Goal: Feedback & Contribution: Submit feedback/report problem

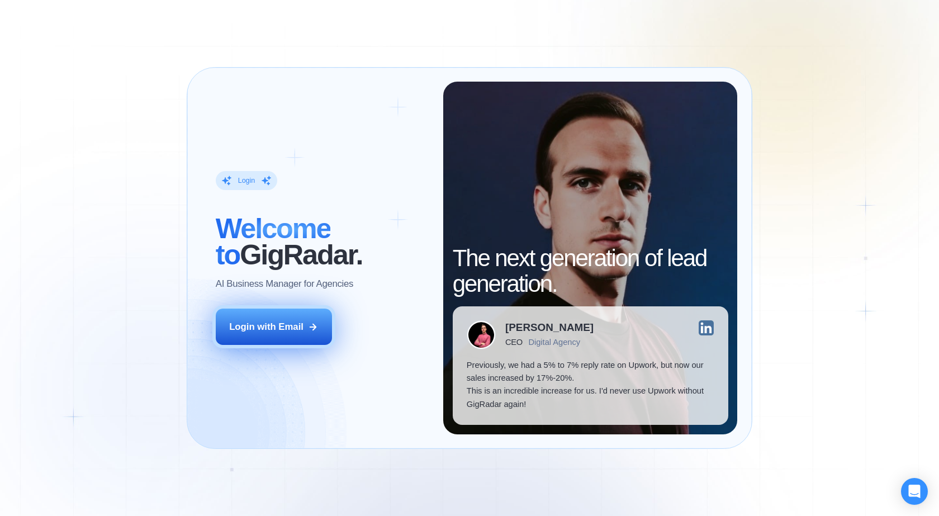
click at [284, 334] on button "Login with Email" at bounding box center [274, 327] width 116 height 36
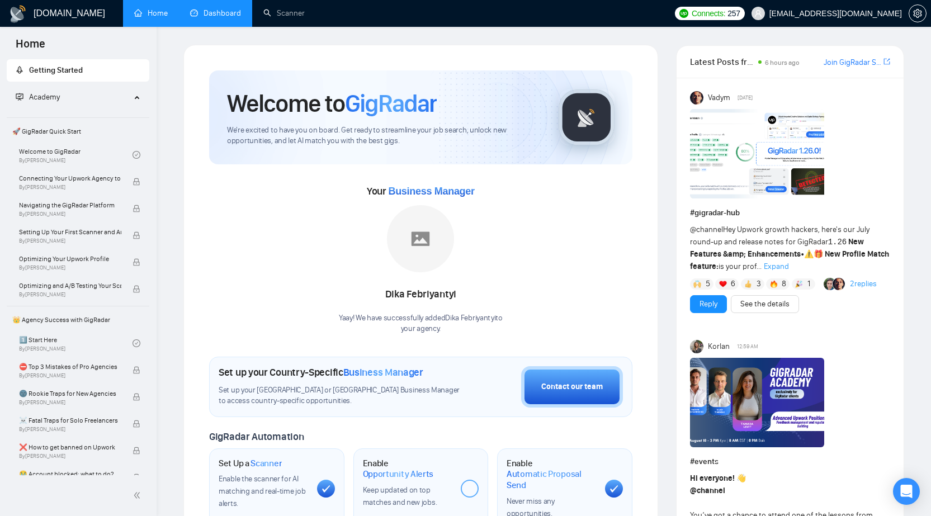
click at [234, 8] on link "Dashboard" at bounding box center [215, 13] width 51 height 10
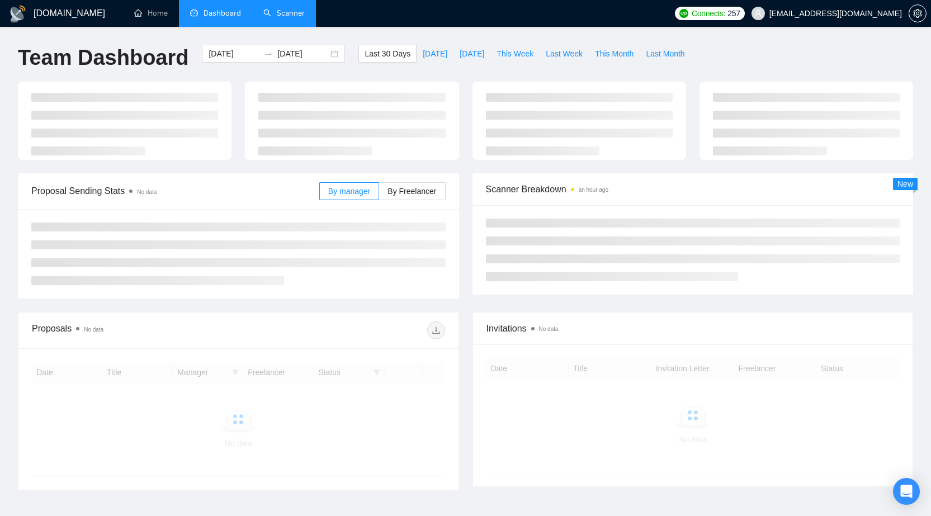
click at [286, 18] on link "Scanner" at bounding box center [283, 13] width 41 height 10
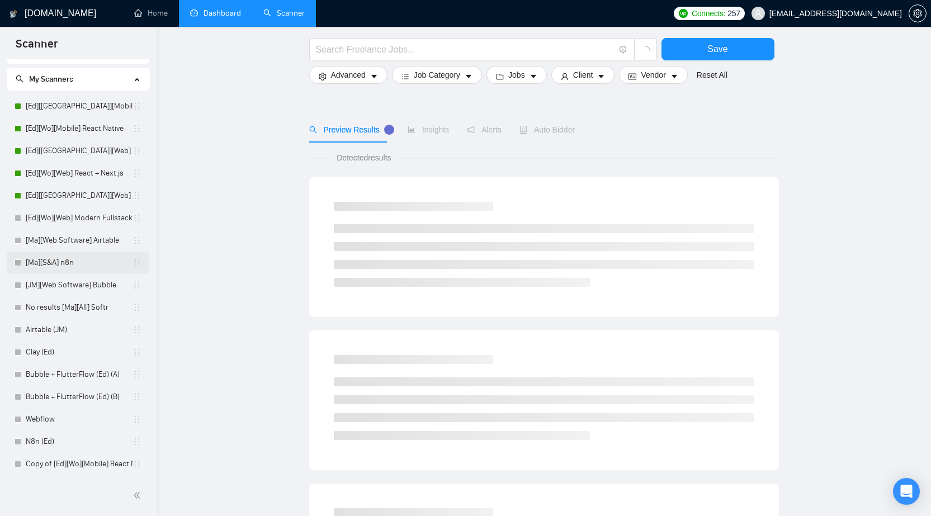
scroll to position [56, 0]
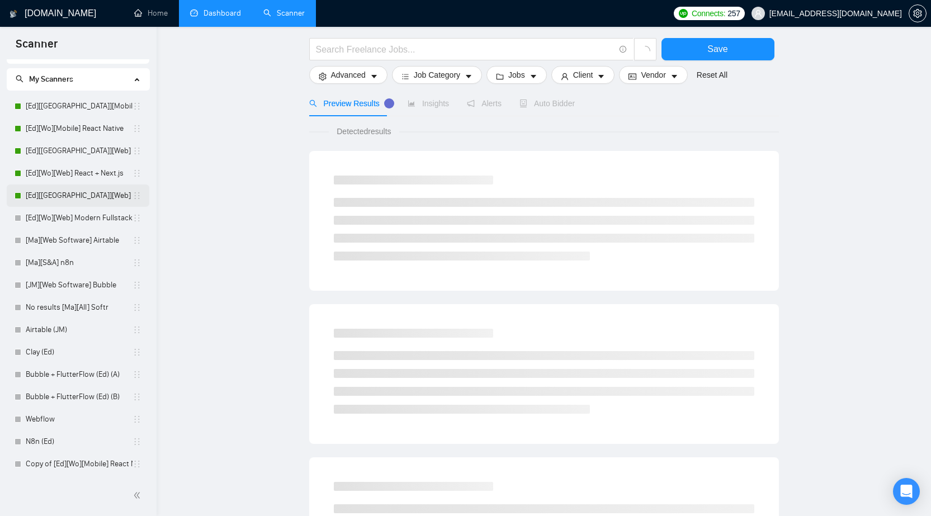
click at [84, 193] on link "[Ed][[GEOGRAPHIC_DATA]][Web] Modern Fullstack" at bounding box center [79, 196] width 107 height 22
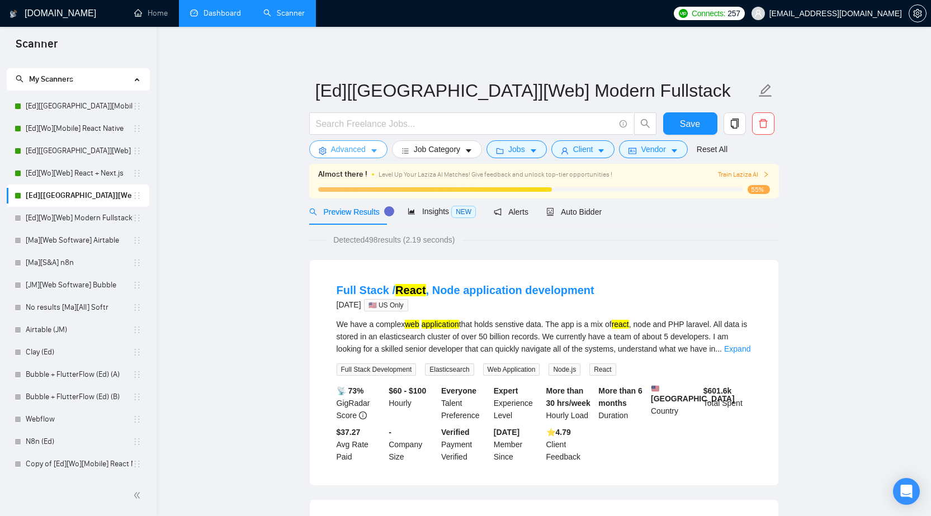
click at [371, 150] on icon "caret-down" at bounding box center [374, 151] width 6 height 3
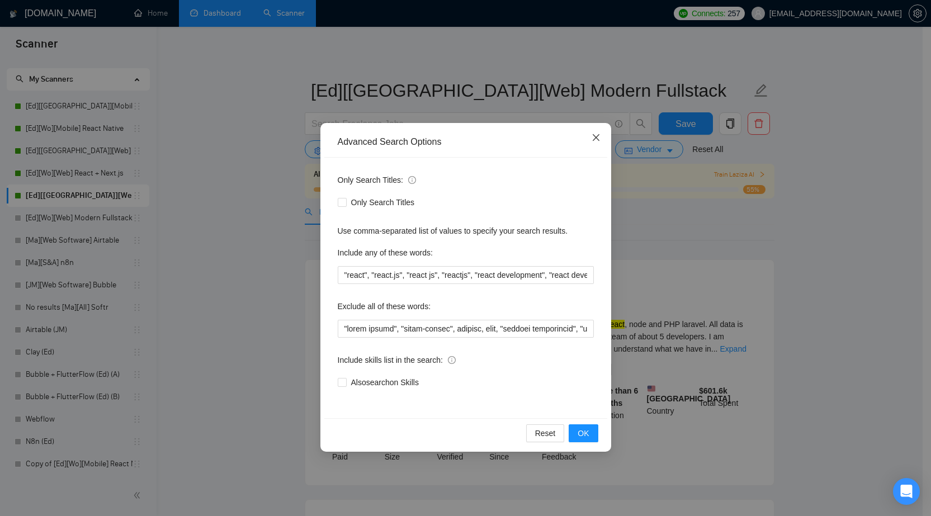
click at [589, 140] on span "Close" at bounding box center [596, 138] width 30 height 30
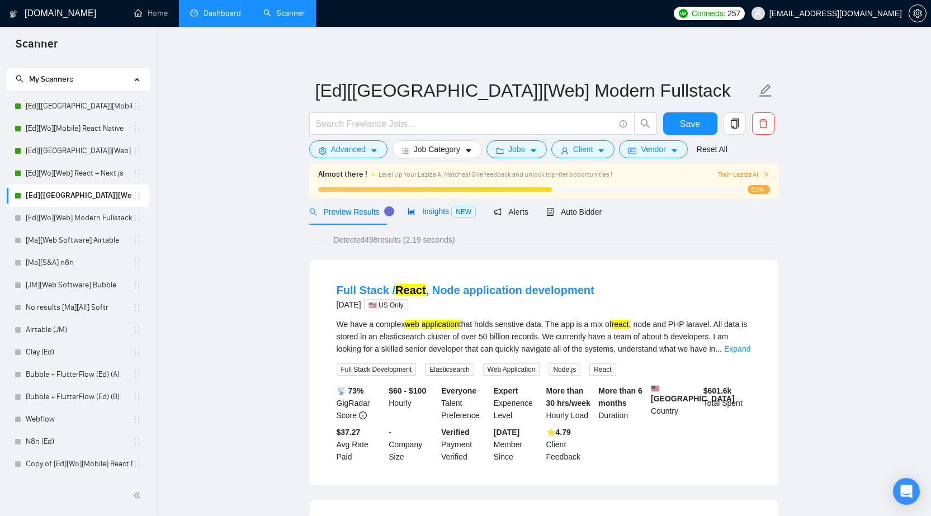
click at [422, 211] on span "Insights NEW" at bounding box center [442, 211] width 68 height 9
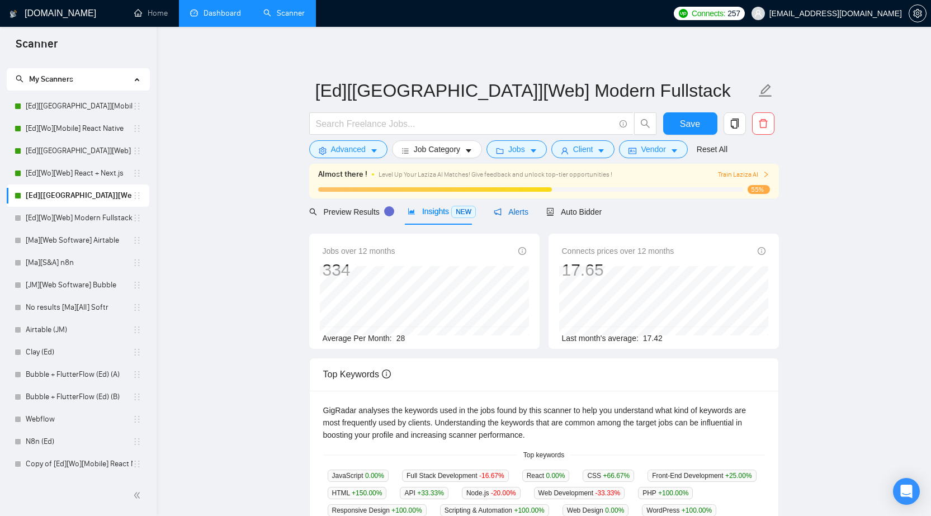
click at [511, 213] on span "Alerts" at bounding box center [511, 211] width 35 height 9
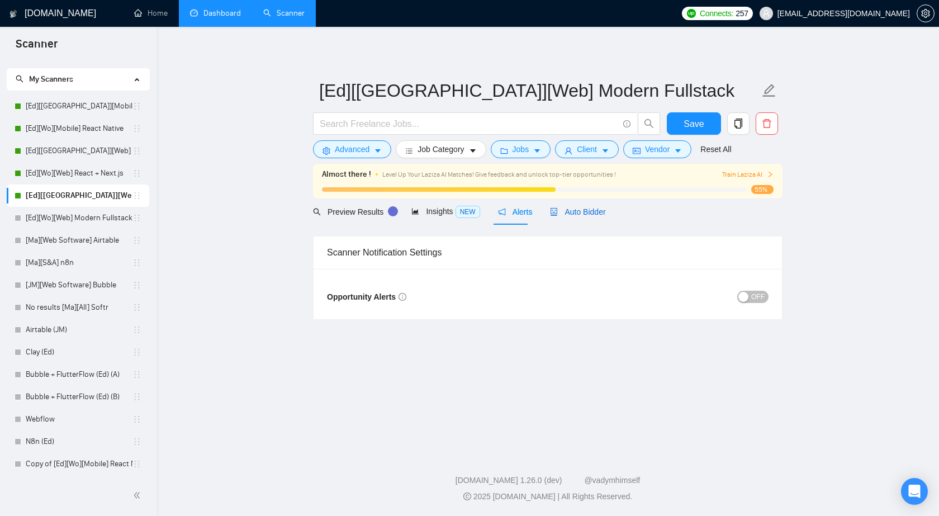
click at [563, 214] on span "Auto Bidder" at bounding box center [577, 211] width 55 height 9
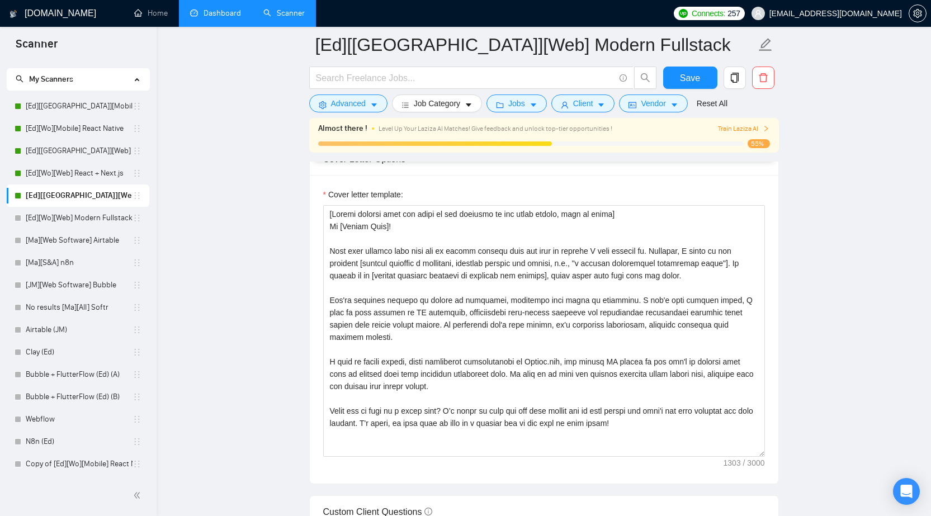
scroll to position [1181, 0]
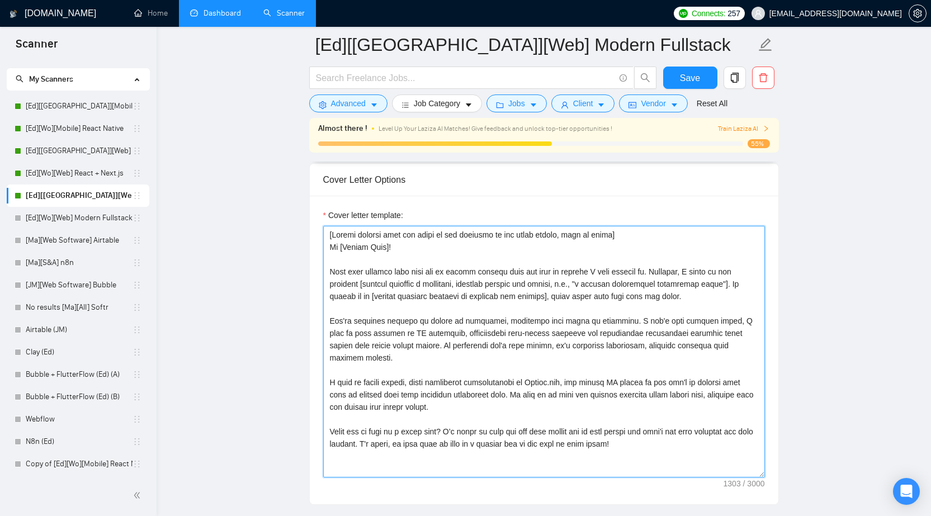
click at [390, 269] on textarea "Cover letter template:" at bounding box center [544, 352] width 442 height 252
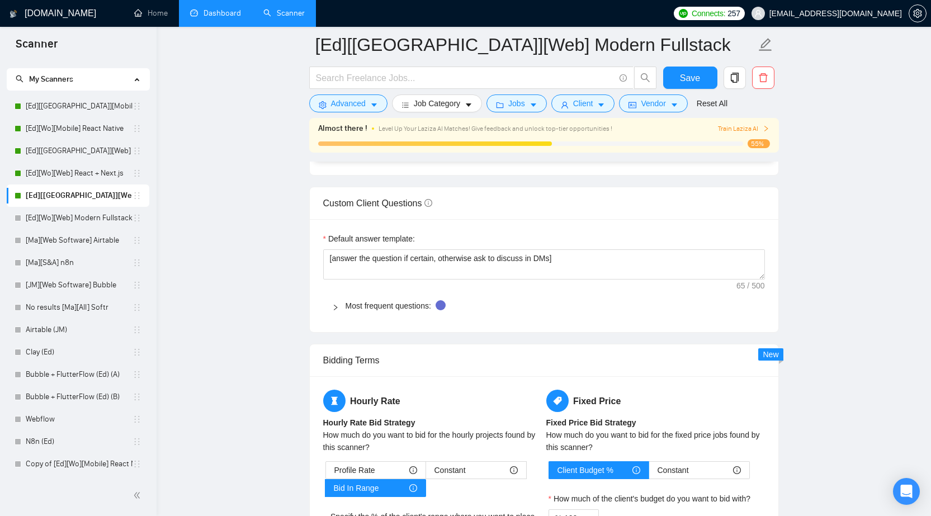
scroll to position [1398, 0]
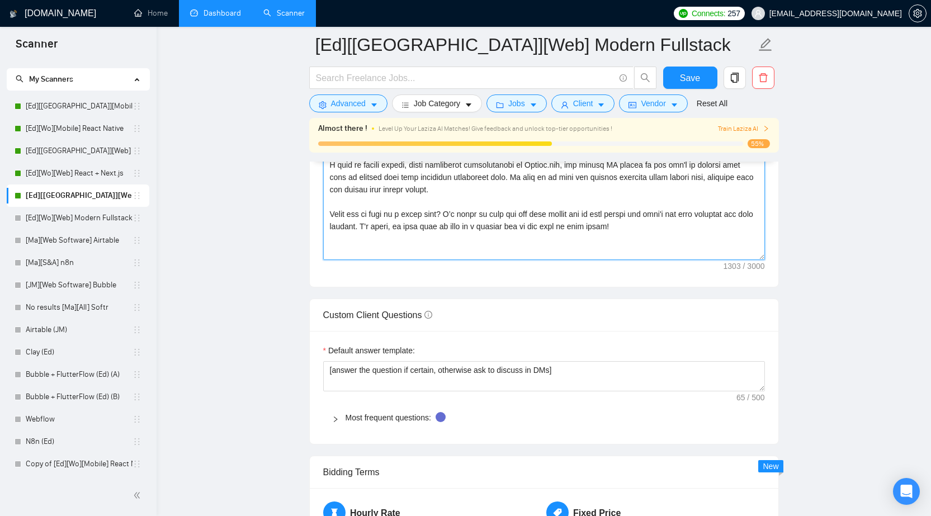
click at [360, 213] on textarea "Cover letter template:" at bounding box center [544, 134] width 442 height 252
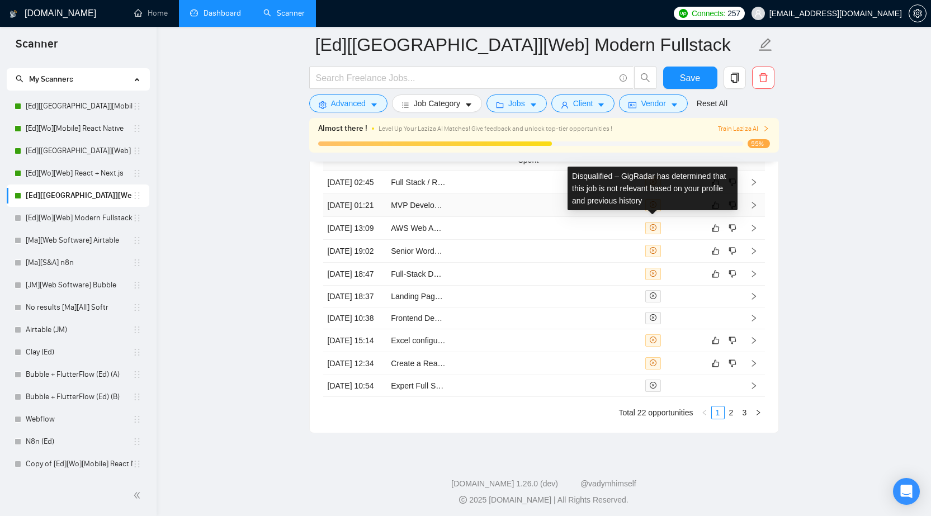
scroll to position [2796, 0]
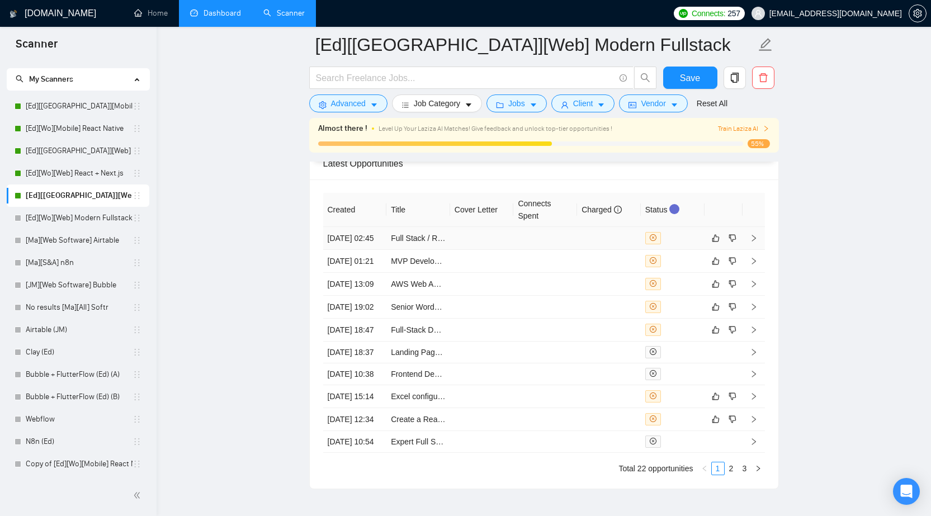
click at [594, 244] on td at bounding box center [609, 238] width 64 height 23
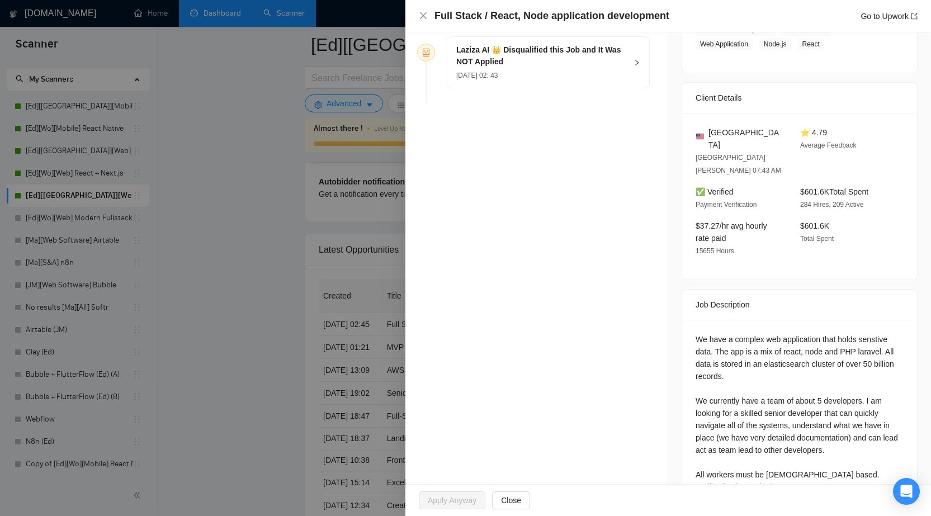
scroll to position [2690, 0]
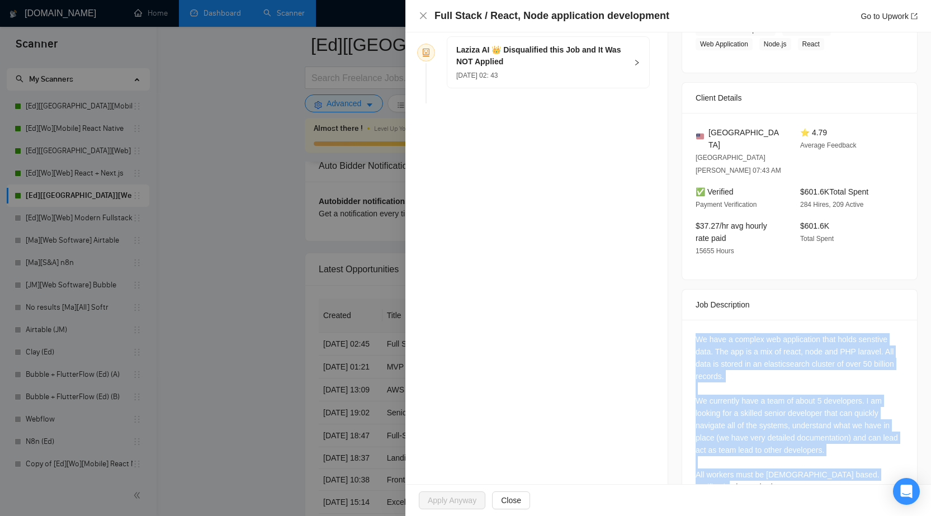
drag, startPoint x: 691, startPoint y: 308, endPoint x: 882, endPoint y: 446, distance: 235.5
click at [882, 446] on div "We have a complex web application that holds senstive data. The app is a mix of…" at bounding box center [800, 413] width 208 height 160
click at [832, 422] on div "We have a complex web application that holds senstive data. The app is a mix of…" at bounding box center [800, 413] width 208 height 160
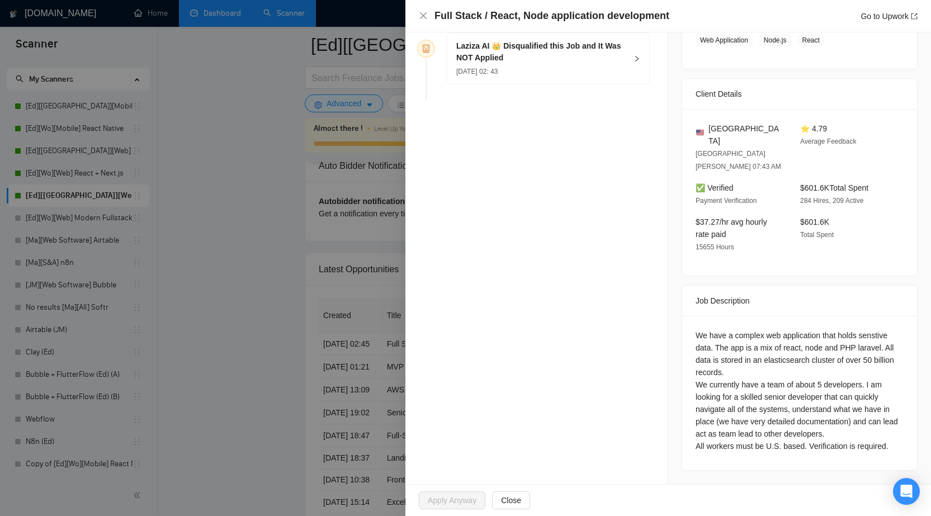
scroll to position [210, 0]
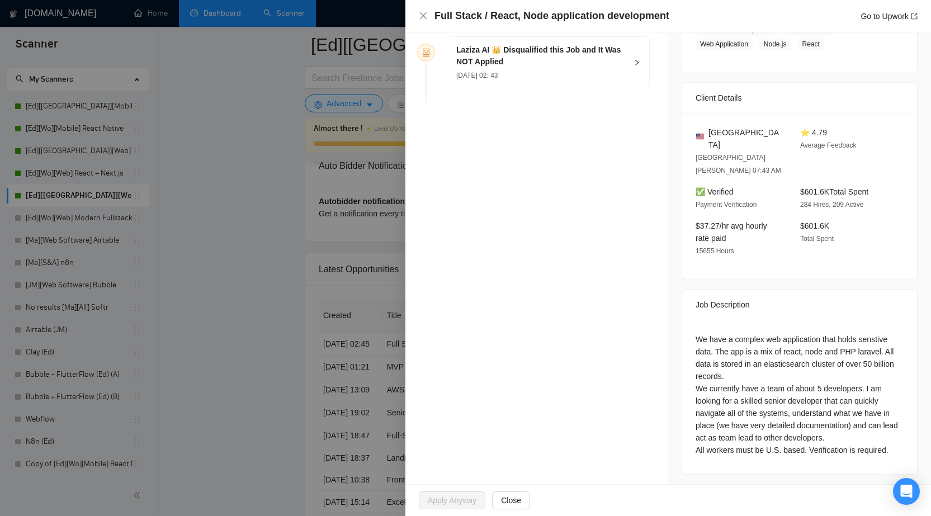
click at [266, 81] on div at bounding box center [465, 258] width 931 height 516
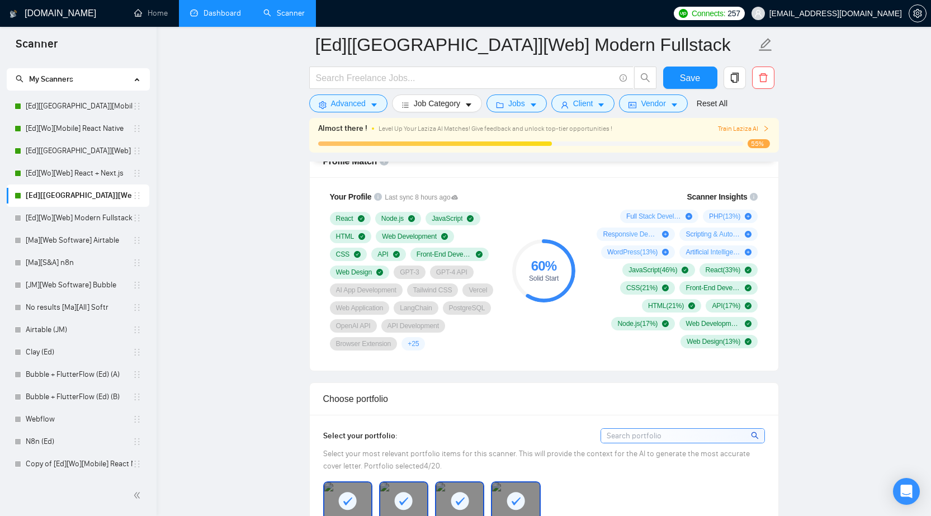
scroll to position [733, 0]
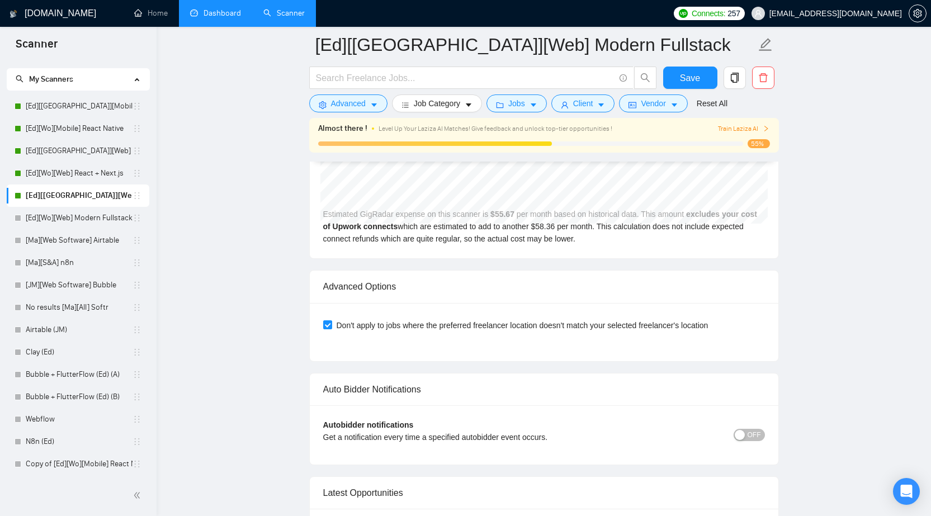
scroll to position [2746, 0]
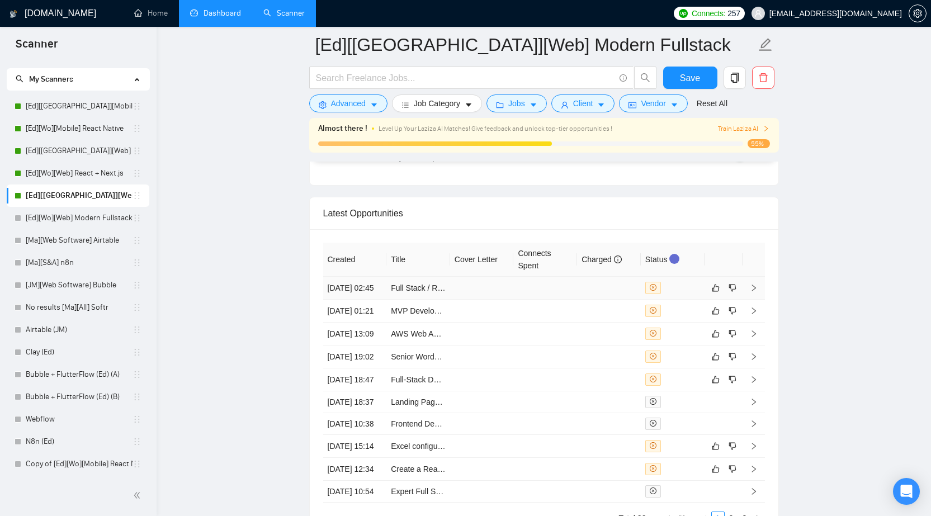
click at [571, 294] on td at bounding box center [545, 288] width 64 height 23
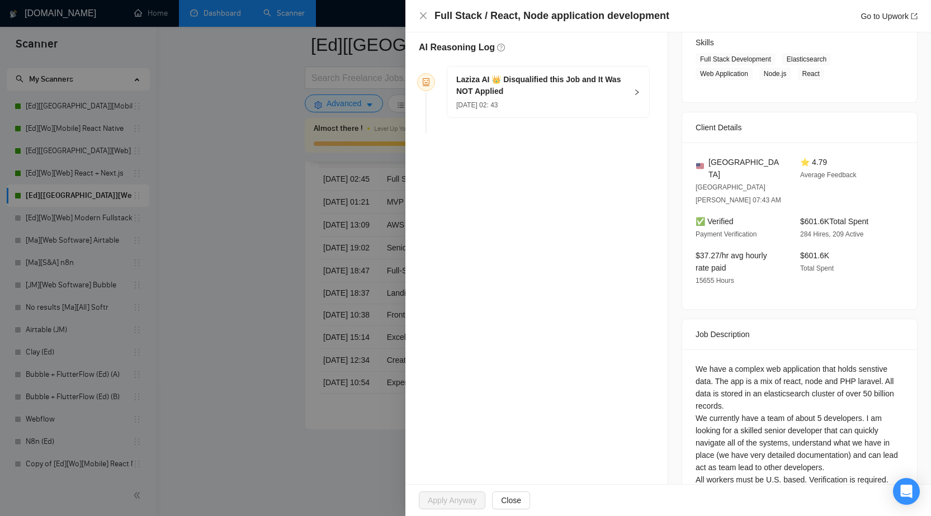
scroll to position [210, 0]
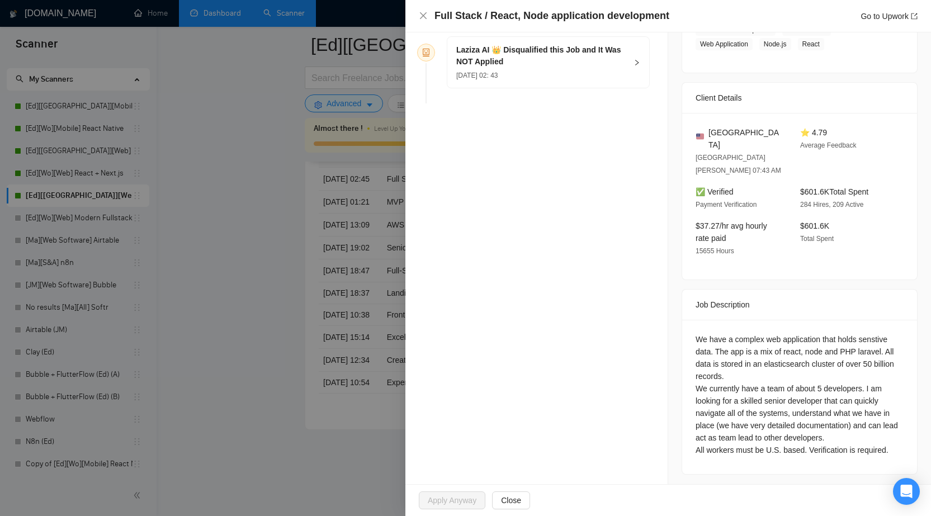
click at [261, 162] on div at bounding box center [465, 258] width 931 height 516
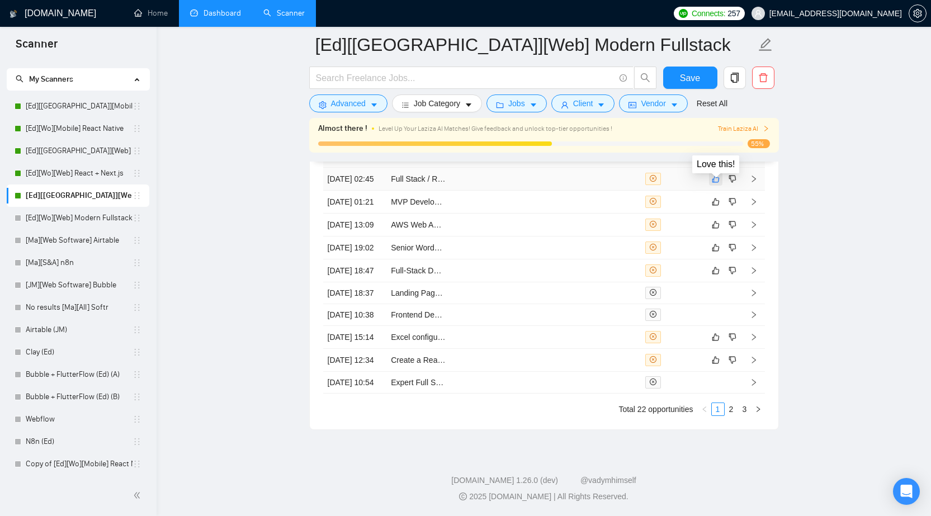
click at [716, 181] on icon "like" at bounding box center [716, 178] width 8 height 9
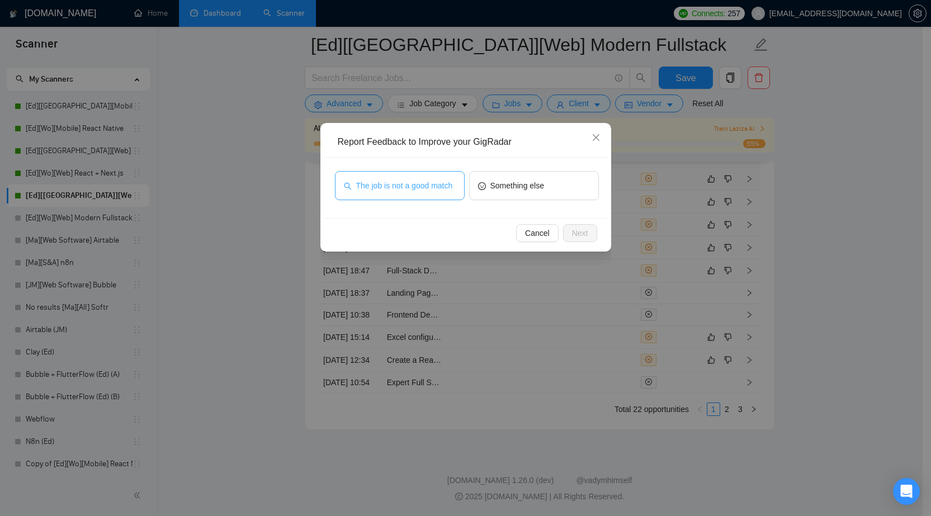
click at [427, 184] on span "The job is not a good match" at bounding box center [404, 186] width 97 height 12
click at [584, 231] on span "Next" at bounding box center [580, 233] width 16 height 12
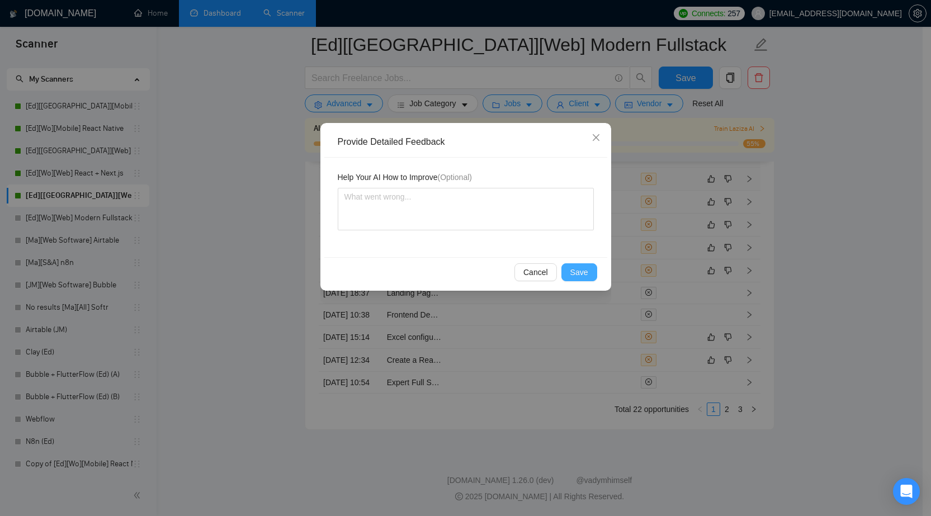
click at [586, 270] on span "Save" at bounding box center [579, 272] width 18 height 12
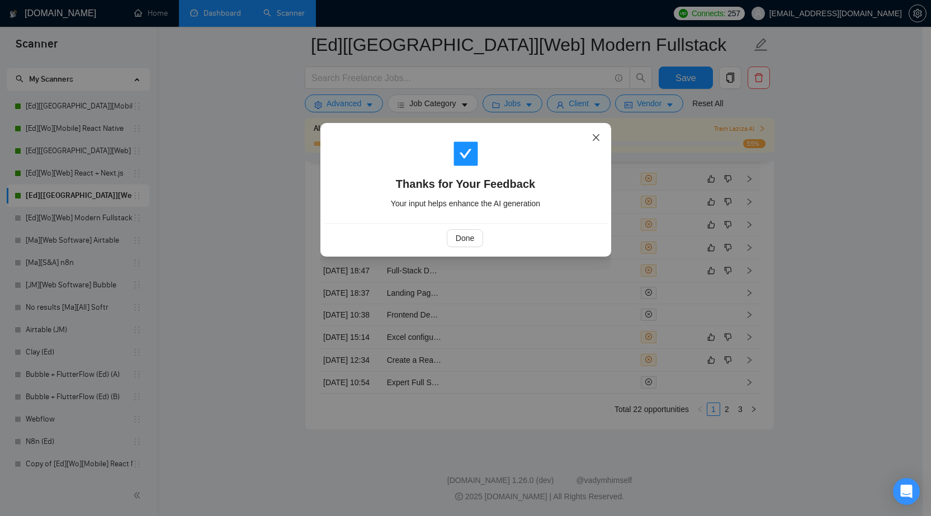
click at [598, 137] on icon "close" at bounding box center [596, 137] width 9 height 9
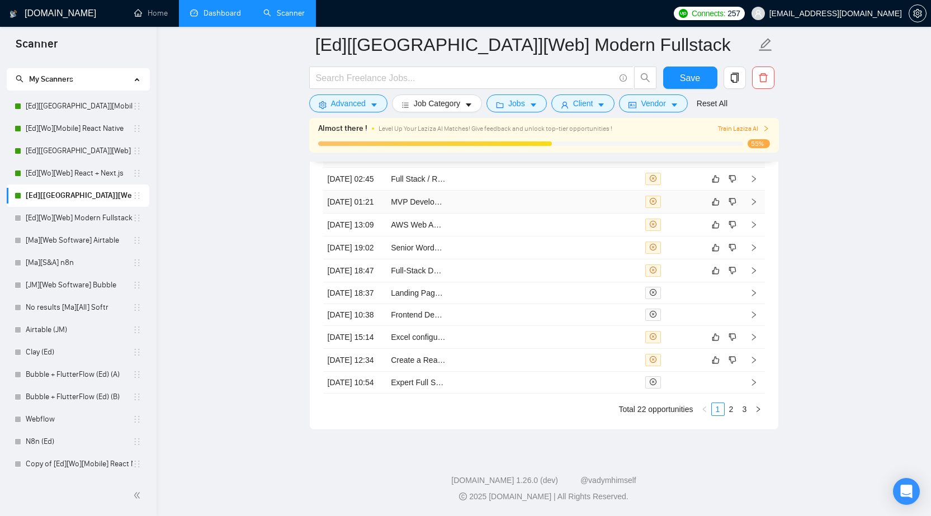
click at [494, 214] on td at bounding box center [482, 202] width 64 height 23
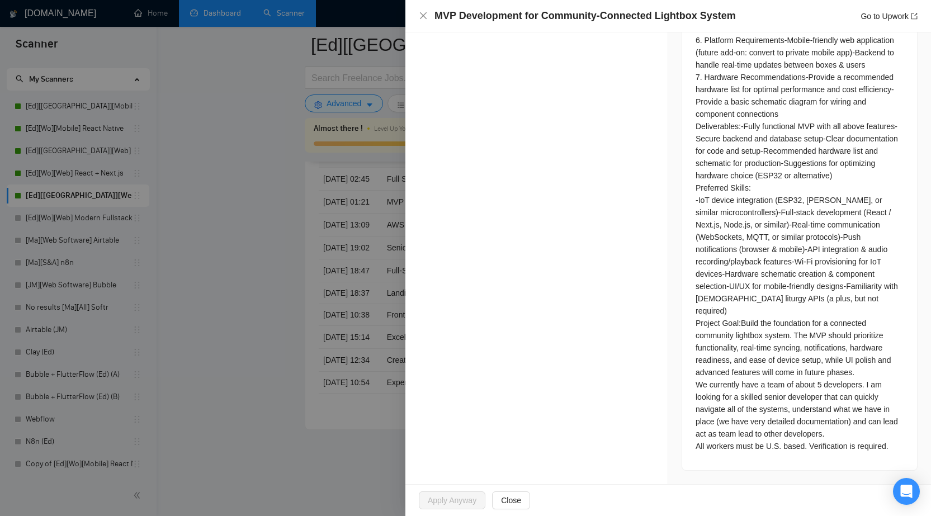
scroll to position [2970, 0]
drag, startPoint x: 423, startPoint y: 19, endPoint x: 390, endPoint y: 150, distance: 135.1
click at [423, 19] on icon "close" at bounding box center [423, 15] width 9 height 9
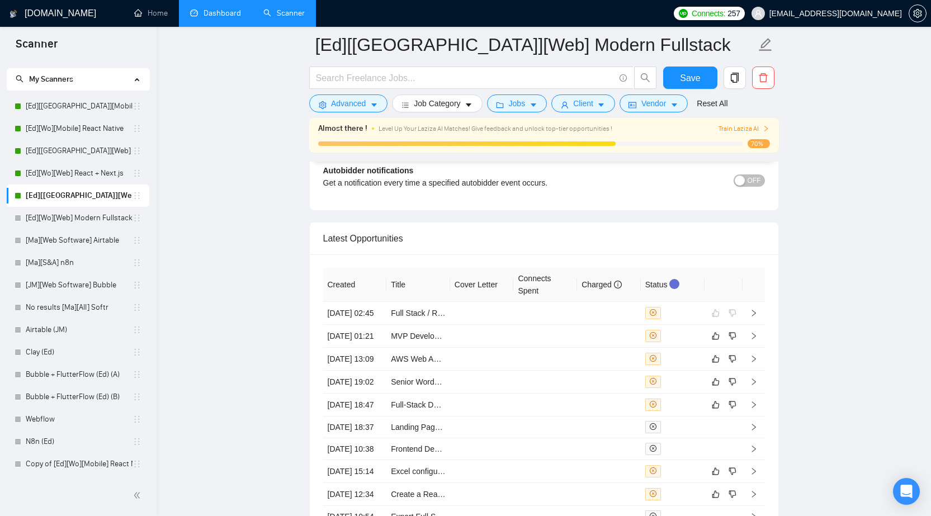
scroll to position [2690, 0]
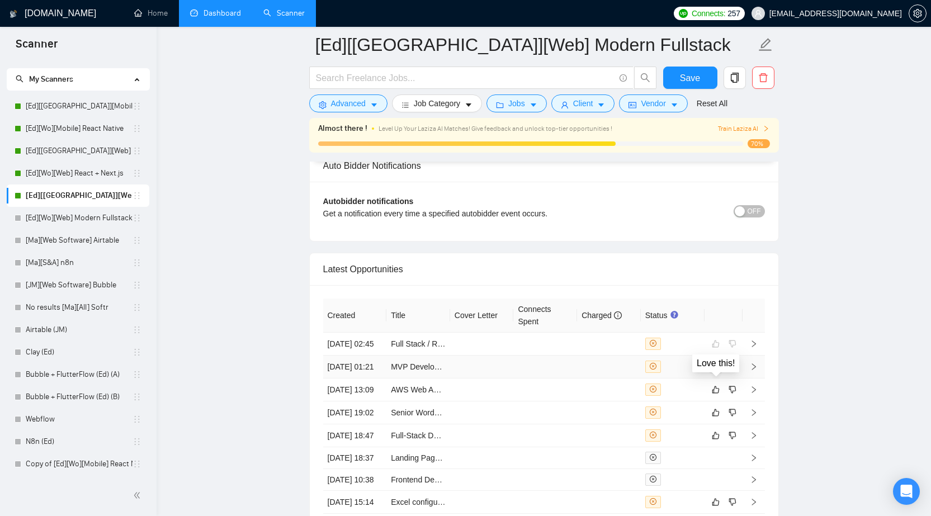
click at [714, 370] on icon "like" at bounding box center [715, 366] width 7 height 7
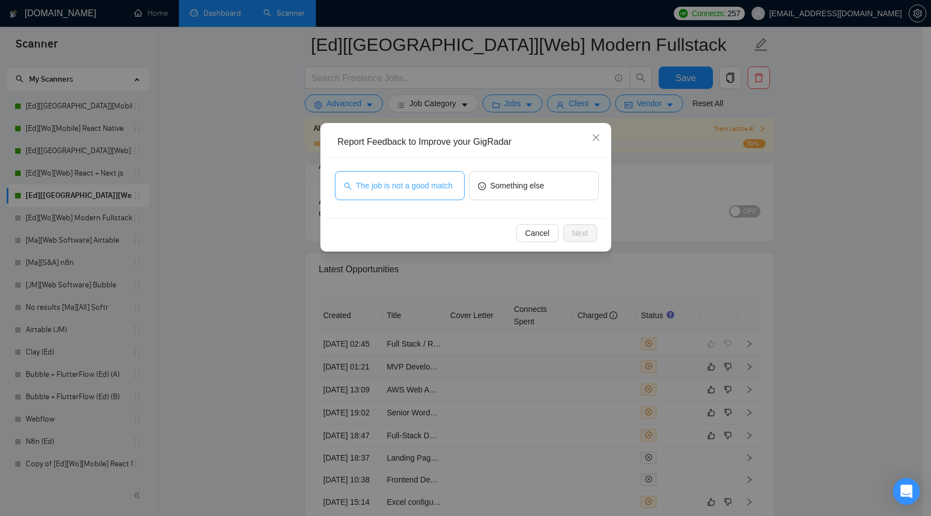
click at [418, 191] on span "The job is not a good match" at bounding box center [404, 186] width 97 height 12
click at [588, 227] on button "Next" at bounding box center [580, 233] width 34 height 18
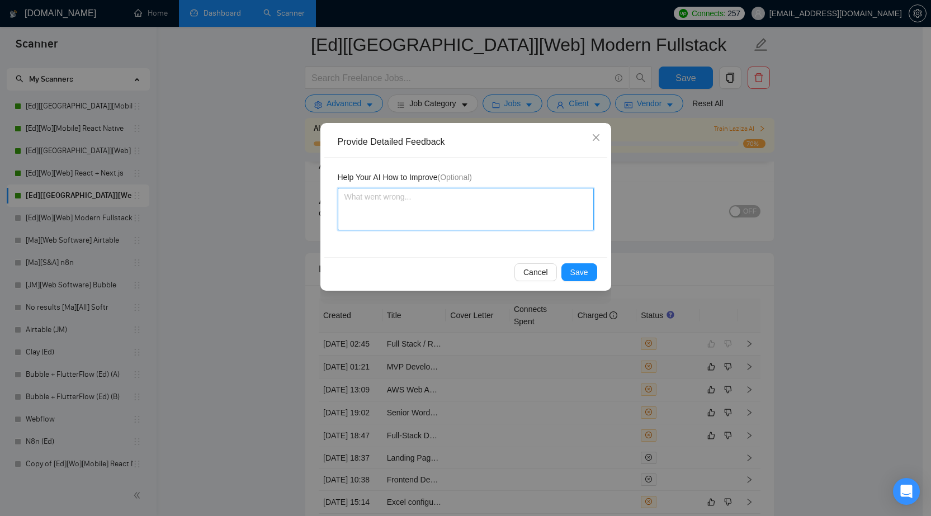
click at [455, 213] on textarea at bounding box center [466, 209] width 256 height 43
paste textarea "requires Arduino"
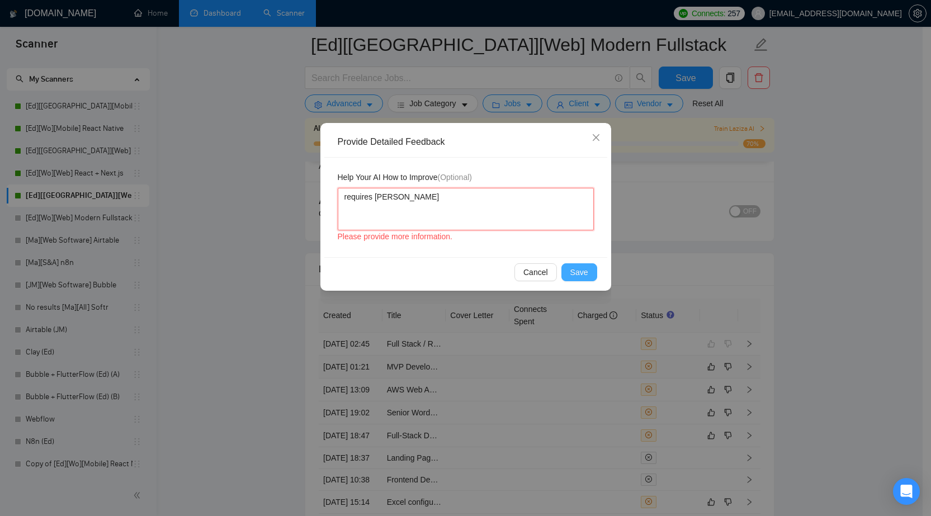
type textarea "requires Arduino"
click at [572, 272] on span "Save" at bounding box center [579, 272] width 18 height 12
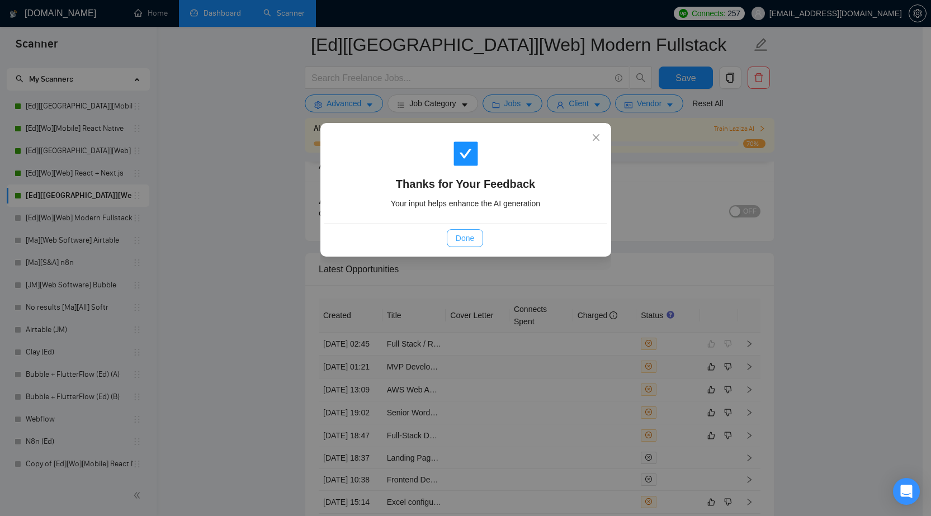
click at [469, 240] on span "Done" at bounding box center [465, 238] width 18 height 12
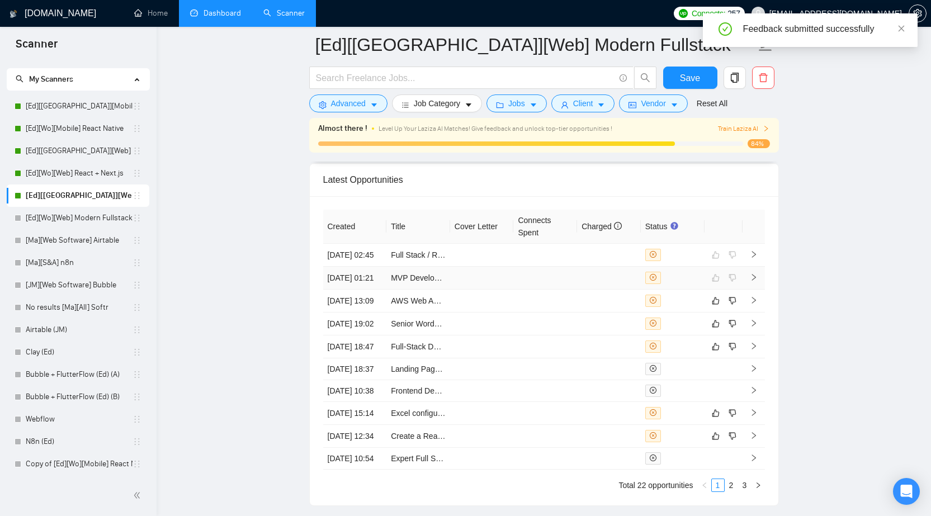
scroll to position [2746, 0]
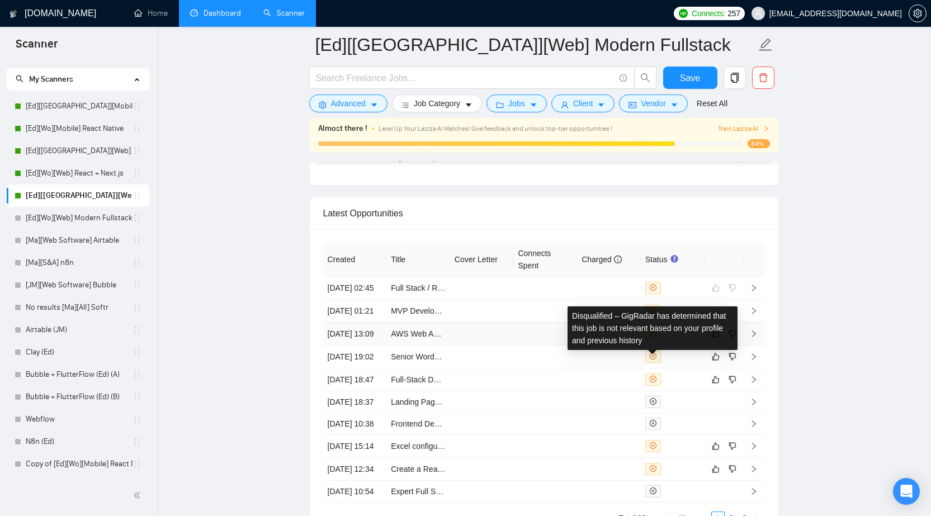
click at [655, 337] on icon "close-circle" at bounding box center [653, 333] width 7 height 7
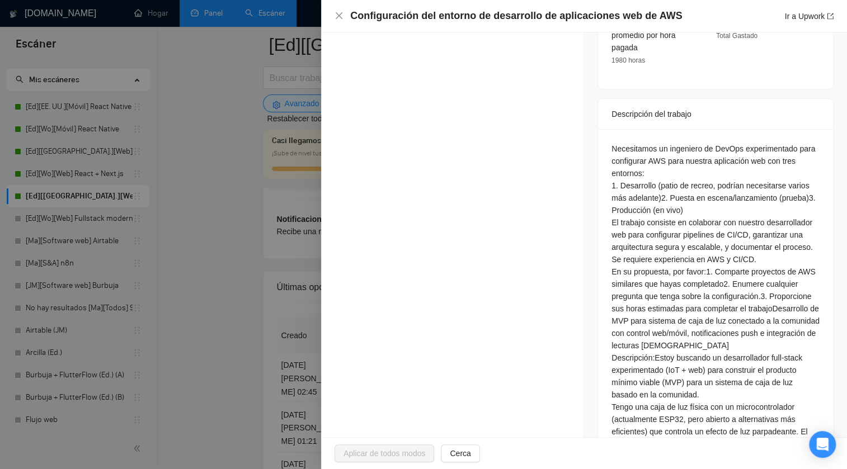
scroll to position [446, 0]
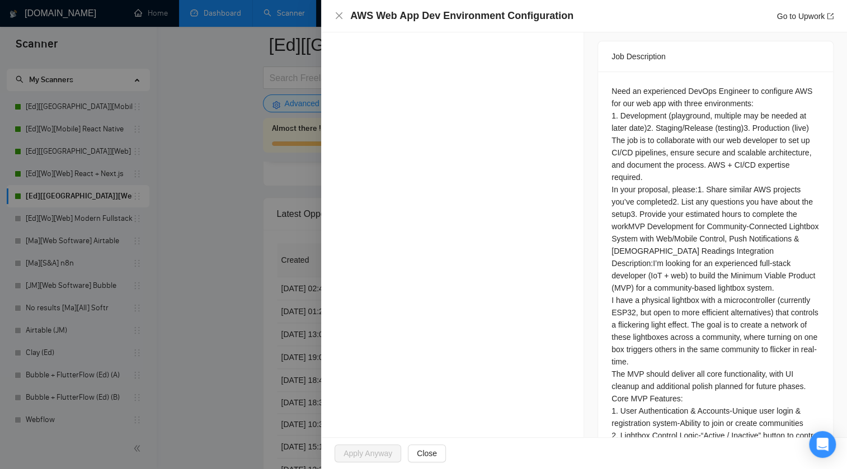
drag, startPoint x: 607, startPoint y: 77, endPoint x: 739, endPoint y: 84, distance: 131.6
copy div "Need an experienced DevOps Enginee"
click at [337, 17] on icon "close" at bounding box center [339, 15] width 7 height 7
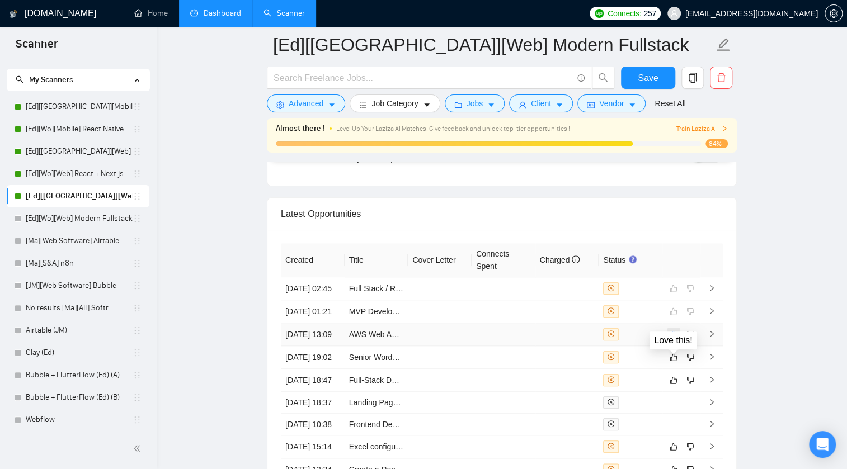
click at [674, 339] on icon "like" at bounding box center [673, 334] width 8 height 9
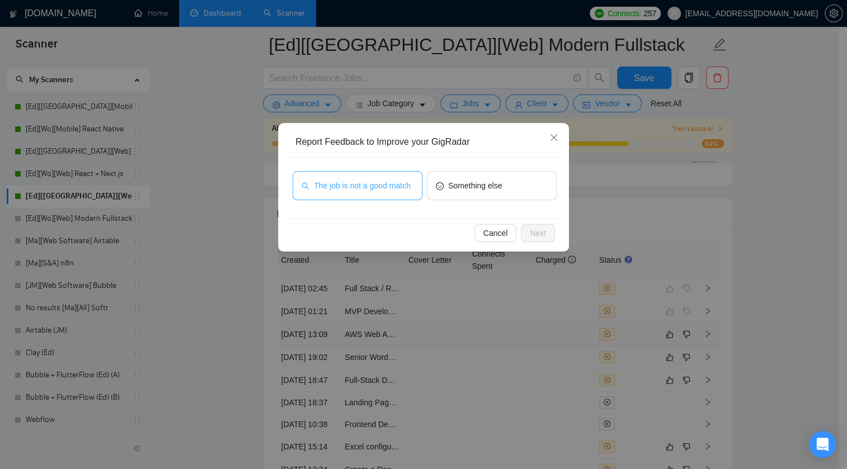
click at [362, 191] on span "The job is not a good match" at bounding box center [362, 186] width 97 height 12
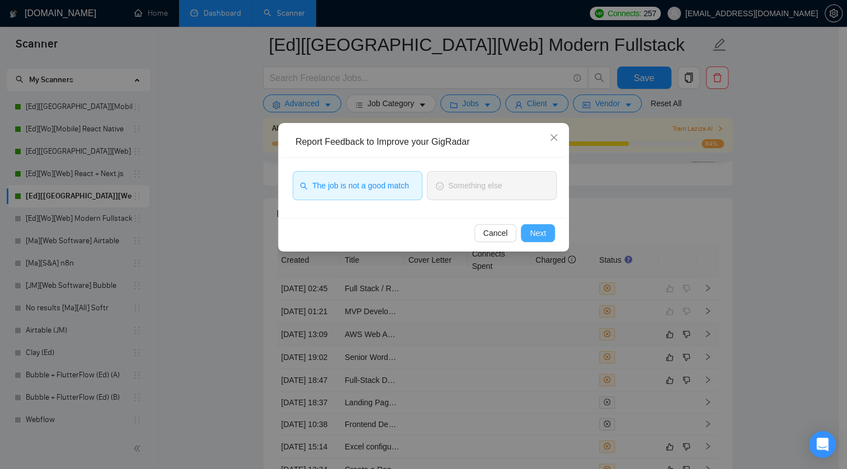
click at [537, 235] on span "Next" at bounding box center [538, 233] width 16 height 12
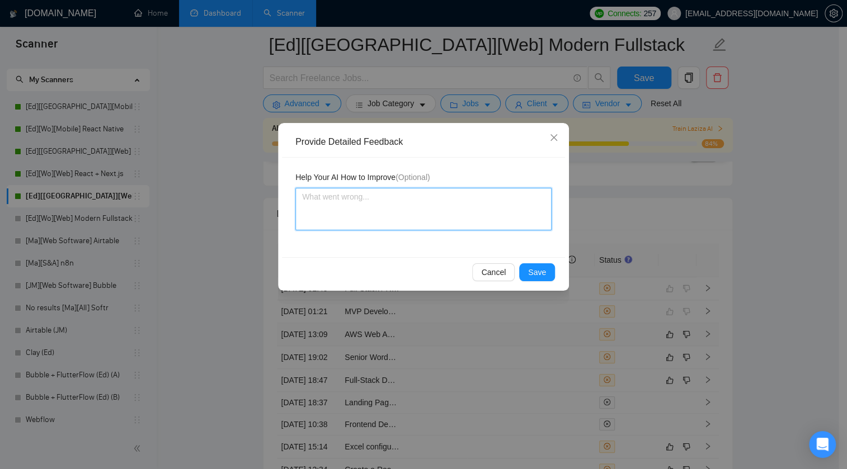
click at [445, 209] on textarea at bounding box center [423, 209] width 256 height 43
paste textarea "Need an experienced DevOps Enginee"
type textarea "Need an experienced DevOps Enginee"
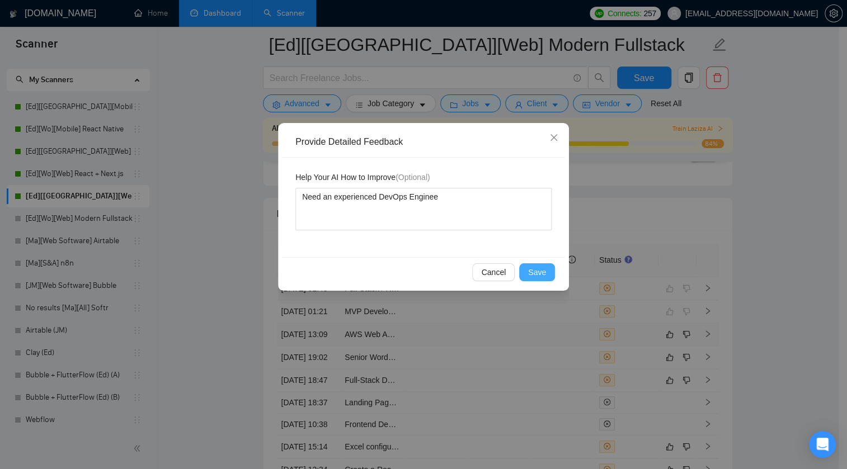
click at [533, 271] on span "Save" at bounding box center [537, 272] width 18 height 12
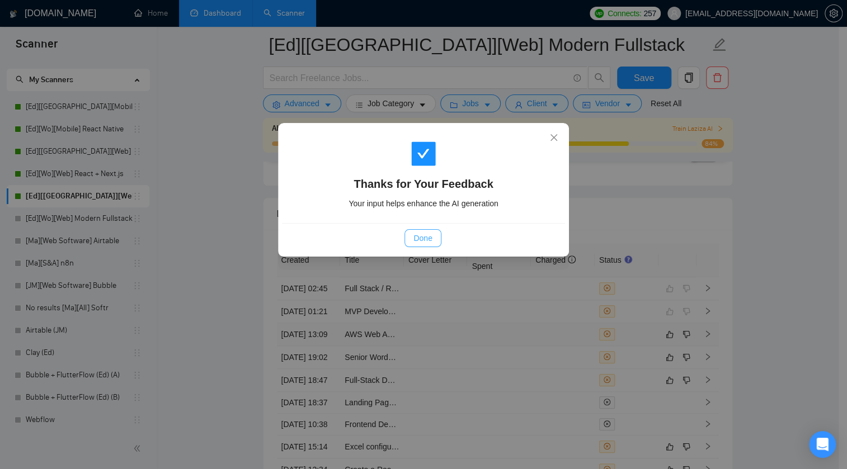
click at [428, 238] on span "Done" at bounding box center [422, 238] width 18 height 12
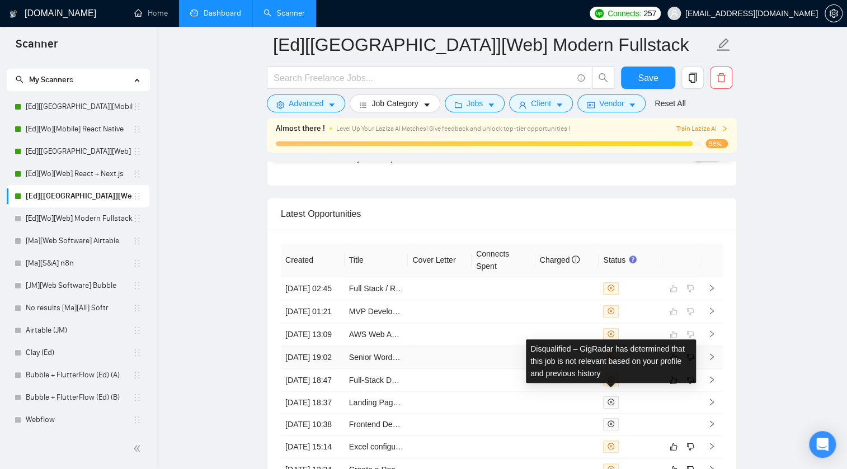
click at [611, 360] on icon "close-circle" at bounding box center [610, 356] width 7 height 7
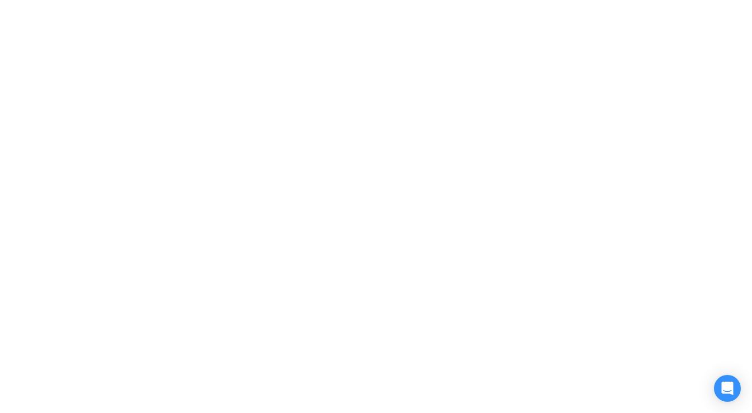
click at [372, 58] on div at bounding box center [376, 206] width 752 height 413
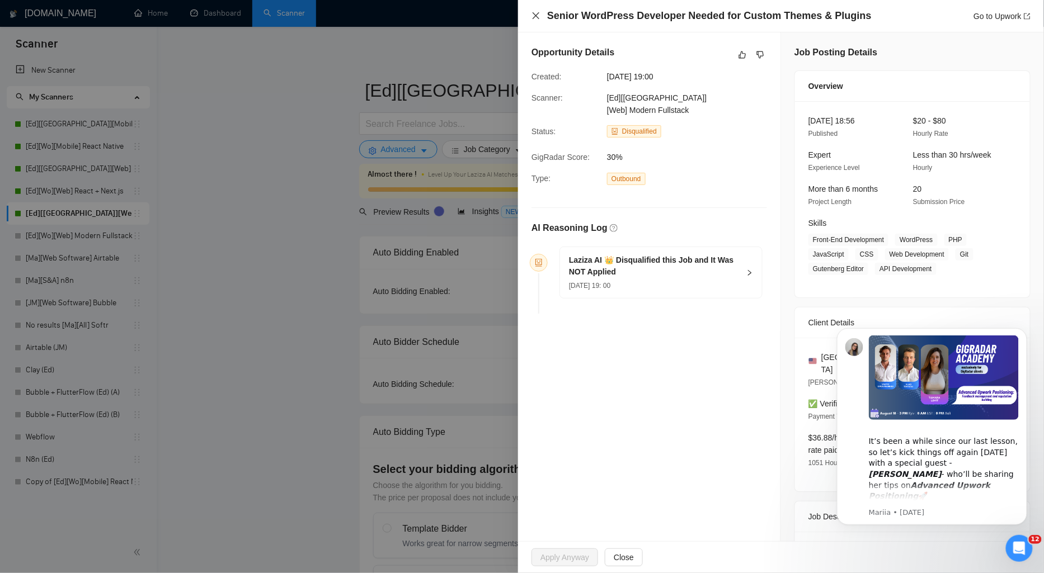
click at [536, 18] on icon "close" at bounding box center [535, 15] width 9 height 9
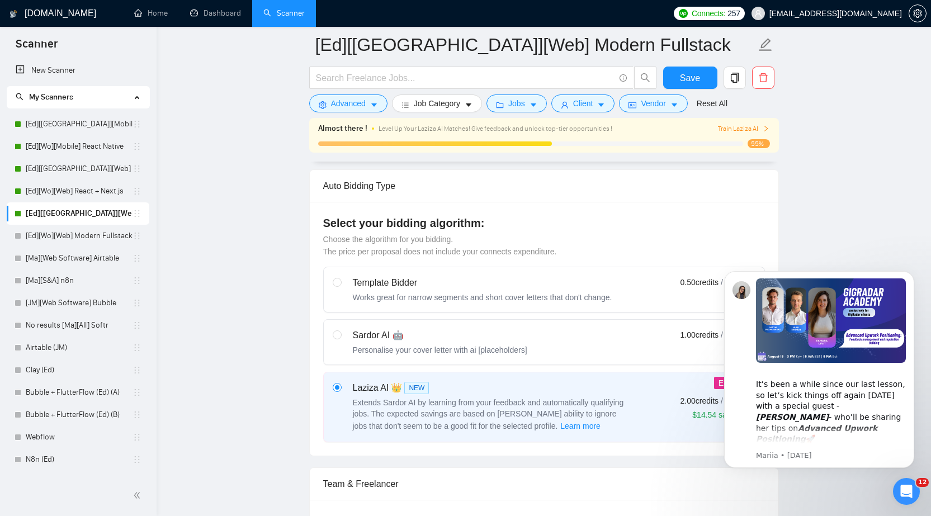
scroll to position [280, 0]
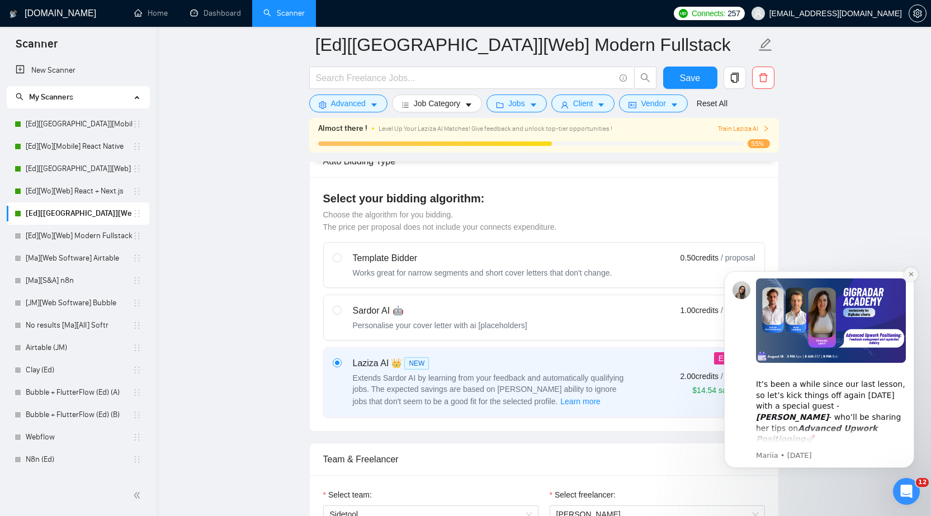
click at [910, 270] on button "Dismiss notification" at bounding box center [911, 274] width 15 height 15
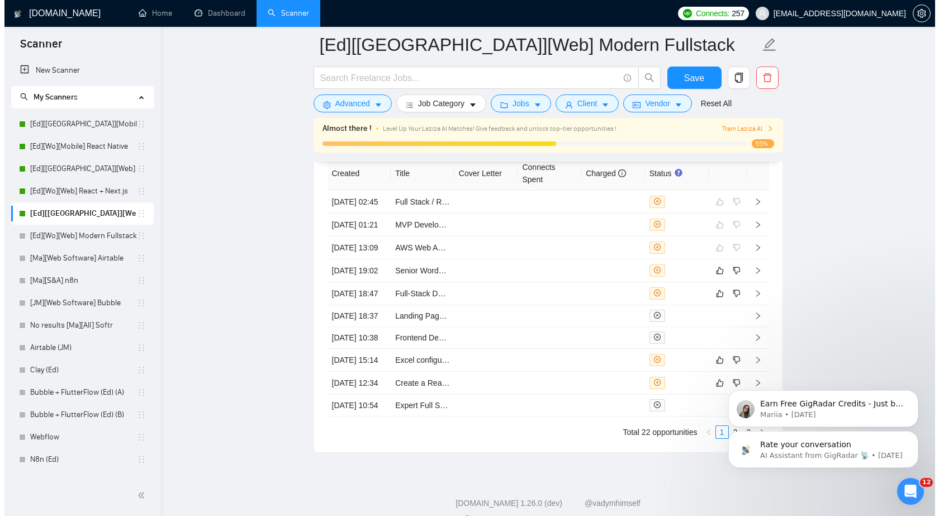
scroll to position [2852, 0]
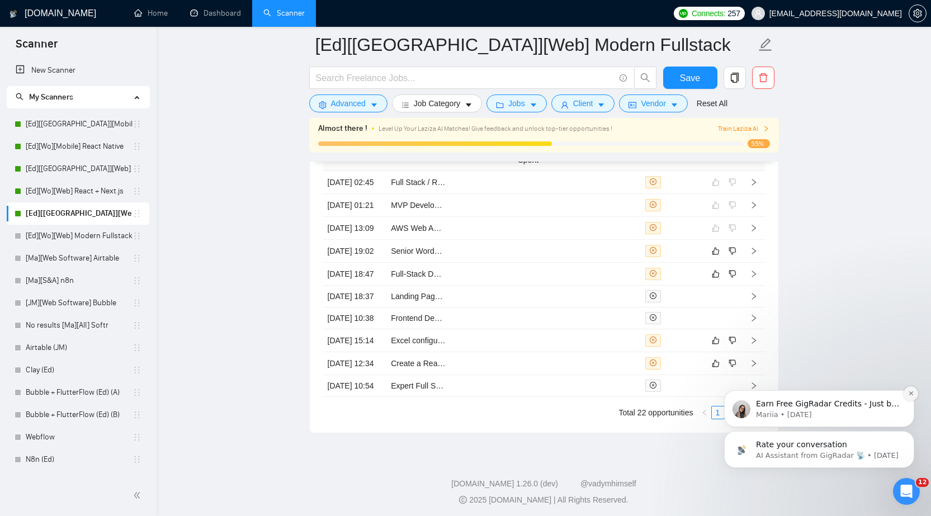
click at [911, 394] on icon "Dismiss notification" at bounding box center [911, 393] width 4 height 4
click at [910, 437] on icon "Dismiss notification" at bounding box center [911, 434] width 6 height 6
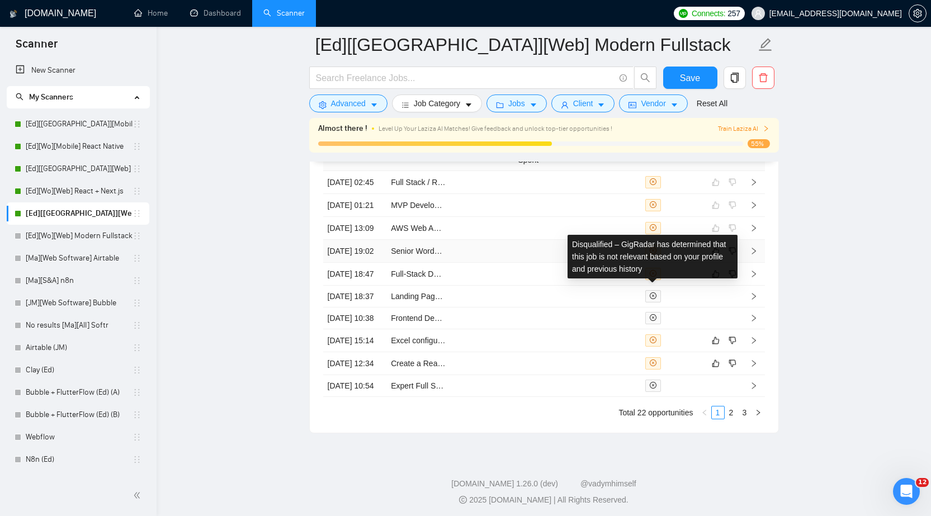
click at [654, 254] on icon "close-circle" at bounding box center [653, 250] width 7 height 7
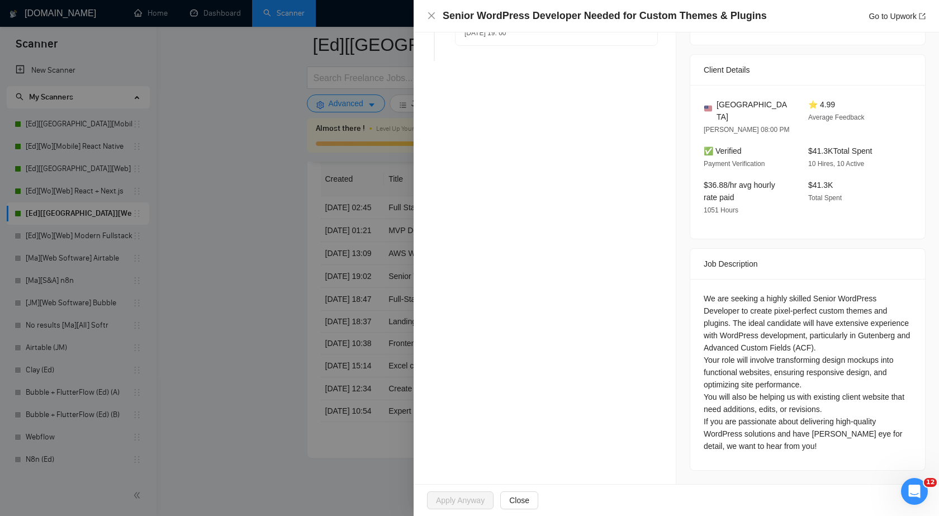
scroll to position [274, 0]
drag, startPoint x: 700, startPoint y: 258, endPoint x: 870, endPoint y: 266, distance: 170.2
click at [870, 292] on div "We are seeking a highly skilled Senior WordPress Developer to create pixel-perf…" at bounding box center [808, 372] width 208 height 160
click at [801, 298] on div "We are seeking a highly skilled Senior WordPress Developer to create pixel-perf…" at bounding box center [808, 372] width 208 height 160
drag, startPoint x: 831, startPoint y: 262, endPoint x: 735, endPoint y: 276, distance: 97.2
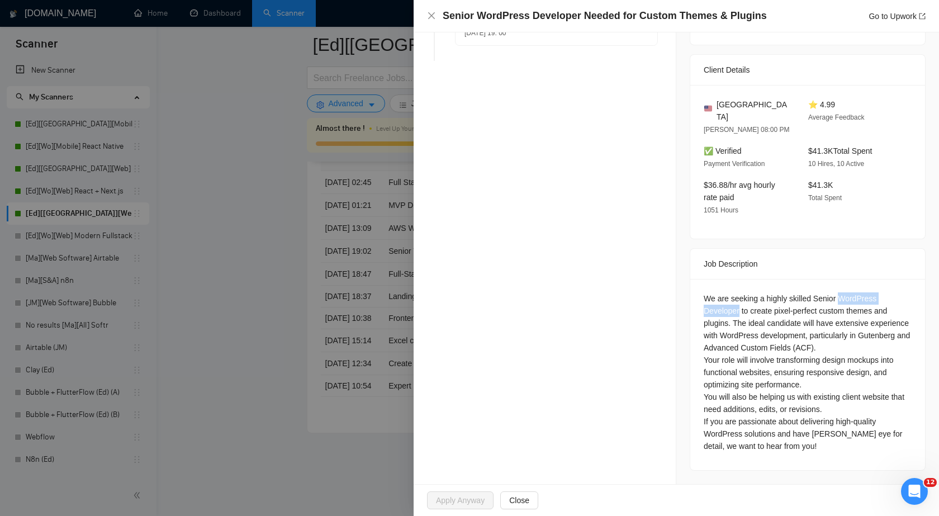
click at [735, 292] on div "We are seeking a highly skilled Senior WordPress Developer to create pixel-perf…" at bounding box center [808, 372] width 208 height 160
copy div "WordPress Developer"
click at [433, 18] on icon "close" at bounding box center [431, 15] width 9 height 9
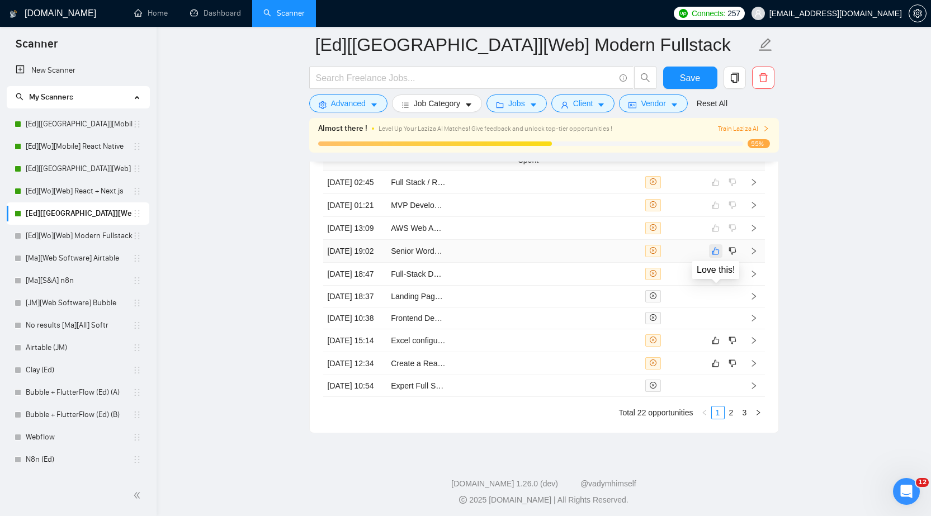
click at [712, 256] on icon "like" at bounding box center [716, 251] width 8 height 9
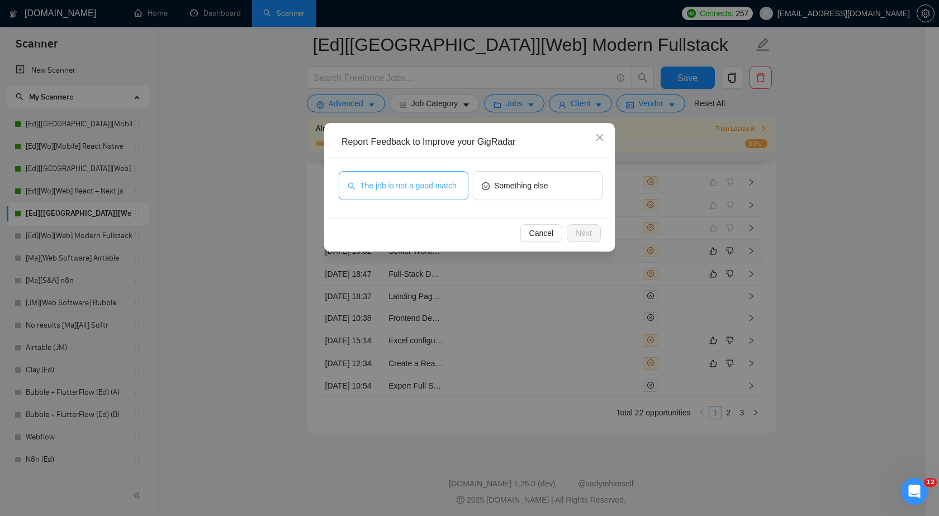
click at [421, 188] on span "The job is not a good match" at bounding box center [408, 186] width 97 height 12
click at [581, 233] on span "Next" at bounding box center [584, 233] width 16 height 12
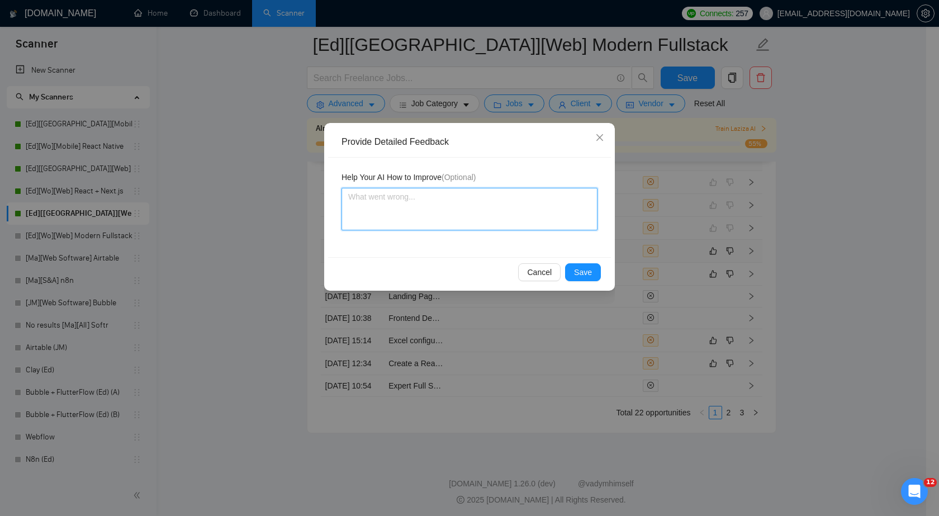
click at [495, 211] on textarea at bounding box center [470, 209] width 256 height 43
paste textarea "WordPress Developer"
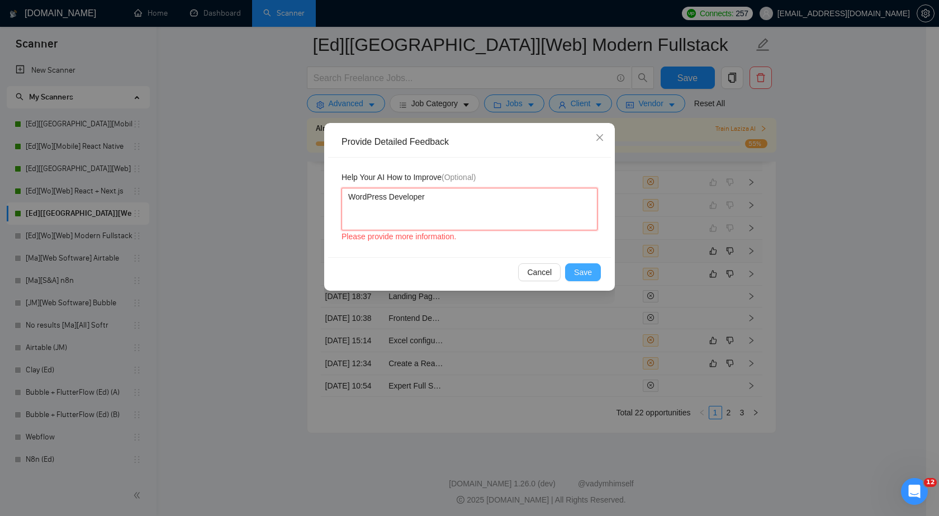
type textarea "WordPress Developer"
click at [584, 274] on span "Save" at bounding box center [583, 272] width 18 height 12
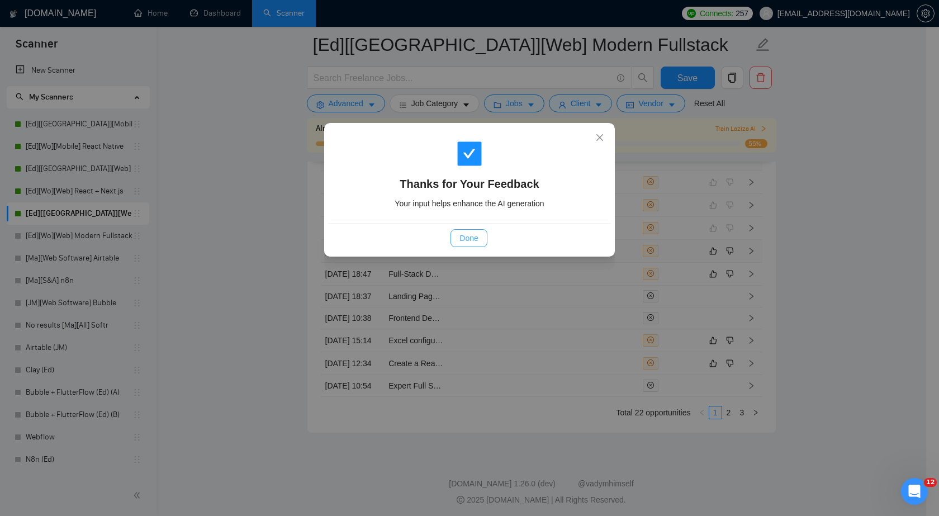
click at [471, 240] on span "Done" at bounding box center [469, 238] width 18 height 12
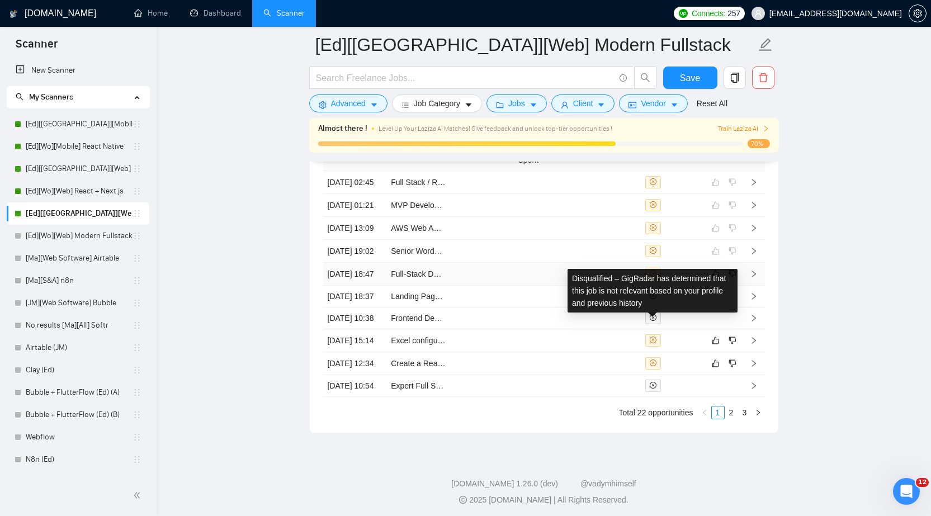
click at [653, 277] on icon "close-circle" at bounding box center [653, 273] width 7 height 7
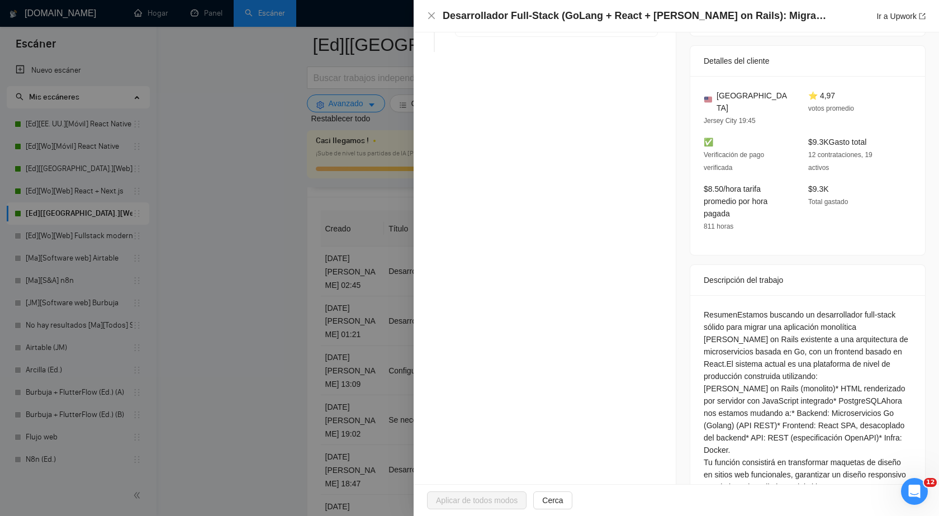
scroll to position [286, 0]
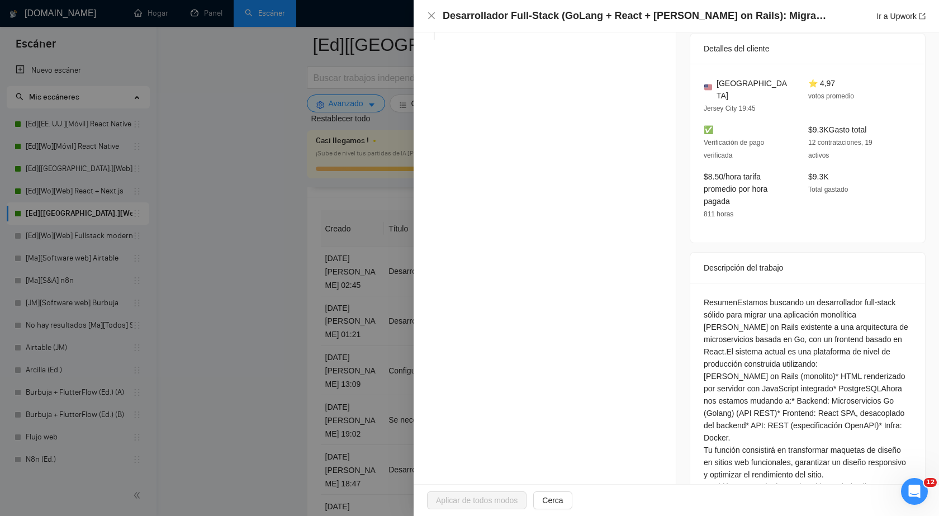
drag, startPoint x: 700, startPoint y: 299, endPoint x: 785, endPoint y: 360, distance: 105.1
click at [785, 360] on div "Resumen Estamos buscando un desarrollador full-stack sólido para migrar una apl…" at bounding box center [808, 425] width 208 height 258
copy div "Estamos buscando un desarrollador full-stack sólido para migrar una aplicación …"
click at [434, 17] on icon "cerca" at bounding box center [431, 15] width 9 height 9
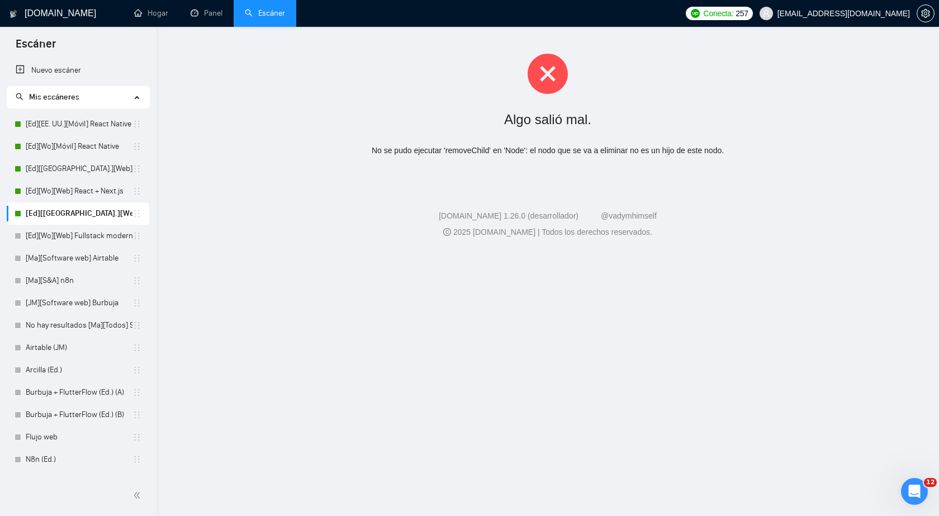
click at [83, 213] on link "[Ed][EE. UU.][Web] Fullstack moderno" at bounding box center [79, 213] width 107 height 22
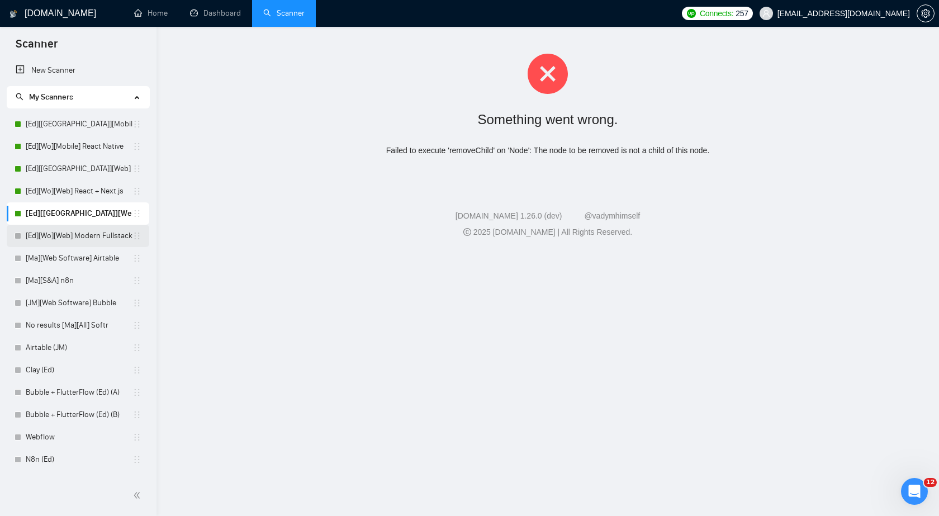
click at [73, 239] on link "[Ed][Wo][Web] Modern Fullstack" at bounding box center [79, 236] width 107 height 22
click at [73, 211] on link "[Ed][[GEOGRAPHIC_DATA]][Web] Modern Fullstack" at bounding box center [79, 213] width 107 height 22
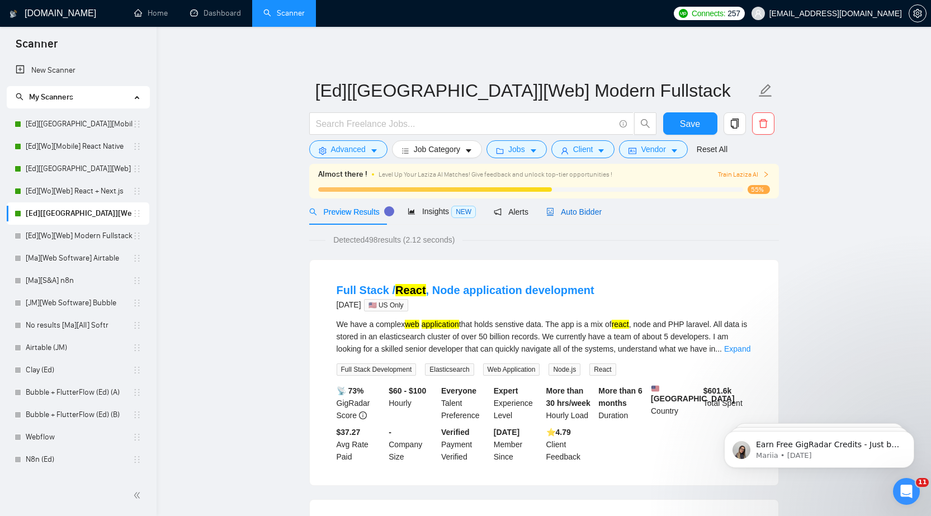
click at [578, 210] on span "Auto Bidder" at bounding box center [573, 211] width 55 height 9
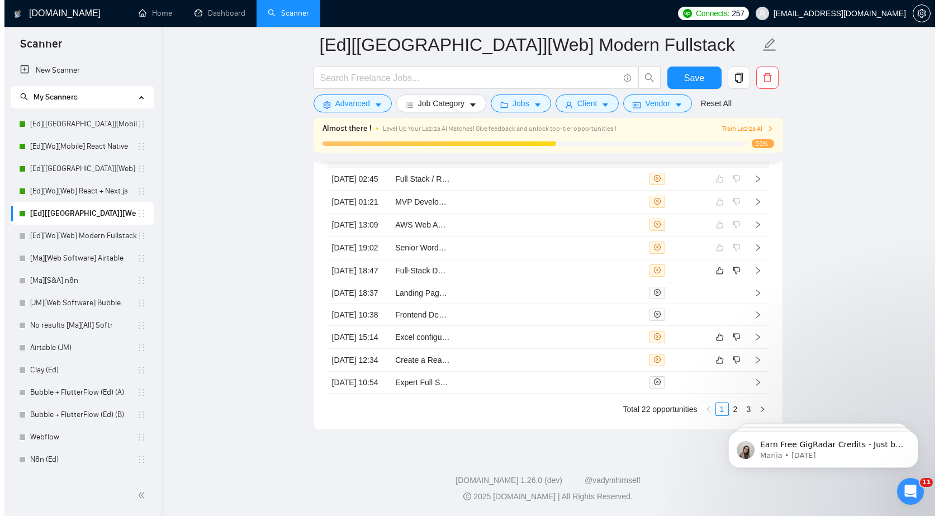
scroll to position [2796, 0]
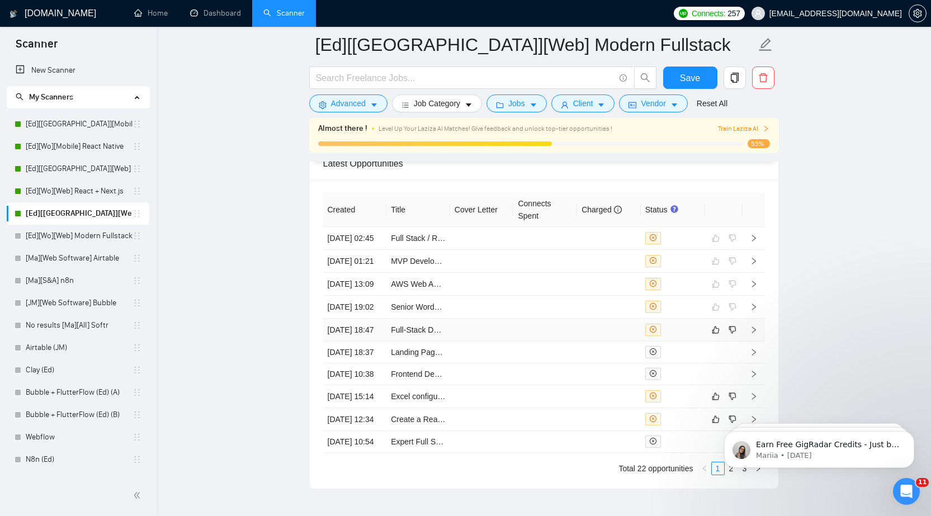
click at [470, 342] on td at bounding box center [482, 330] width 64 height 23
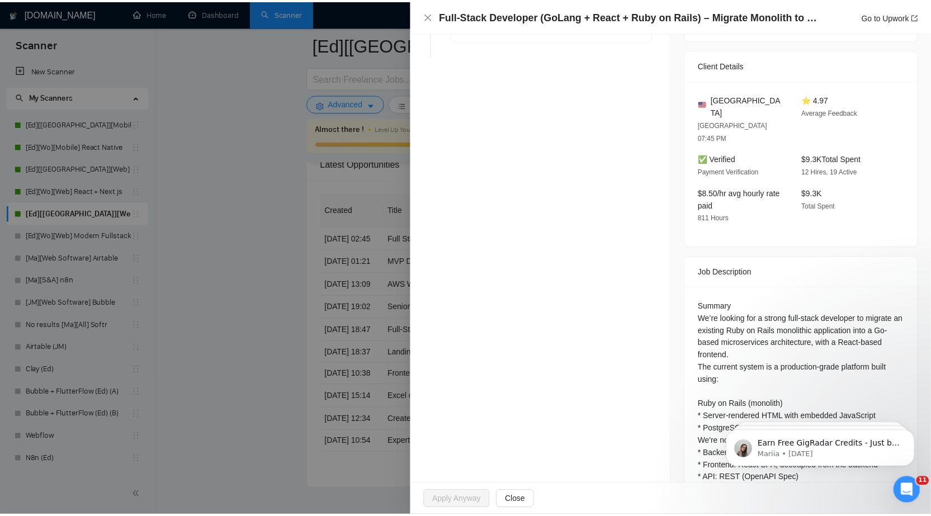
scroll to position [274, 0]
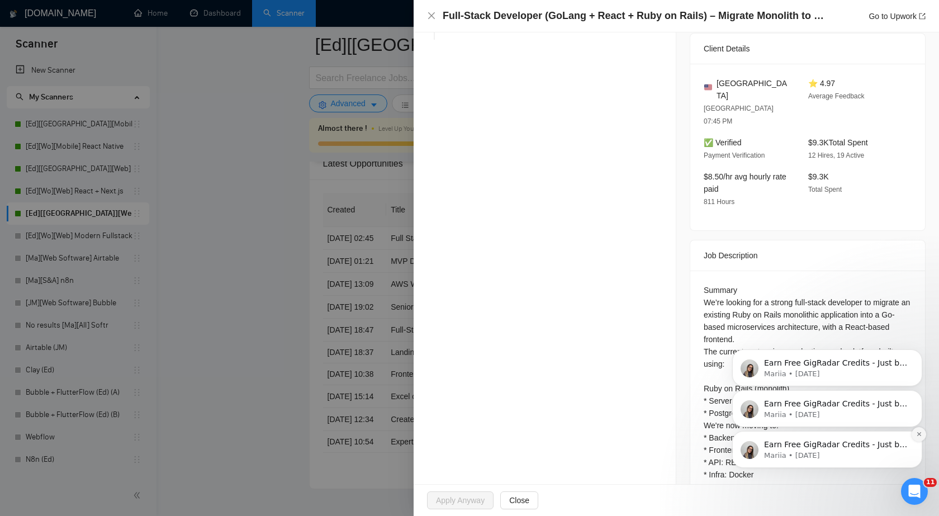
click at [917, 433] on icon "Dismiss notification" at bounding box center [920, 434] width 6 height 6
click at [918, 433] on icon "Dismiss notification" at bounding box center [919, 434] width 4 height 4
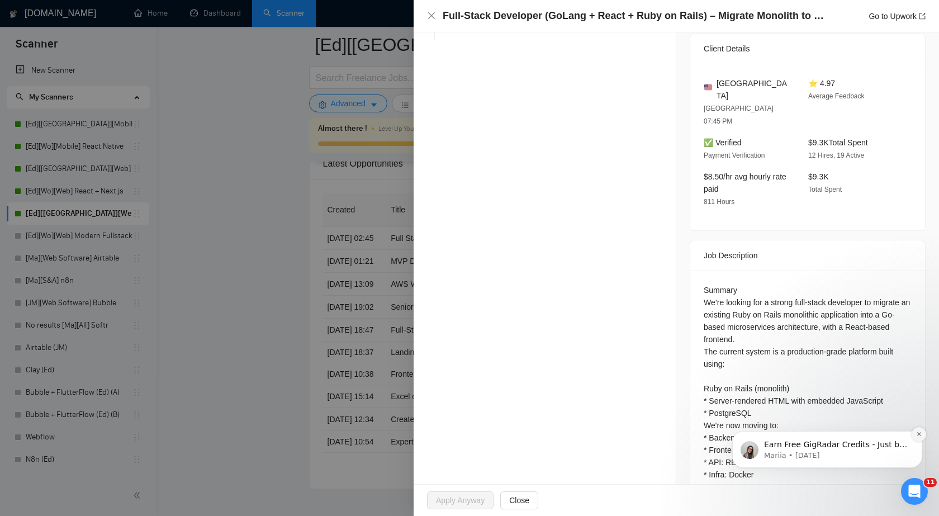
click at [919, 432] on icon "Dismiss notification" at bounding box center [920, 434] width 6 height 6
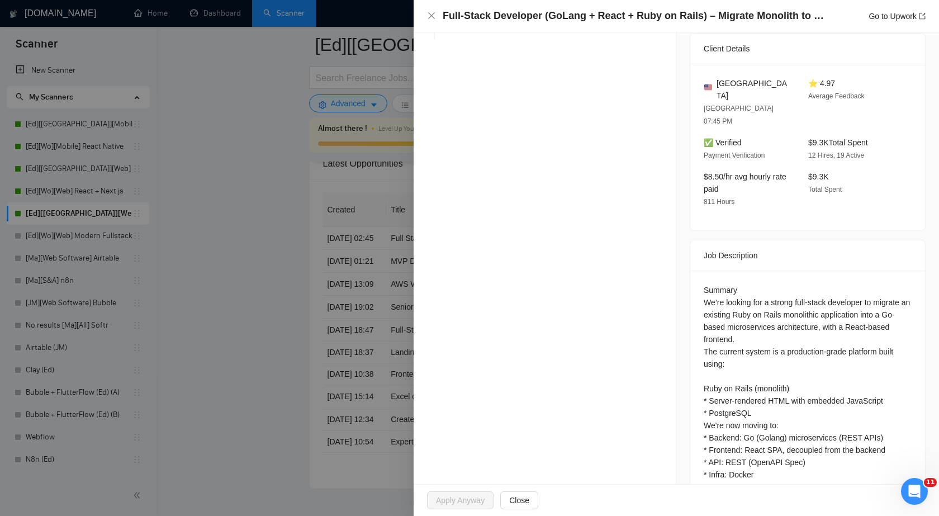
click at [289, 268] on div at bounding box center [469, 258] width 939 height 516
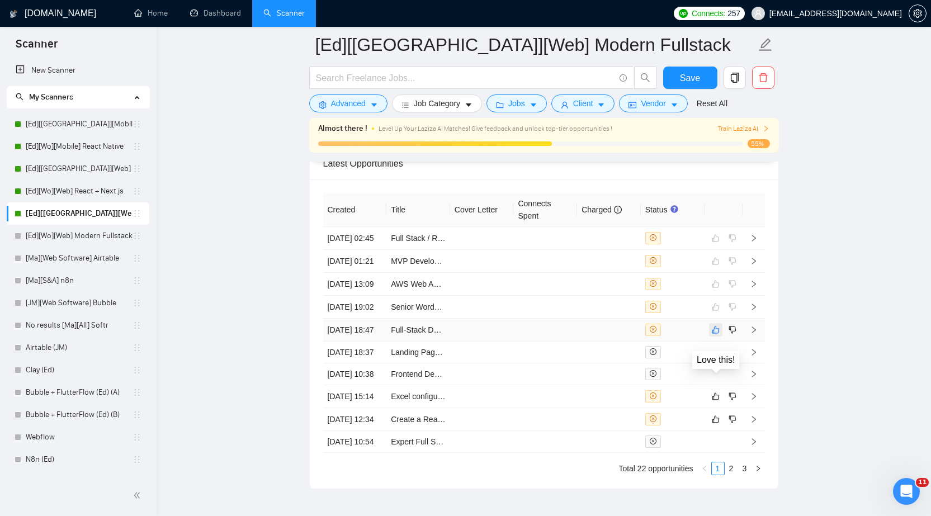
click at [716, 334] on icon "like" at bounding box center [716, 329] width 8 height 9
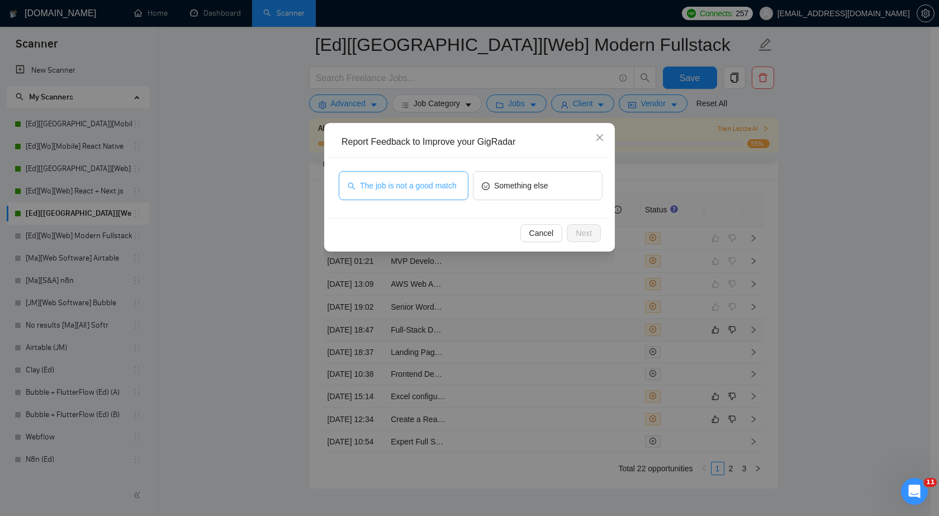
click at [405, 192] on button "The job is not a good match" at bounding box center [404, 185] width 130 height 29
click at [582, 232] on span "Next" at bounding box center [584, 233] width 16 height 12
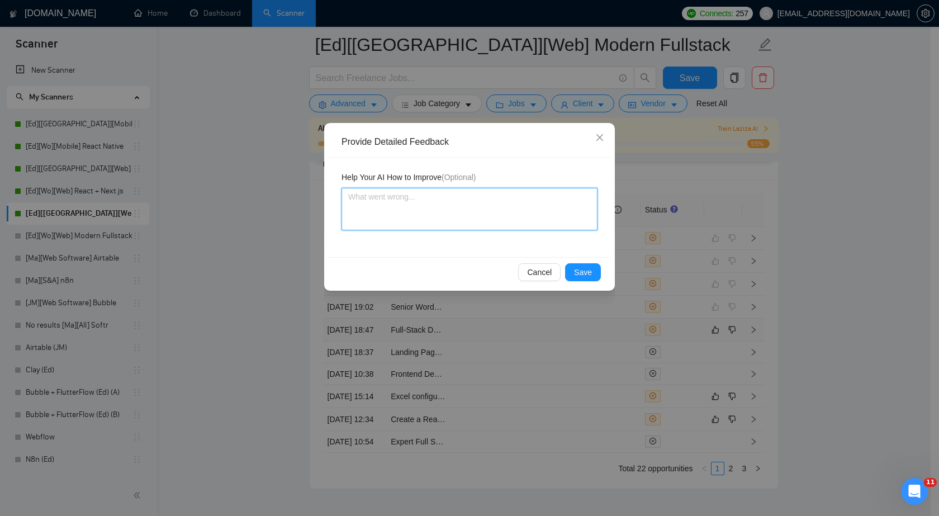
click at [468, 210] on textarea at bounding box center [470, 209] width 256 height 43
drag, startPoint x: 468, startPoint y: 210, endPoint x: 426, endPoint y: 201, distance: 42.3
click at [426, 201] on textarea at bounding box center [470, 209] width 256 height 43
paste textarea "Looking for a full-stack Ruby on Rails developer"
type textarea "Looking for a full-stack Ruby on Rails developer"
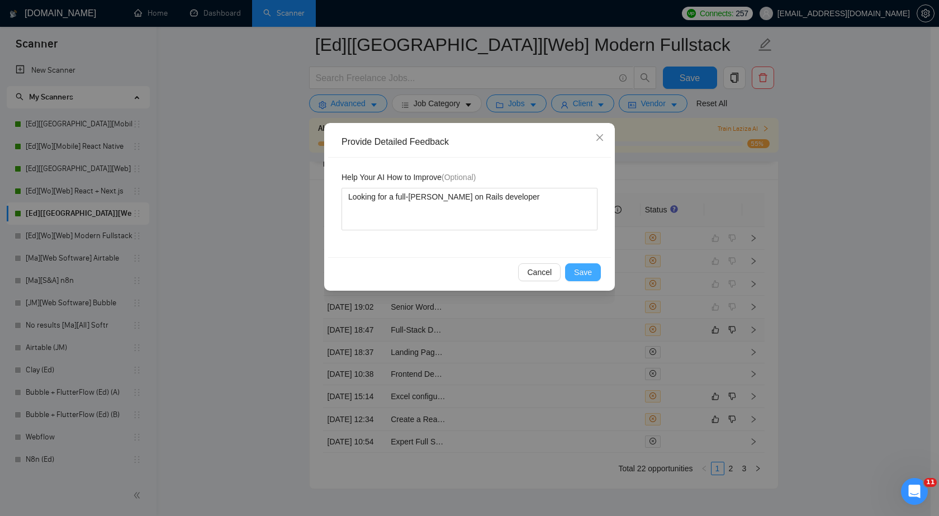
click at [588, 273] on span "Save" at bounding box center [583, 272] width 18 height 12
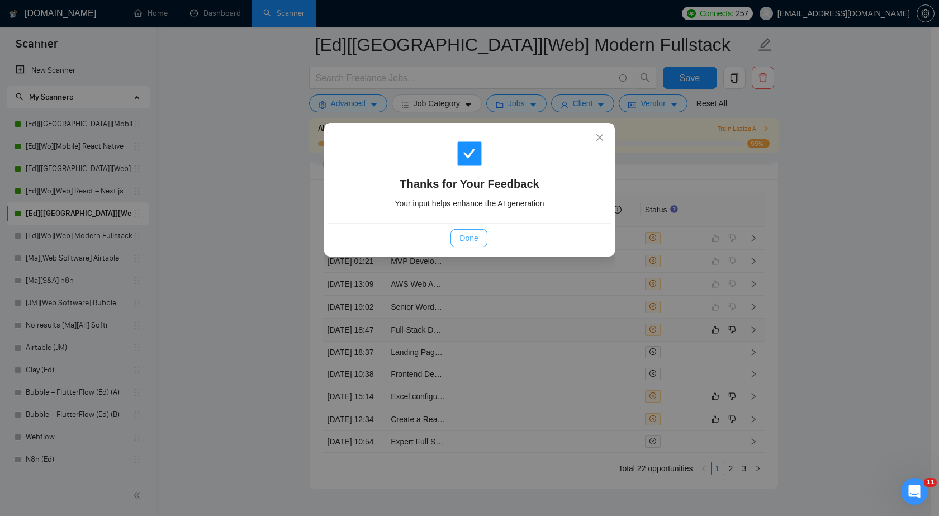
click at [461, 241] on span "Done" at bounding box center [469, 238] width 18 height 12
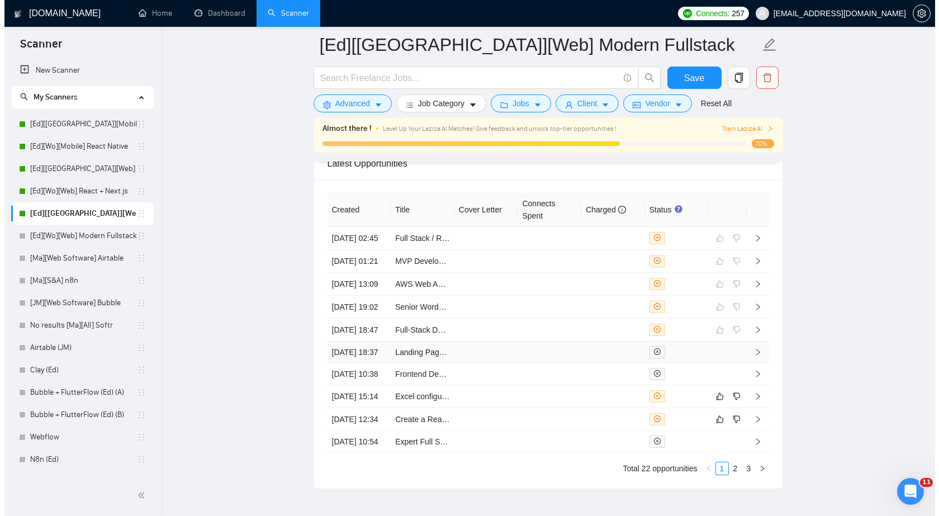
scroll to position [2908, 0]
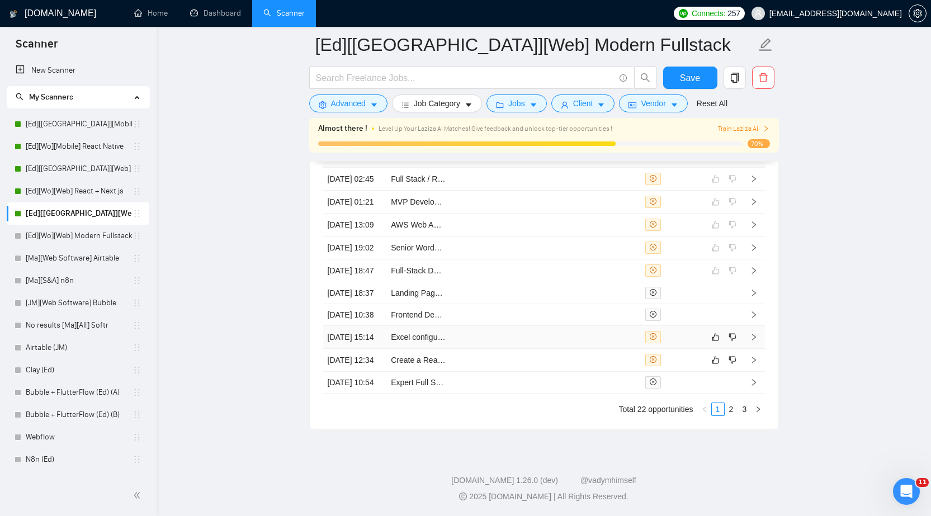
click at [607, 349] on td at bounding box center [609, 337] width 64 height 23
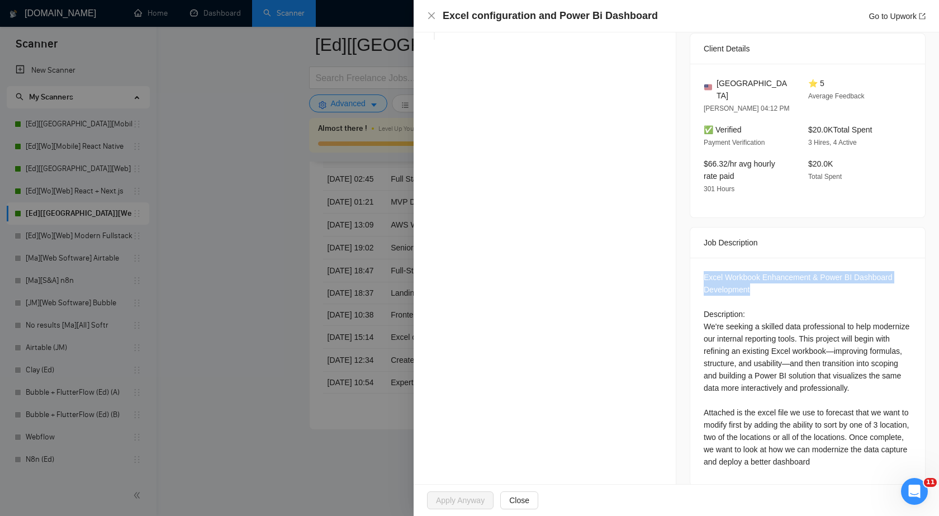
drag, startPoint x: 701, startPoint y: 260, endPoint x: 747, endPoint y: 271, distance: 47.1
click at [747, 271] on div "Excel Workbook Enhancement & Power BI Dashboard Development Description: We're …" at bounding box center [808, 369] width 208 height 197
copy div "Excel Workbook Enhancement & Power BI Dashboard Development"
click at [429, 17] on icon "close" at bounding box center [431, 15] width 9 height 9
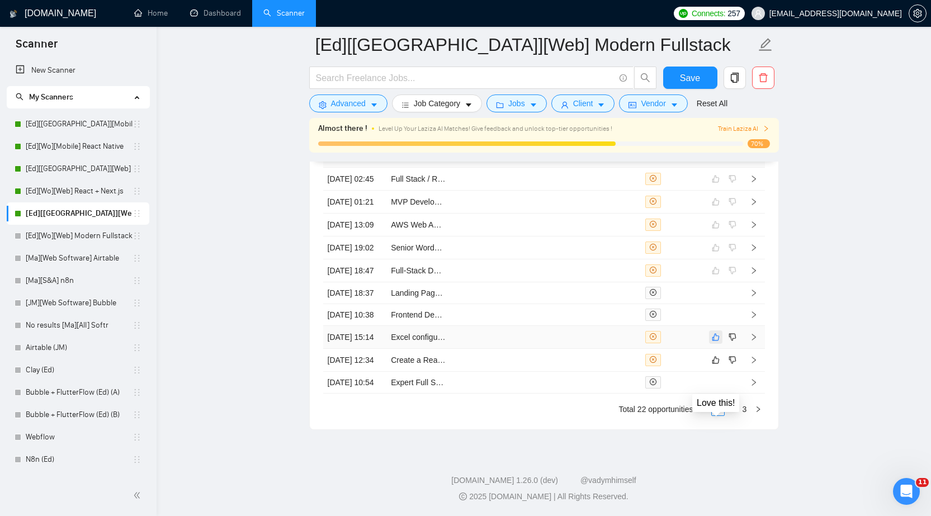
click at [715, 342] on icon "like" at bounding box center [716, 337] width 8 height 9
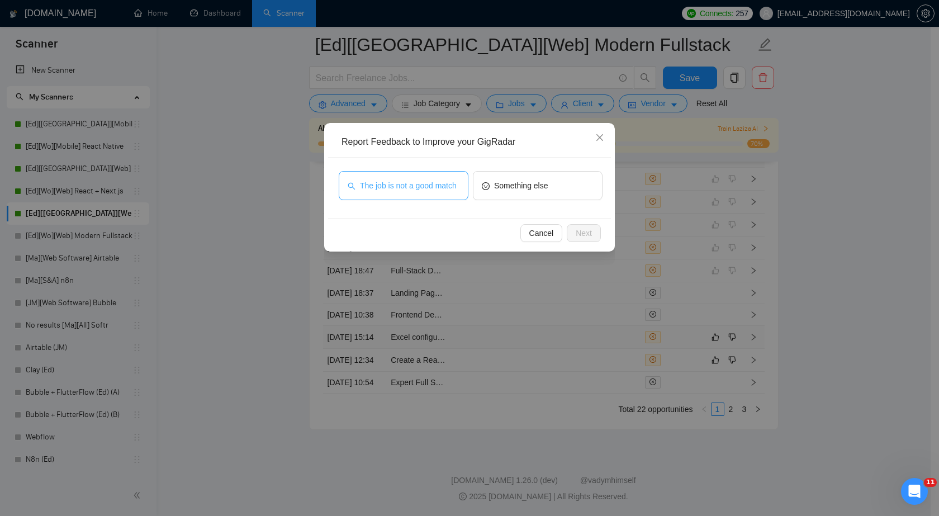
click at [416, 191] on span "The job is not a good match" at bounding box center [408, 186] width 97 height 12
click at [578, 231] on span "Next" at bounding box center [584, 233] width 16 height 12
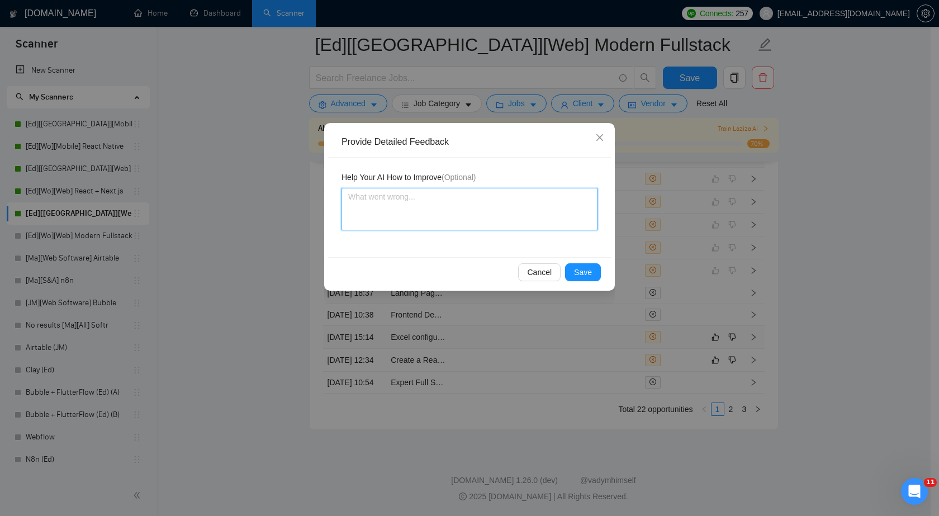
click at [499, 208] on textarea at bounding box center [470, 209] width 256 height 43
paste textarea "Excel Workbook Enhancement & Power BI Dashboard Development"
type textarea "Excel Workbook Enhancement & Power BI Dashboard Development"
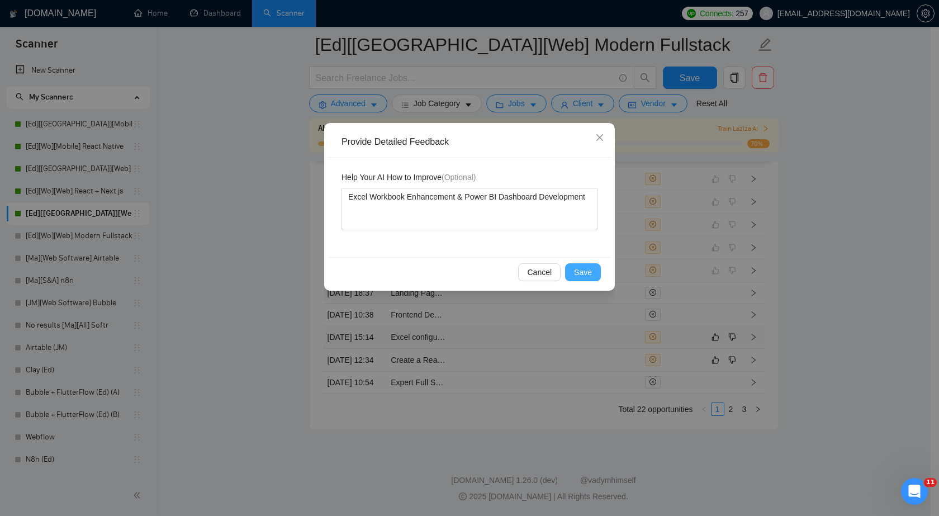
click at [588, 275] on span "Save" at bounding box center [583, 272] width 18 height 12
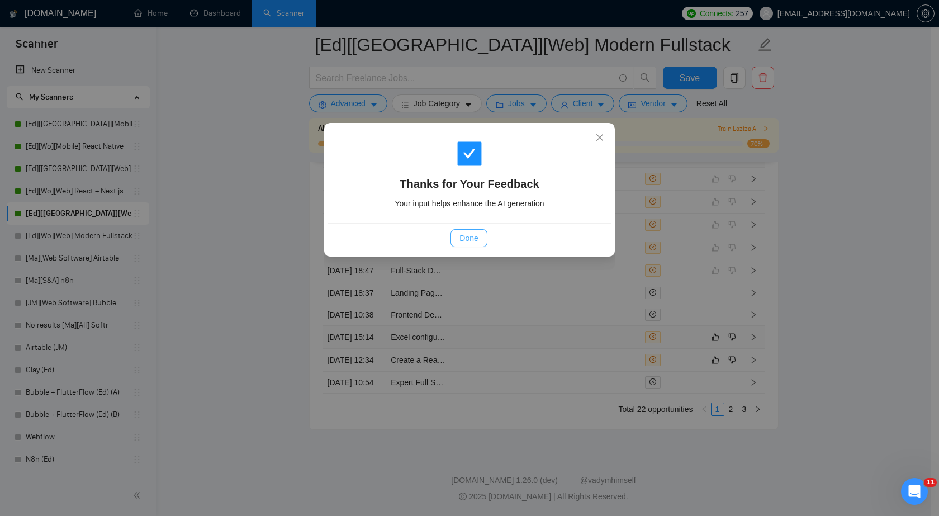
click at [476, 243] on span "Done" at bounding box center [469, 238] width 18 height 12
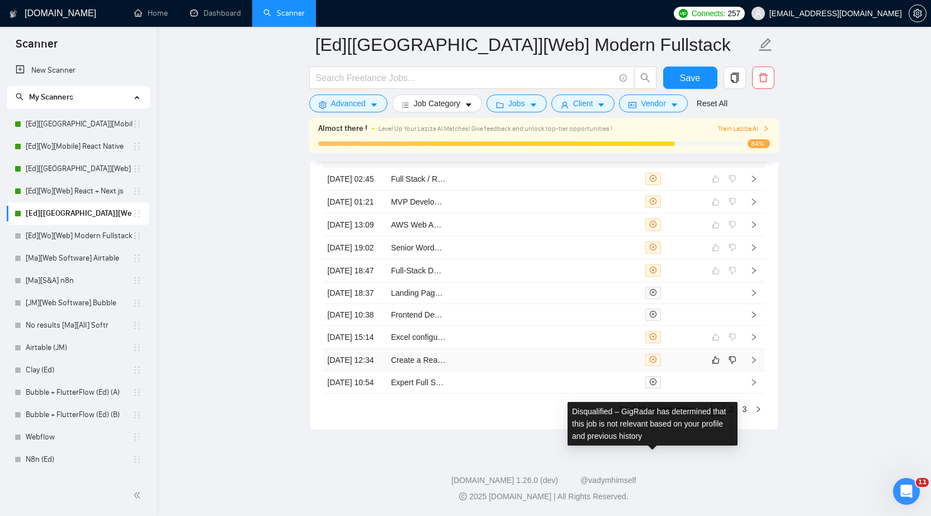
click at [654, 363] on icon "close-circle" at bounding box center [653, 359] width 7 height 7
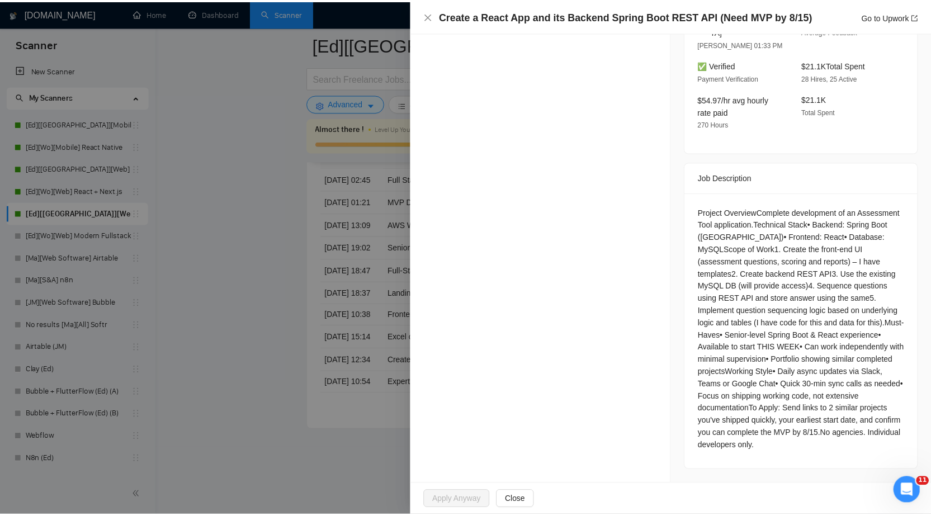
scroll to position [432, 0]
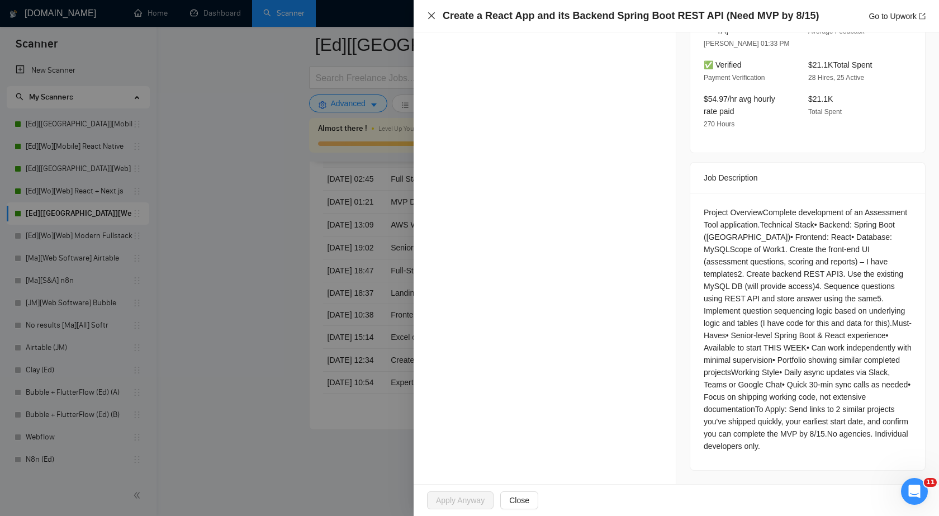
click at [433, 18] on icon "close" at bounding box center [431, 15] width 7 height 7
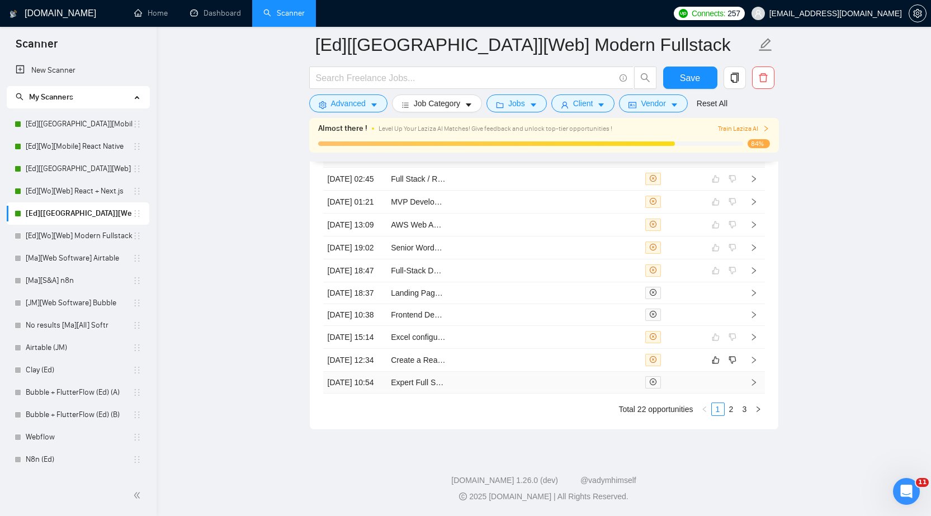
scroll to position [2964, 0]
click at [730, 416] on link "2" at bounding box center [731, 409] width 12 height 12
click at [759, 413] on icon "right" at bounding box center [758, 409] width 7 height 7
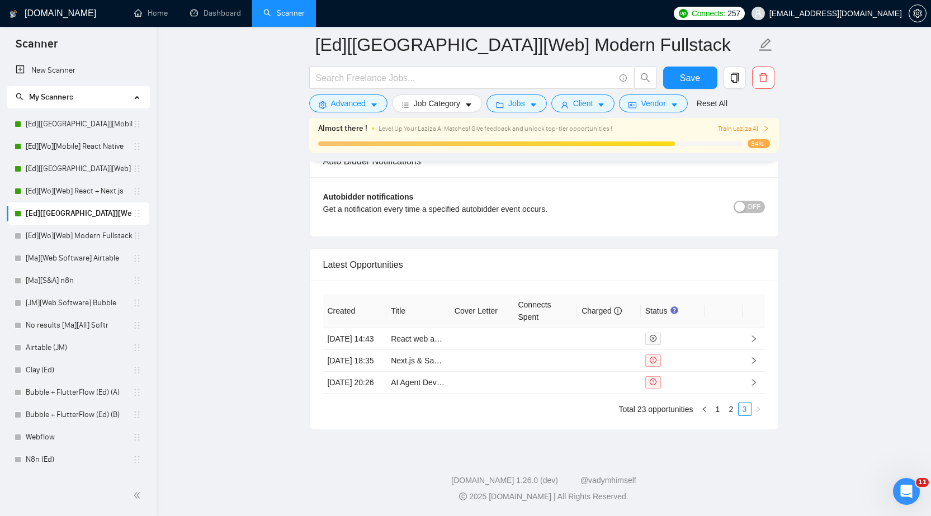
scroll to position [2731, 0]
click at [732, 409] on link "2" at bounding box center [731, 409] width 12 height 12
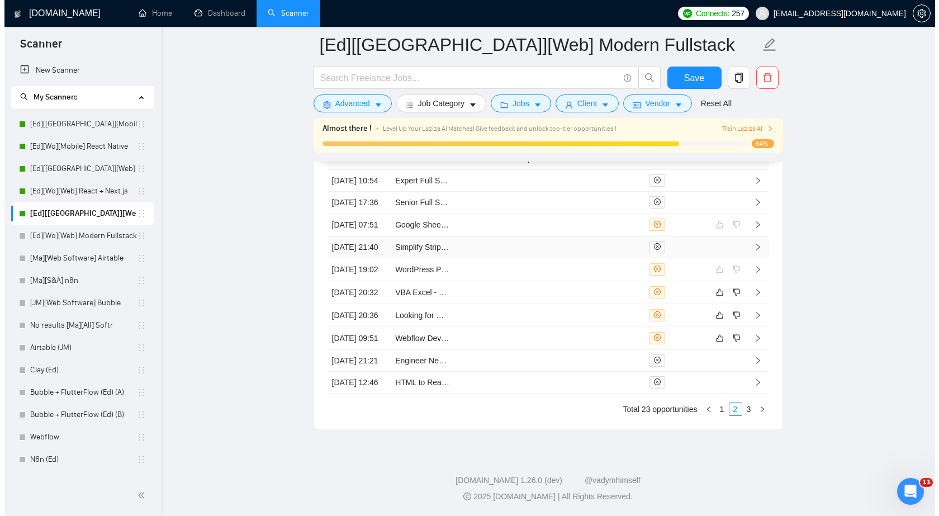
scroll to position [2899, 0]
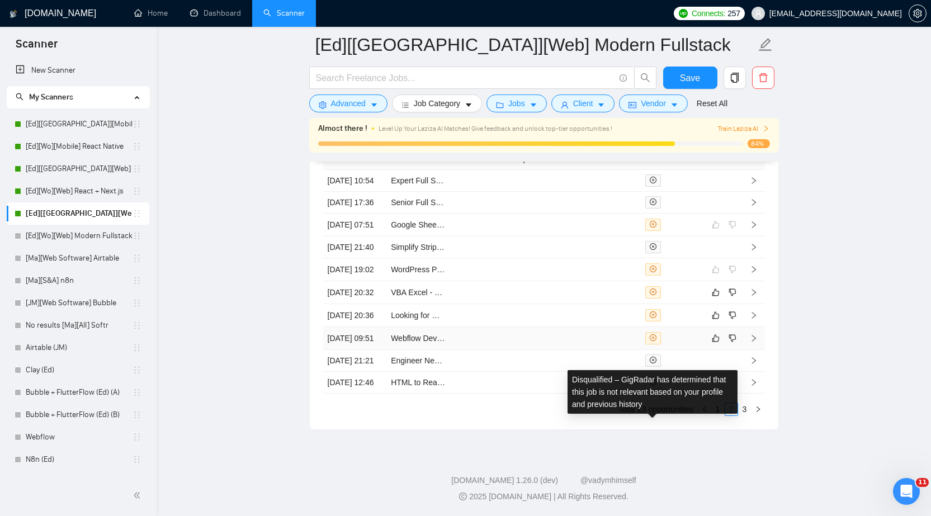
click at [655, 341] on icon "close-circle" at bounding box center [653, 337] width 7 height 7
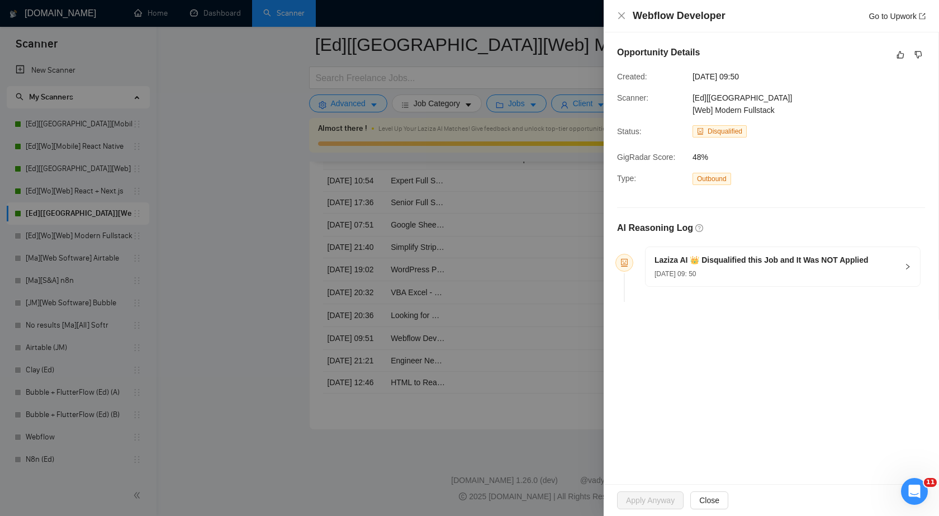
click at [296, 262] on div at bounding box center [469, 258] width 939 height 516
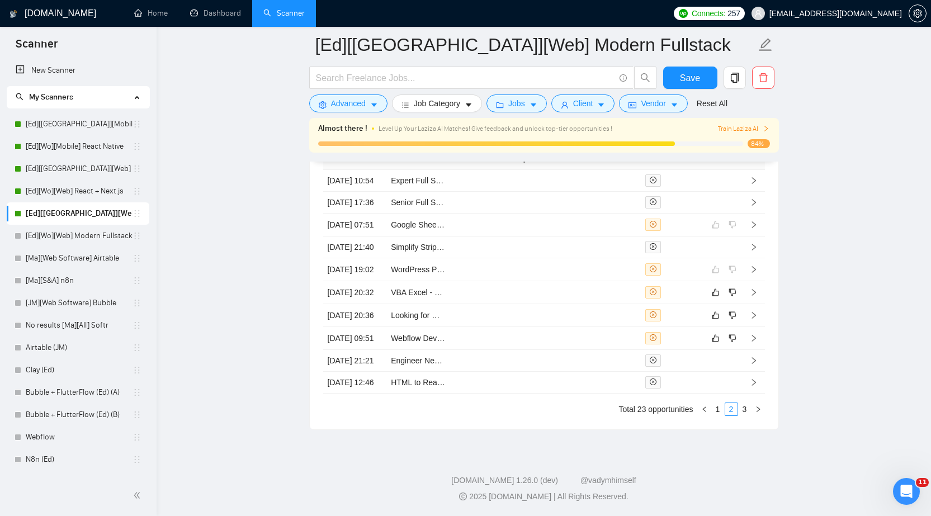
click at [568, 327] on td at bounding box center [545, 315] width 64 height 23
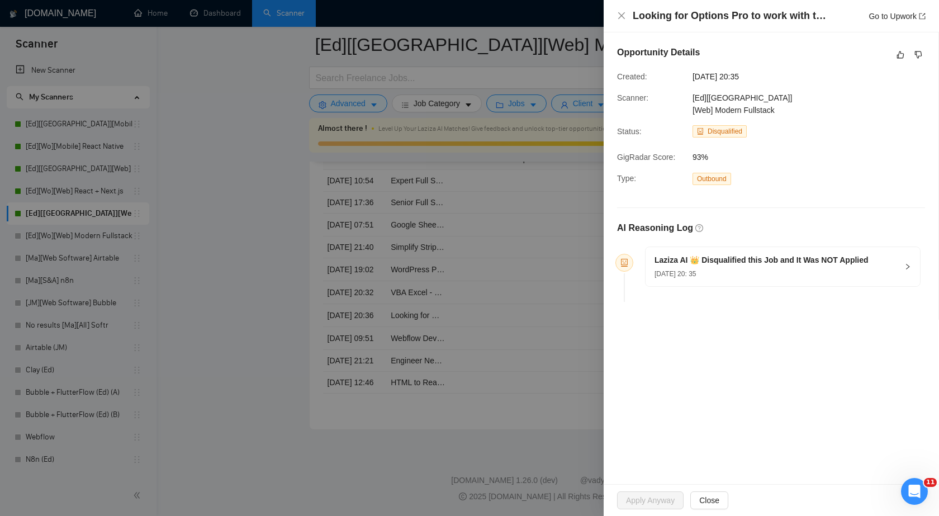
click at [520, 306] on div at bounding box center [469, 258] width 939 height 516
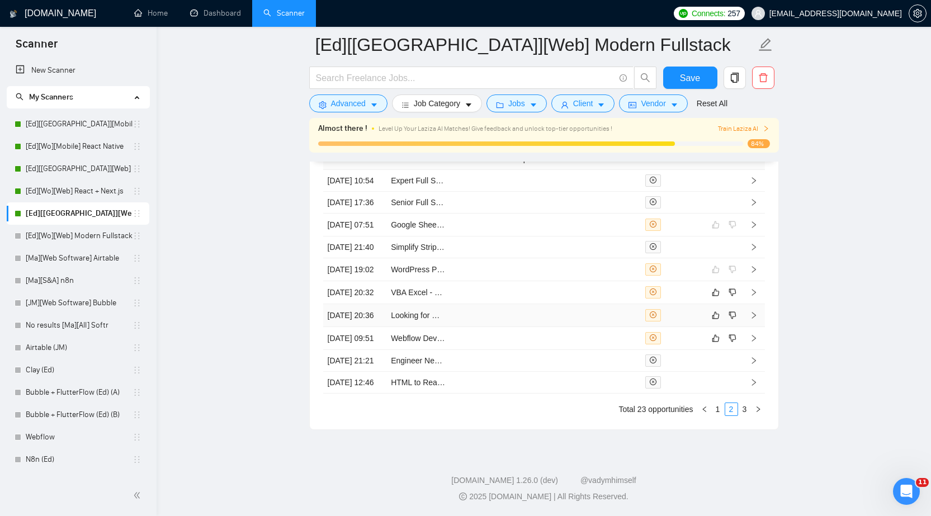
click at [526, 327] on td at bounding box center [545, 315] width 64 height 23
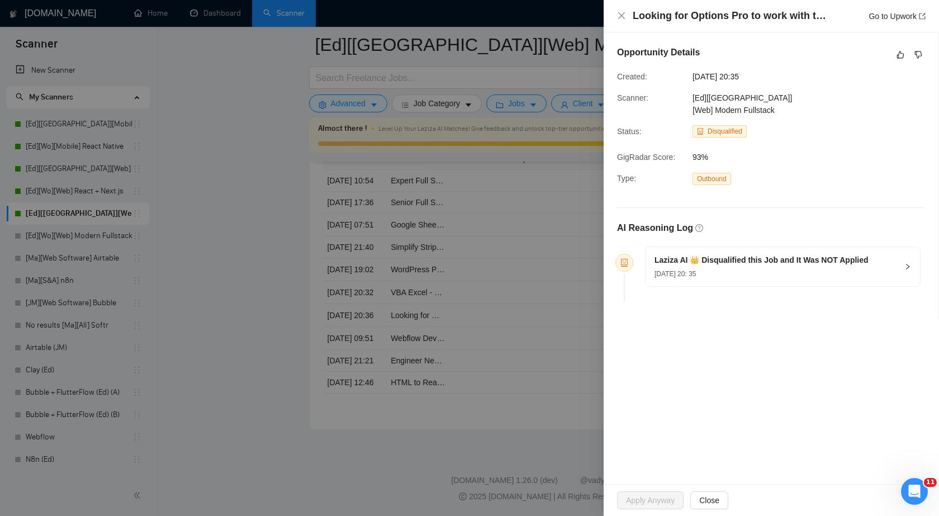
click at [462, 216] on div at bounding box center [469, 258] width 939 height 516
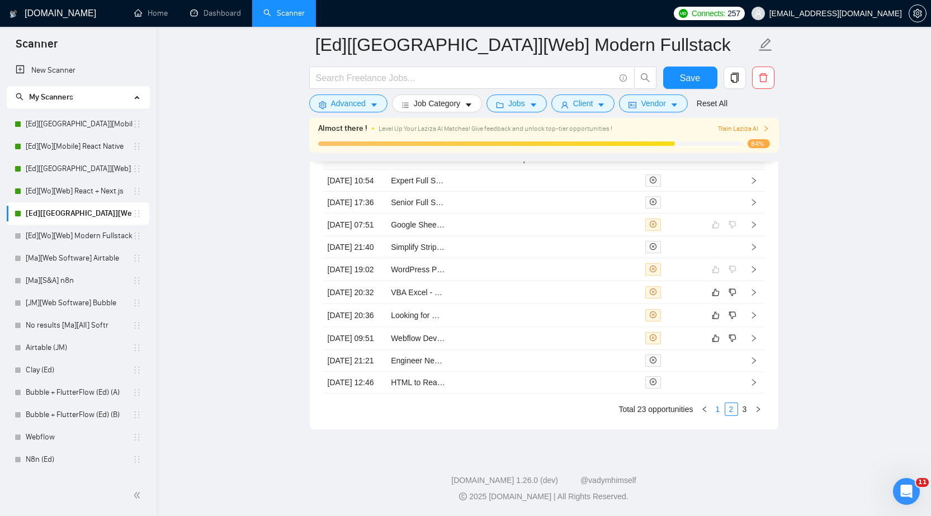
click at [715, 416] on link "1" at bounding box center [718, 409] width 12 height 12
click at [576, 277] on td at bounding box center [545, 269] width 64 height 23
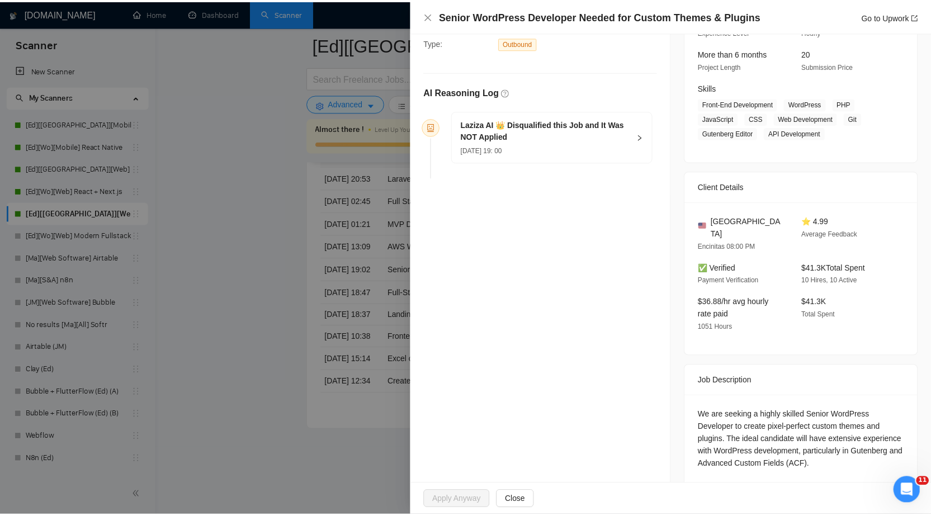
scroll to position [274, 0]
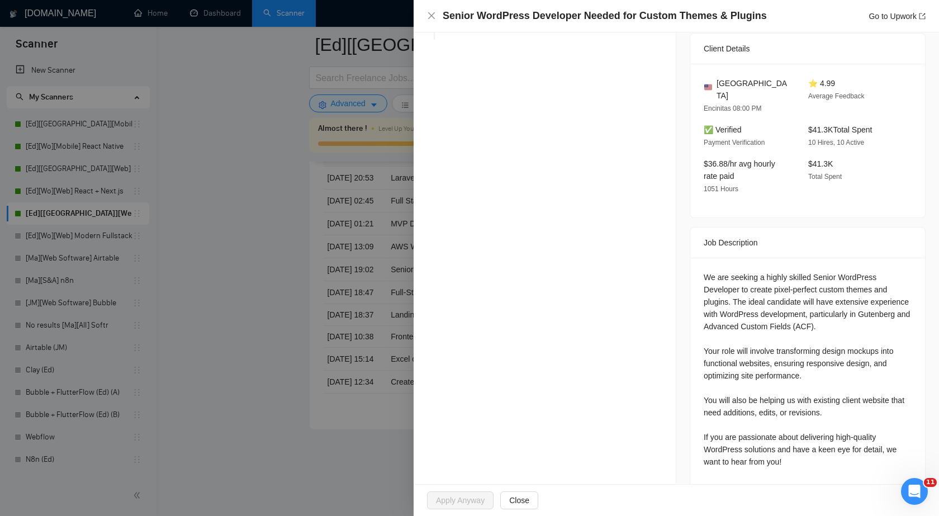
click at [274, 272] on div at bounding box center [469, 258] width 939 height 516
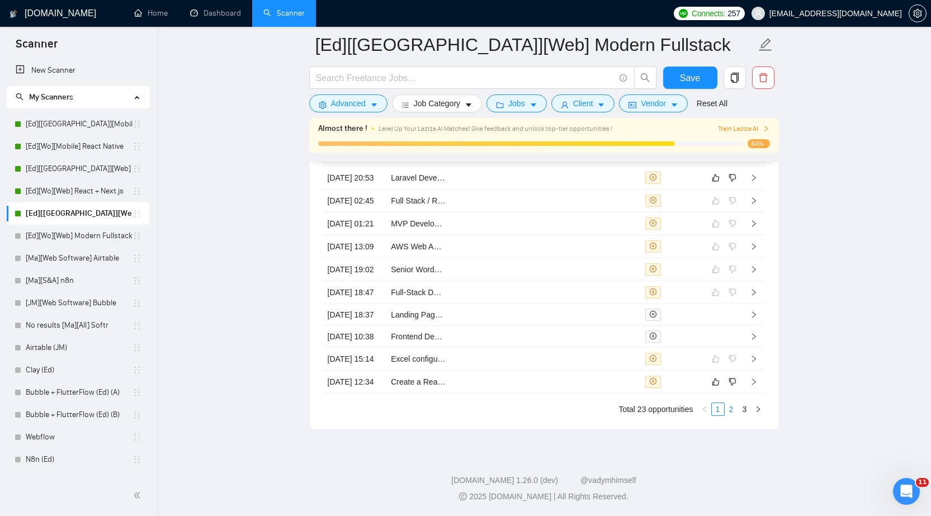
click at [729, 416] on link "2" at bounding box center [731, 409] width 12 height 12
click at [579, 216] on td at bounding box center [609, 225] width 64 height 23
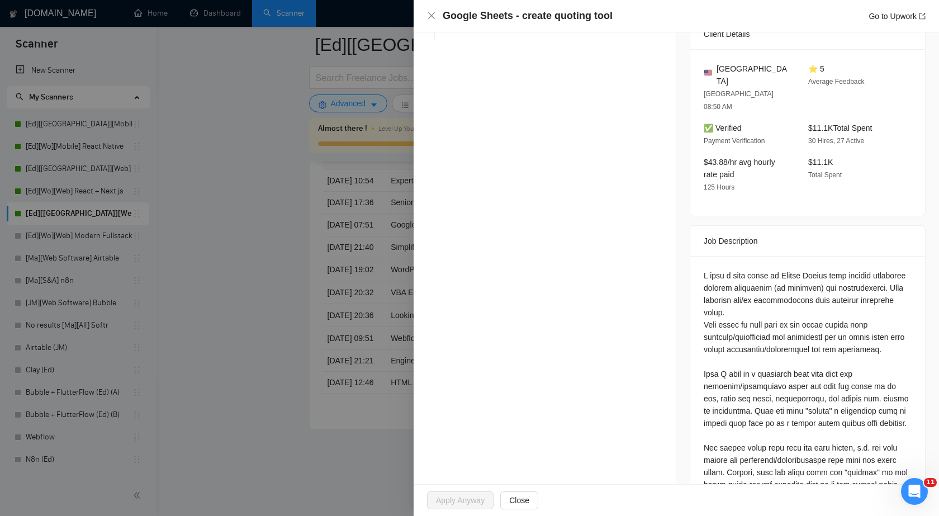
click at [271, 228] on div at bounding box center [469, 258] width 939 height 516
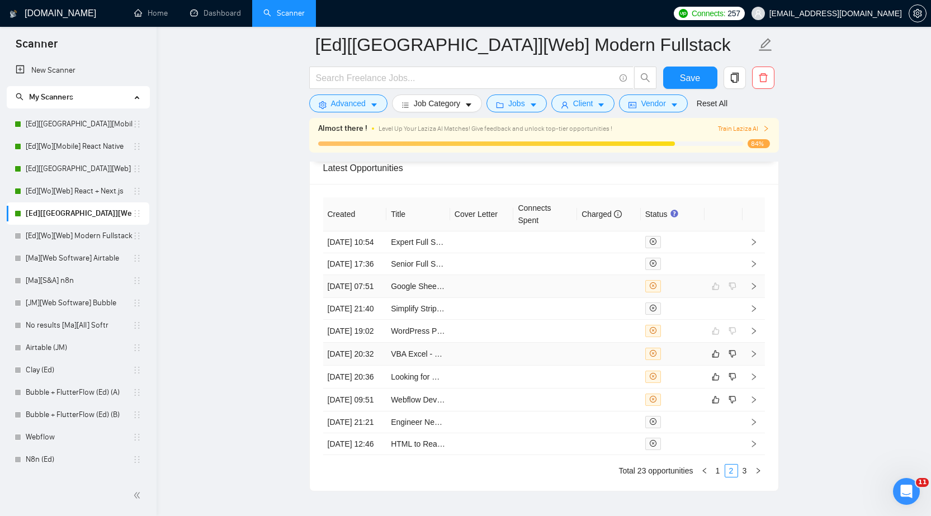
scroll to position [2787, 0]
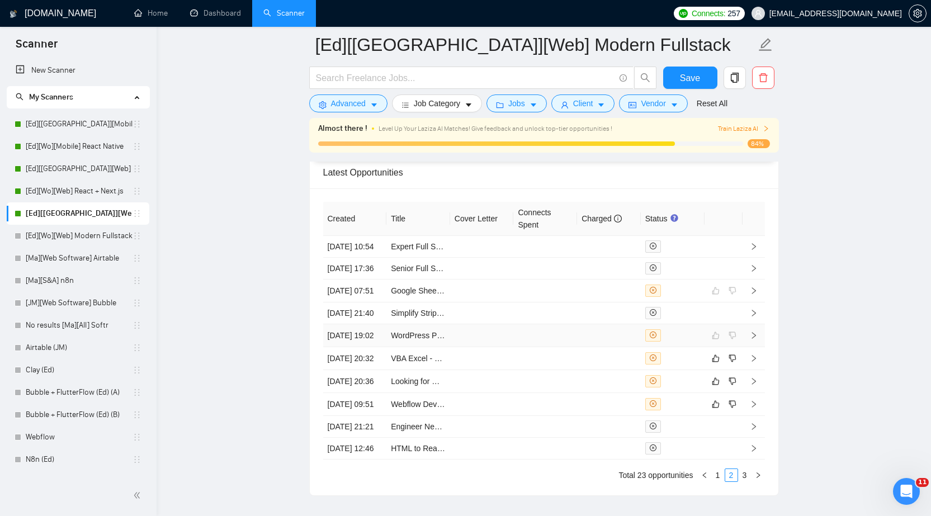
click at [553, 347] on td at bounding box center [545, 335] width 64 height 23
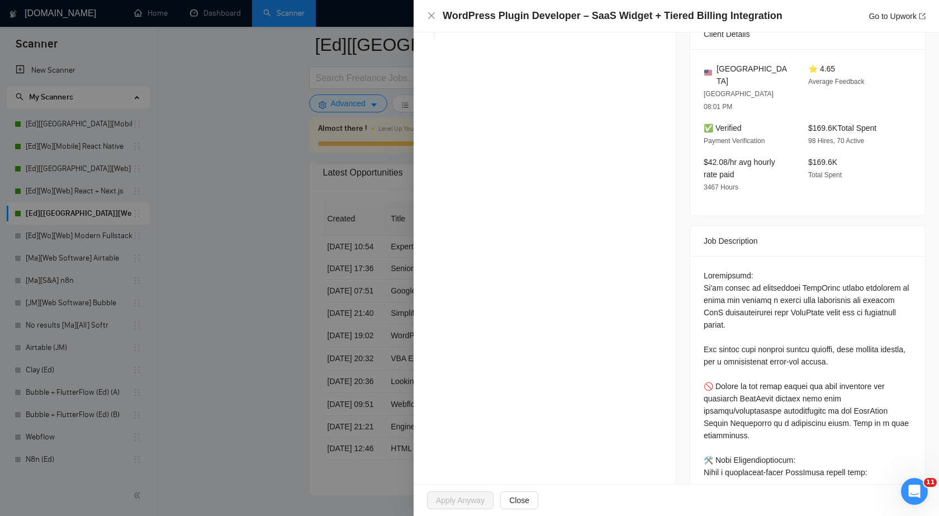
click at [256, 338] on div at bounding box center [469, 258] width 939 height 516
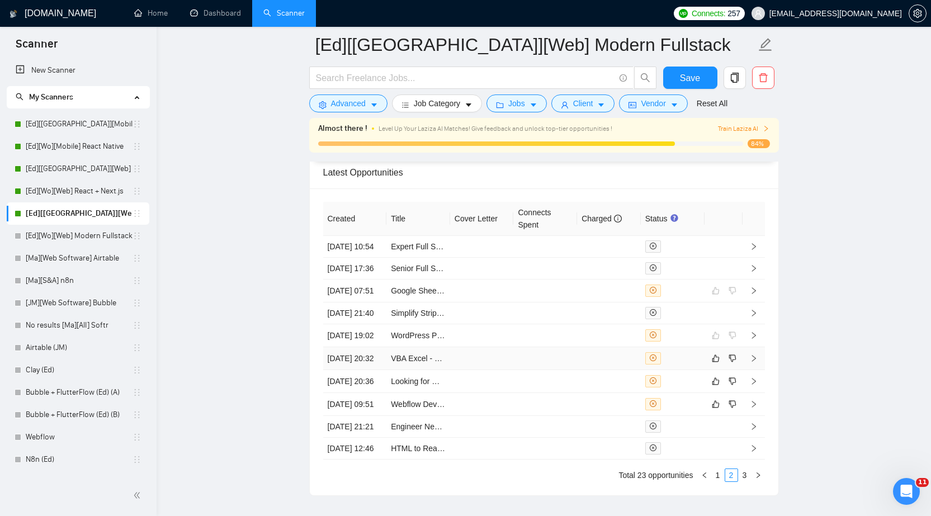
click at [566, 370] on td at bounding box center [545, 358] width 64 height 23
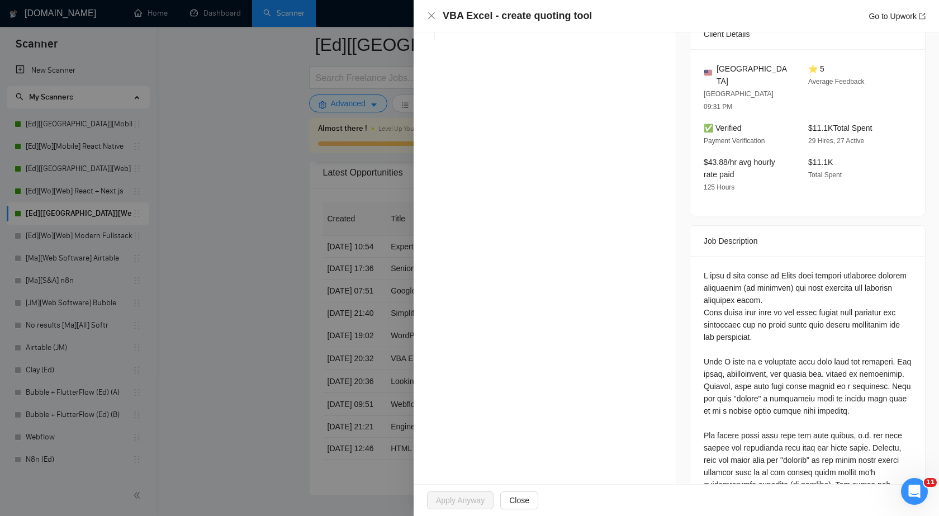
click at [290, 358] on div at bounding box center [469, 258] width 939 height 516
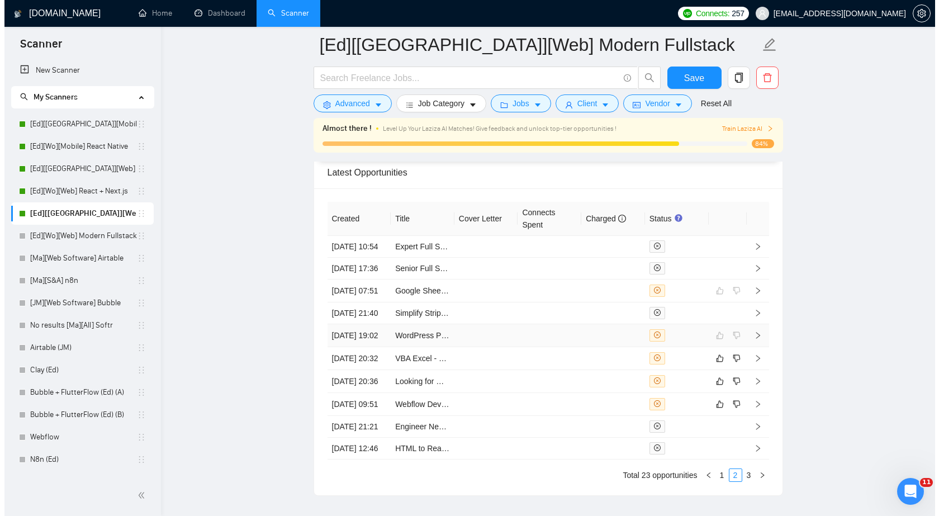
scroll to position [2899, 0]
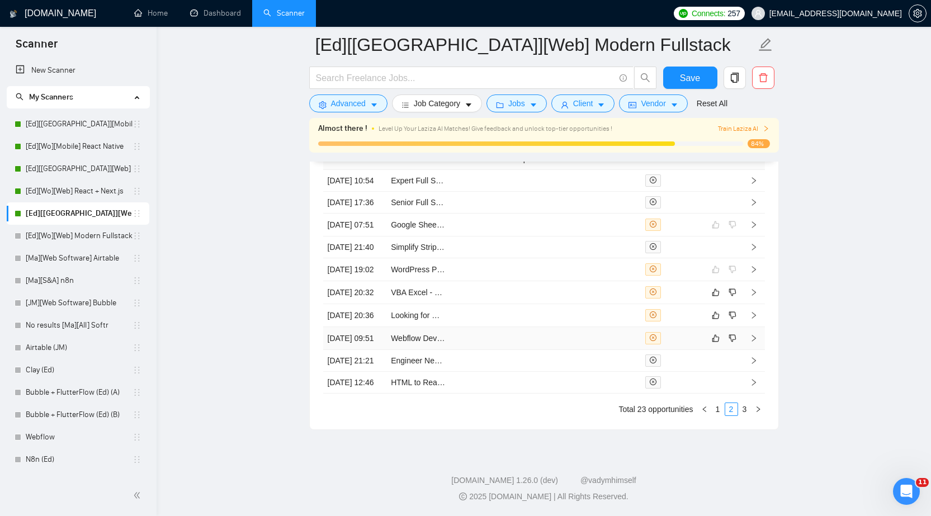
click at [523, 350] on td at bounding box center [545, 338] width 64 height 23
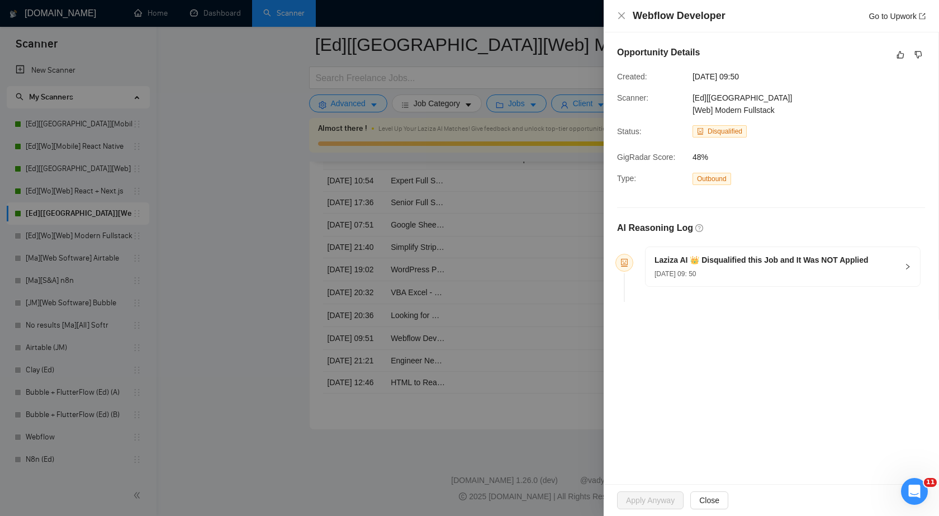
click at [522, 375] on div at bounding box center [469, 258] width 939 height 516
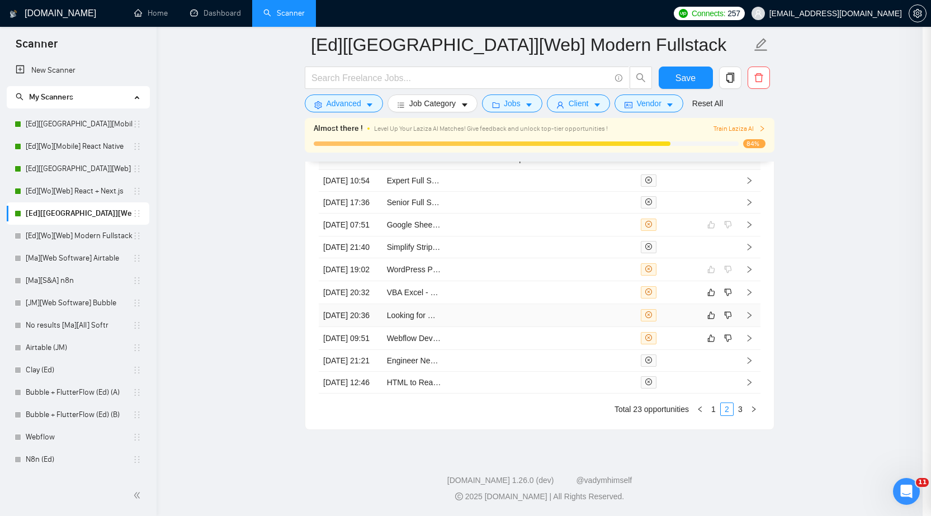
click at [524, 327] on td at bounding box center [541, 315] width 64 height 23
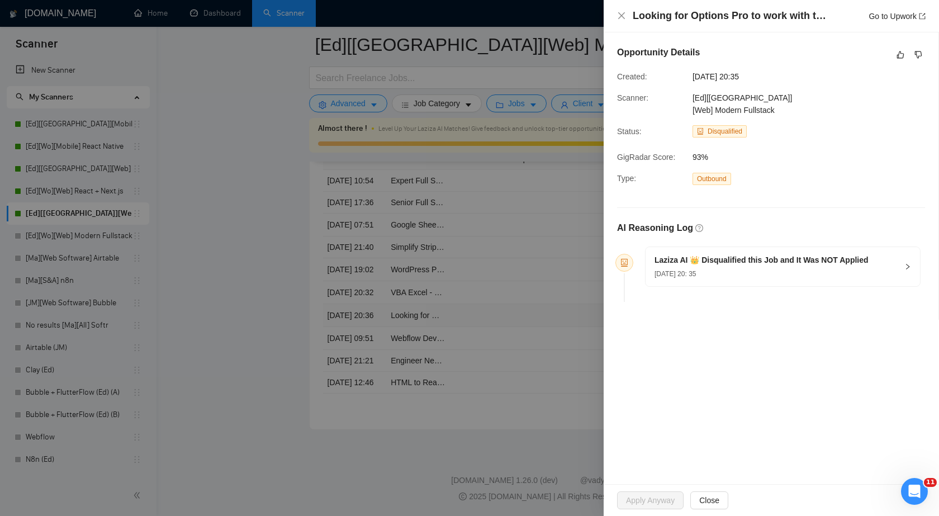
click at [524, 350] on div at bounding box center [469, 258] width 939 height 516
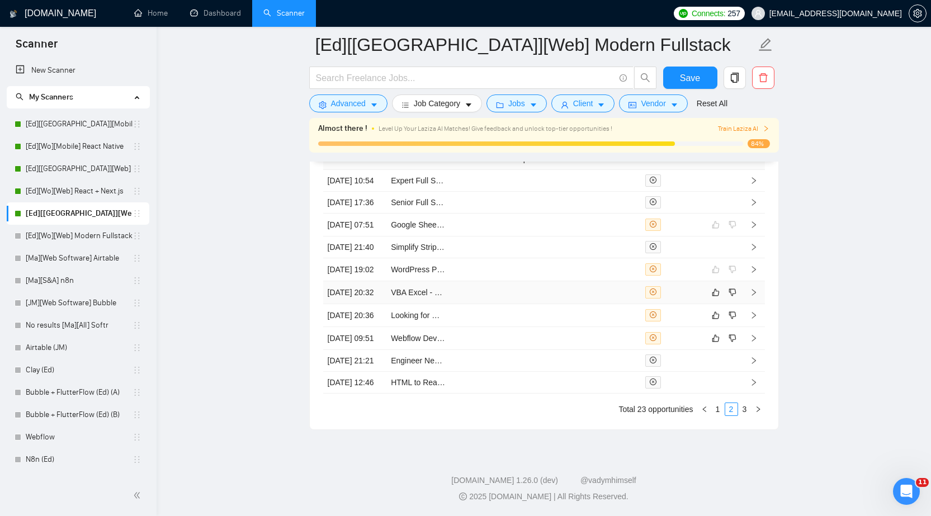
click at [521, 304] on td at bounding box center [545, 292] width 64 height 23
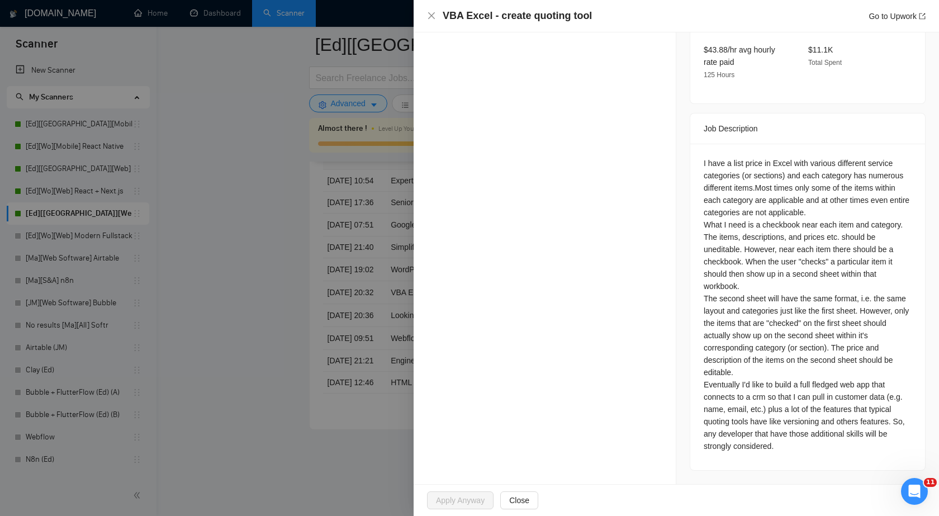
scroll to position [407, 0]
click at [635, 281] on div "Opportunity Details Created: 21 Jul, 2025 20:31 Scanner: [Ed][US][Web] Modern F…" at bounding box center [545, 65] width 263 height 838
click at [773, 157] on div "I have a list price in Excel with various different service categories (or sect…" at bounding box center [808, 304] width 208 height 295
copy div "Excel"
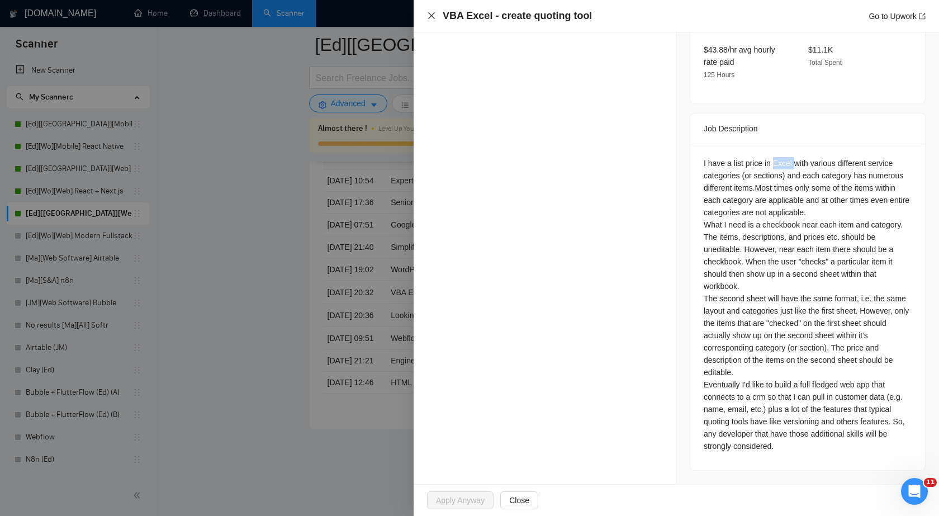
click at [429, 16] on icon "close" at bounding box center [431, 15] width 9 height 9
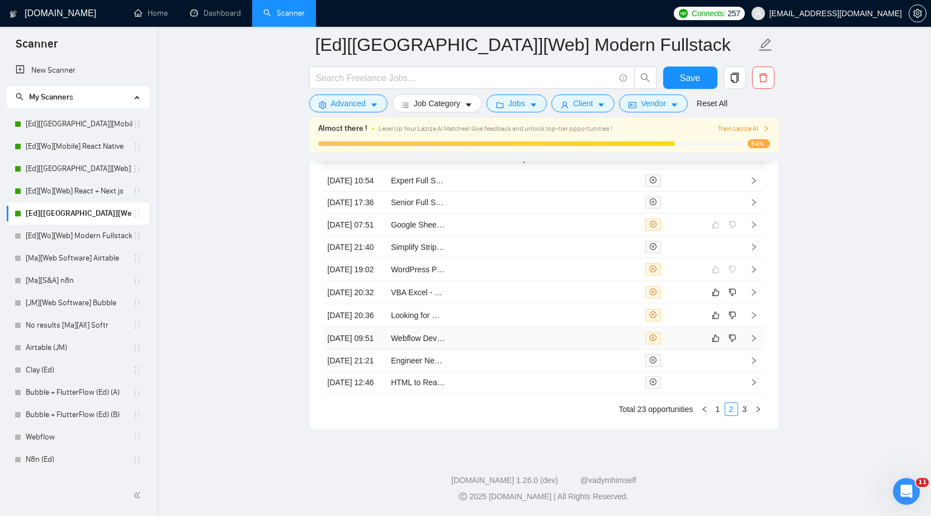
click at [518, 350] on td at bounding box center [545, 338] width 64 height 23
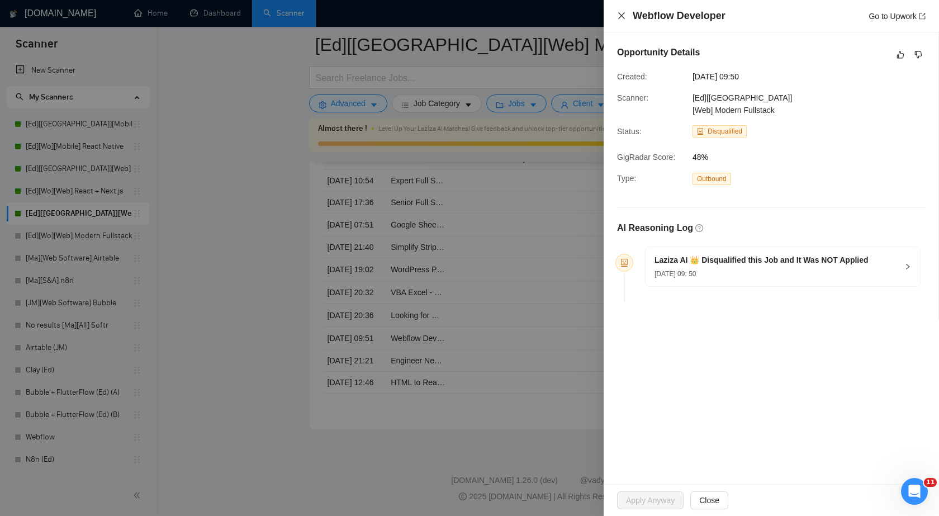
click at [619, 17] on icon "close" at bounding box center [621, 15] width 9 height 9
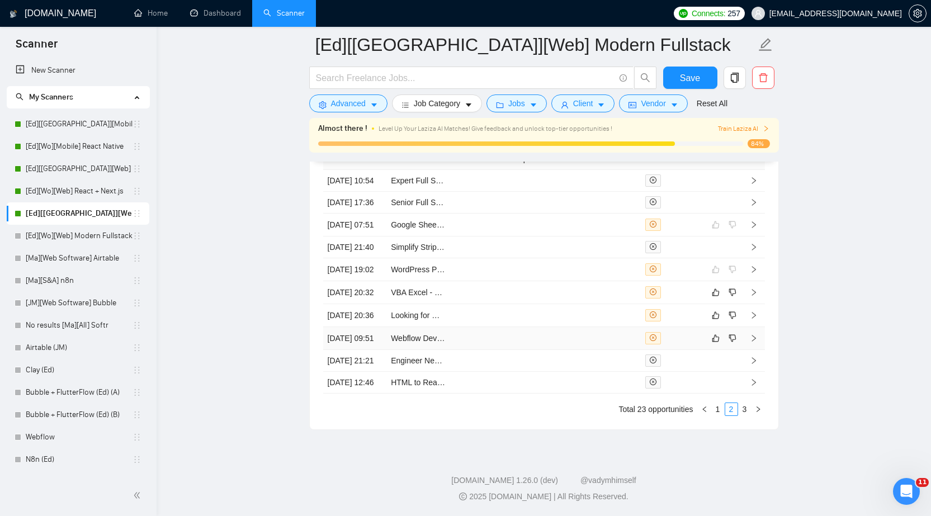
click at [515, 350] on td at bounding box center [545, 338] width 64 height 23
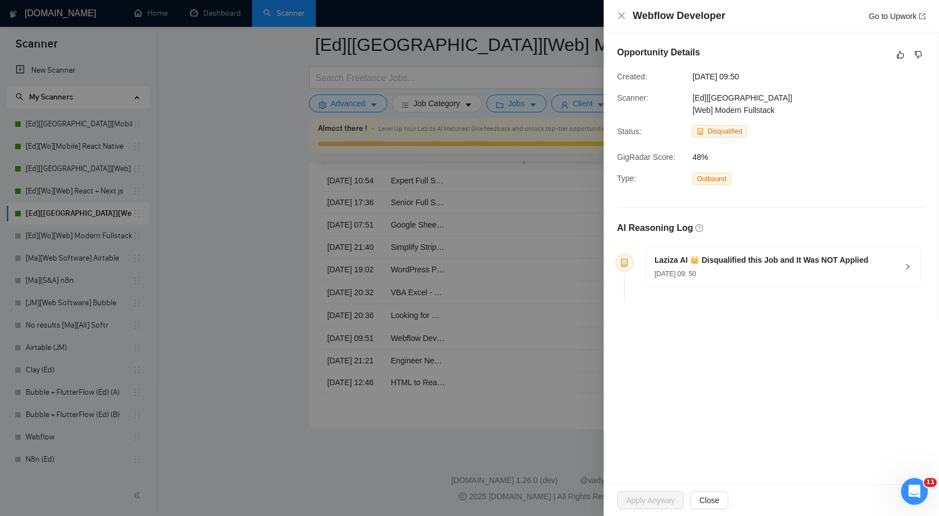
click at [616, 13] on div "Webflow Developer Go to Upwork" at bounding box center [772, 16] width 336 height 32
click at [622, 13] on icon "close" at bounding box center [621, 15] width 9 height 9
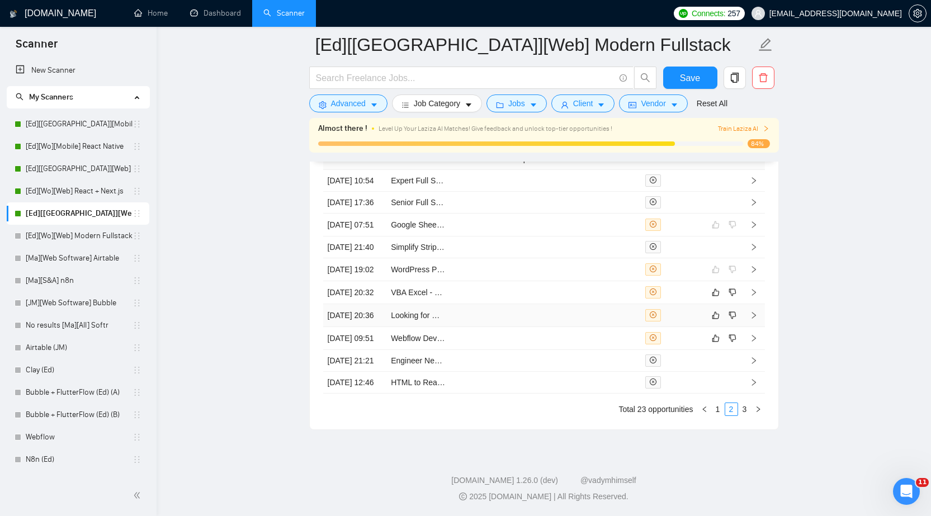
click at [559, 327] on td at bounding box center [545, 315] width 64 height 23
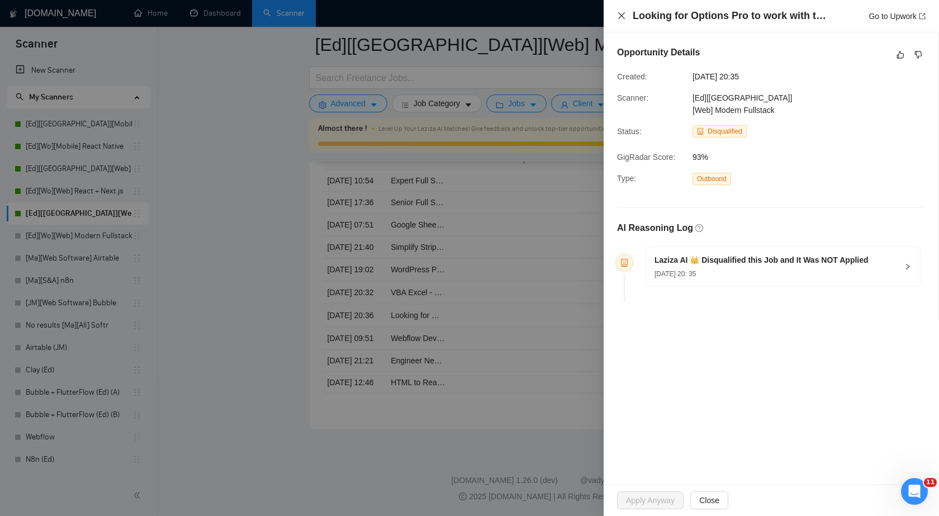
click at [624, 16] on icon "close" at bounding box center [621, 15] width 9 height 9
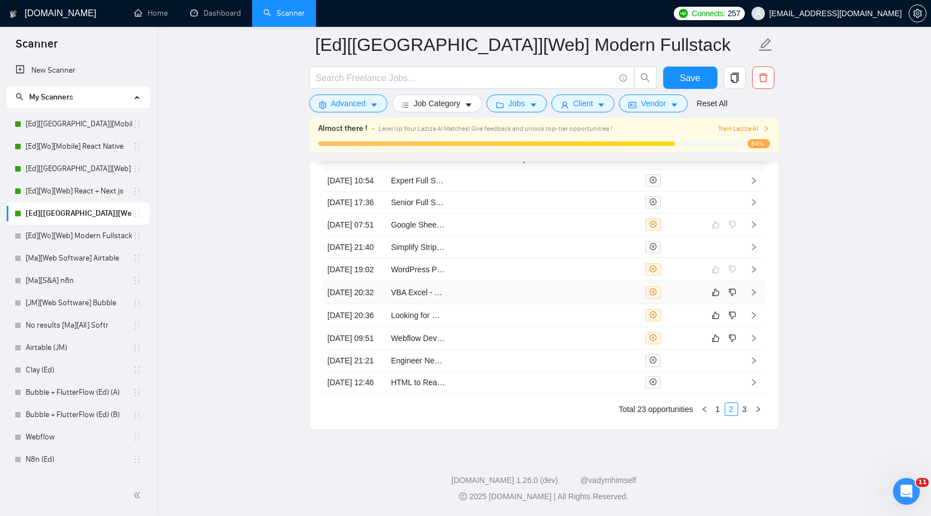
click at [559, 304] on td at bounding box center [545, 292] width 64 height 23
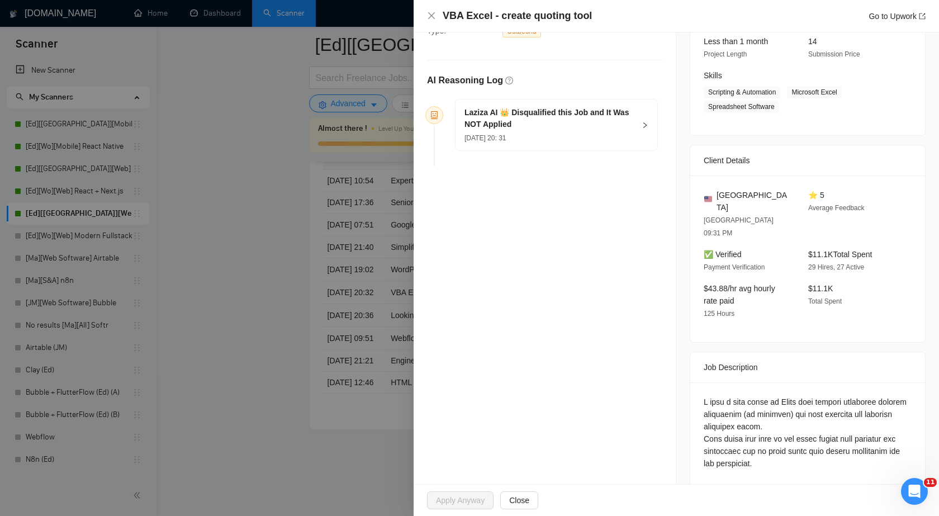
scroll to position [168, 0]
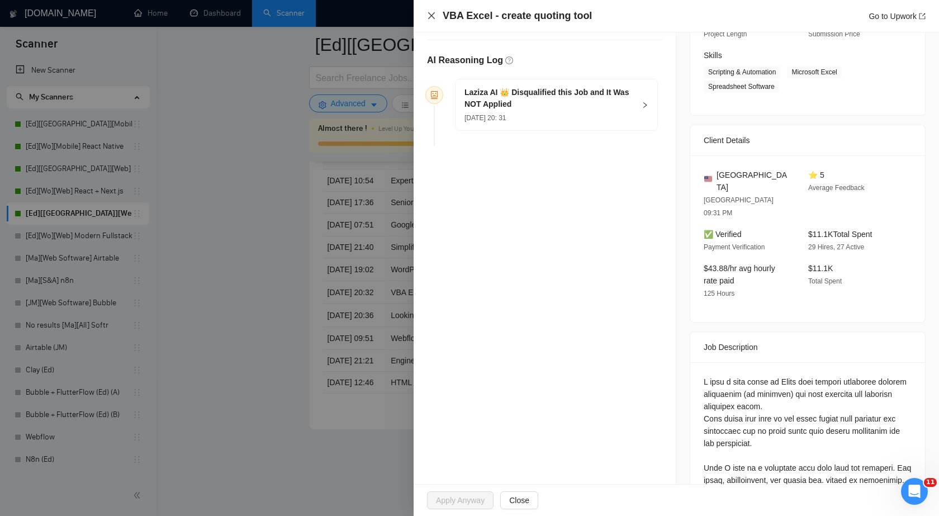
click at [434, 17] on icon "close" at bounding box center [431, 15] width 9 height 9
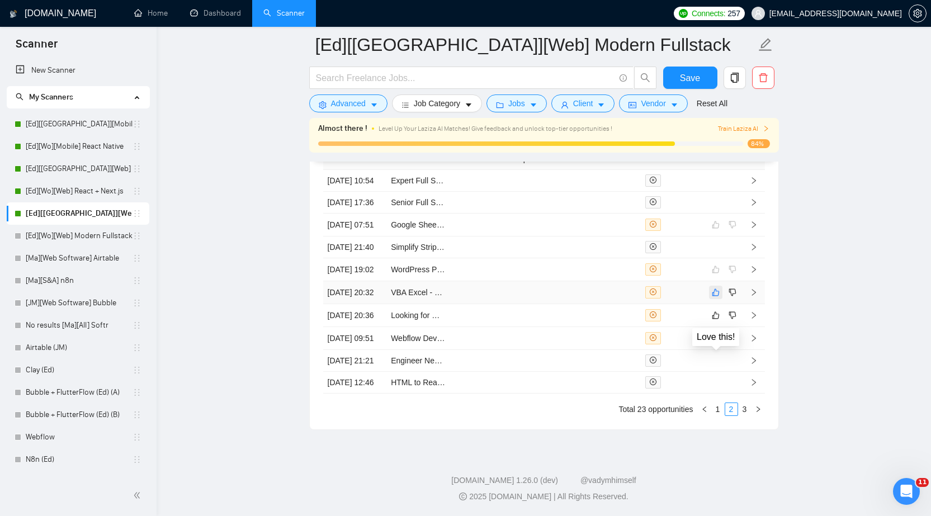
click at [712, 296] on icon "like" at bounding box center [715, 292] width 7 height 7
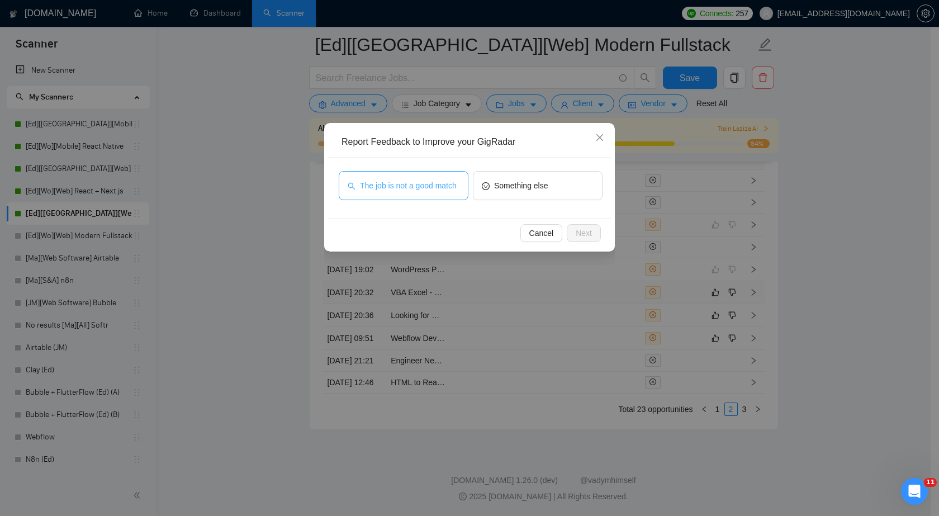
click at [416, 183] on span "The job is not a good match" at bounding box center [408, 186] width 97 height 12
click at [592, 235] on span "Next" at bounding box center [584, 233] width 16 height 12
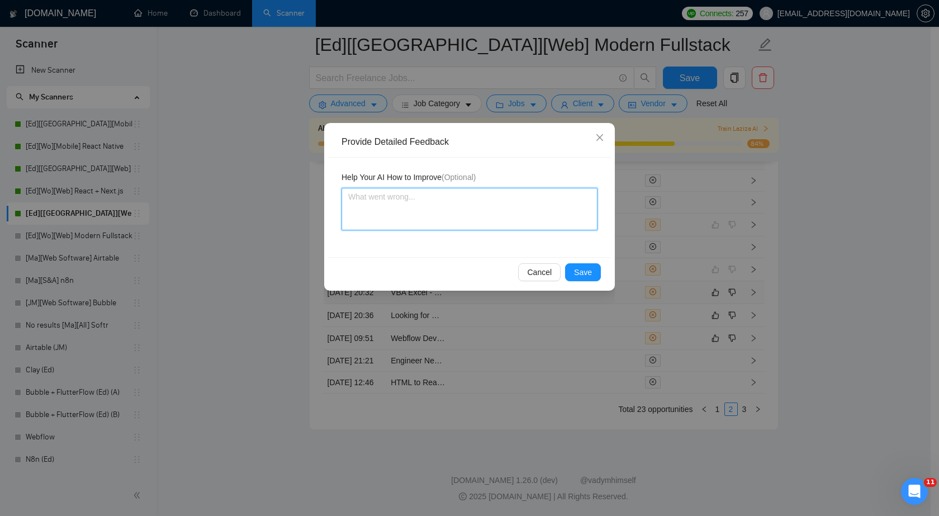
click at [508, 213] on textarea at bounding box center [470, 209] width 256 height 43
paste textarea "requires work with Excel"
type textarea "requires work with Excel"
click at [592, 271] on span "Save" at bounding box center [583, 272] width 18 height 12
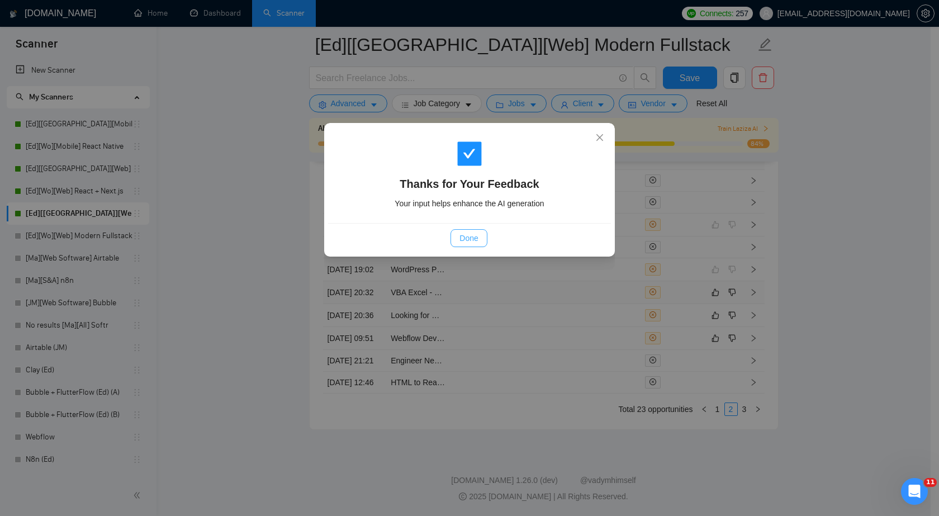
click at [471, 240] on span "Done" at bounding box center [469, 238] width 18 height 12
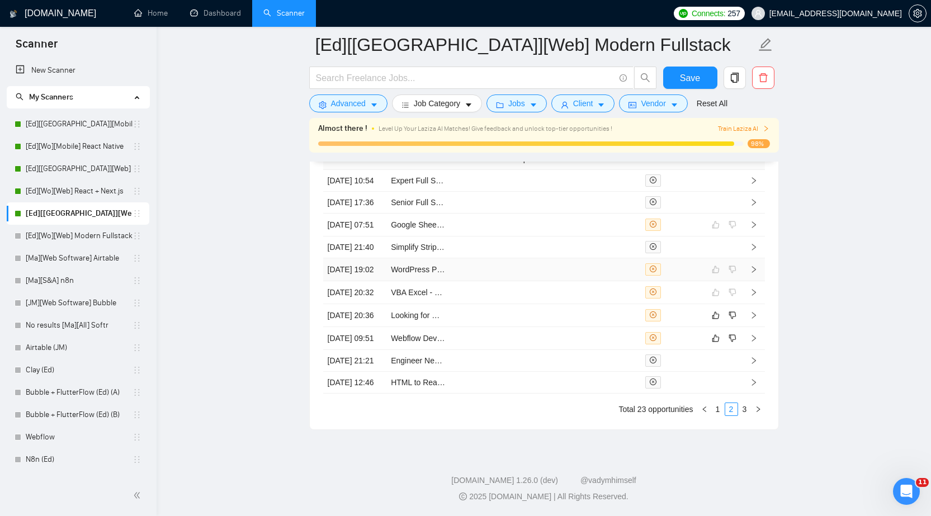
click at [616, 277] on td at bounding box center [609, 269] width 64 height 23
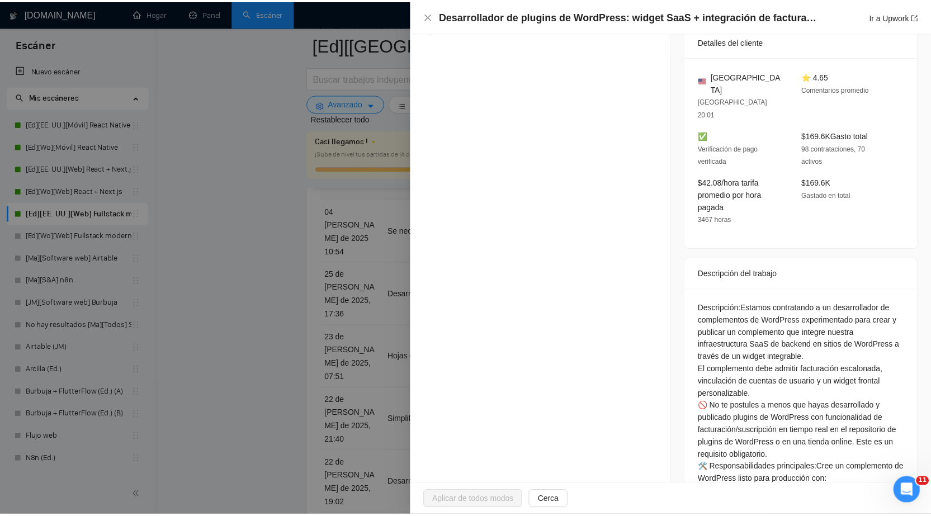
scroll to position [348, 0]
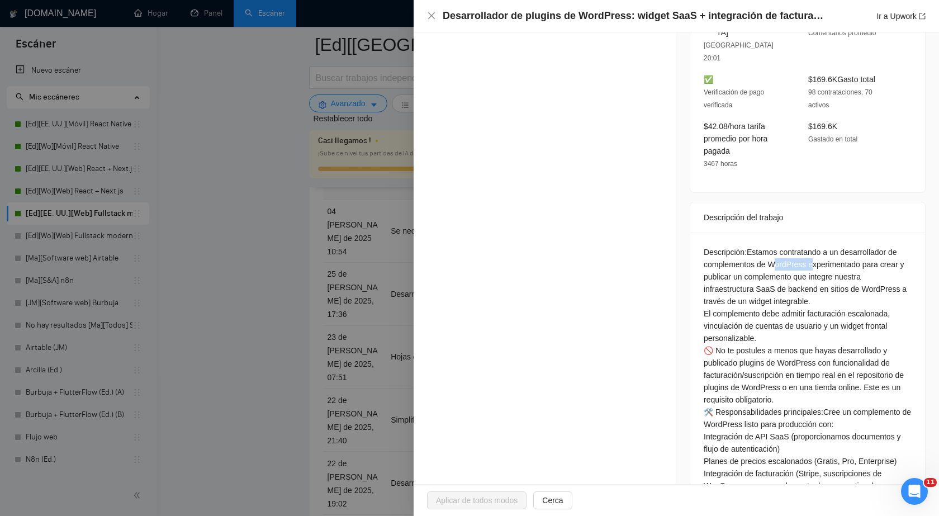
drag, startPoint x: 711, startPoint y: 249, endPoint x: 750, endPoint y: 252, distance: 39.2
click at [750, 252] on font "Estamos contratando a un desarrollador de complementos de WordPress experimenta…" at bounding box center [805, 277] width 203 height 58
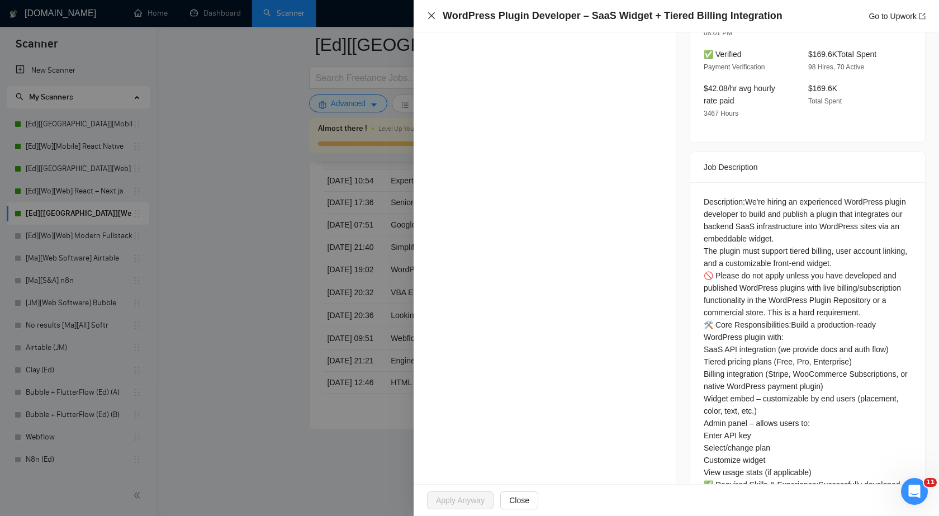
click at [432, 18] on icon "close" at bounding box center [431, 15] width 9 height 9
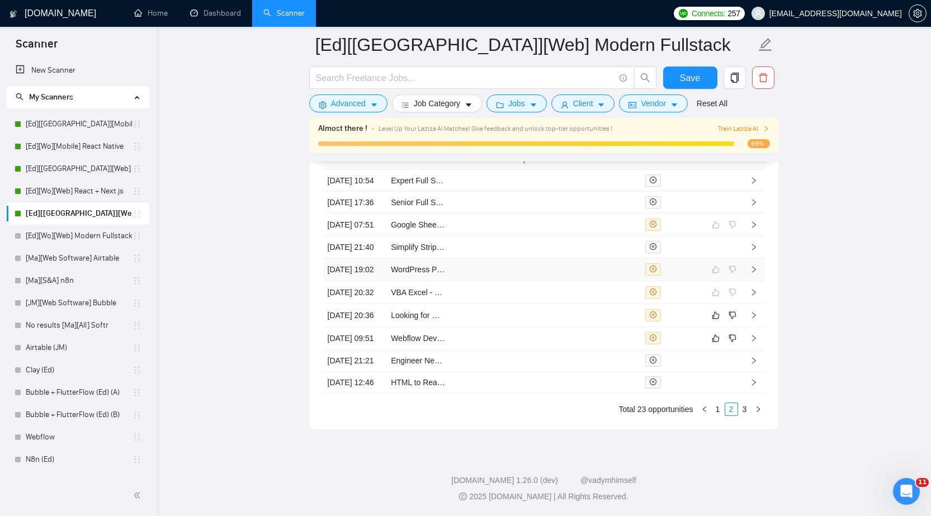
click at [636, 280] on td at bounding box center [609, 269] width 64 height 23
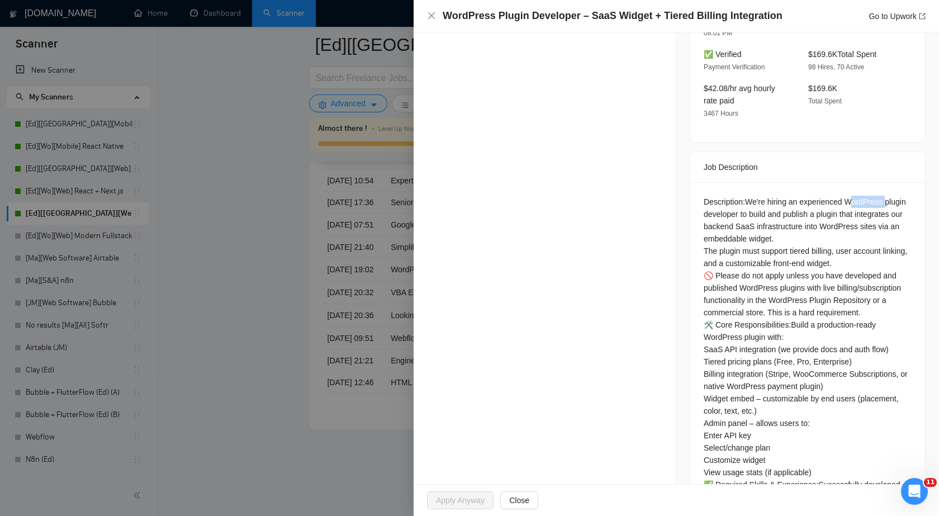
drag, startPoint x: 798, startPoint y: 184, endPoint x: 834, endPoint y: 186, distance: 36.4
click at [834, 196] on div "Description: We're hiring an experienced WordPress plugin developer to build an…" at bounding box center [808, 485] width 208 height 578
copy div "WordPress"
click at [427, 13] on icon "close" at bounding box center [431, 15] width 9 height 9
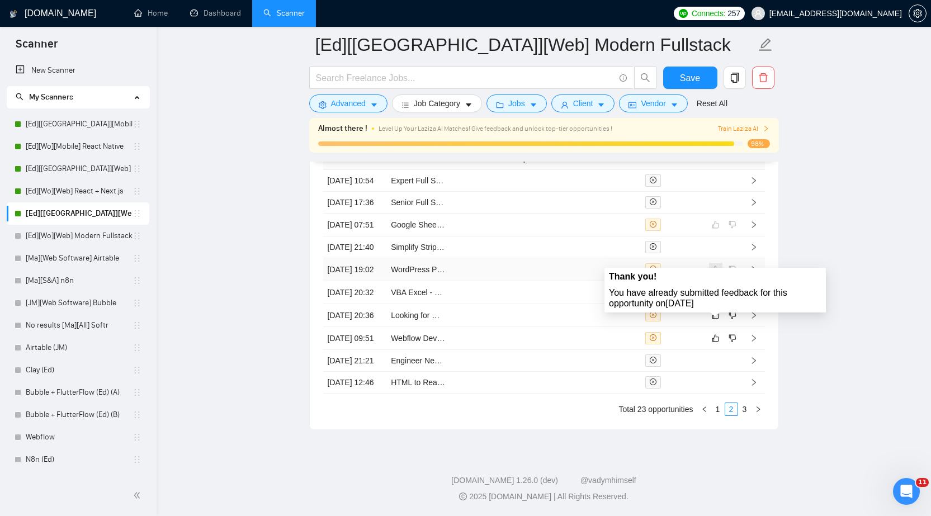
click at [715, 276] on span at bounding box center [715, 269] width 13 height 13
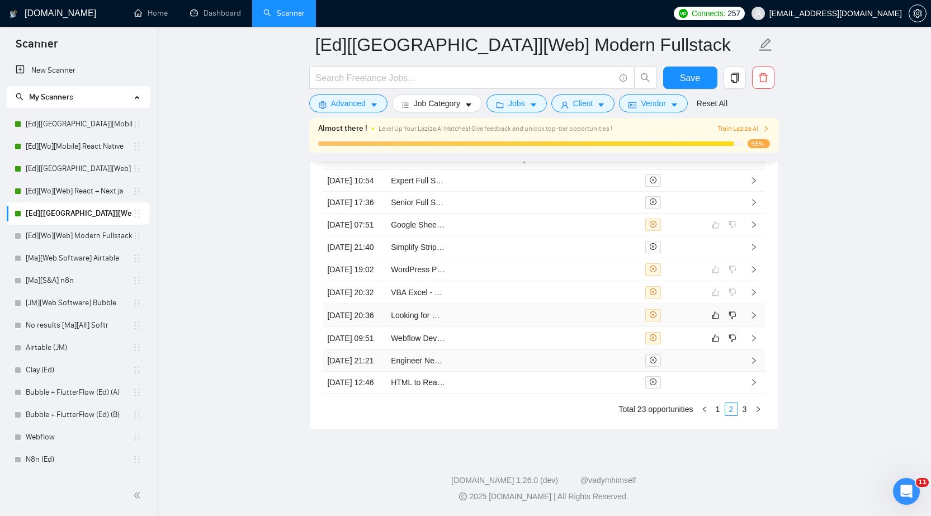
scroll to position [2970, 0]
click at [93, 191] on link "[Ed][Wo][Web] React + Next.js" at bounding box center [79, 191] width 107 height 22
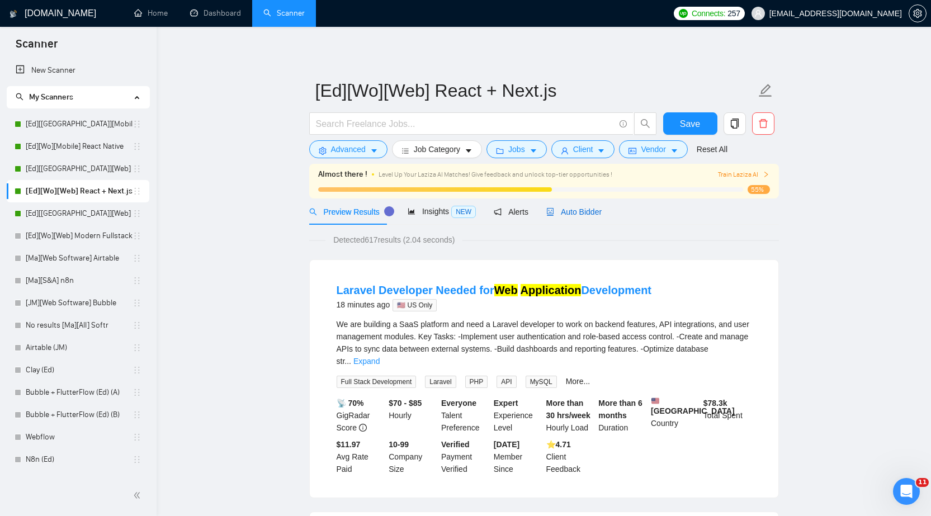
click at [577, 216] on span "Auto Bidder" at bounding box center [573, 211] width 55 height 9
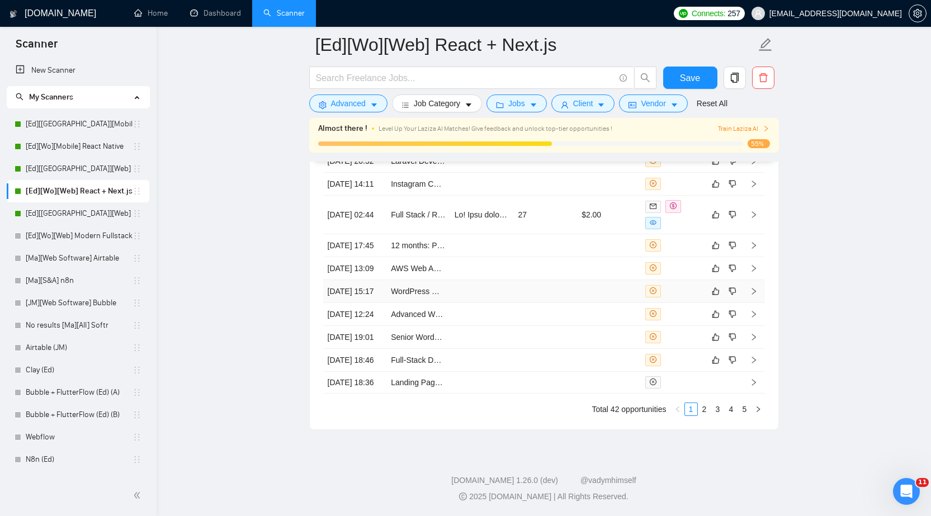
scroll to position [2964, 0]
click at [747, 416] on link "5" at bounding box center [745, 409] width 12 height 12
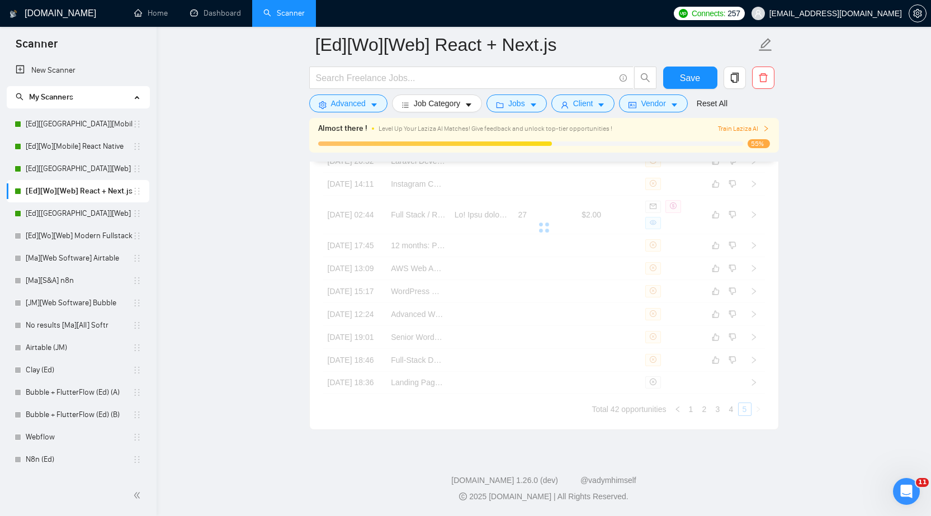
scroll to position [2715, 0]
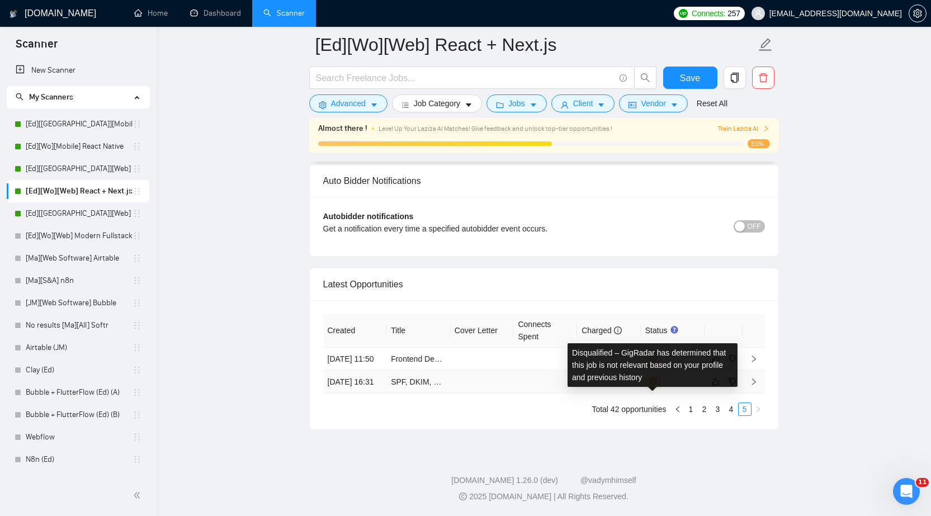
click at [657, 380] on span at bounding box center [653, 382] width 16 height 12
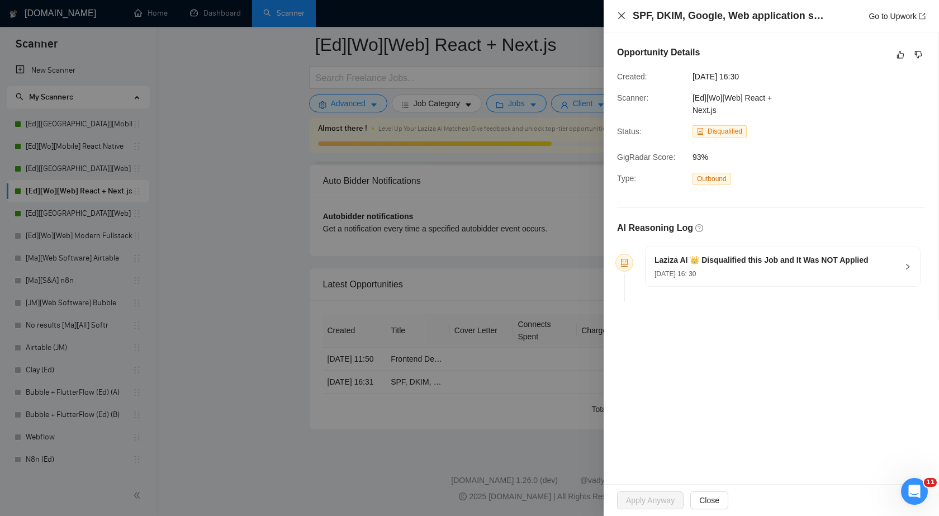
click at [619, 15] on icon "close" at bounding box center [621, 15] width 9 height 9
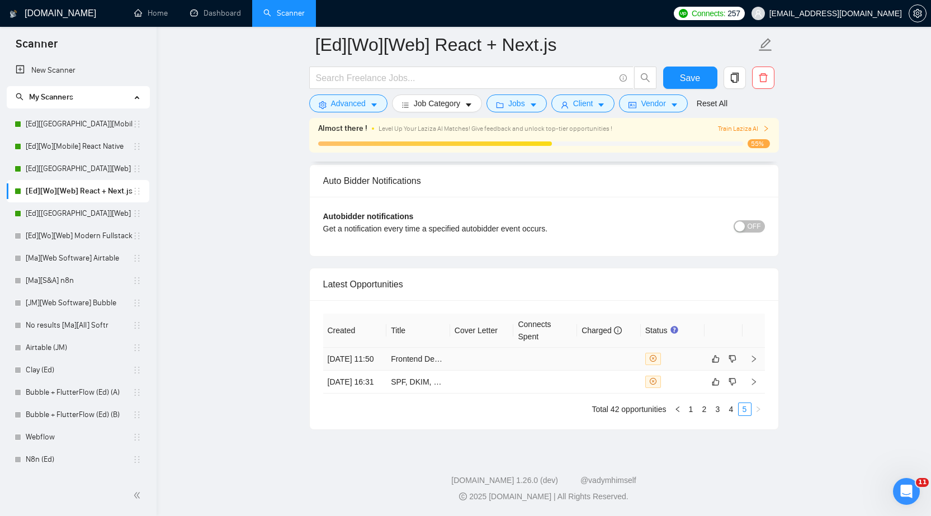
click at [609, 348] on td at bounding box center [609, 359] width 64 height 23
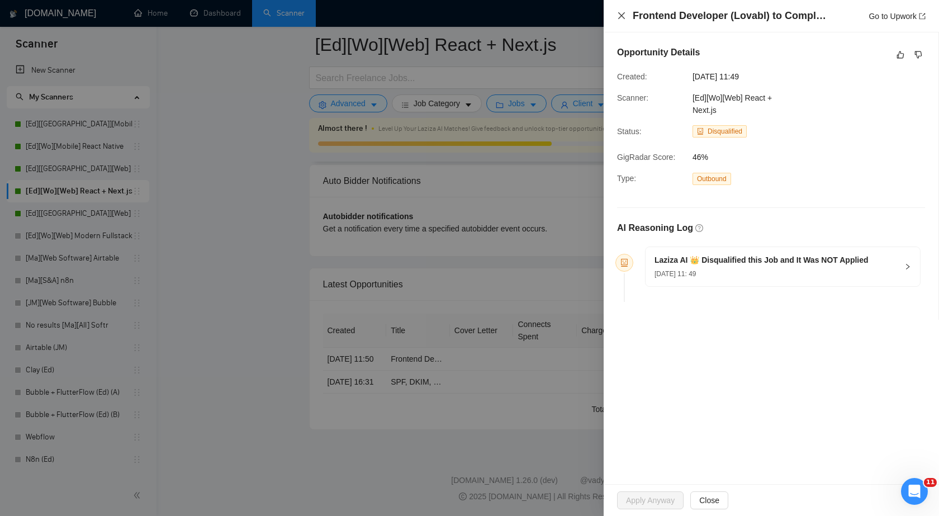
click at [620, 15] on icon "close" at bounding box center [621, 15] width 9 height 9
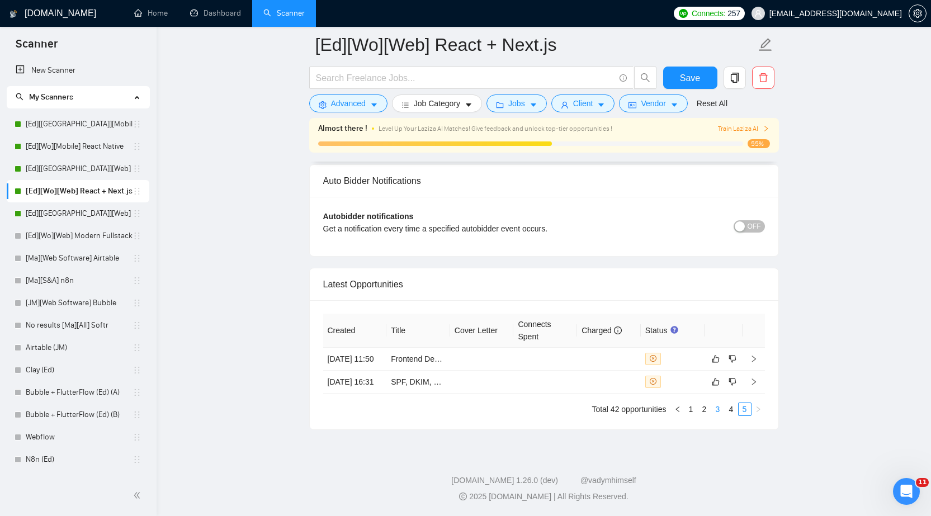
click at [717, 410] on link "3" at bounding box center [718, 409] width 12 height 12
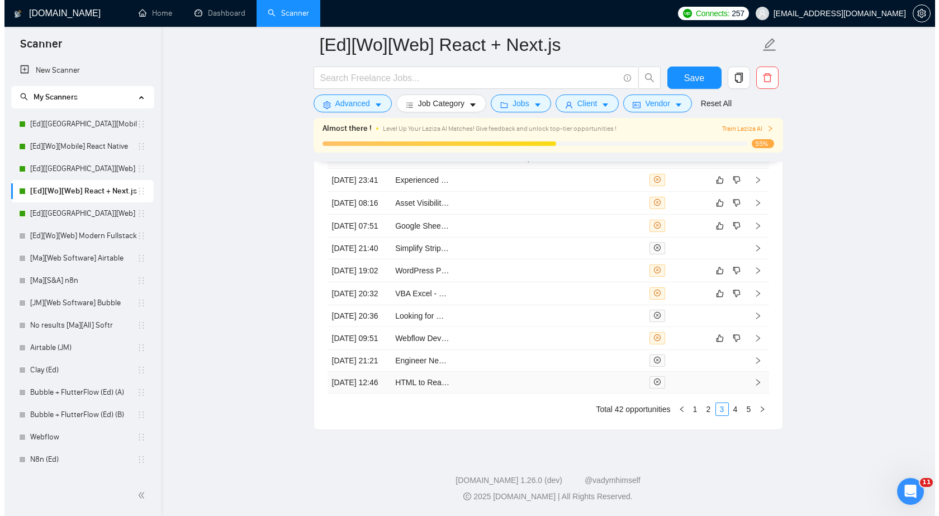
scroll to position [2988, 0]
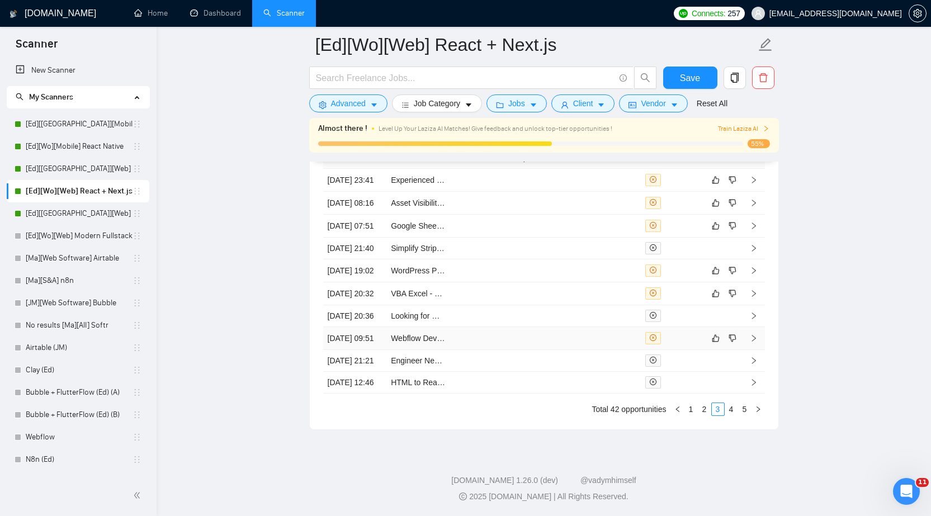
click at [625, 327] on td at bounding box center [609, 338] width 64 height 23
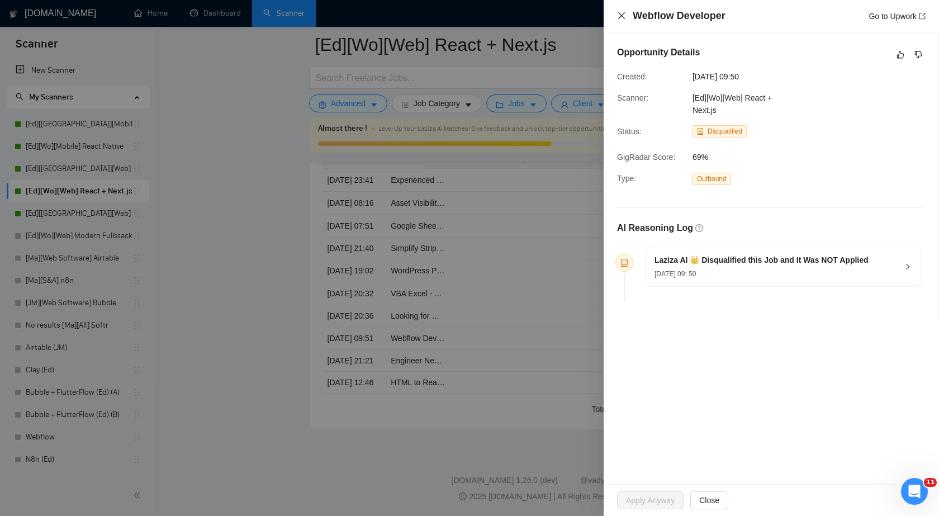
click at [624, 17] on icon "close" at bounding box center [621, 15] width 9 height 9
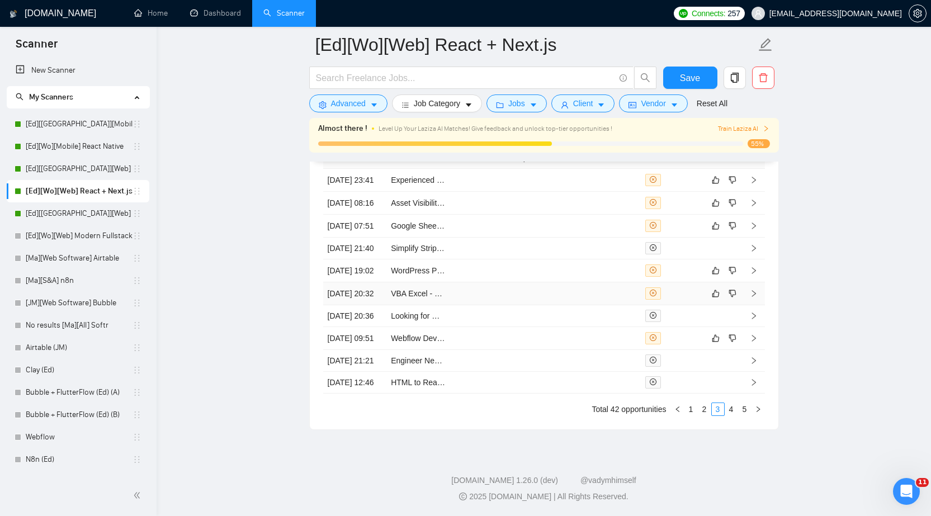
click at [627, 282] on td at bounding box center [609, 293] width 64 height 23
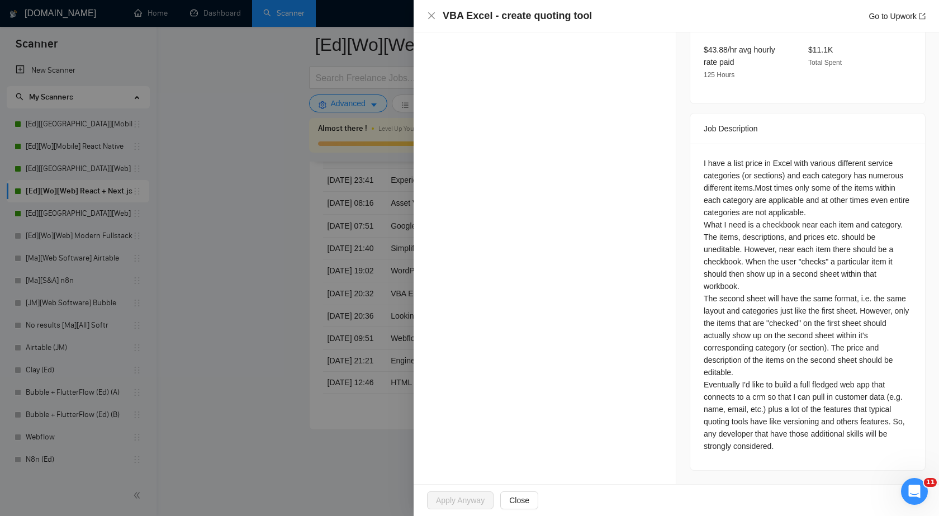
scroll to position [407, 0]
click at [431, 17] on icon "close" at bounding box center [431, 15] width 7 height 7
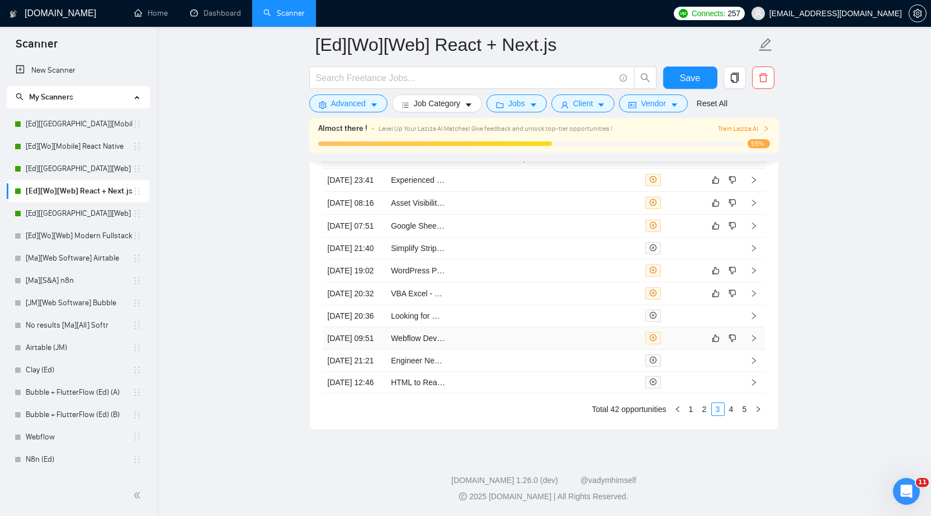
click at [618, 327] on td at bounding box center [609, 338] width 64 height 23
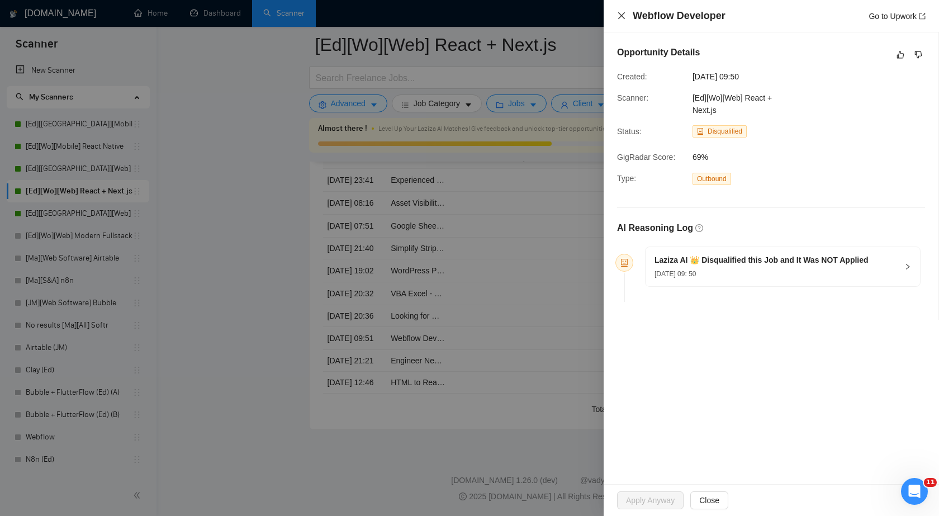
click at [621, 15] on icon "close" at bounding box center [621, 15] width 9 height 9
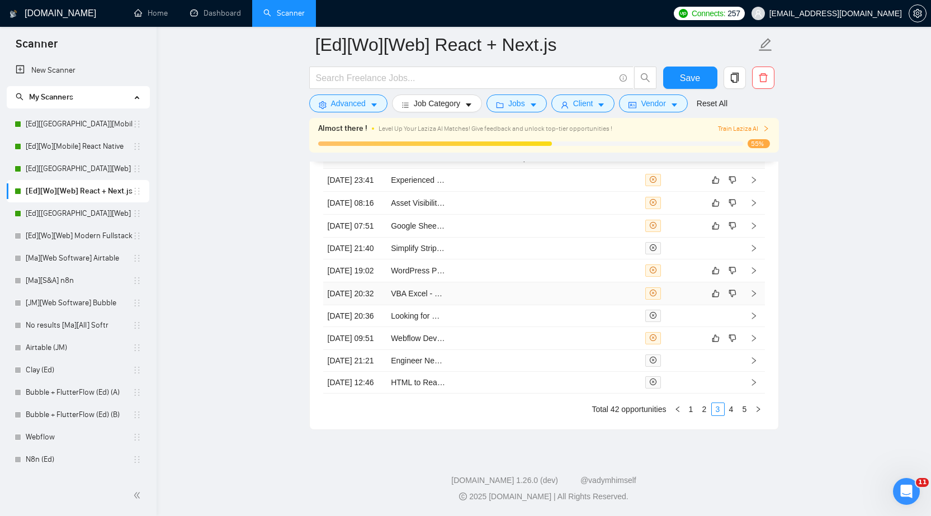
click at [596, 282] on td at bounding box center [609, 293] width 64 height 23
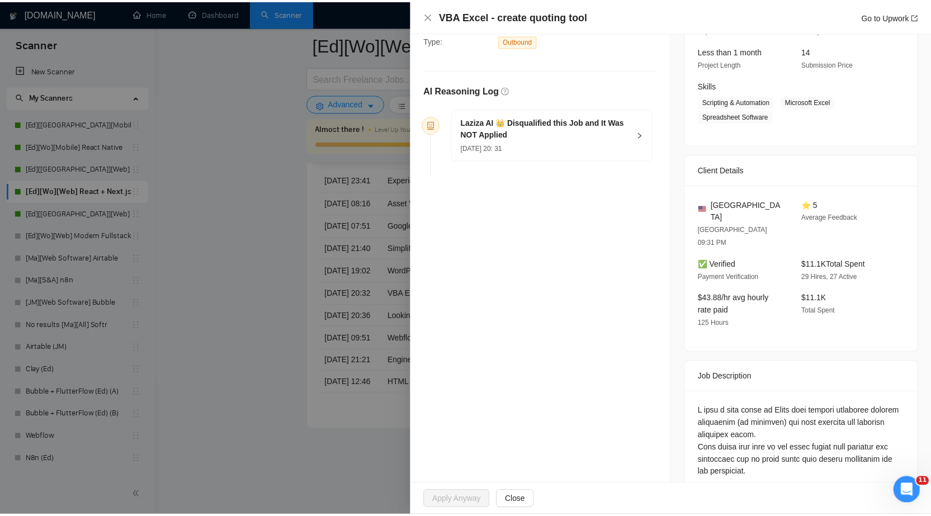
scroll to position [168, 0]
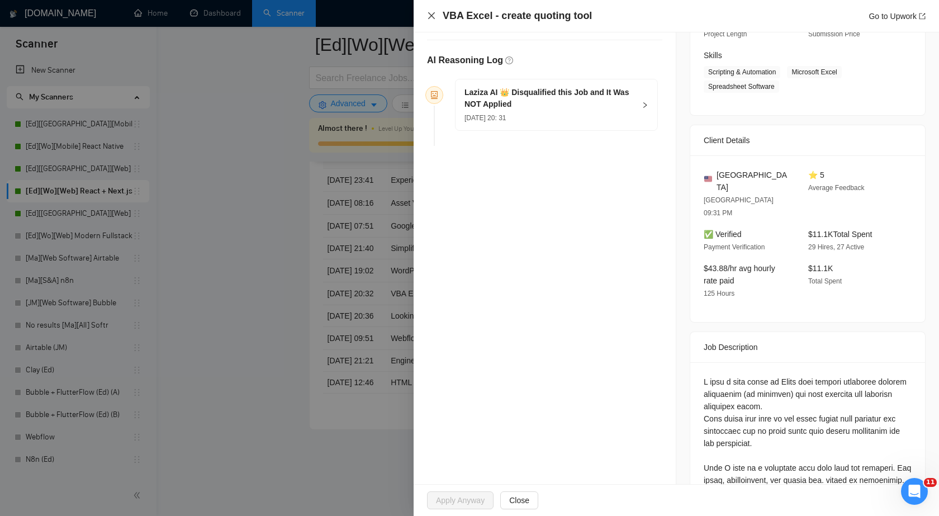
click at [432, 17] on icon "close" at bounding box center [431, 15] width 9 height 9
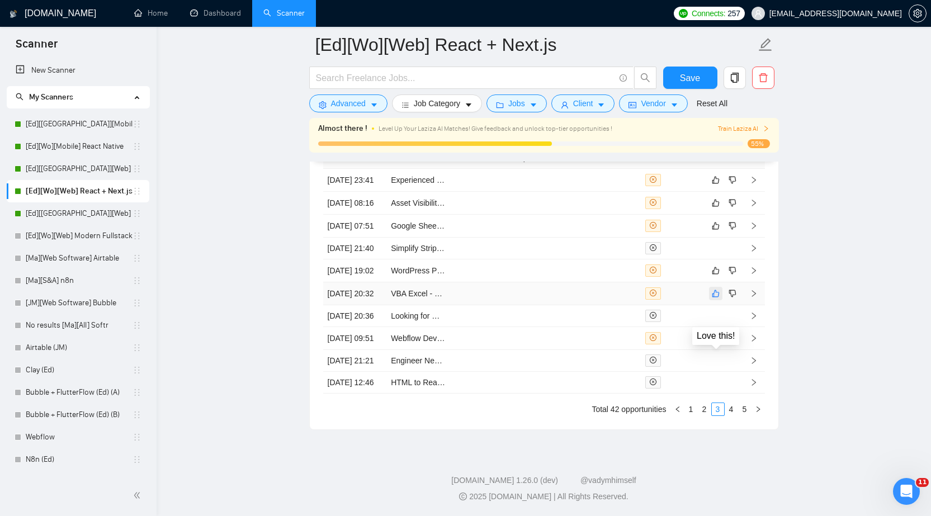
click at [717, 289] on icon "like" at bounding box center [716, 293] width 8 height 9
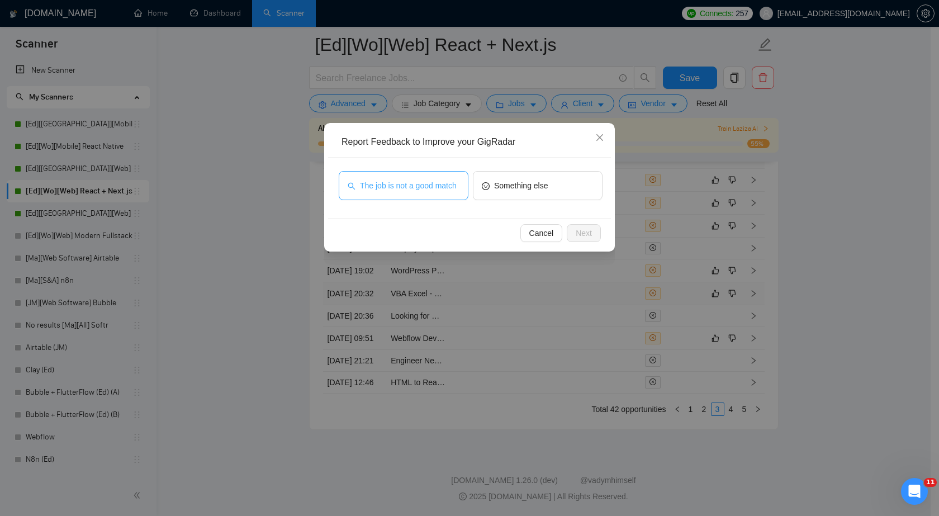
click at [447, 191] on span "The job is not a good match" at bounding box center [408, 186] width 97 height 12
click at [581, 231] on span "Next" at bounding box center [584, 233] width 16 height 12
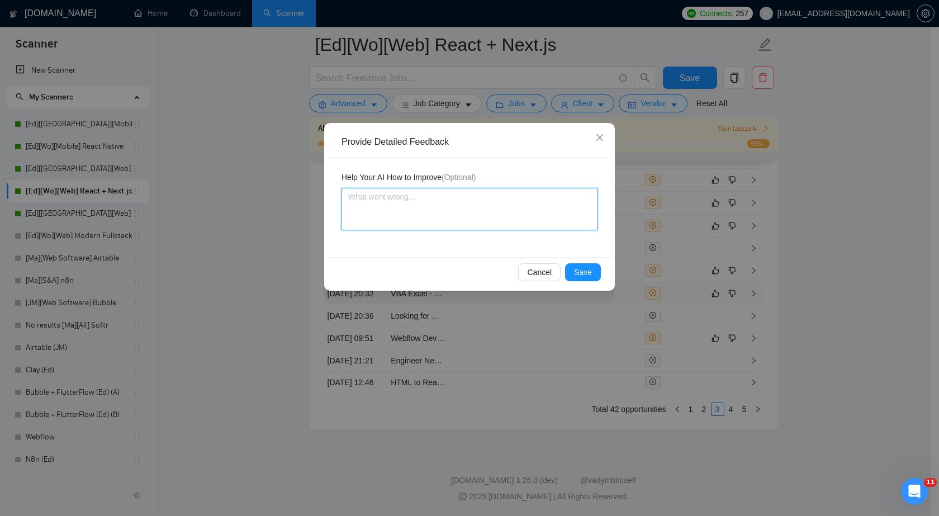
click at [486, 205] on textarea at bounding box center [470, 209] width 256 height 43
paste textarea "requires work with Excel"
type textarea "requires work with Excel"
click at [377, 198] on textarea "requires work with Excel" at bounding box center [470, 209] width 256 height 43
type textarea "require work with Excel"
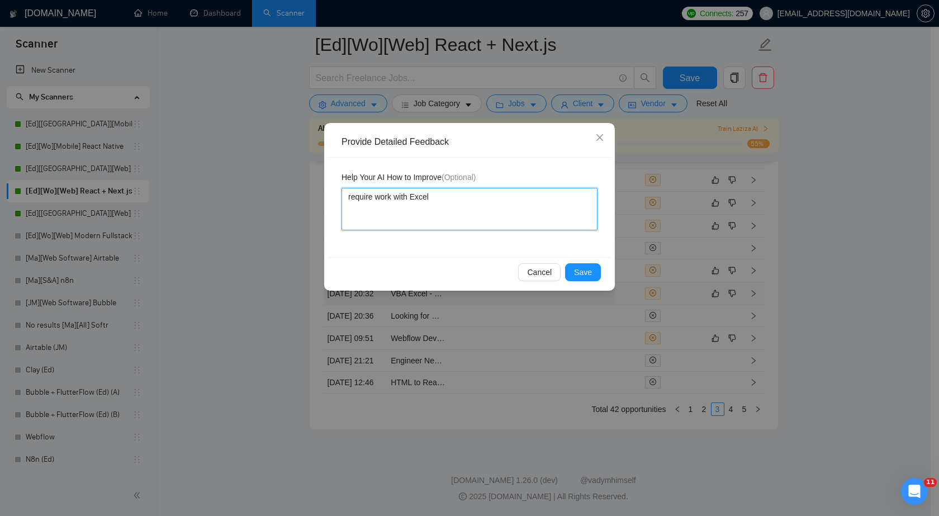
type textarea "requir work with Excel"
type textarea "requi work with Excel"
type textarea "requ work with Excel"
type textarea "req work with Excel"
type textarea "re work with Excel"
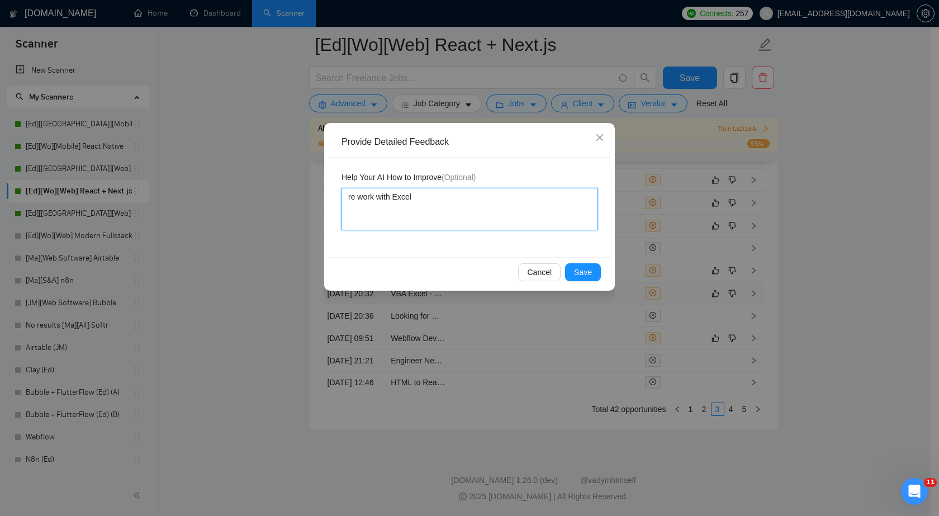
type textarea "r work with Excel"
type textarea "work with Excel"
click at [407, 196] on textarea "work with Excel" at bounding box center [470, 209] width 256 height 43
paste textarea "They only need Excel"
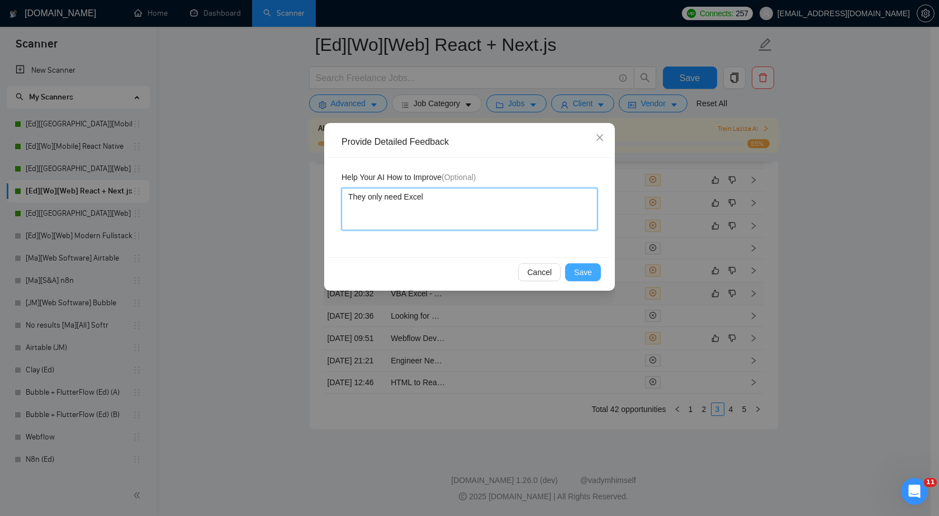
type textarea "They only need Excel"
click at [579, 268] on span "Save" at bounding box center [583, 272] width 18 height 12
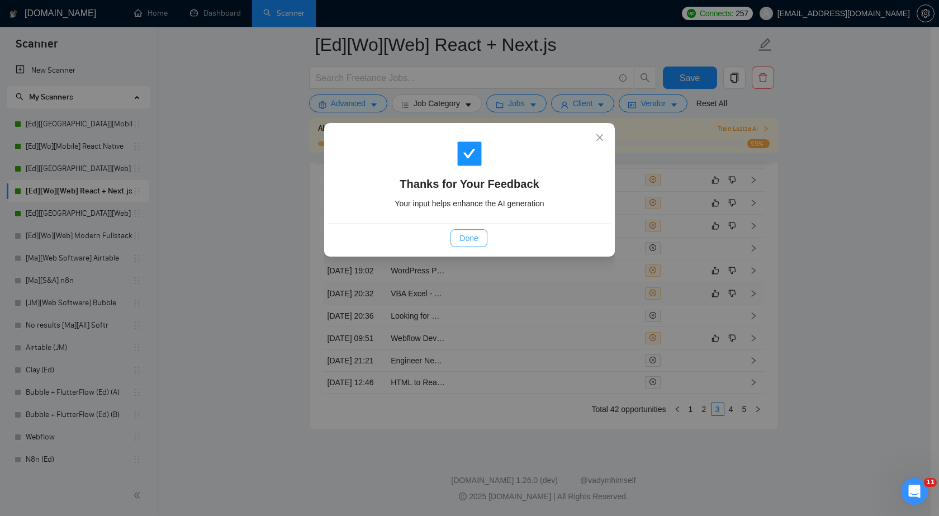
click at [471, 237] on span "Done" at bounding box center [469, 238] width 18 height 12
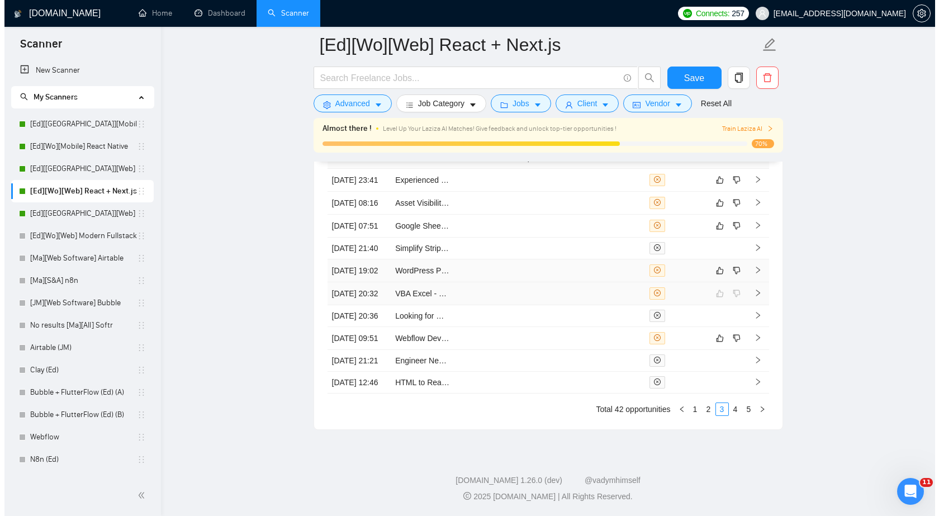
scroll to position [2931, 0]
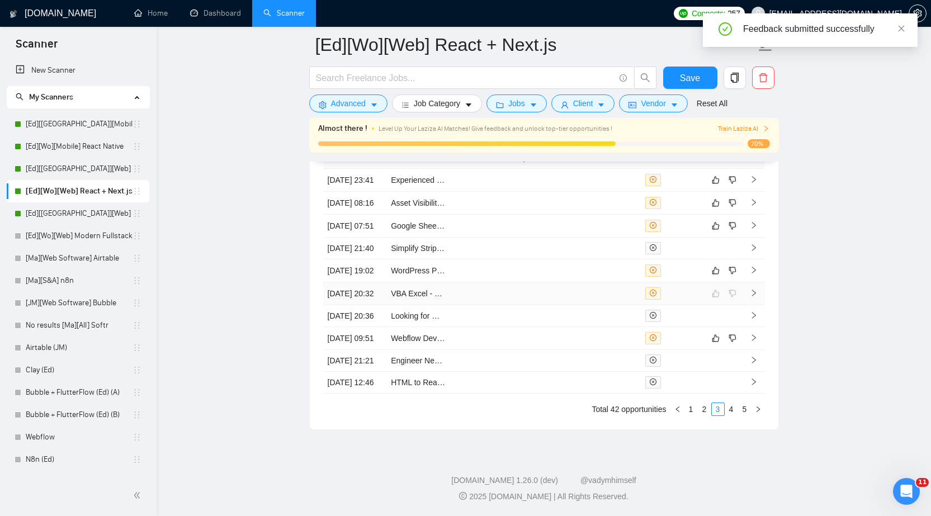
click at [495, 282] on td at bounding box center [482, 293] width 64 height 23
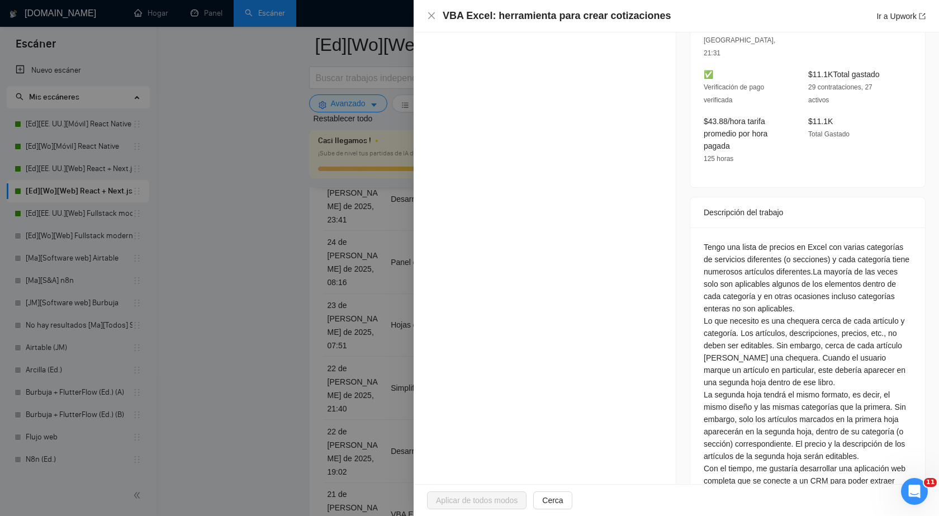
scroll to position [404, 0]
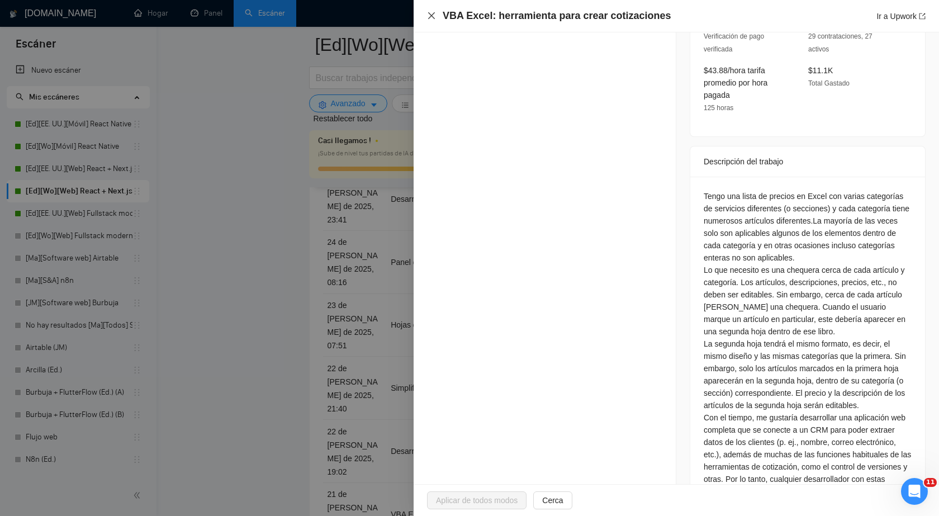
click at [428, 15] on icon "cerca" at bounding box center [431, 15] width 9 height 9
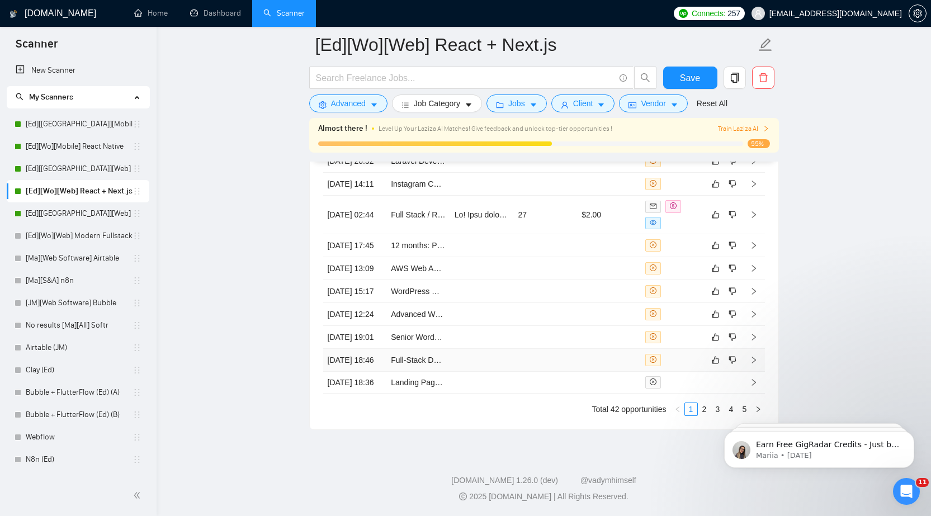
scroll to position [2992, 0]
click at [708, 423] on div "Created Title Cover Letter Connects Spent Charged Status [DATE] 20:52 Laravel D…" at bounding box center [544, 265] width 469 height 327
click html "Earn Free GigRadar Credits - Just by Sharing Your Story! 💬 Want more credits fo…"
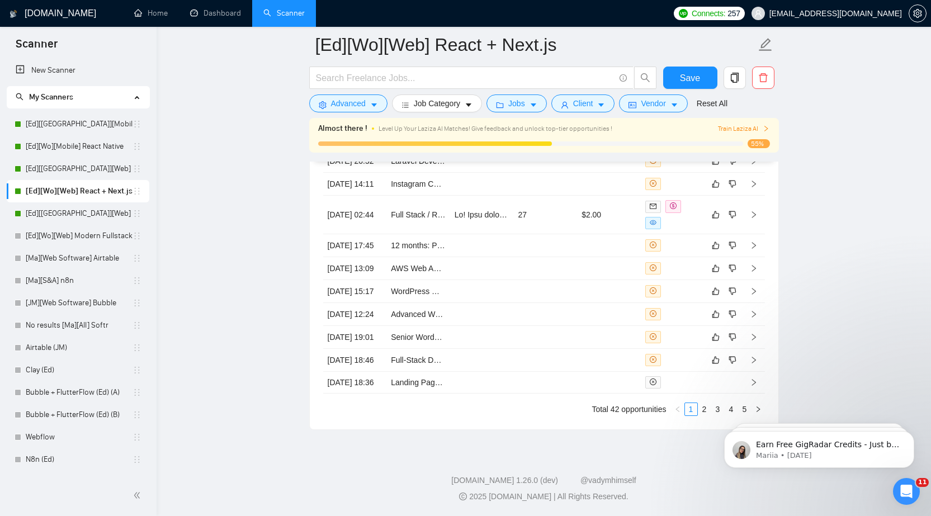
click html "Earn Free GigRadar Credits - Just by Sharing Your Story! 💬 Want more credits fo…"
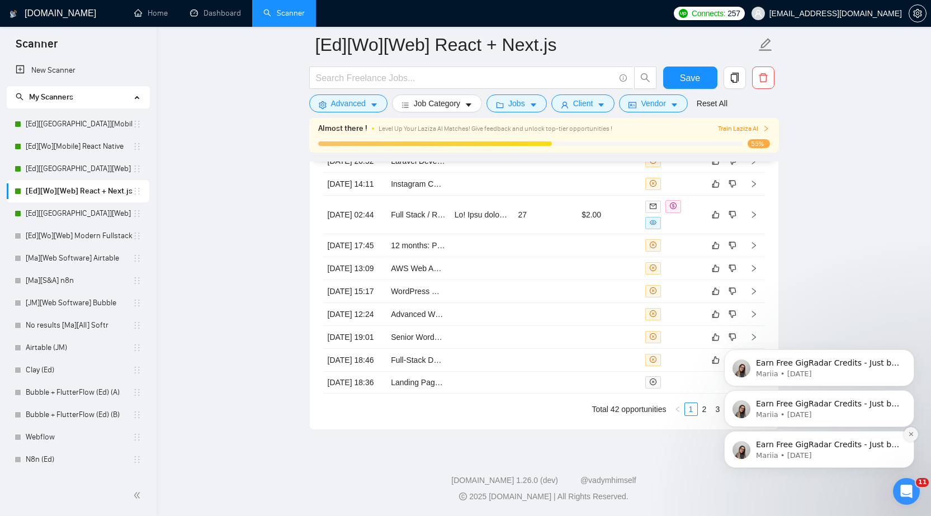
click at [913, 435] on icon "Dismiss notification" at bounding box center [911, 434] width 6 height 6
click at [914, 437] on icon "Dismiss notification" at bounding box center [911, 434] width 6 height 6
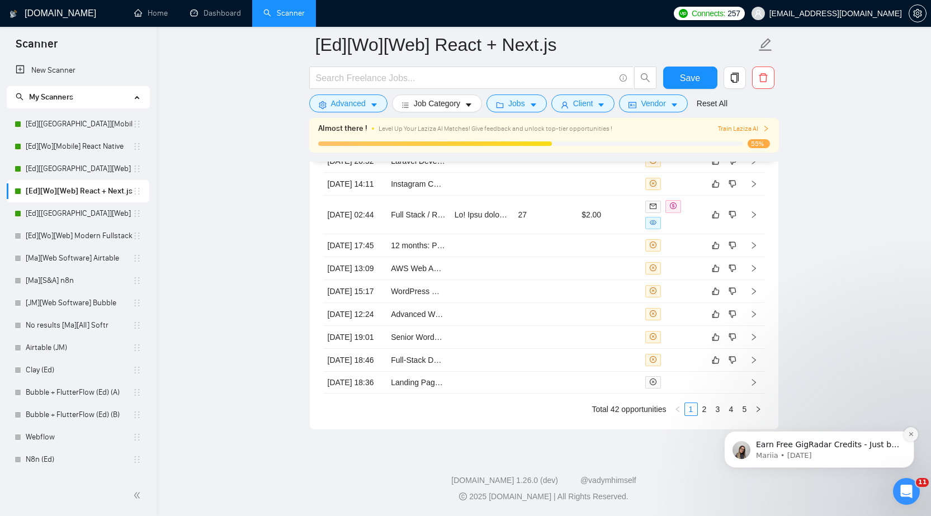
click at [912, 434] on icon "Dismiss notification" at bounding box center [911, 434] width 4 height 4
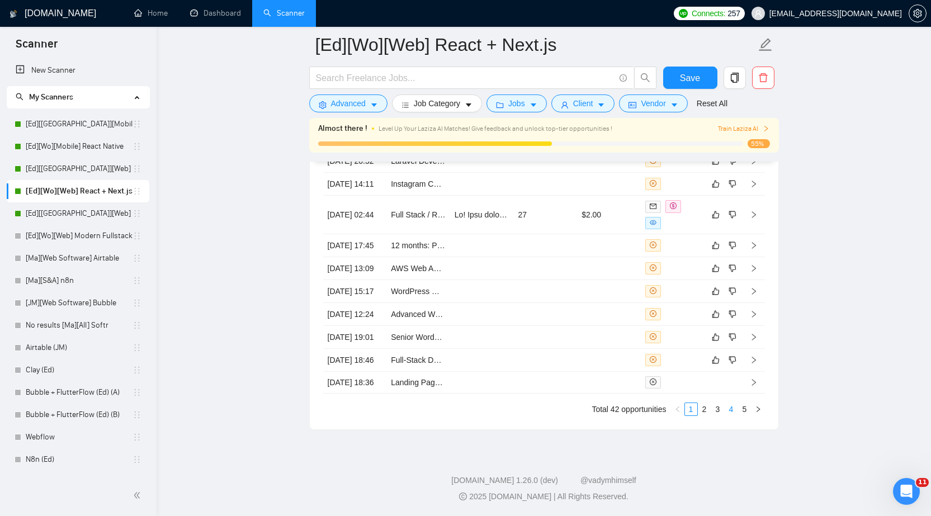
click at [732, 412] on link "4" at bounding box center [731, 409] width 12 height 12
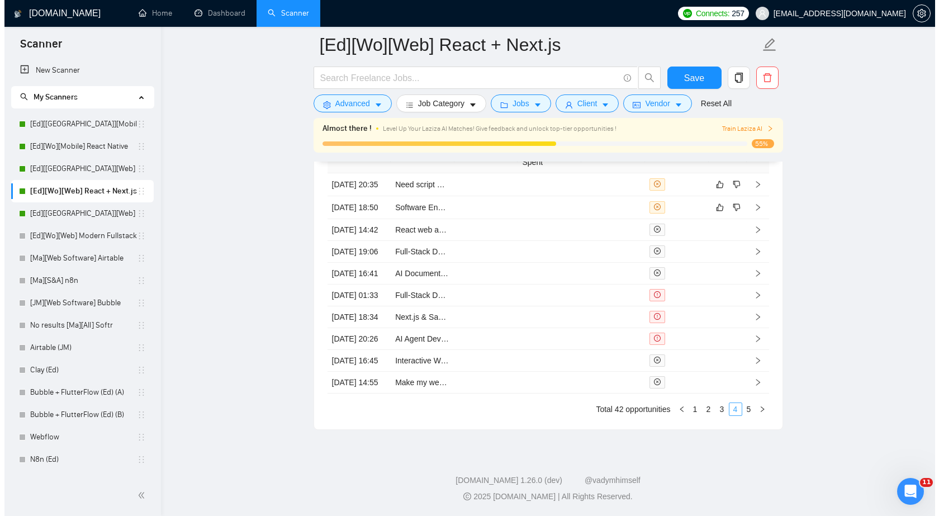
scroll to position [2988, 0]
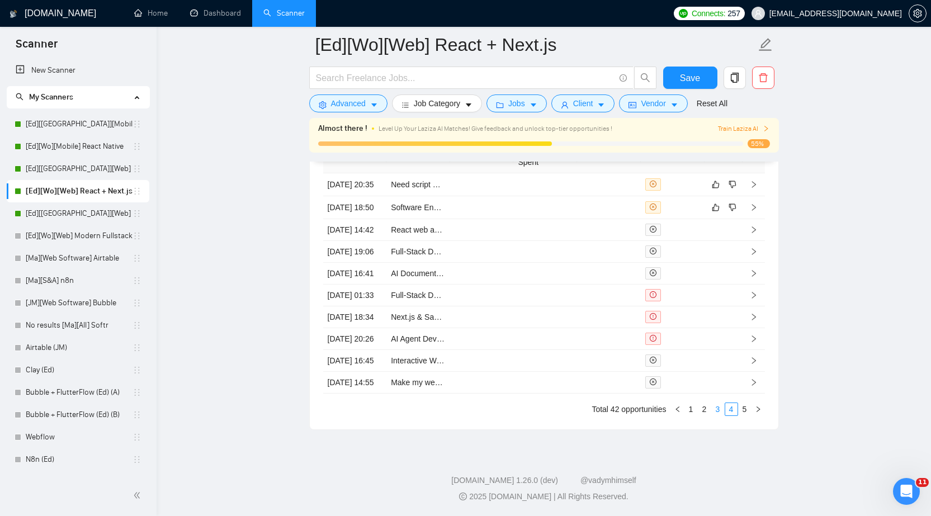
click at [717, 409] on link "3" at bounding box center [718, 409] width 12 height 12
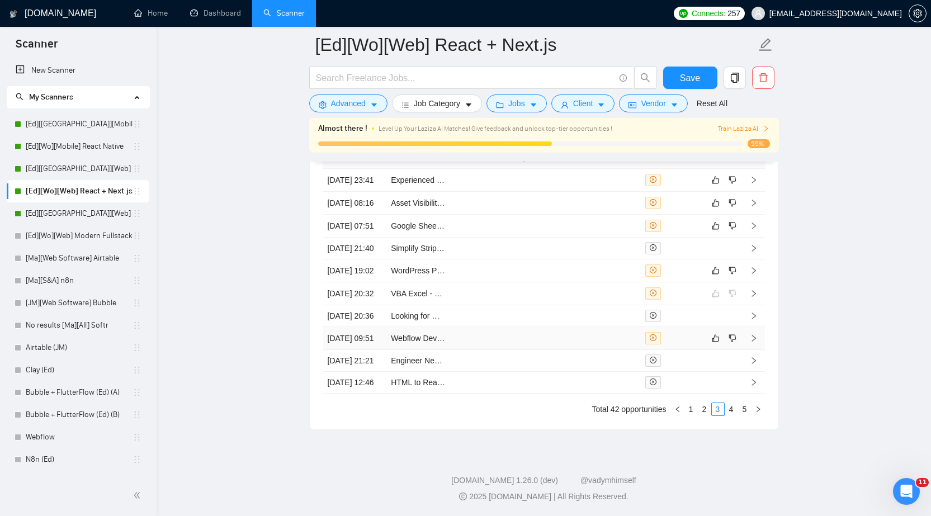
click at [623, 327] on td at bounding box center [609, 338] width 64 height 23
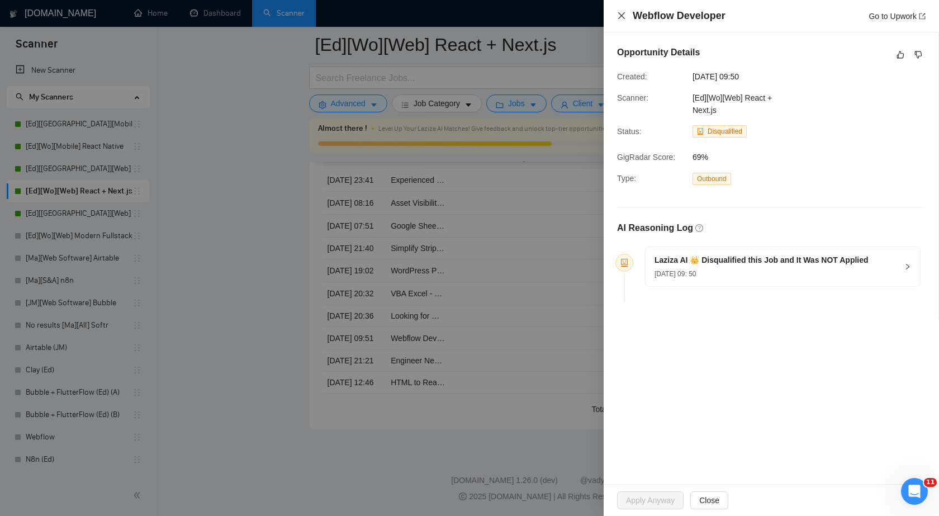
click at [624, 16] on icon "close" at bounding box center [621, 15] width 9 height 9
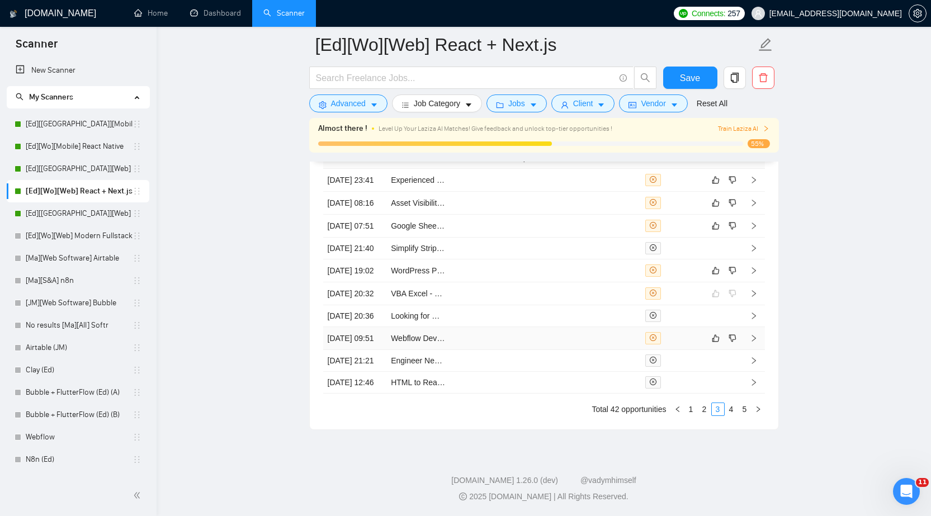
click at [637, 327] on td at bounding box center [609, 338] width 64 height 23
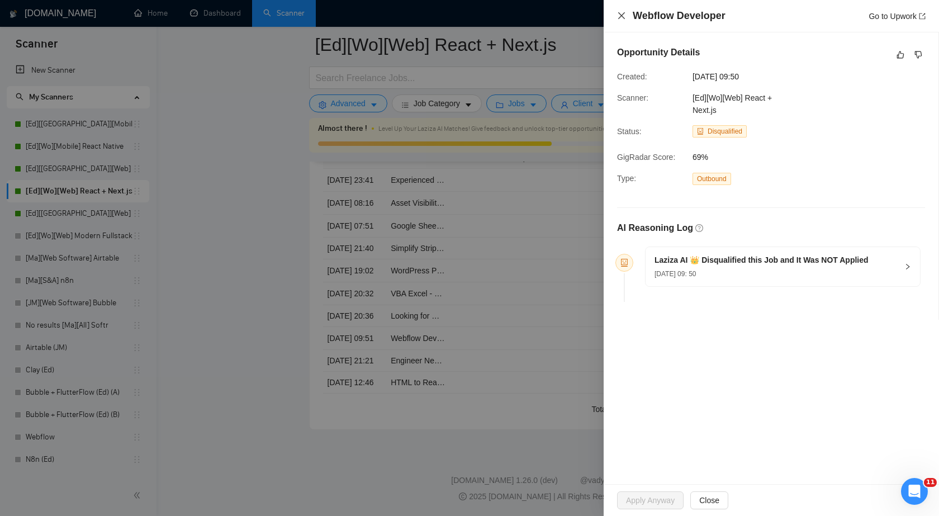
click at [624, 16] on icon "close" at bounding box center [621, 15] width 9 height 9
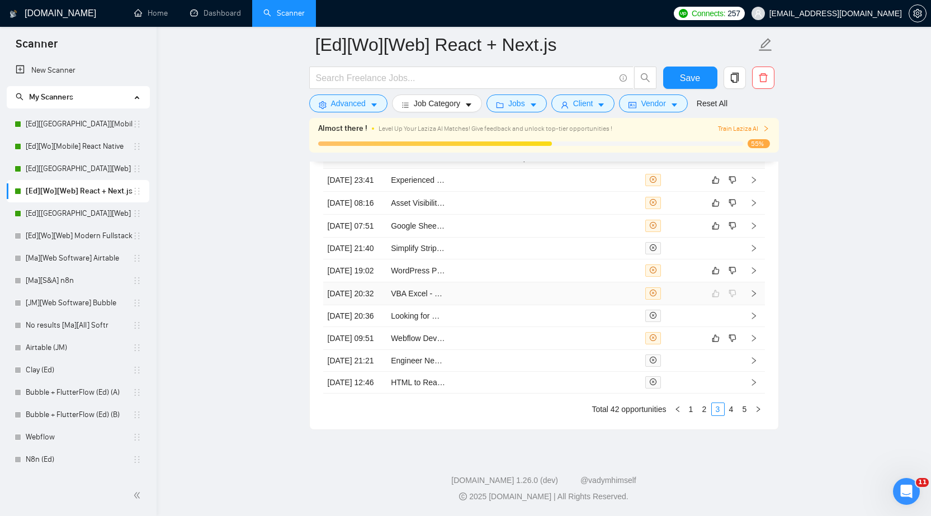
click at [629, 282] on td at bounding box center [609, 293] width 64 height 23
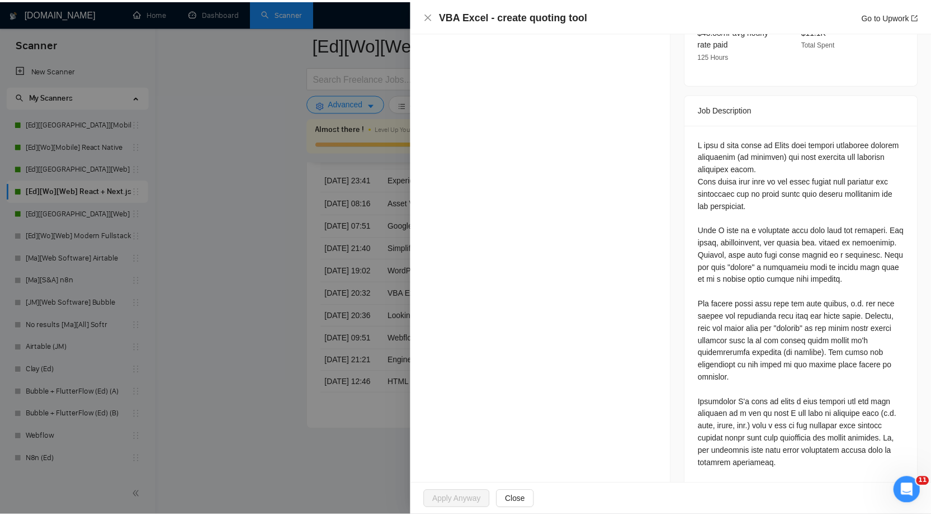
scroll to position [407, 0]
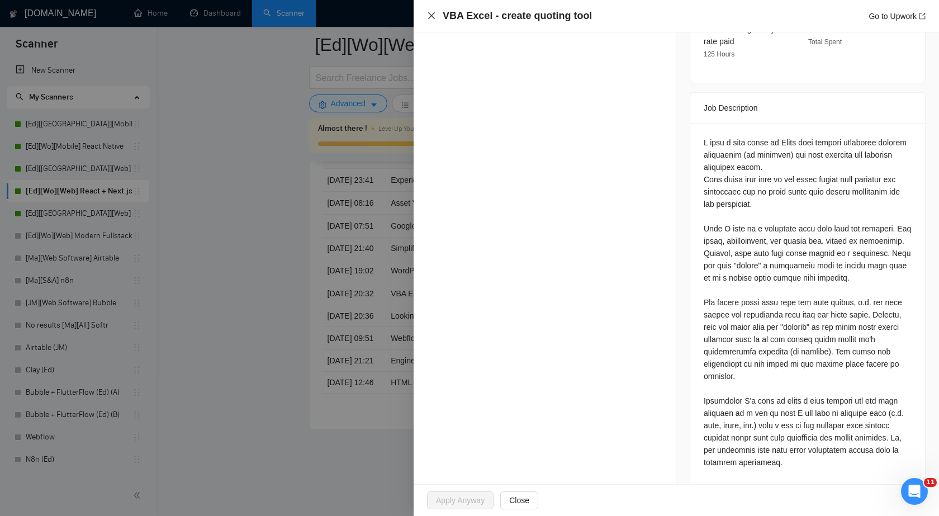
click at [429, 17] on icon "close" at bounding box center [431, 15] width 9 height 9
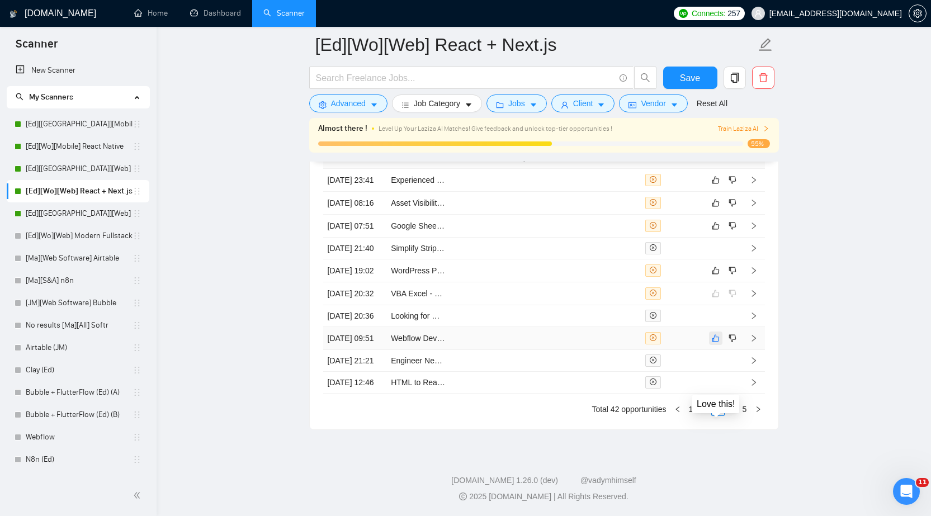
click at [717, 334] on icon "like" at bounding box center [716, 338] width 8 height 9
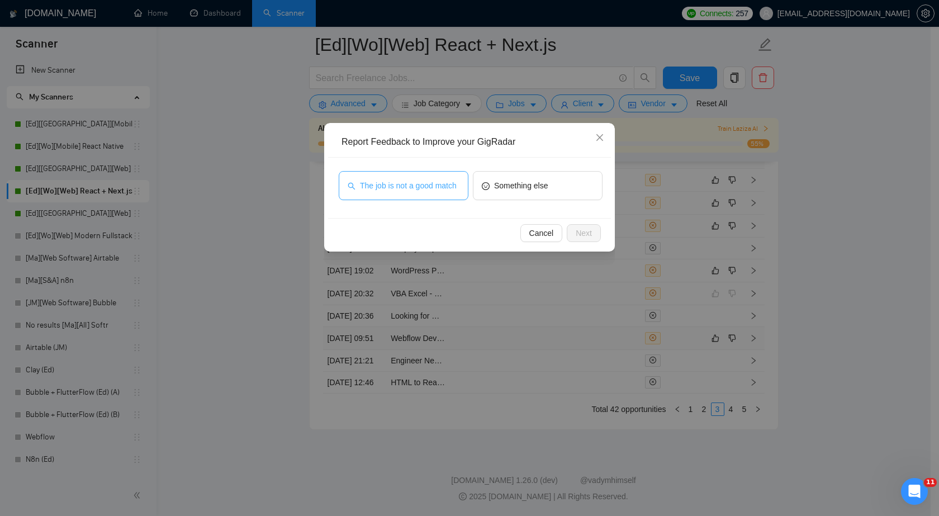
click at [450, 185] on span "The job is not a good match" at bounding box center [408, 186] width 97 height 12
click at [590, 233] on span "Next" at bounding box center [584, 233] width 16 height 12
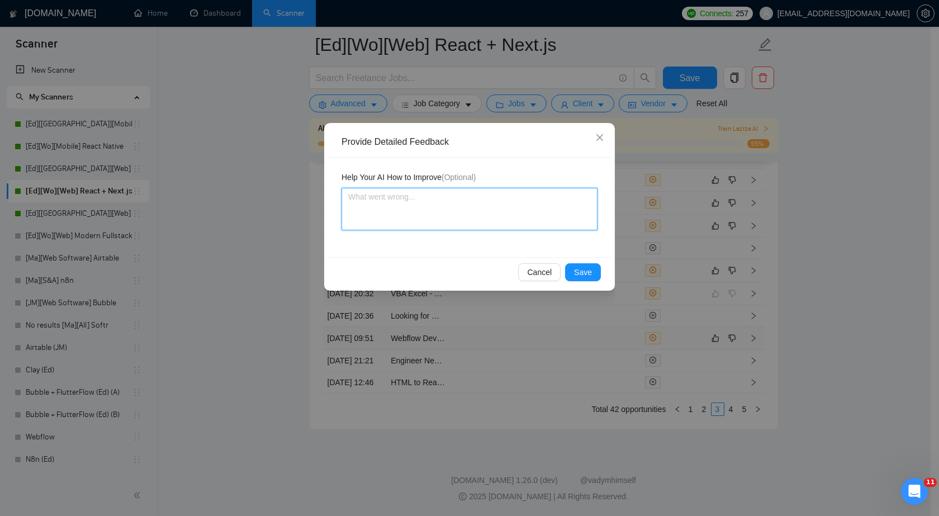
click at [534, 204] on textarea at bounding box center [470, 209] width 256 height 43
paste textarea "They only need Excel"
type textarea "They only need Excel"
click at [583, 272] on span "Save" at bounding box center [583, 272] width 18 height 12
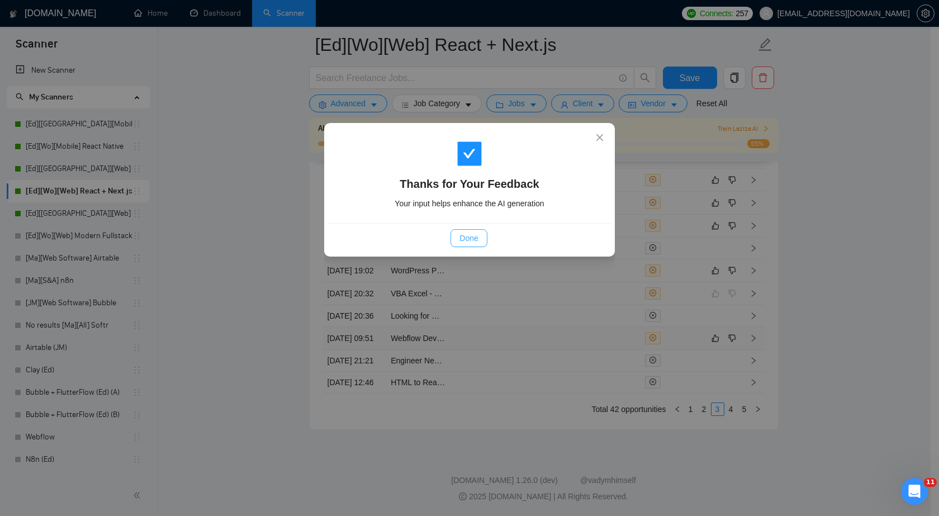
click at [477, 240] on span "Done" at bounding box center [469, 238] width 18 height 12
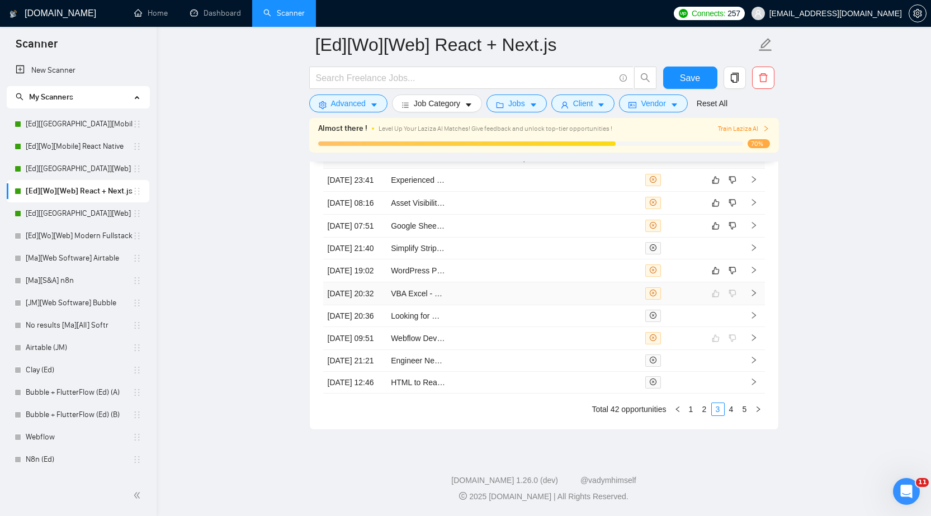
scroll to position [2931, 0]
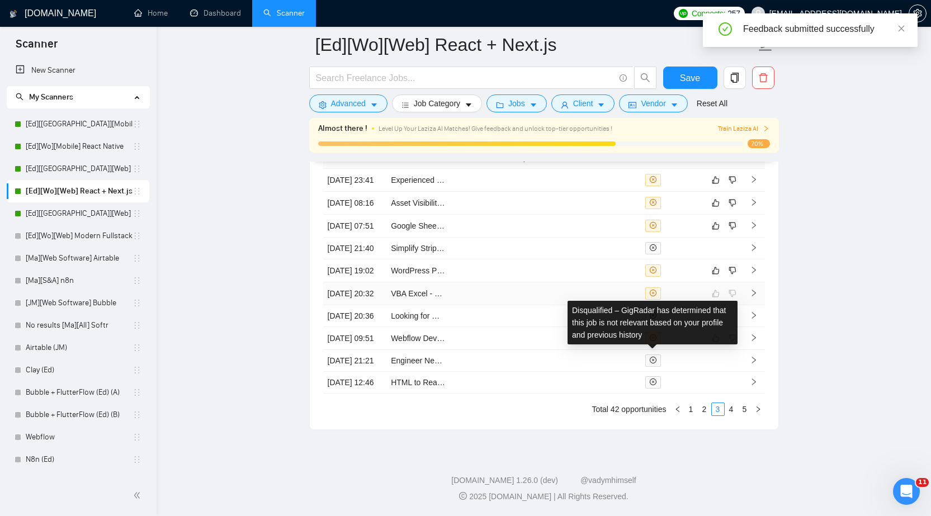
click at [651, 241] on tbody "24 Jul, 2025 23:41 Experienced WordPress Developer (US Time Zone) – Front-End D…" at bounding box center [544, 281] width 442 height 225
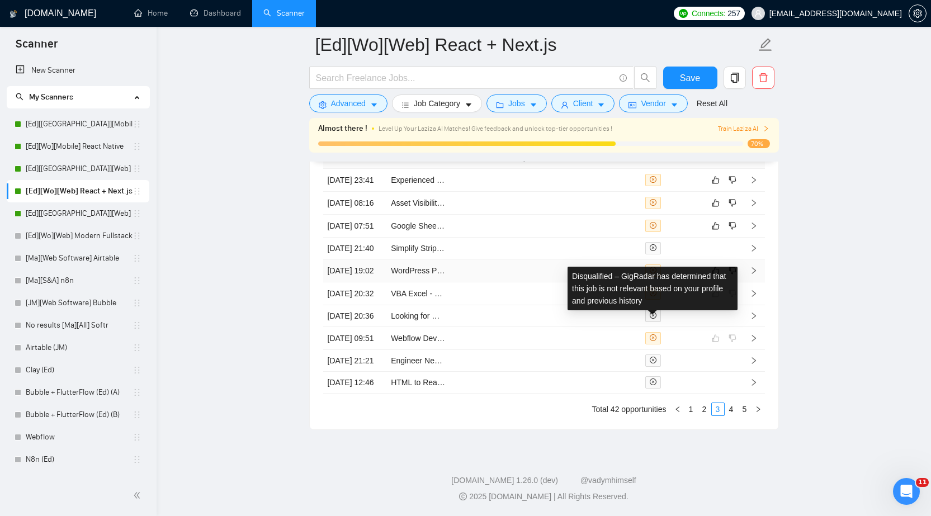
click at [655, 267] on icon "close-circle" at bounding box center [653, 270] width 7 height 7
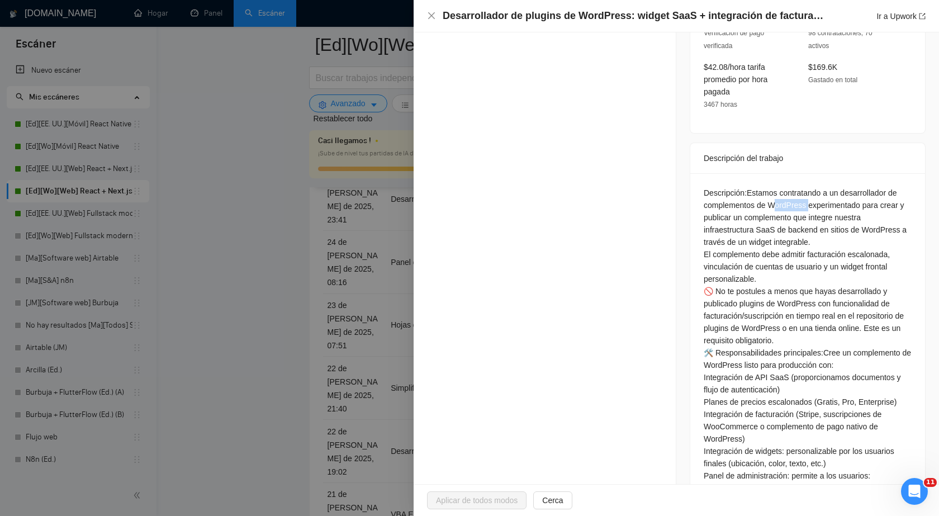
drag, startPoint x: 711, startPoint y: 188, endPoint x: 748, endPoint y: 188, distance: 36.3
click at [748, 188] on font "Estamos contratando a un desarrollador de complementos de WordPress experimenta…" at bounding box center [805, 217] width 203 height 58
copy font "WordPress"
click at [428, 17] on icon "cerca" at bounding box center [431, 15] width 9 height 9
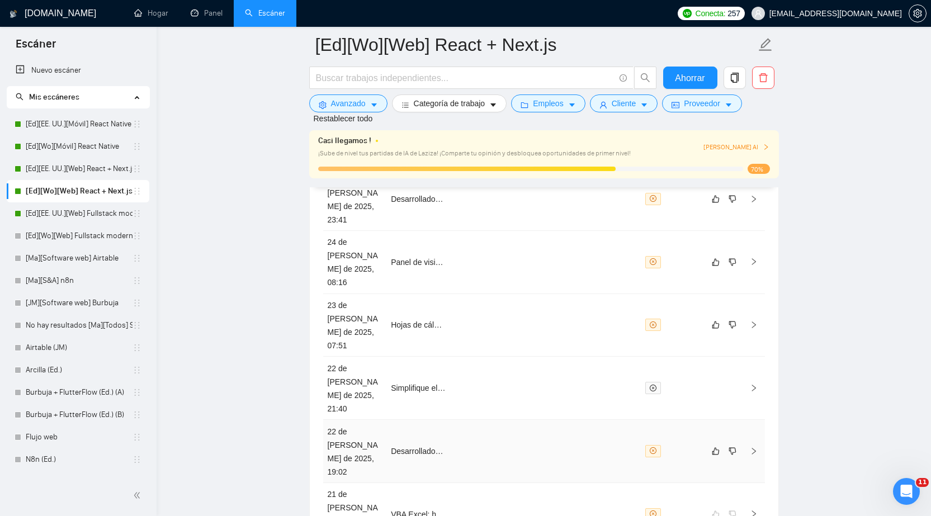
click at [625, 420] on td at bounding box center [609, 451] width 64 height 63
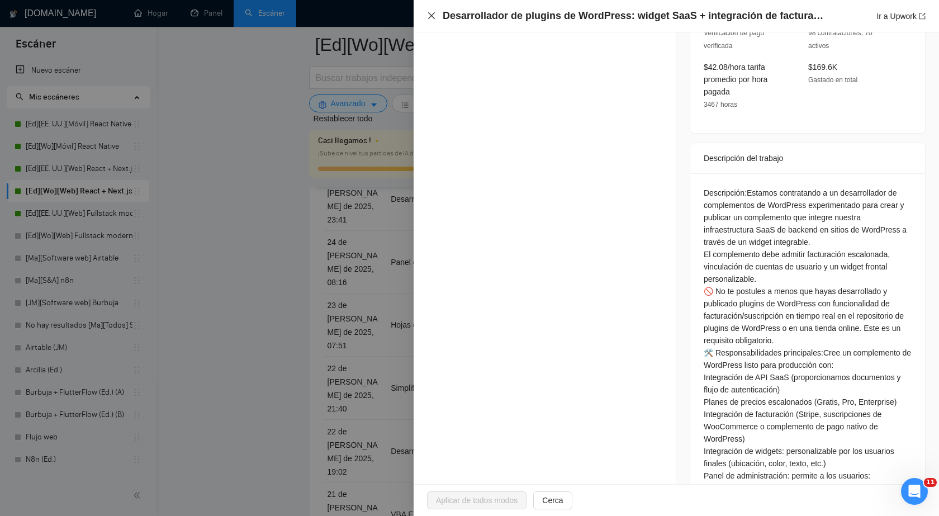
click at [434, 17] on icon "cerca" at bounding box center [431, 15] width 9 height 9
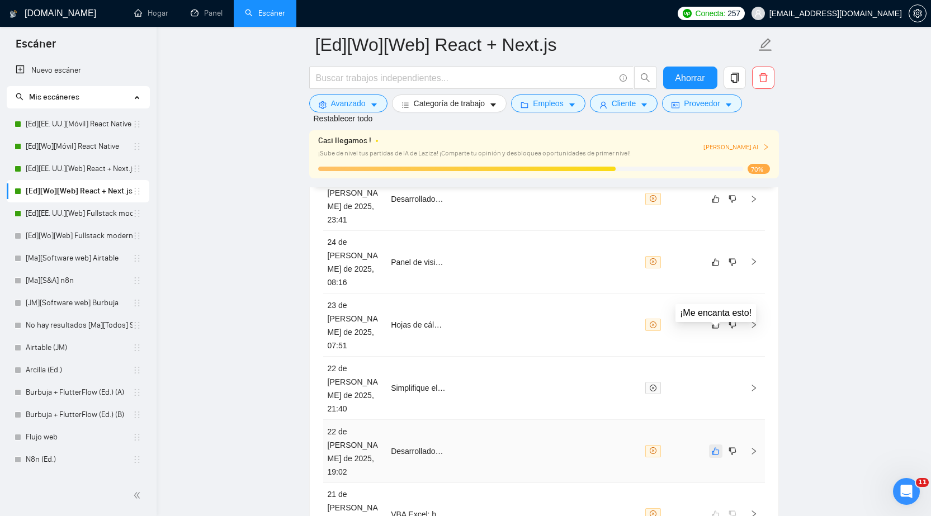
click at [719, 447] on icon "como" at bounding box center [716, 451] width 8 height 9
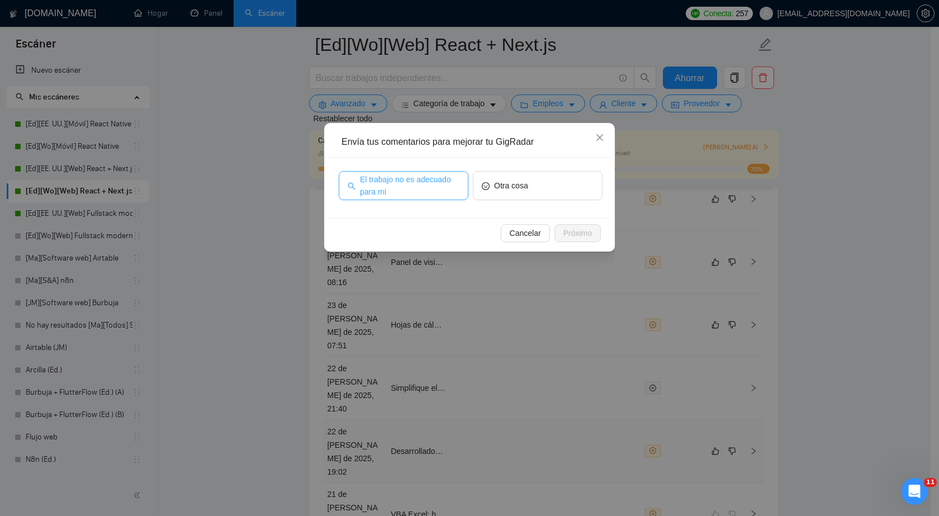
click at [455, 186] on span "El trabajo no es adecuado para mí" at bounding box center [410, 185] width 100 height 25
click at [602, 136] on icon "cerca" at bounding box center [600, 137] width 7 height 7
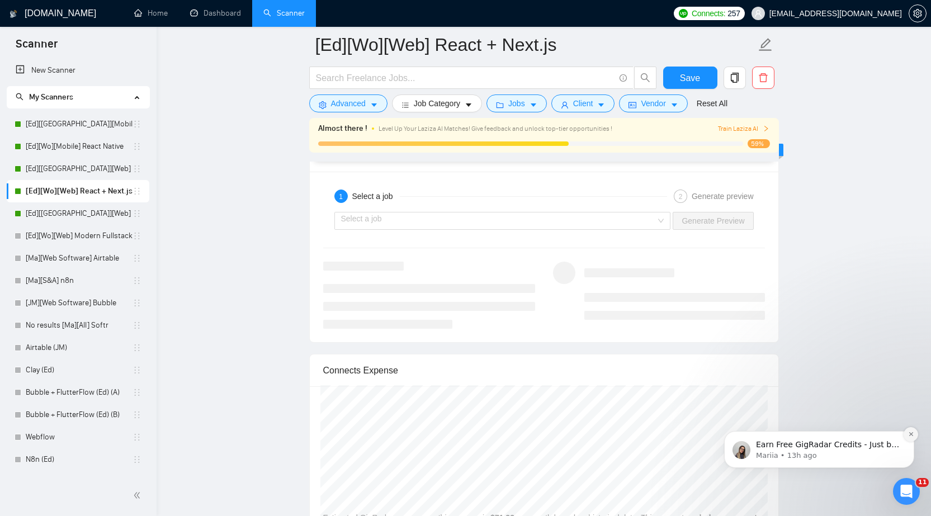
click at [915, 435] on button "Dismiss notification" at bounding box center [911, 434] width 15 height 15
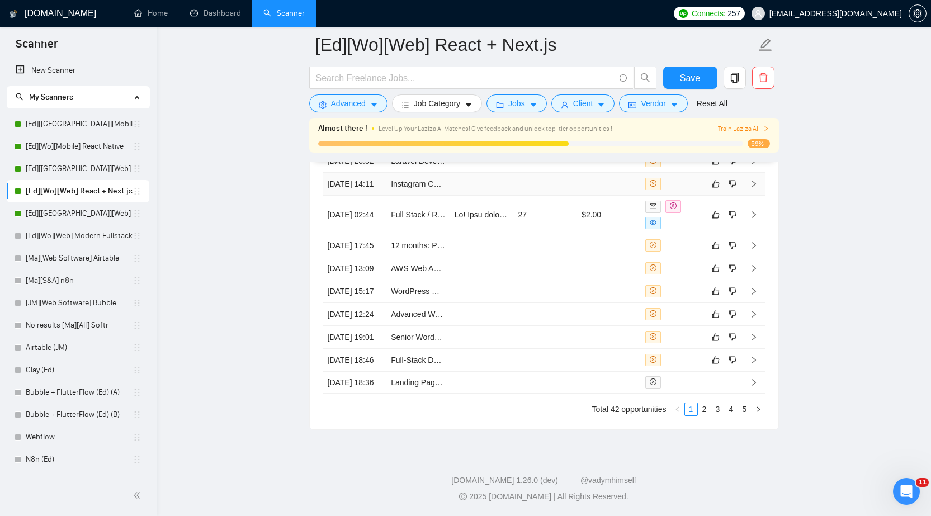
scroll to position [2992, 0]
click at [733, 411] on link "4" at bounding box center [731, 409] width 12 height 12
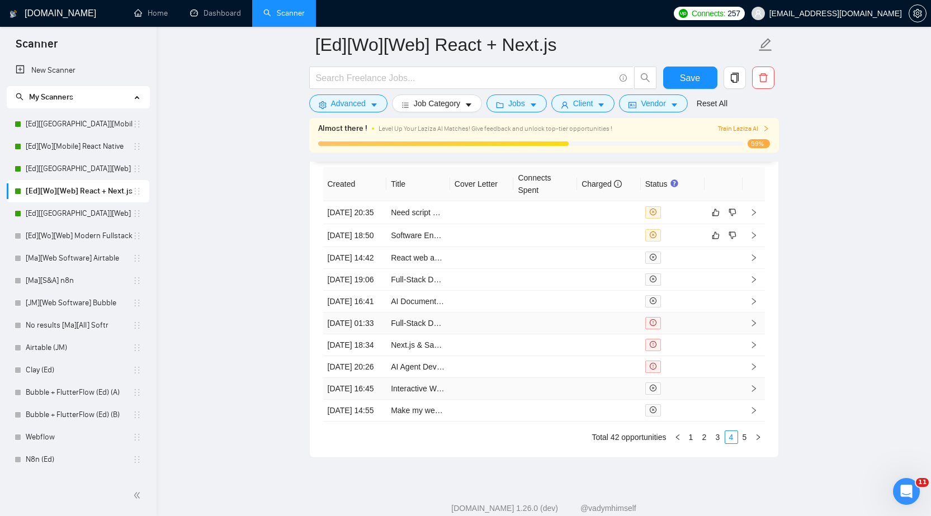
scroll to position [2820, 0]
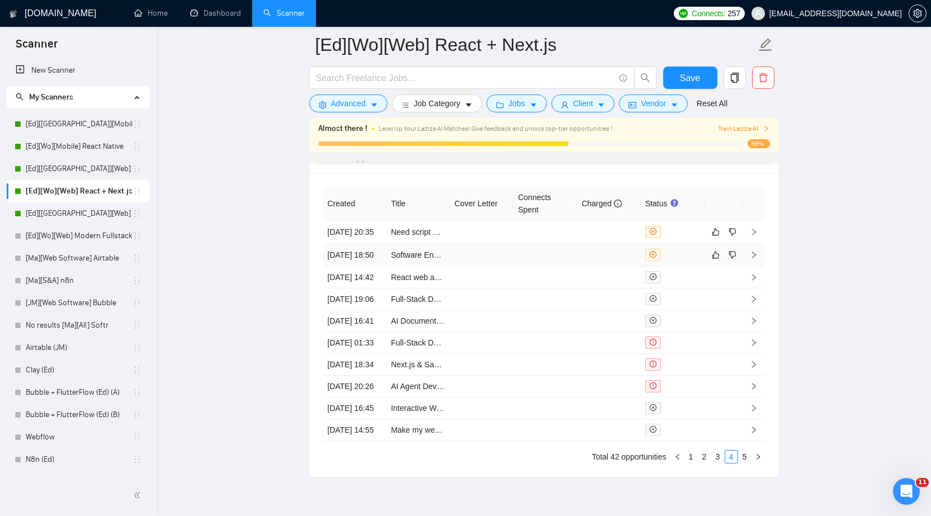
click at [615, 267] on td at bounding box center [609, 255] width 64 height 23
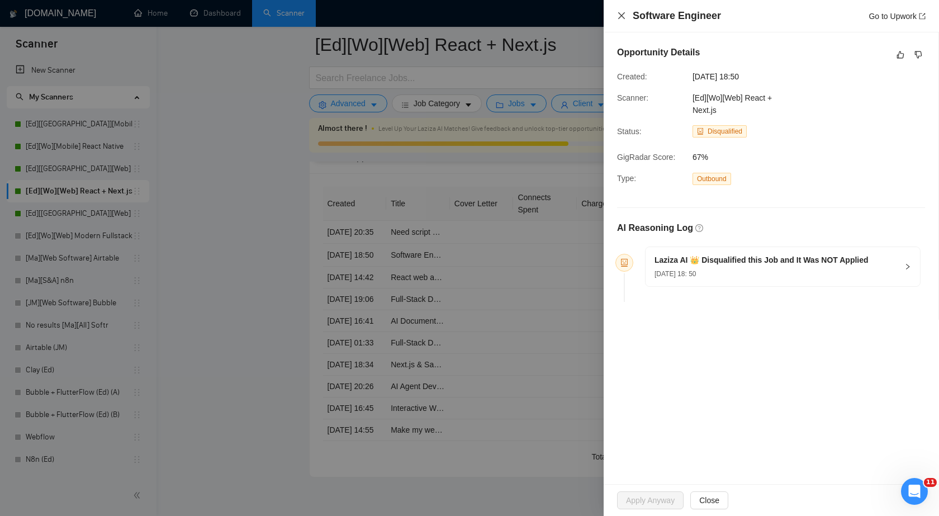
click at [621, 15] on icon "close" at bounding box center [622, 15] width 7 height 7
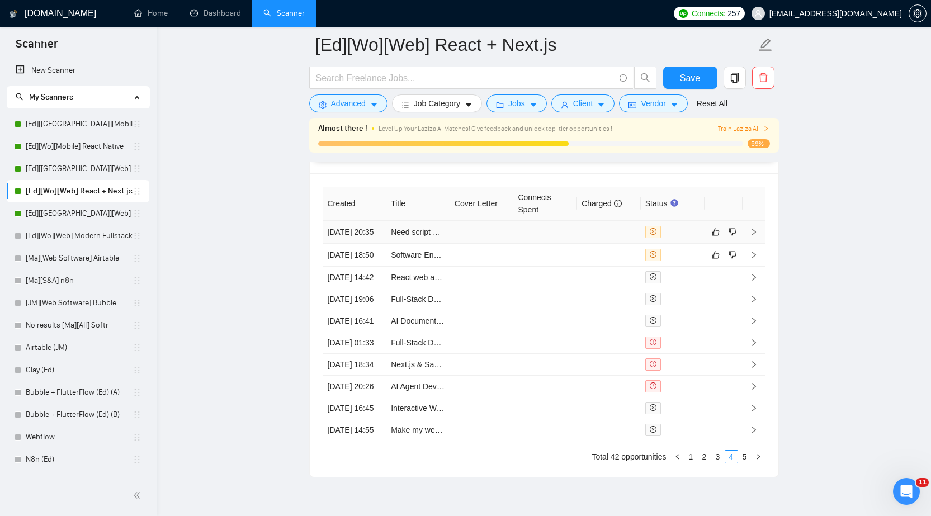
click at [618, 240] on td at bounding box center [609, 232] width 64 height 23
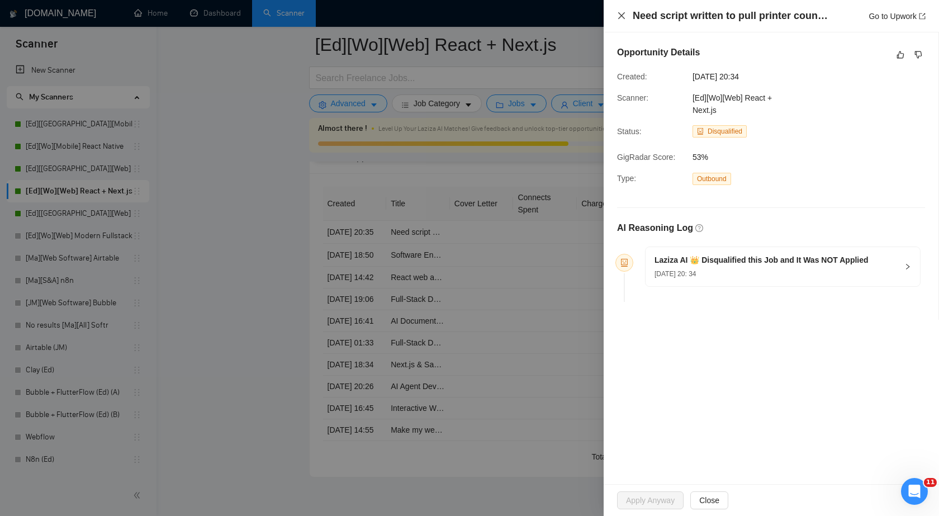
click at [621, 17] on icon "close" at bounding box center [622, 15] width 7 height 7
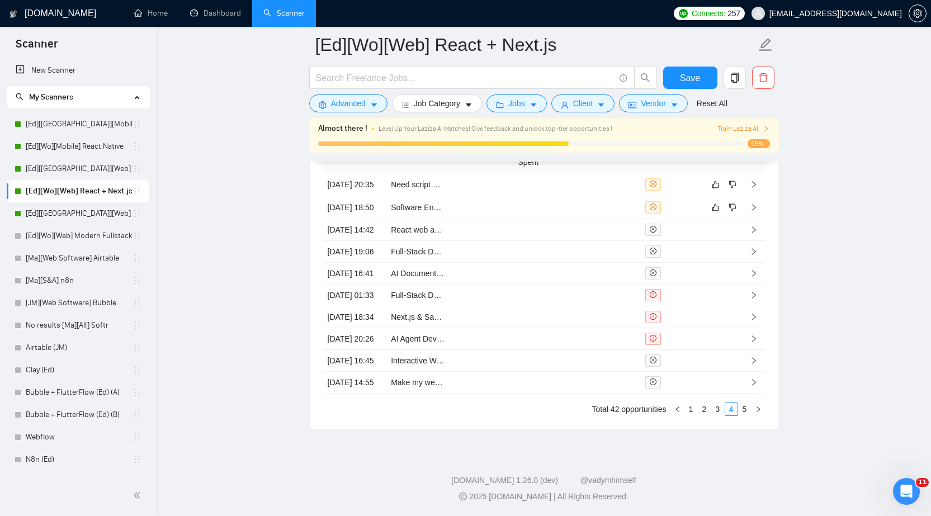
scroll to position [2988, 0]
click at [719, 413] on link "3" at bounding box center [718, 409] width 12 height 12
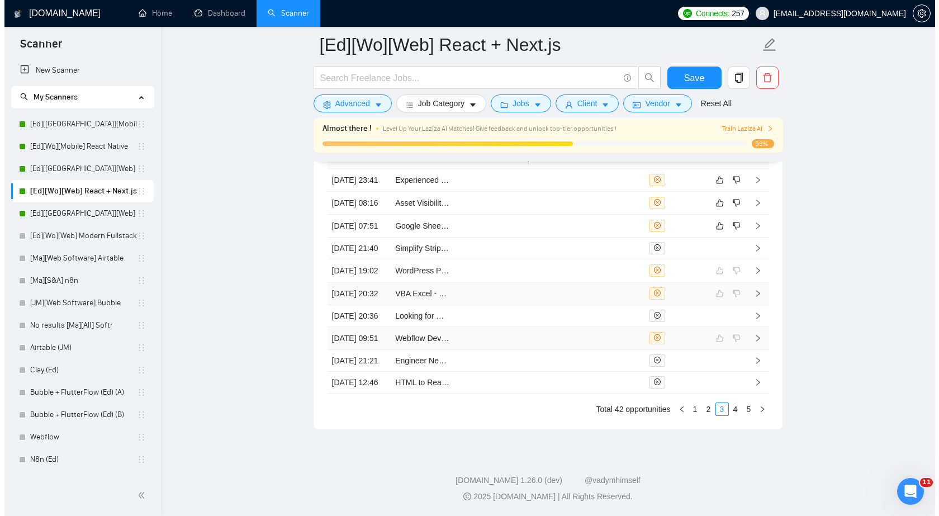
scroll to position [2876, 0]
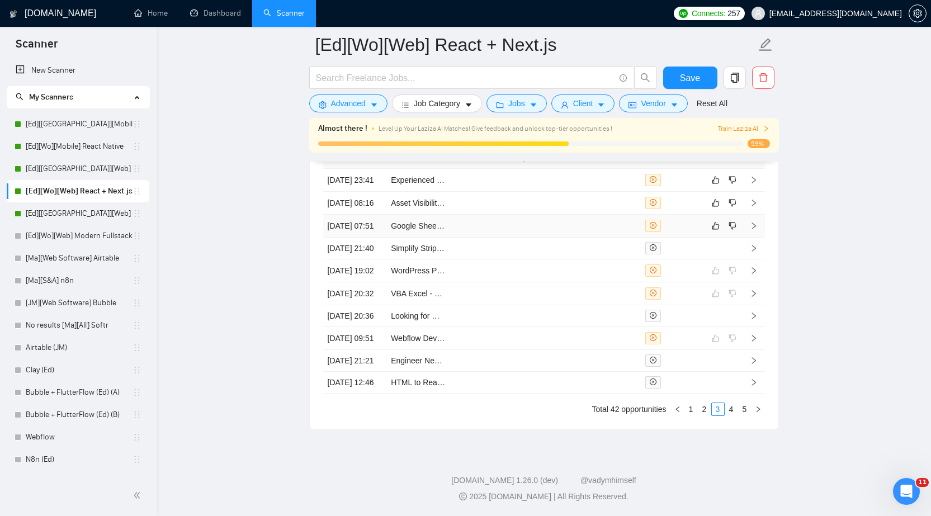
click at [617, 238] on td at bounding box center [609, 226] width 64 height 23
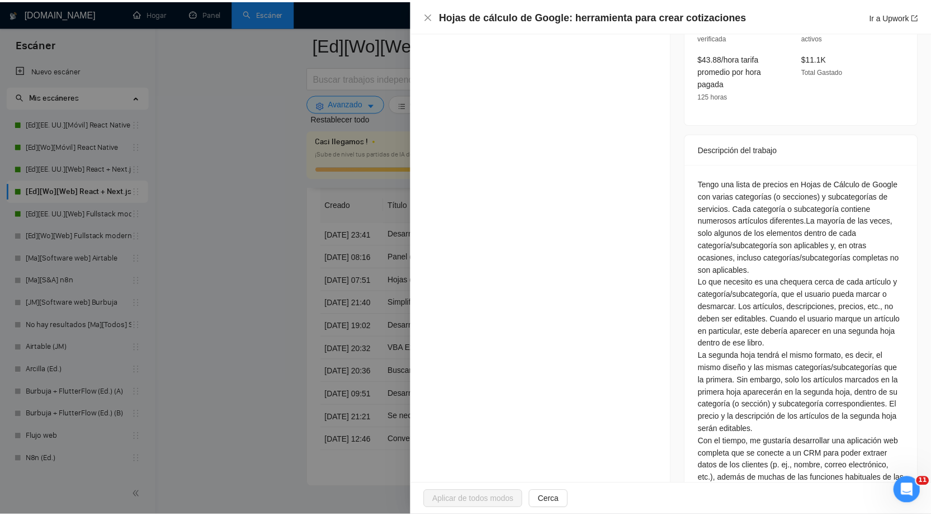
scroll to position [381, 0]
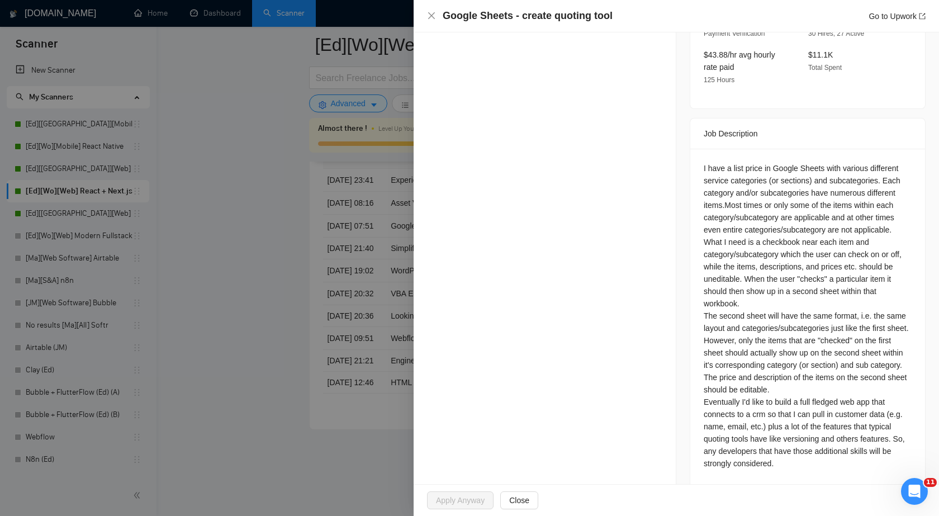
click at [683, 196] on div "Job Posting Details Overview [DATE] 07:48 Published $50 - $100 Hourly Rate Expe…" at bounding box center [808, 76] width 263 height 851
drag, startPoint x: 769, startPoint y: 141, endPoint x: 821, endPoint y: 138, distance: 51.6
click at [821, 162] on div "I have a list price in Google Sheets with various different service categories …" at bounding box center [808, 316] width 208 height 308
copy div "Google Sheets"
click at [426, 14] on div "Google Sheets - create quoting tool Go to Upwork" at bounding box center [677, 16] width 526 height 32
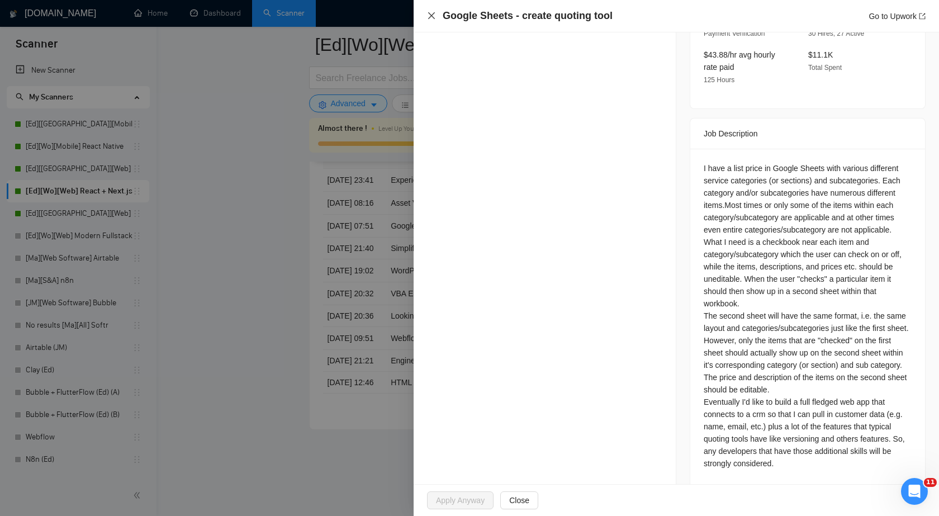
click at [434, 17] on icon "close" at bounding box center [431, 15] width 9 height 9
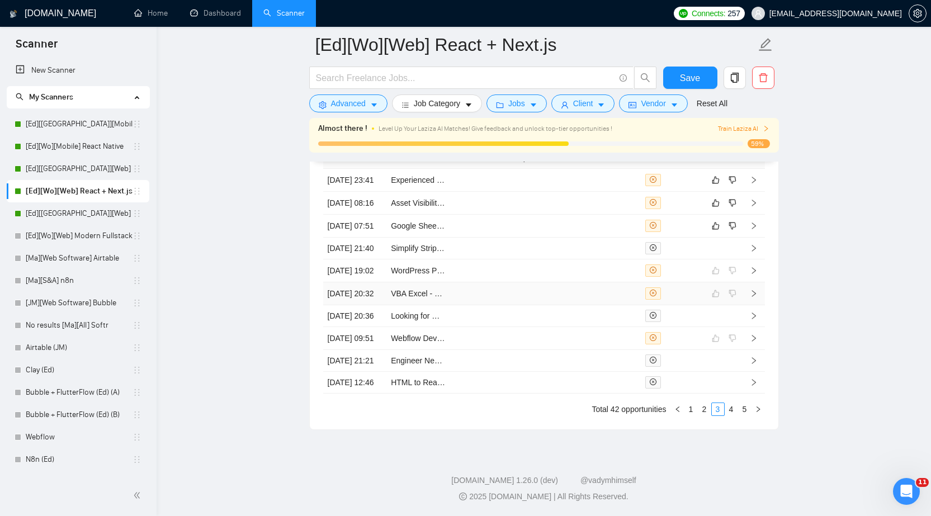
click at [606, 305] on td at bounding box center [609, 293] width 64 height 23
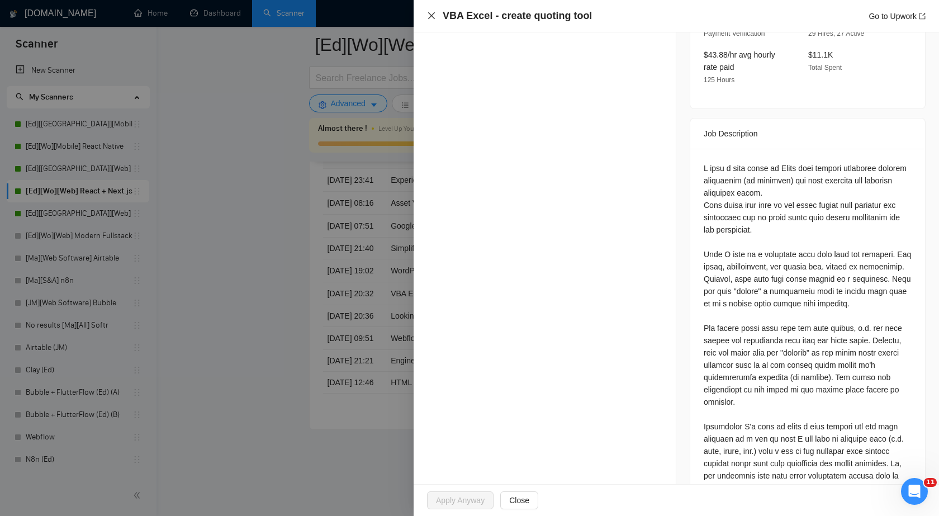
click at [430, 13] on icon "close" at bounding box center [431, 15] width 9 height 9
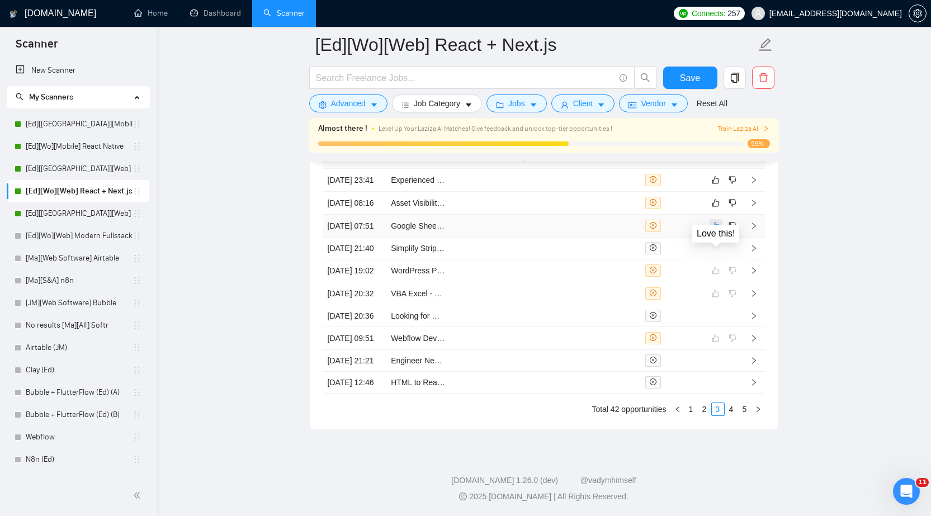
click at [717, 230] on icon "like" at bounding box center [716, 225] width 8 height 9
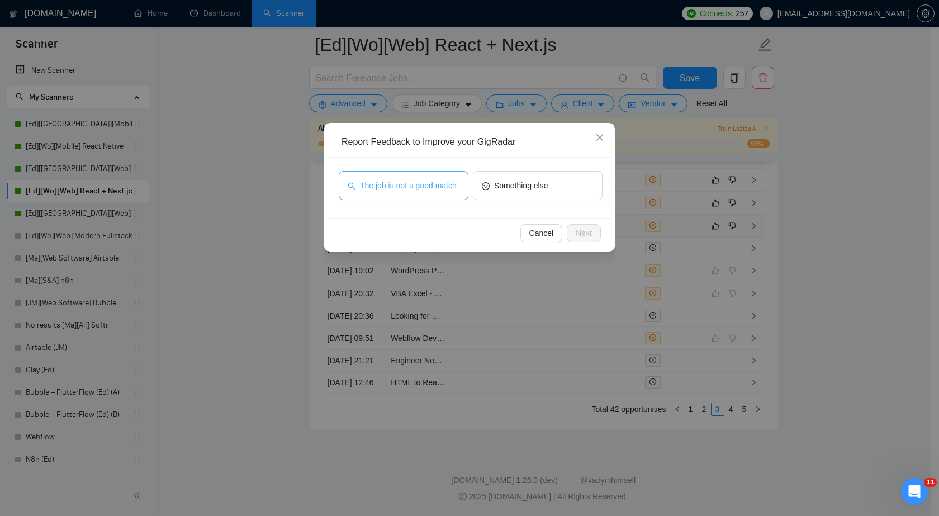
click at [442, 186] on span "The job is not a good match" at bounding box center [408, 186] width 97 height 12
click at [595, 234] on button "Next" at bounding box center [584, 233] width 34 height 18
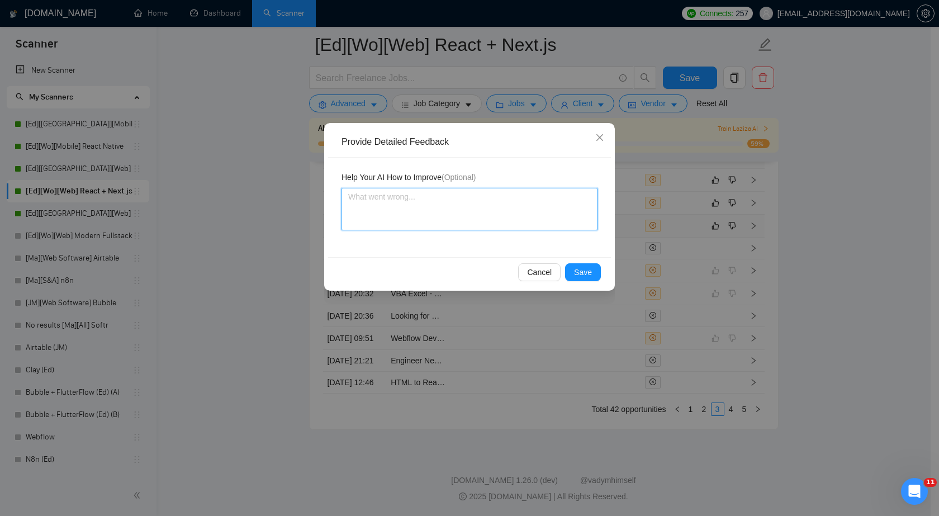
click at [479, 205] on textarea at bounding box center [470, 209] width 256 height 43
paste textarea "you only need Google Sheets"
type textarea "you only need Google Sheets"
type textarea "ou only need Google Sheets"
type textarea "u only need Google Sheets"
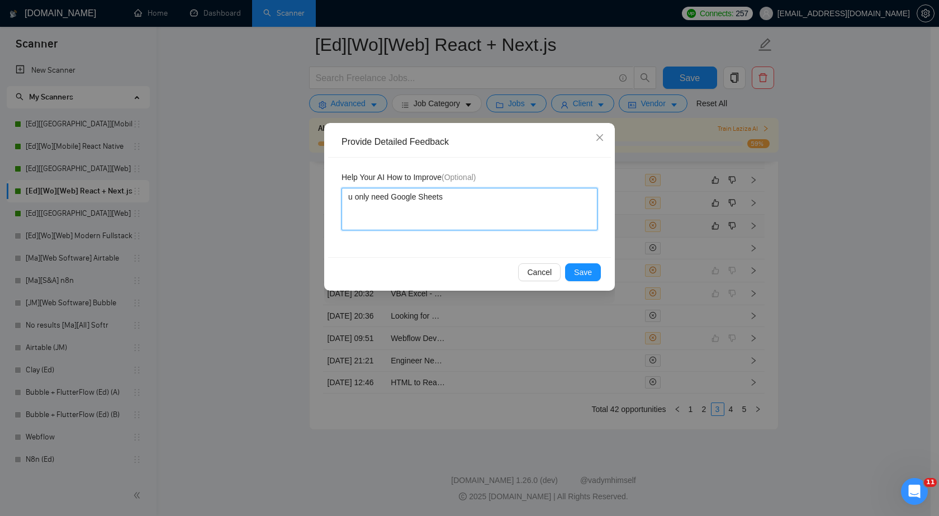
type textarea "only need Google Sheets"
click at [584, 276] on span "Save" at bounding box center [583, 272] width 18 height 12
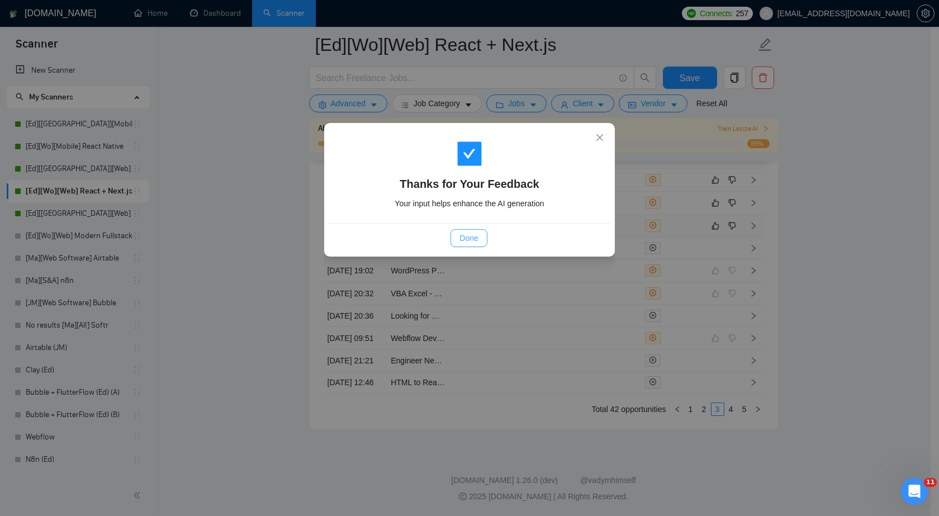
click at [465, 238] on span "Done" at bounding box center [469, 238] width 18 height 12
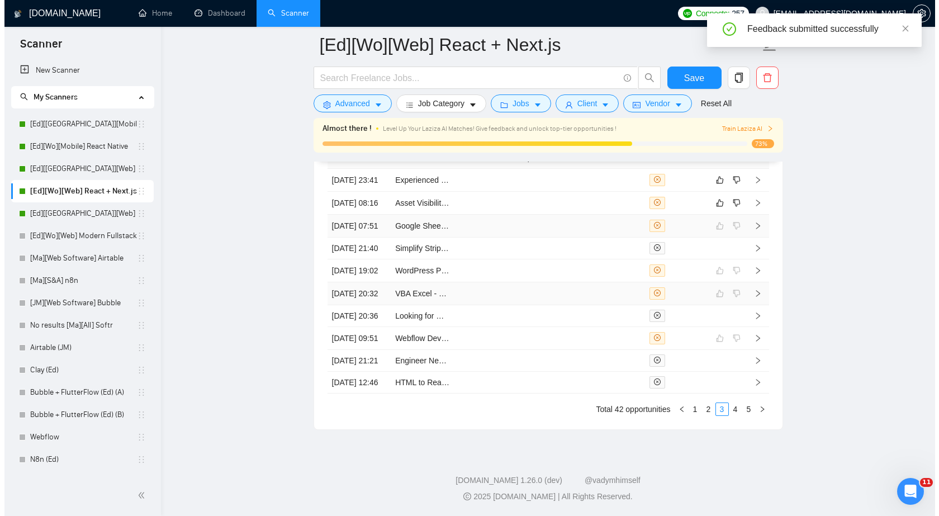
scroll to position [2820, 0]
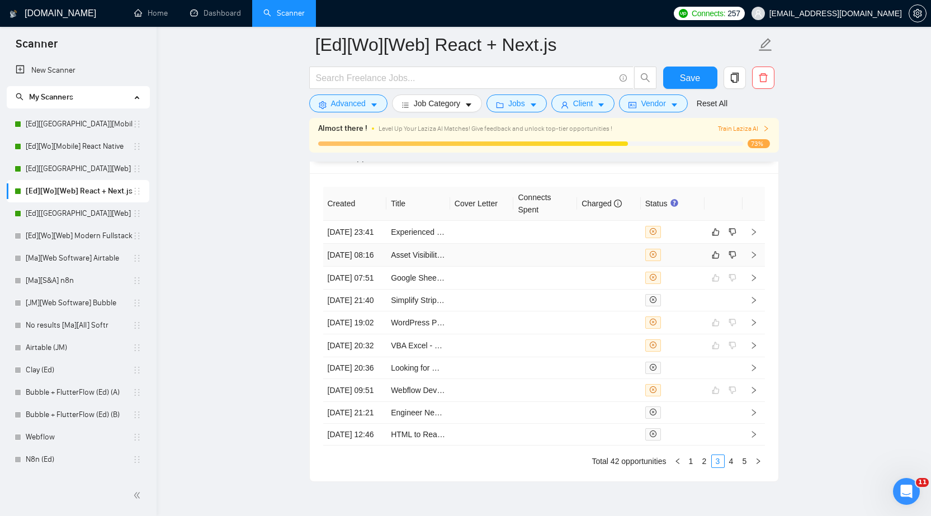
click at [599, 267] on td at bounding box center [609, 255] width 64 height 23
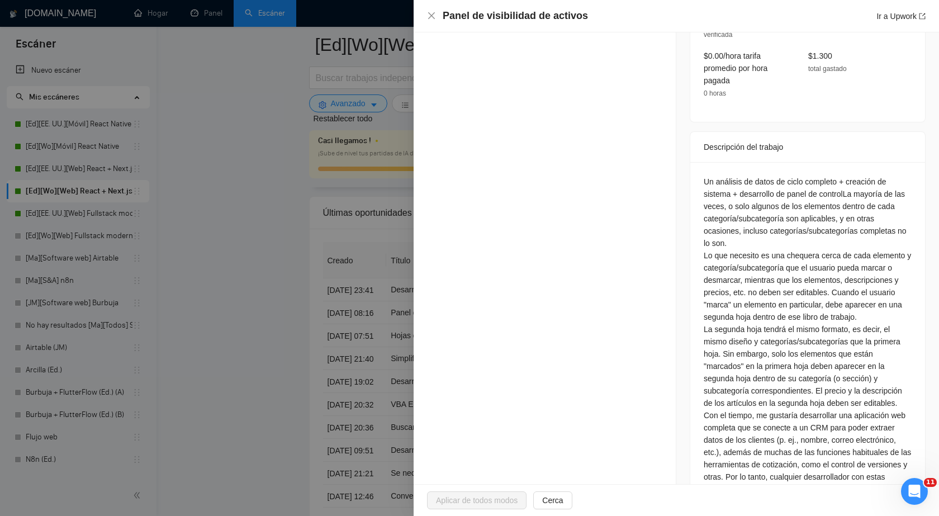
scroll to position [381, 0]
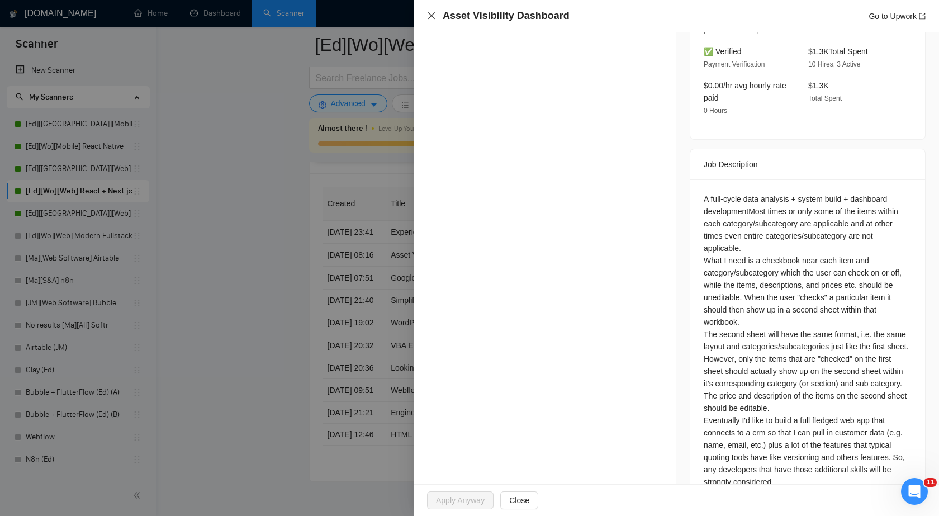
click at [432, 16] on icon "close" at bounding box center [431, 15] width 7 height 7
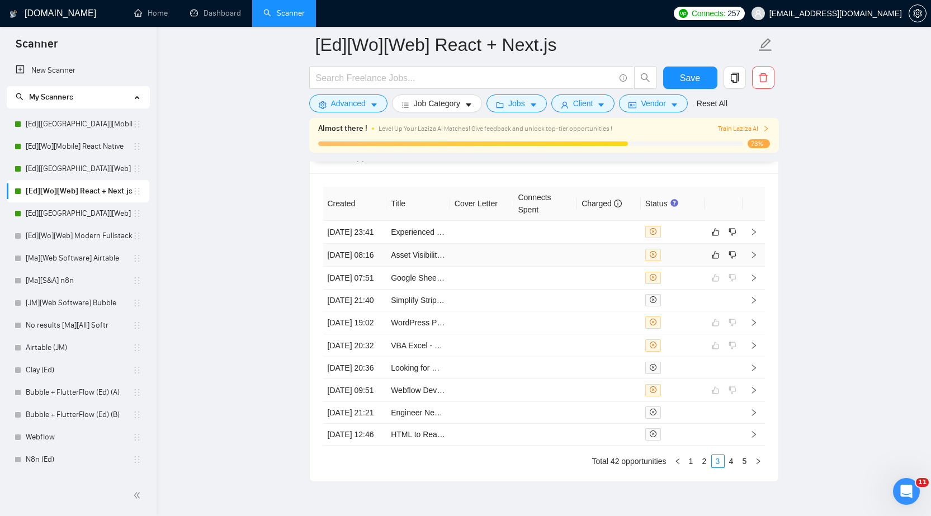
click at [621, 267] on td at bounding box center [609, 255] width 64 height 23
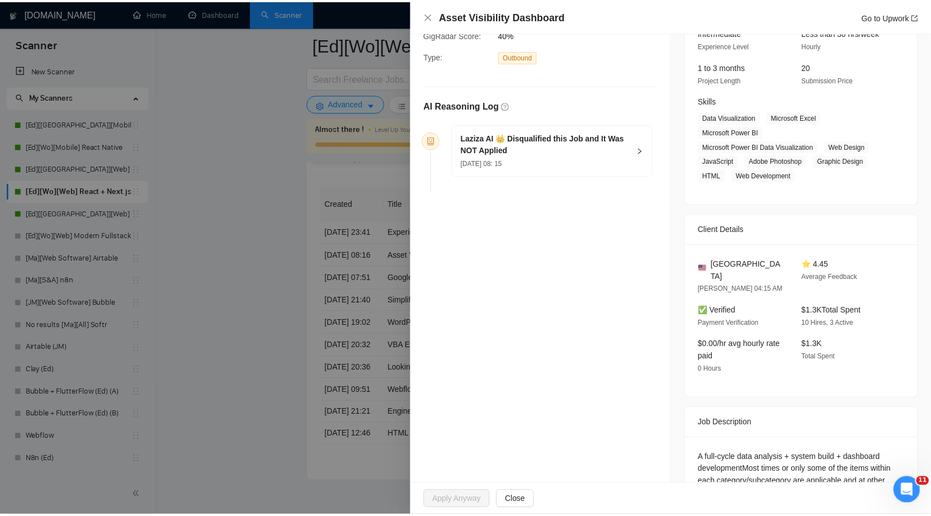
scroll to position [103, 0]
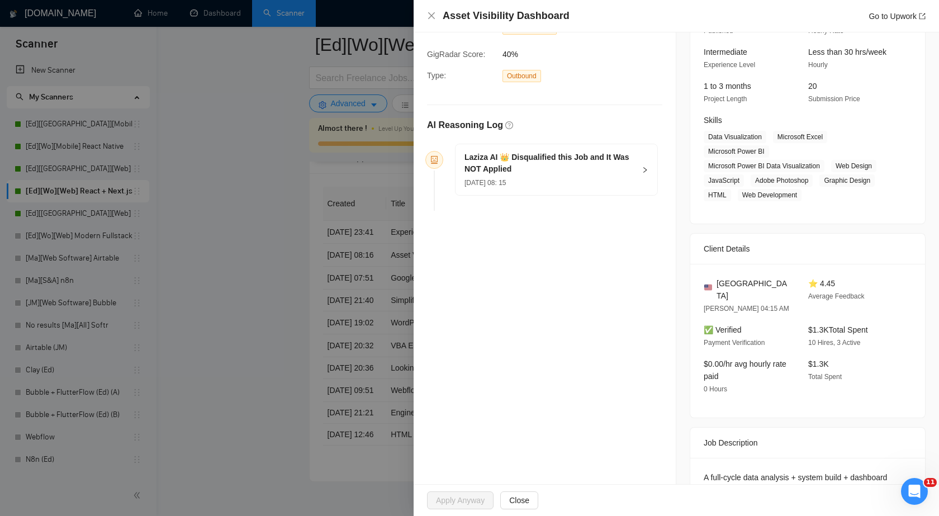
click at [311, 181] on div at bounding box center [469, 258] width 939 height 516
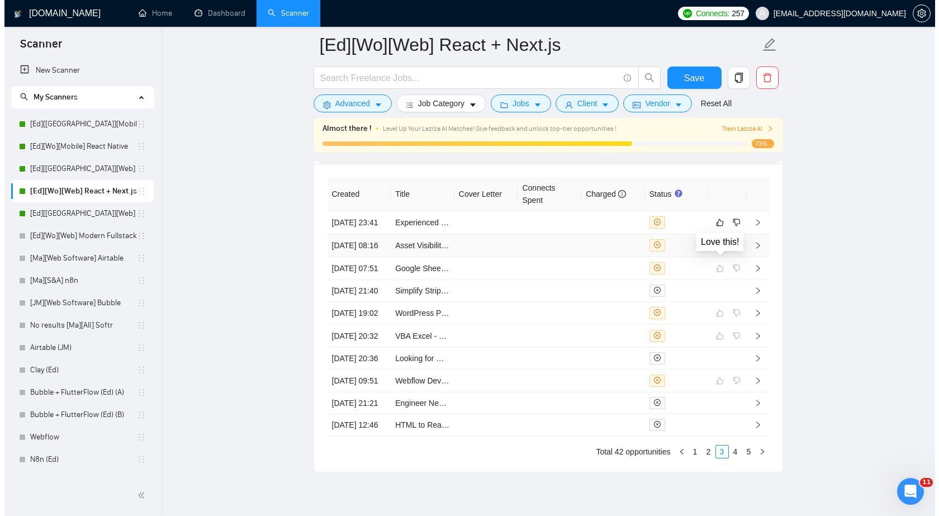
scroll to position [2820, 0]
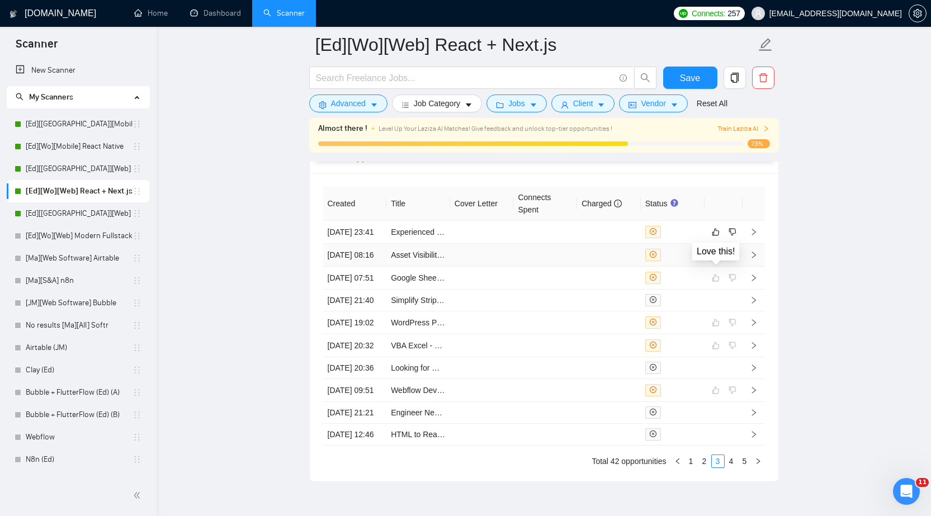
click at [712, 259] on icon "like" at bounding box center [716, 255] width 8 height 9
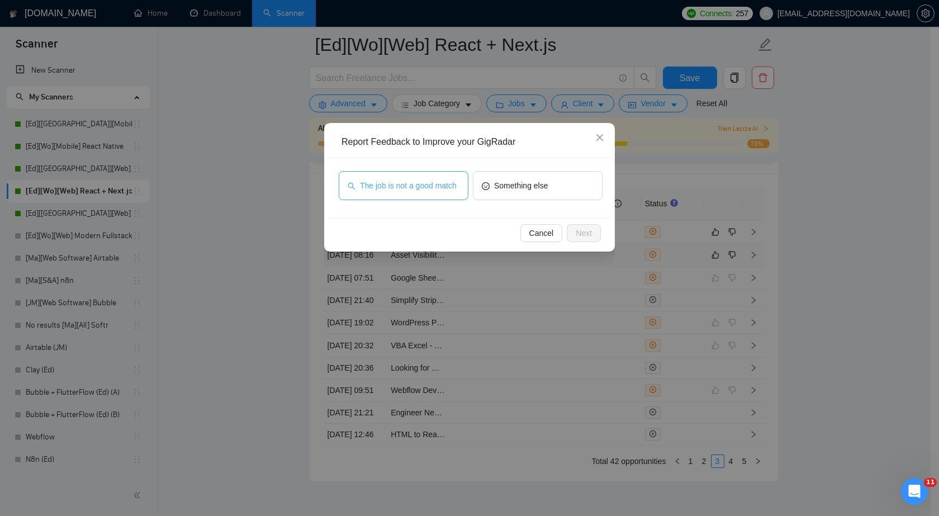
click at [445, 191] on span "The job is not a good match" at bounding box center [408, 186] width 97 height 12
click at [588, 236] on span "Next" at bounding box center [584, 233] width 16 height 12
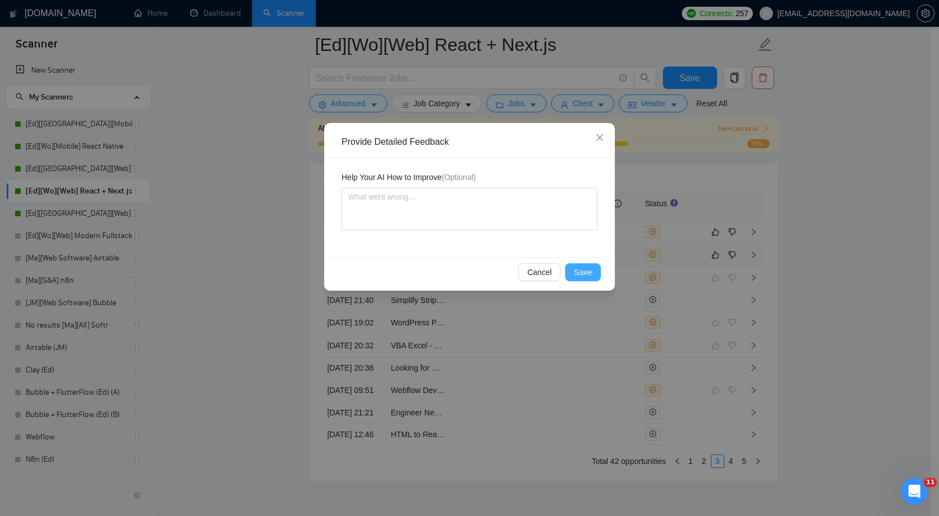
click at [588, 264] on button "Save" at bounding box center [583, 272] width 36 height 18
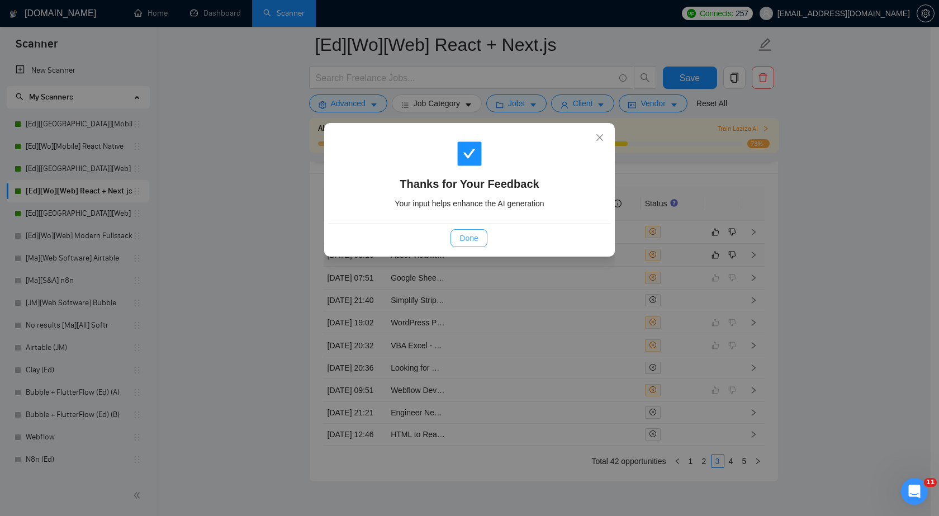
click at [467, 242] on span "Done" at bounding box center [469, 238] width 18 height 12
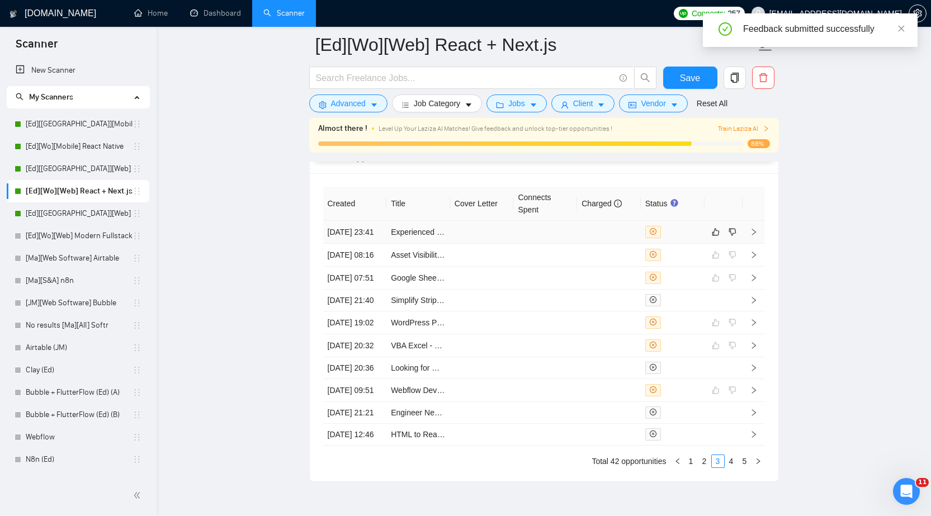
click at [606, 242] on td at bounding box center [609, 232] width 64 height 23
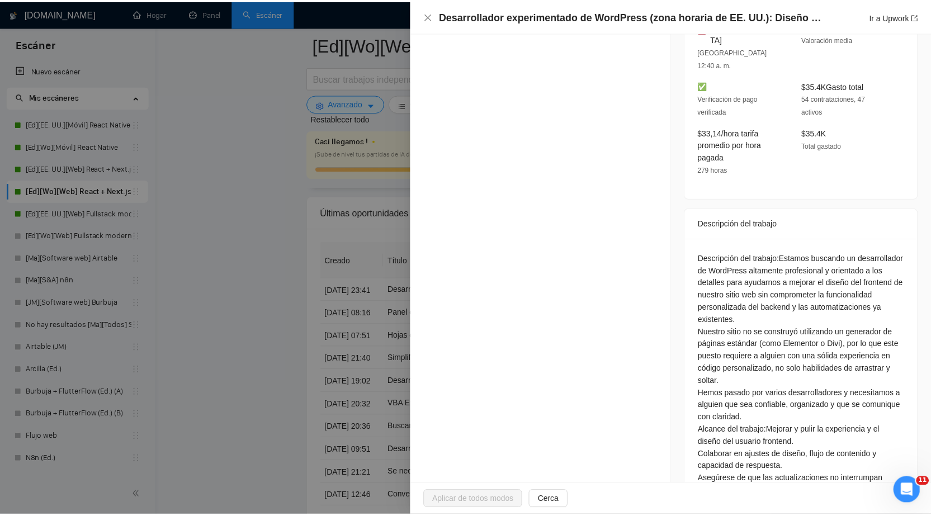
scroll to position [383, 0]
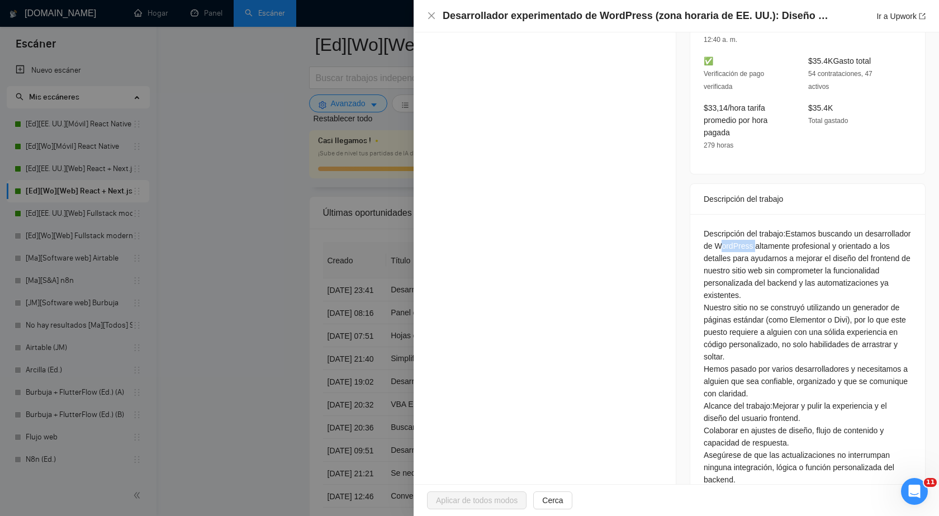
drag, startPoint x: 835, startPoint y: 214, endPoint x: 880, endPoint y: 205, distance: 45.7
copy font "WordPress"
click at [429, 16] on icon "cerca" at bounding box center [431, 15] width 9 height 9
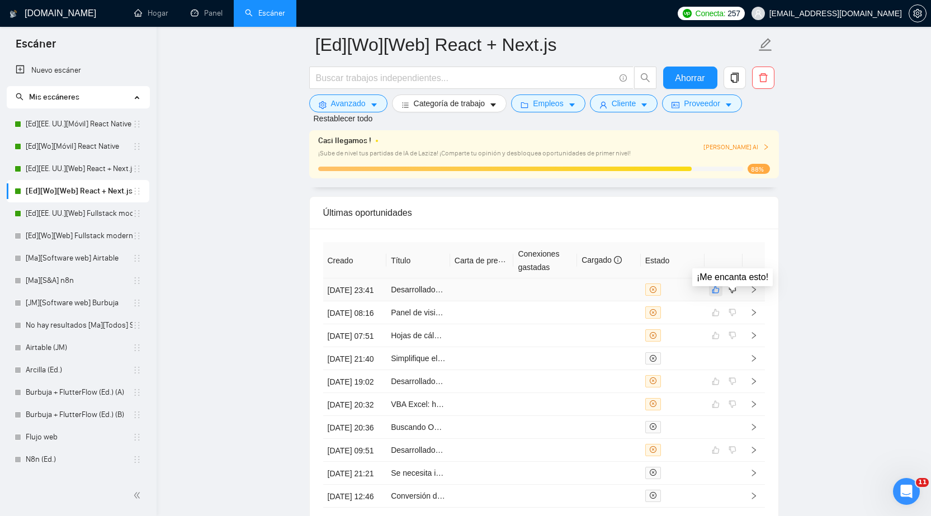
click at [716, 294] on icon "como" at bounding box center [716, 289] width 8 height 9
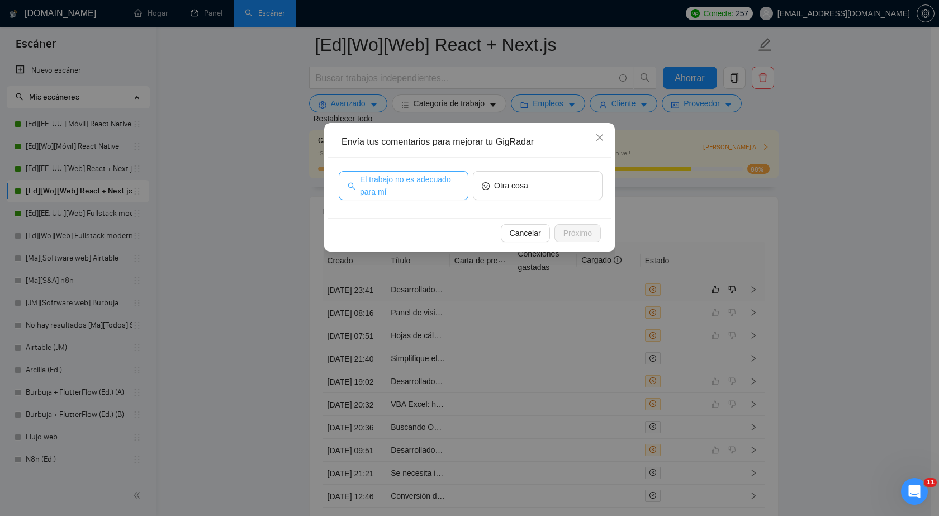
click at [426, 187] on span "El trabajo no es adecuado para mí" at bounding box center [410, 185] width 100 height 25
click at [588, 235] on font "Próximo" at bounding box center [578, 233] width 29 height 9
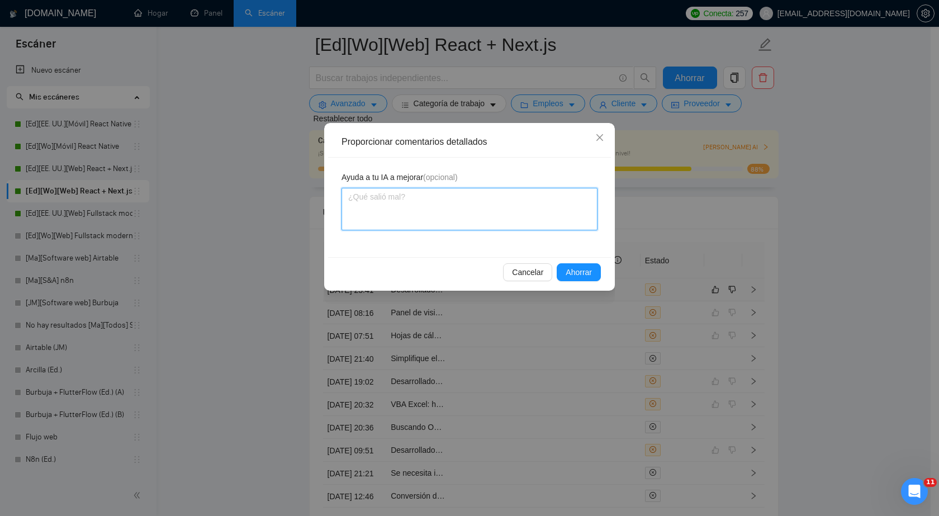
click at [489, 210] on textarea at bounding box center [470, 209] width 256 height 43
paste textarea "they only need WordPress"
type textarea "they only need WordPress"
click at [573, 275] on font "Ahorrar" at bounding box center [579, 272] width 26 height 9
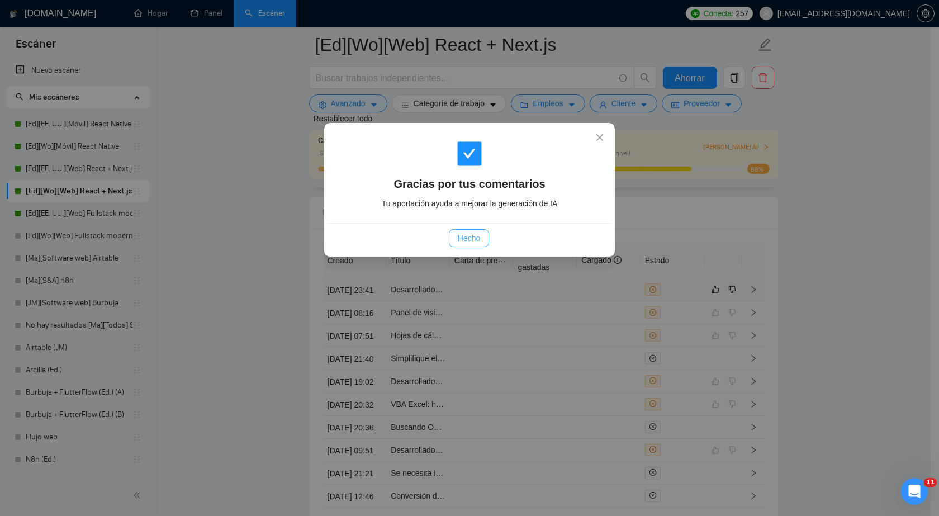
click at [467, 240] on font "Hecho" at bounding box center [469, 238] width 22 height 9
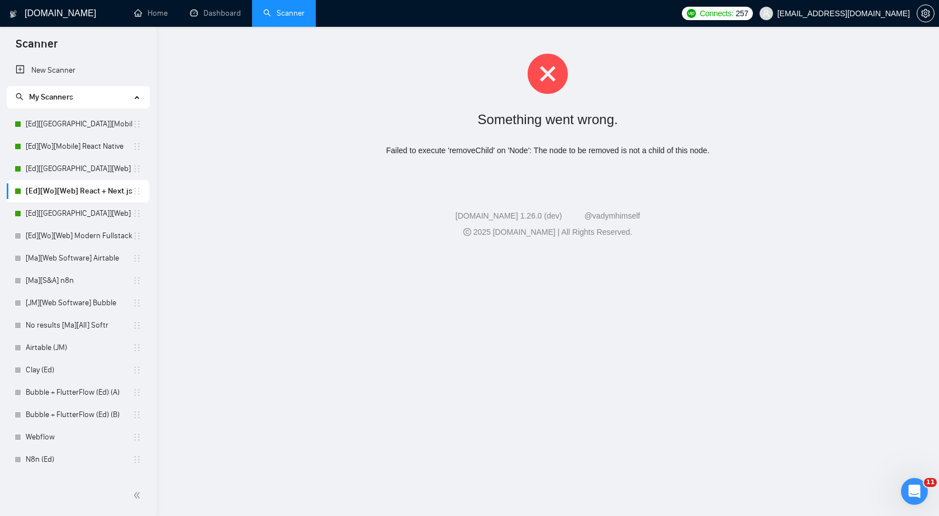
click at [739, 124] on div "Something went wrong." at bounding box center [547, 119] width 747 height 24
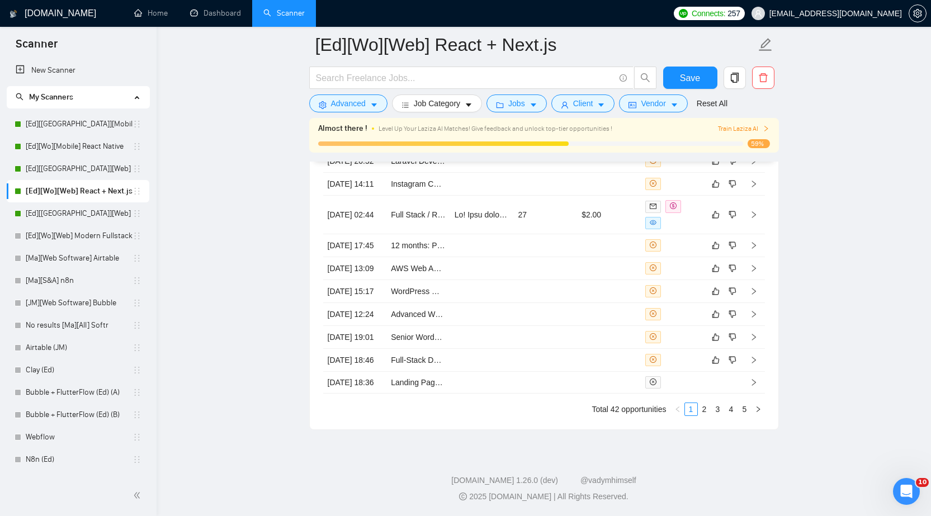
scroll to position [2992, 0]
click at [734, 410] on link "4" at bounding box center [731, 409] width 12 height 12
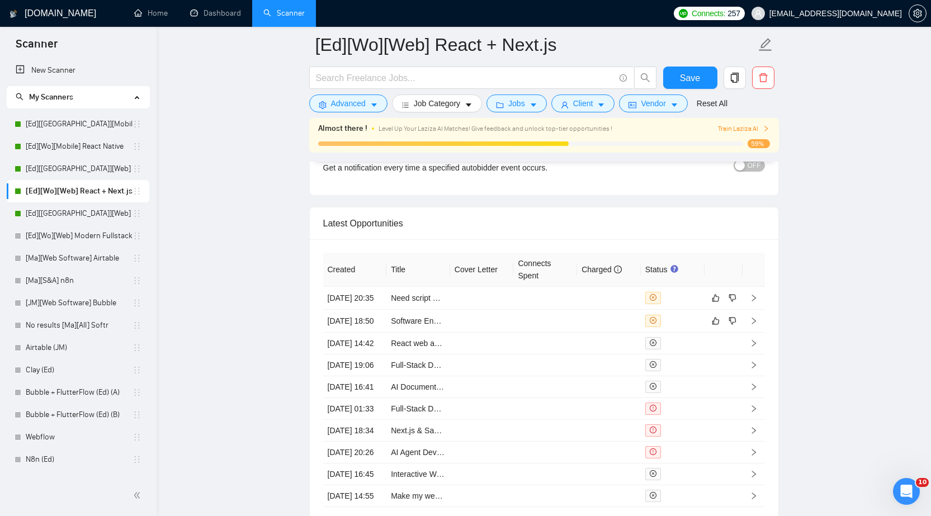
scroll to position [2708, 0]
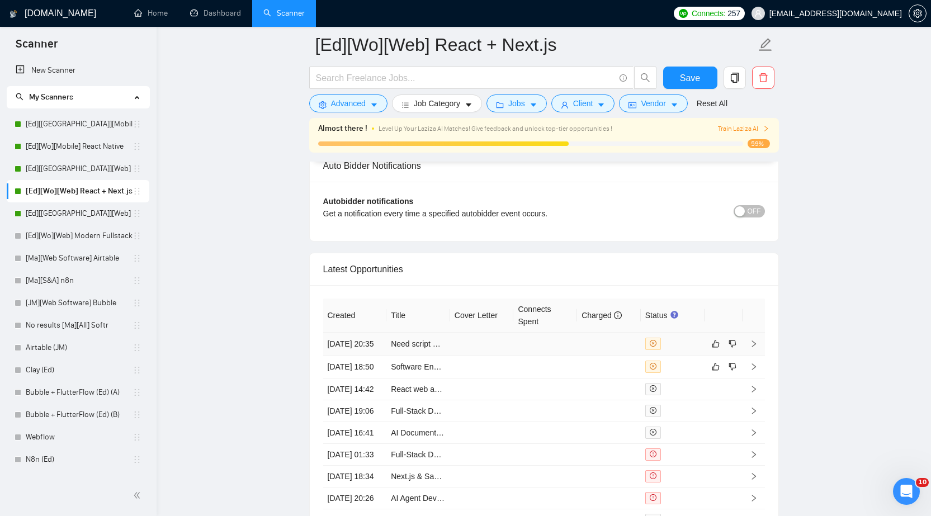
click at [622, 352] on td at bounding box center [609, 344] width 64 height 23
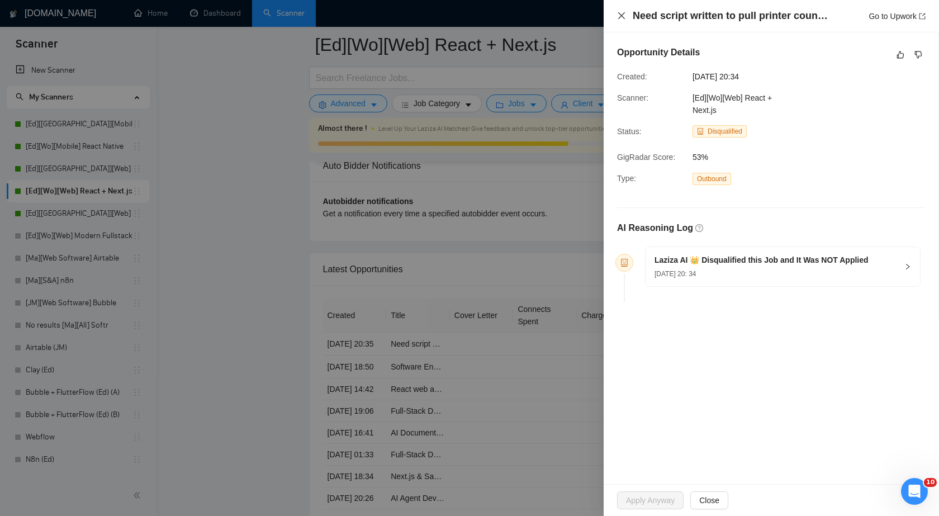
click at [620, 15] on icon "close" at bounding box center [621, 15] width 9 height 9
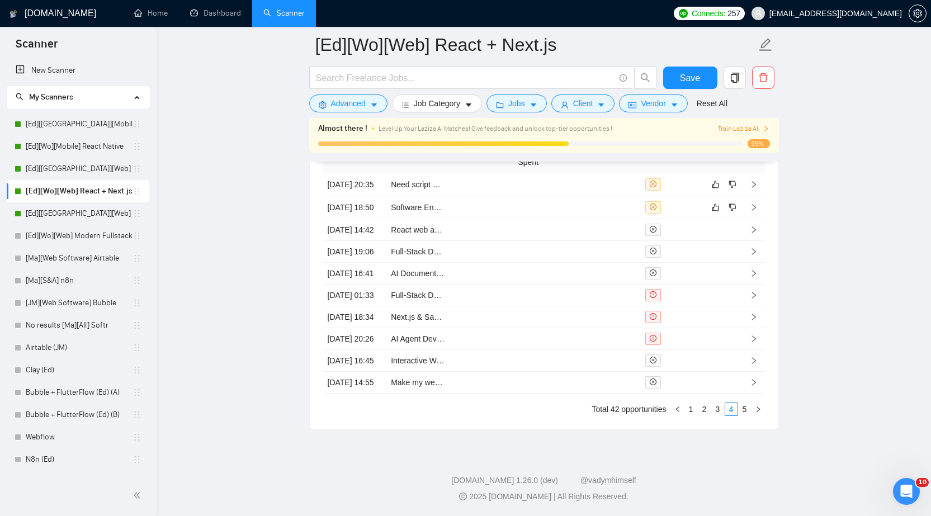
scroll to position [2988, 0]
click at [719, 411] on link "3" at bounding box center [718, 409] width 12 height 12
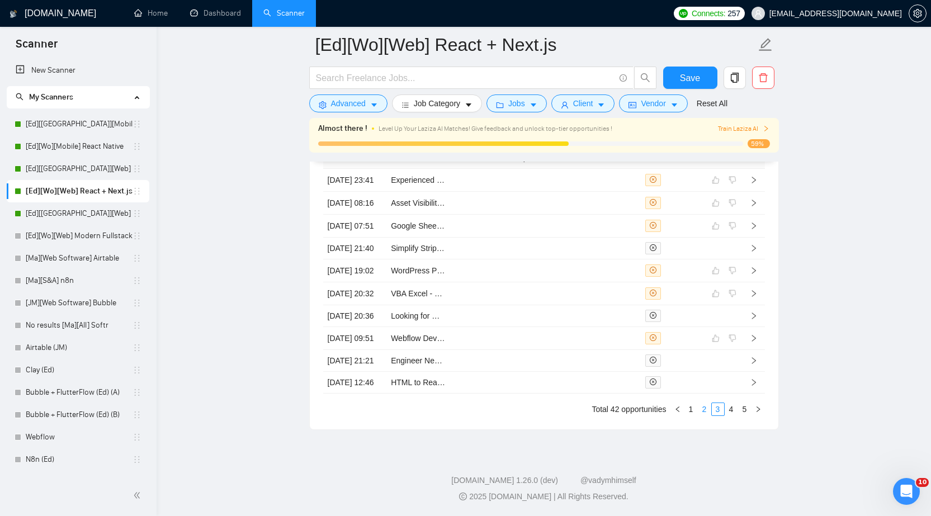
click at [705, 408] on link "2" at bounding box center [704, 409] width 12 height 12
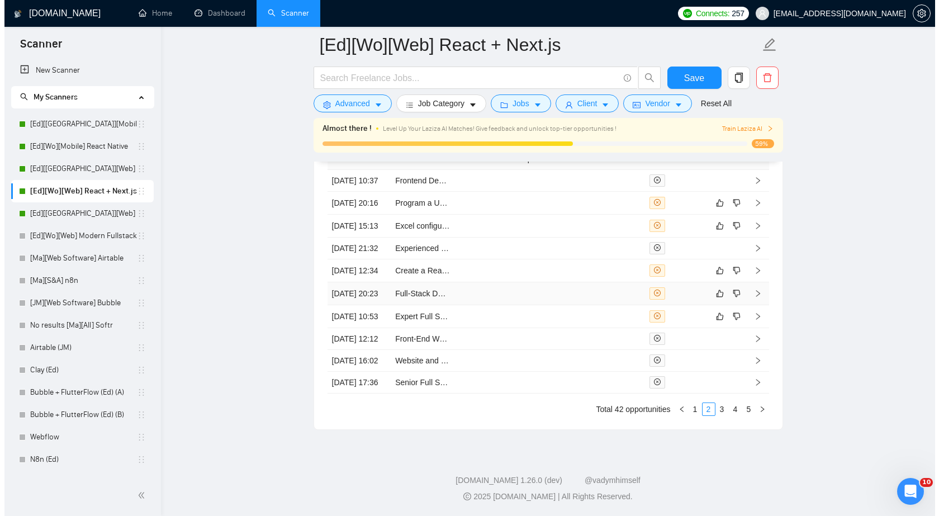
scroll to position [2932, 0]
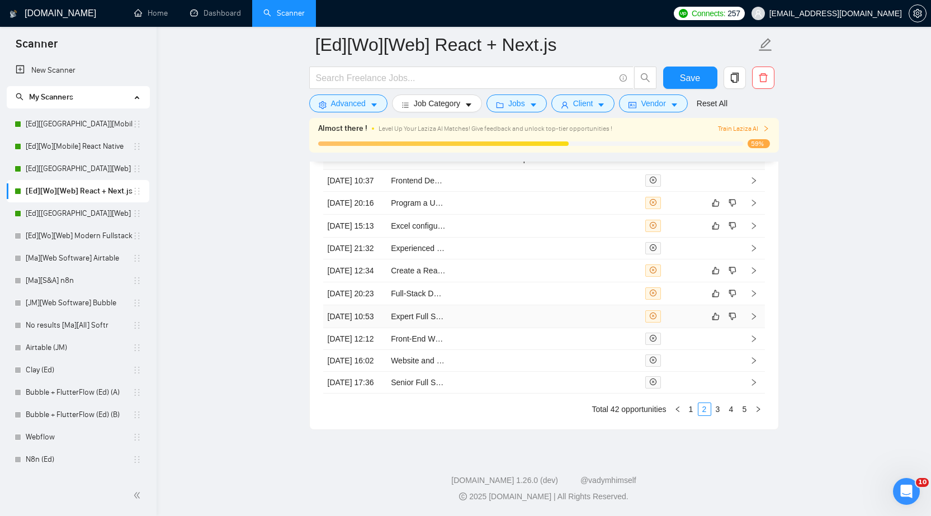
click at [617, 328] on td at bounding box center [609, 316] width 64 height 23
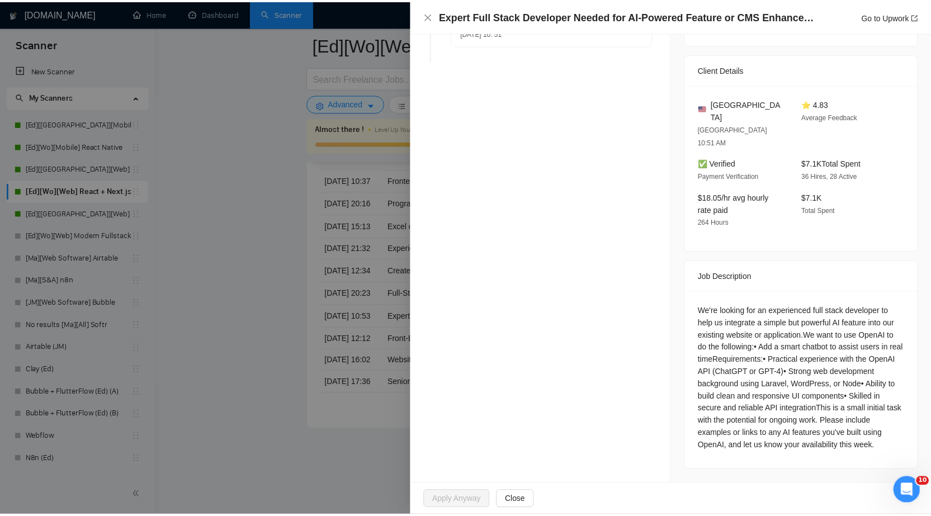
scroll to position [274, 0]
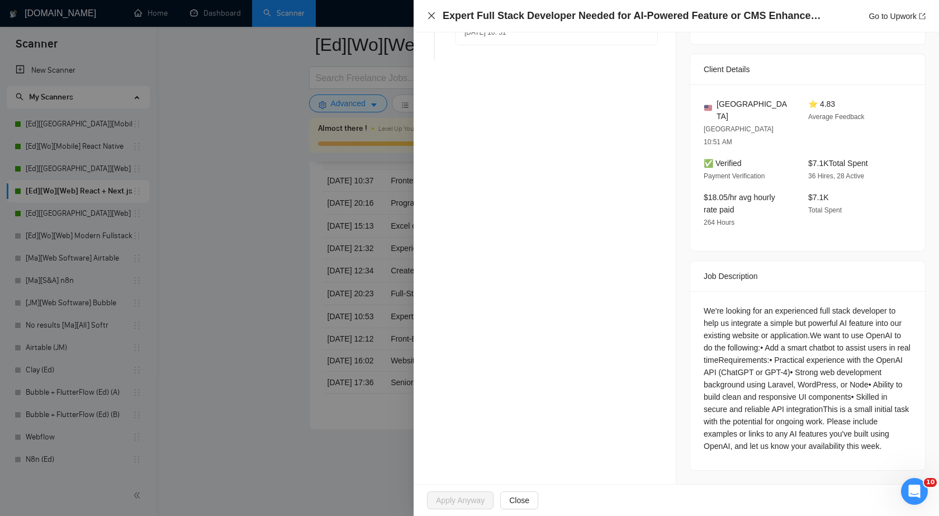
click at [435, 15] on icon "close" at bounding box center [431, 15] width 9 height 9
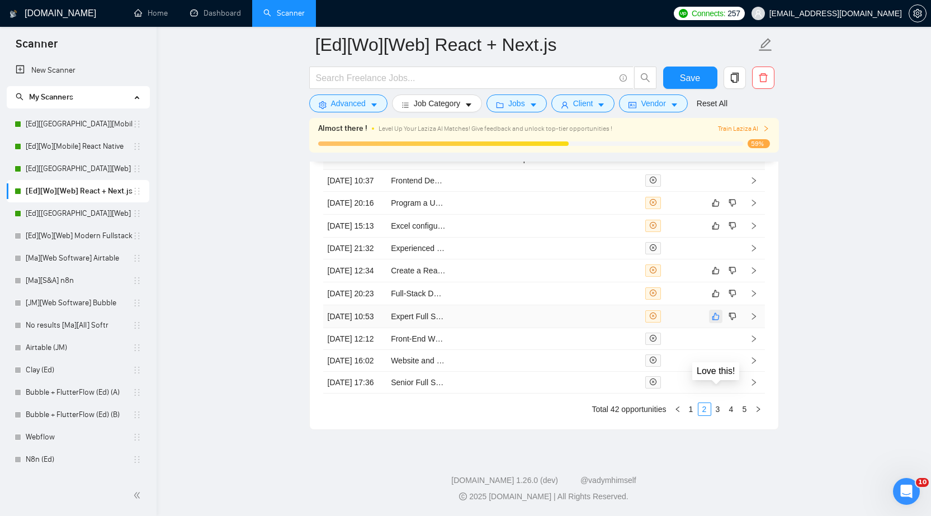
click at [715, 321] on icon "like" at bounding box center [716, 316] width 8 height 9
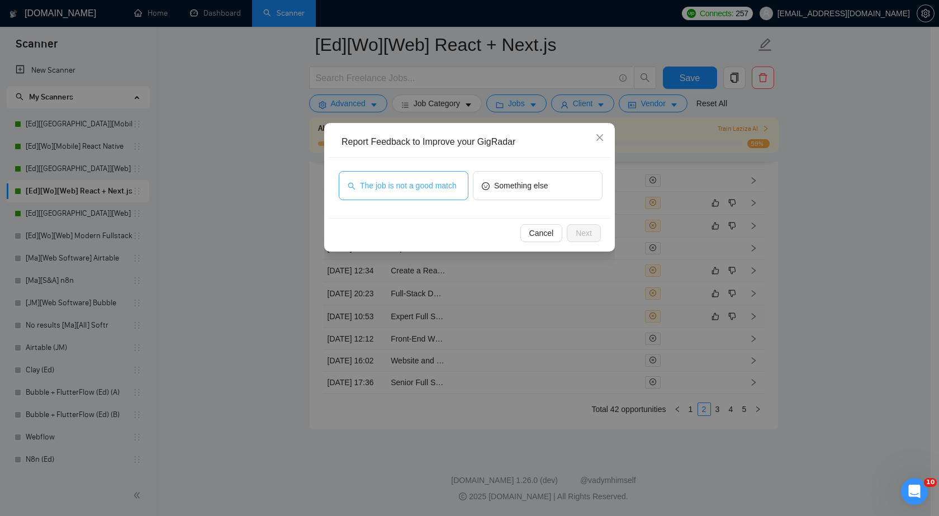
click at [413, 181] on span "The job is not a good match" at bounding box center [408, 186] width 97 height 12
click at [580, 232] on span "Next" at bounding box center [584, 233] width 16 height 12
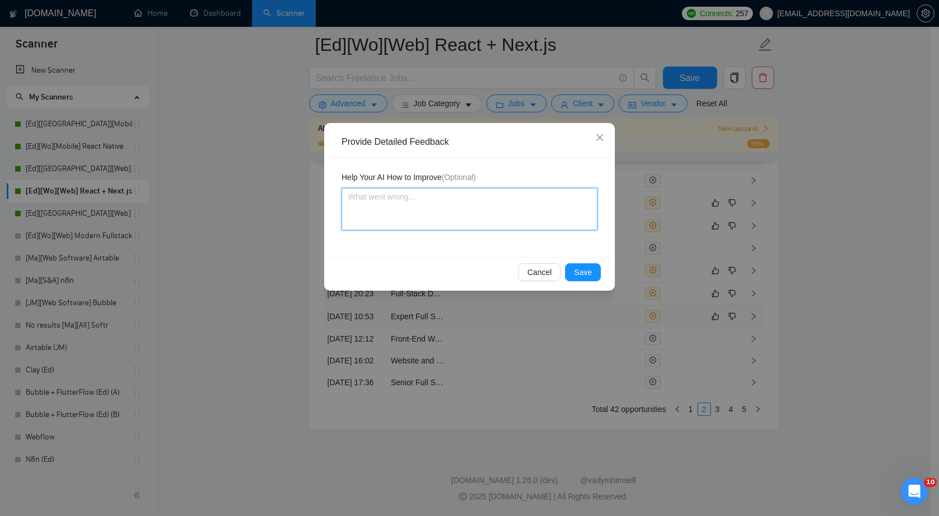
click at [461, 208] on textarea at bounding box center [470, 209] width 256 height 43
paste textarea "They just need to integrate a new function"
type textarea "They just need to integrate a new function"
click at [584, 273] on span "Save" at bounding box center [583, 272] width 18 height 12
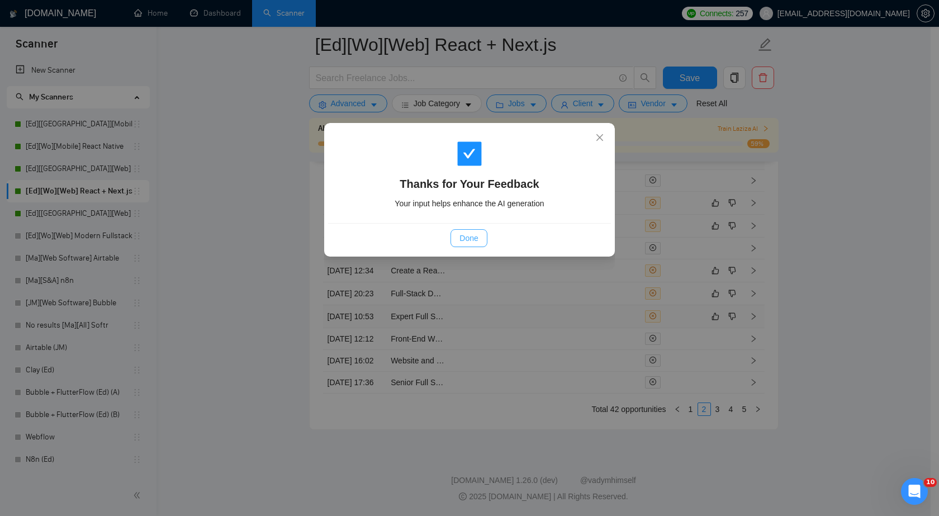
click at [464, 239] on span "Done" at bounding box center [469, 238] width 18 height 12
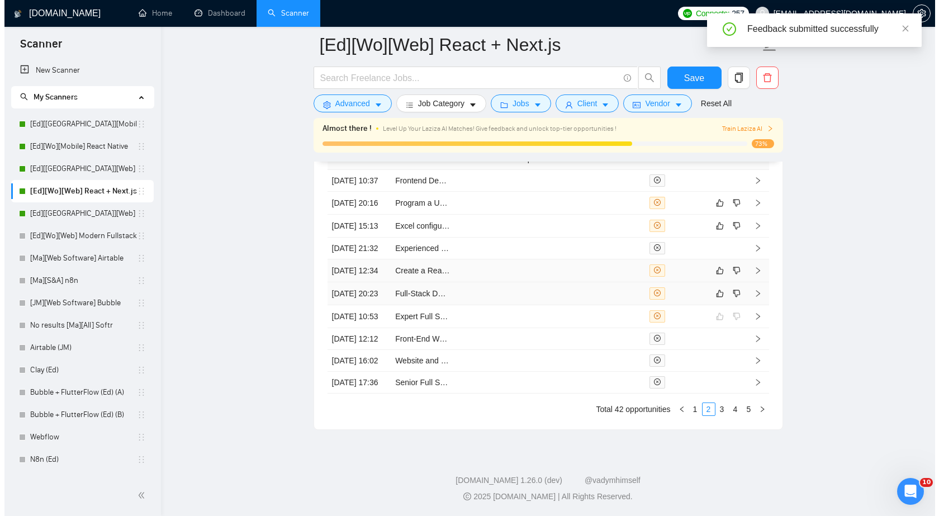
scroll to position [2932, 0]
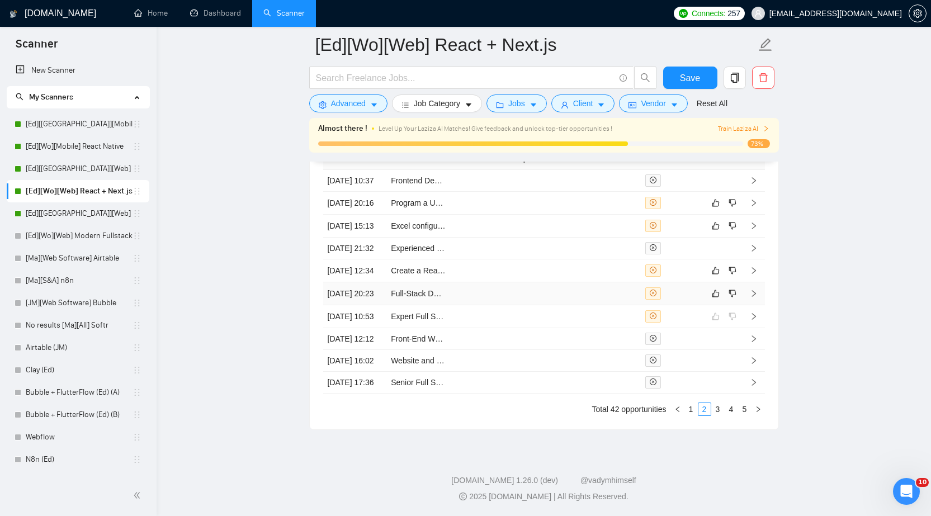
click at [599, 298] on td at bounding box center [609, 293] width 64 height 23
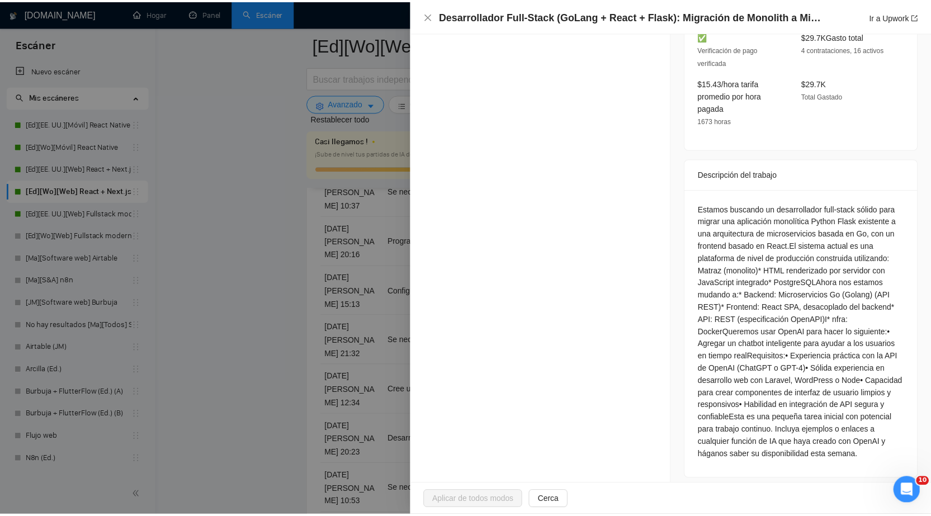
scroll to position [386, 0]
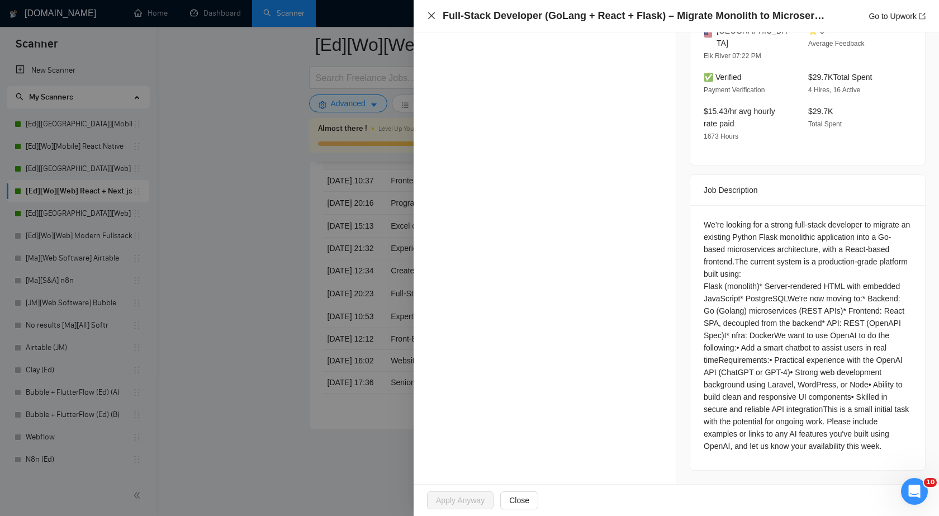
click at [431, 18] on icon "close" at bounding box center [431, 15] width 9 height 9
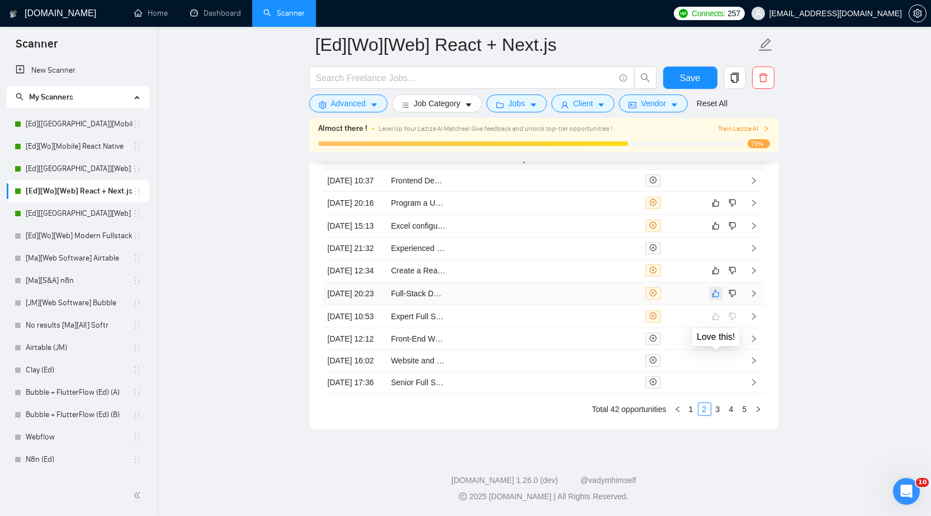
click at [714, 297] on icon "like" at bounding box center [715, 293] width 7 height 7
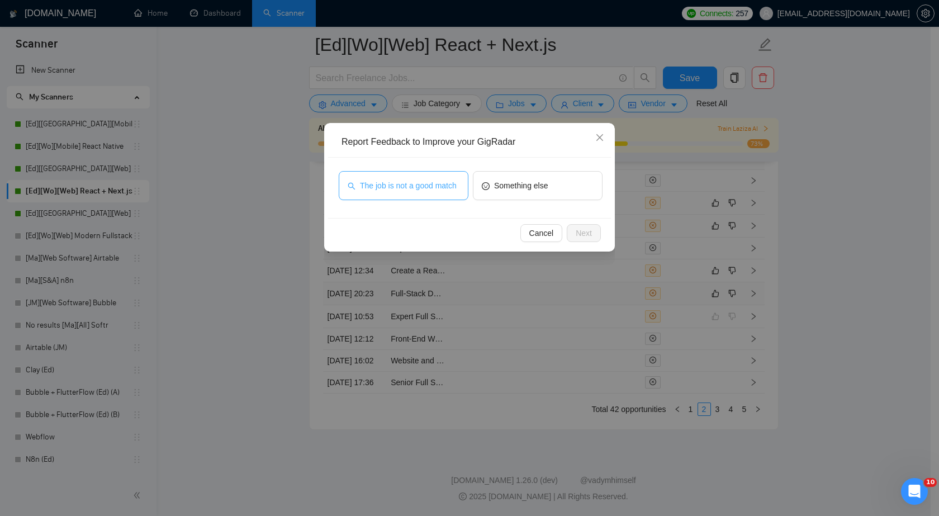
click at [443, 187] on span "The job is not a good match" at bounding box center [408, 186] width 97 height 12
click at [574, 229] on button "Next" at bounding box center [584, 233] width 34 height 18
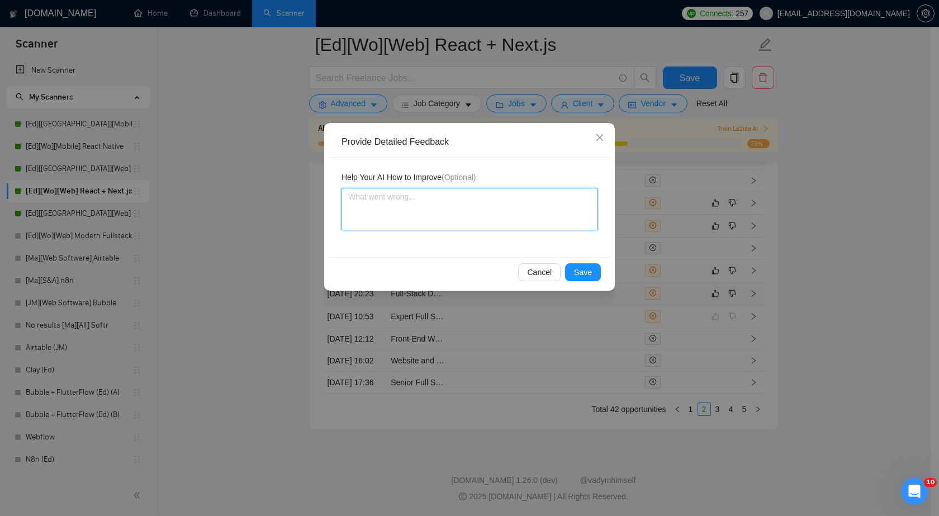
click at [431, 190] on textarea at bounding box center [470, 209] width 256 height 43
click at [430, 208] on textarea at bounding box center [470, 209] width 256 height 43
paste textarea "requires an expert in Go technology"
type textarea "requires an expert in Go technology"
click at [579, 275] on span "Save" at bounding box center [583, 272] width 18 height 12
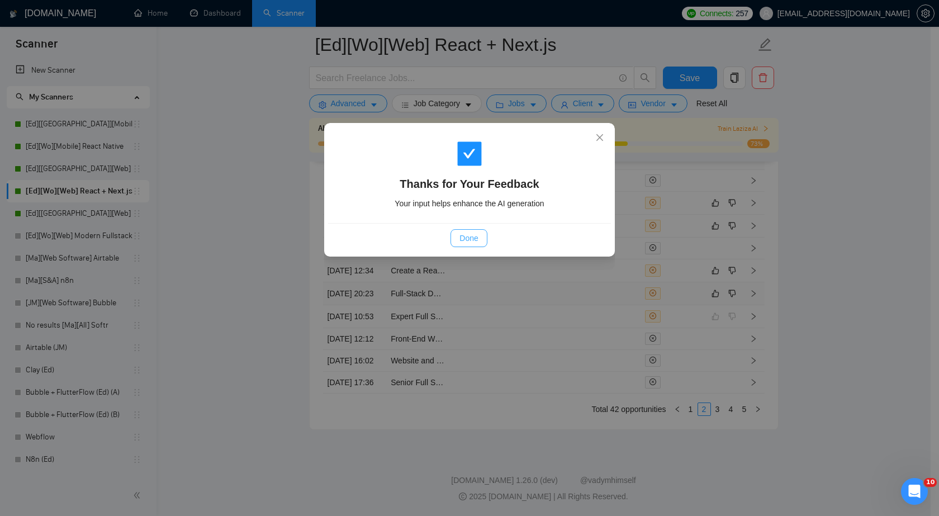
click at [474, 240] on span "Done" at bounding box center [469, 238] width 18 height 12
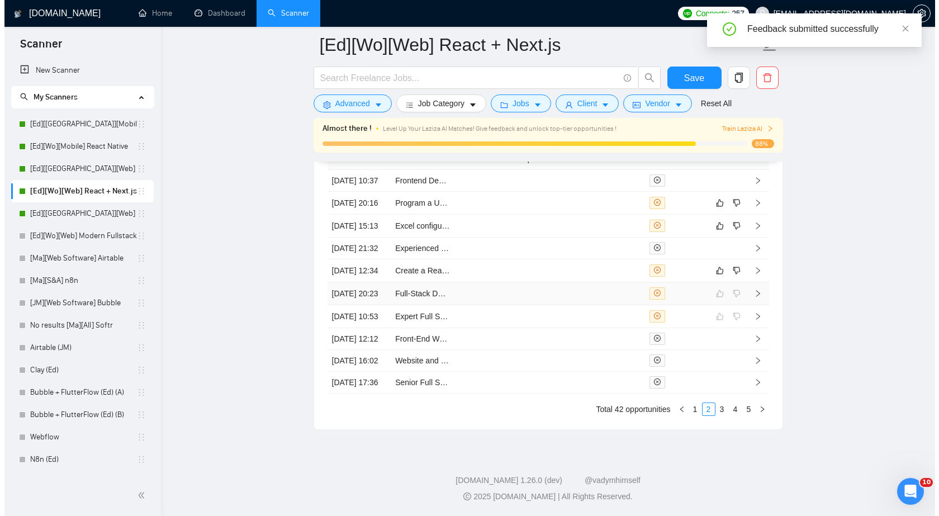
scroll to position [2932, 0]
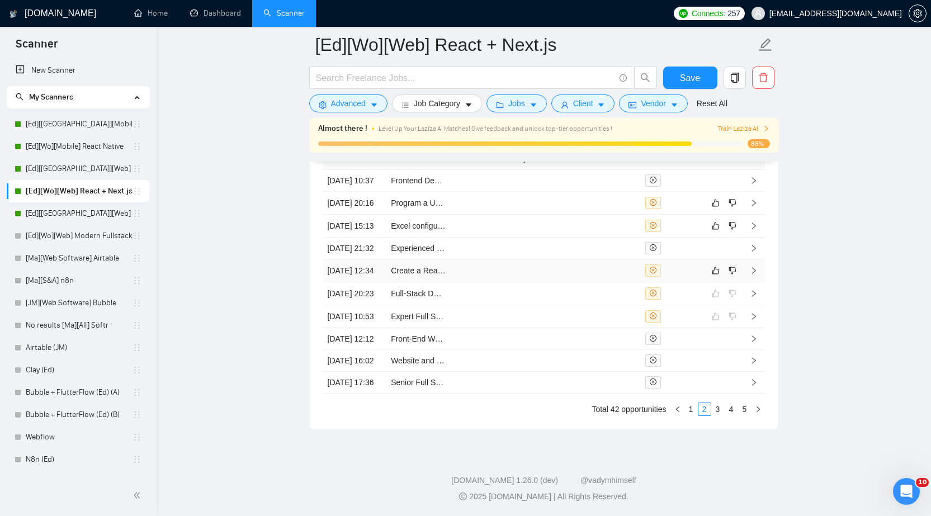
click at [625, 259] on td at bounding box center [609, 270] width 64 height 23
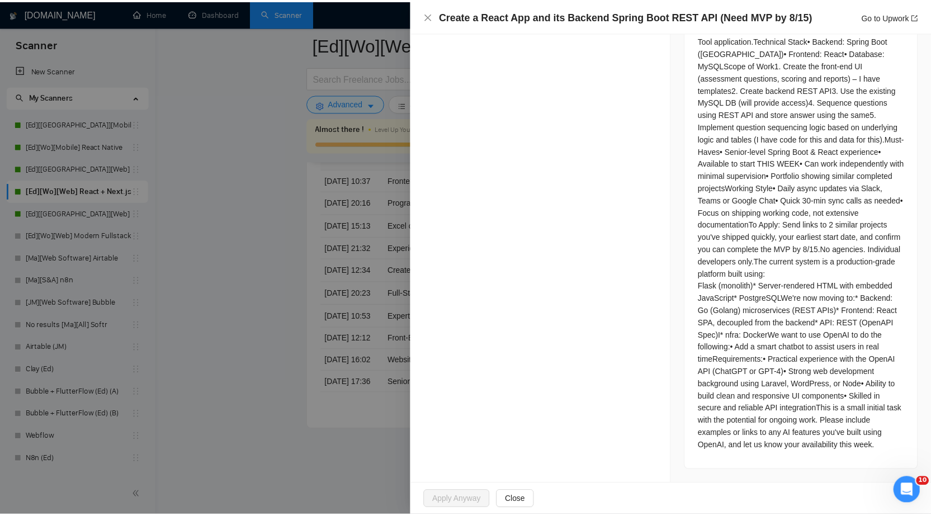
scroll to position [727, 0]
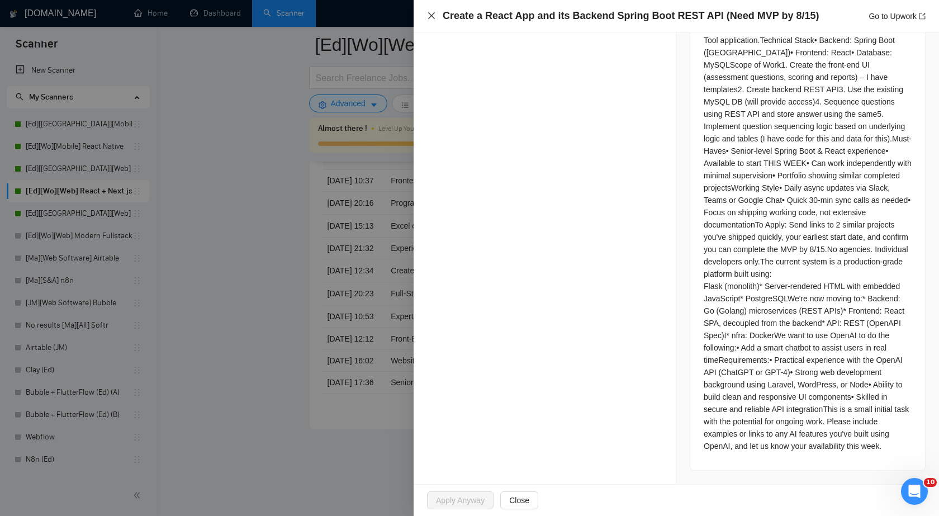
click at [431, 16] on icon "close" at bounding box center [431, 15] width 7 height 7
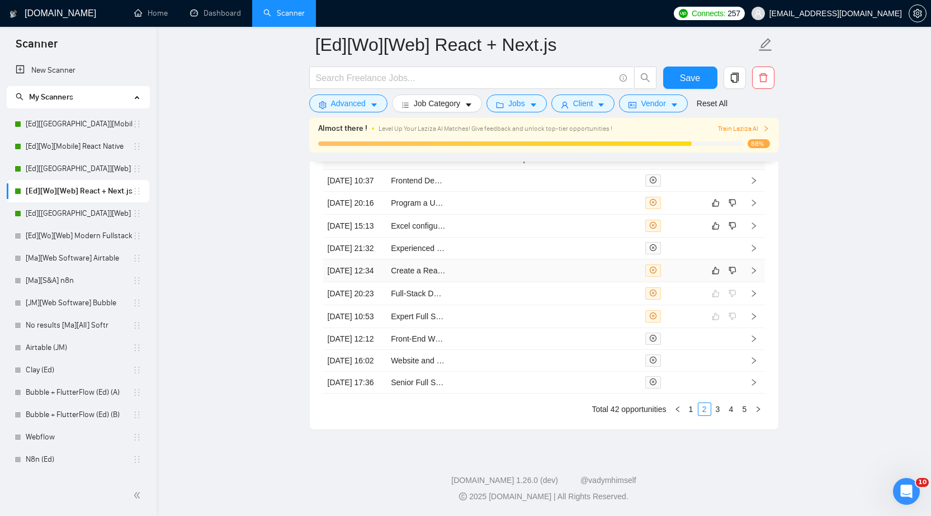
click at [624, 265] on td at bounding box center [609, 270] width 64 height 23
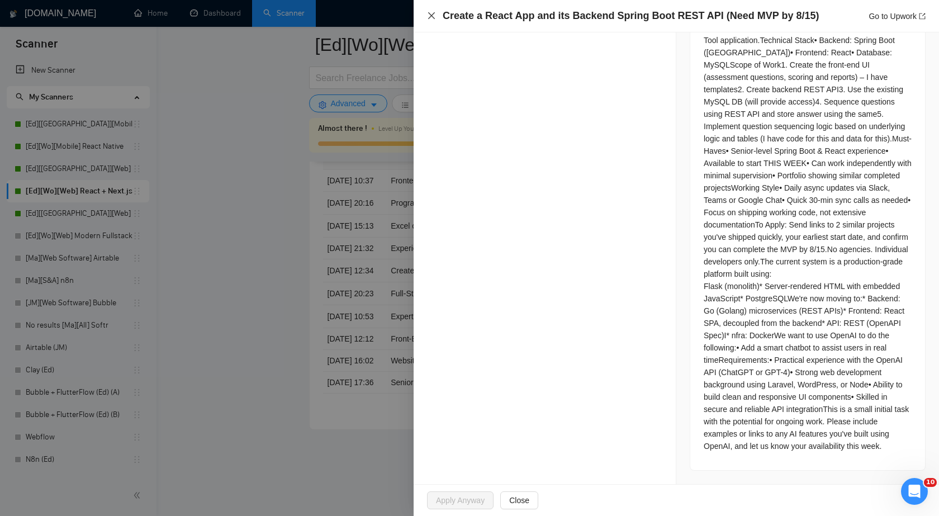
click at [432, 16] on icon "close" at bounding box center [431, 15] width 7 height 7
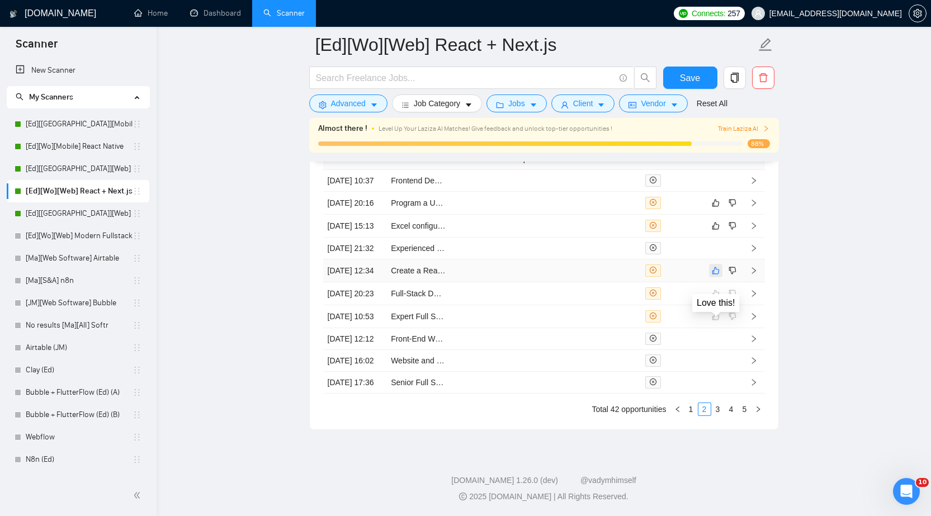
click at [717, 266] on icon "like" at bounding box center [716, 270] width 8 height 9
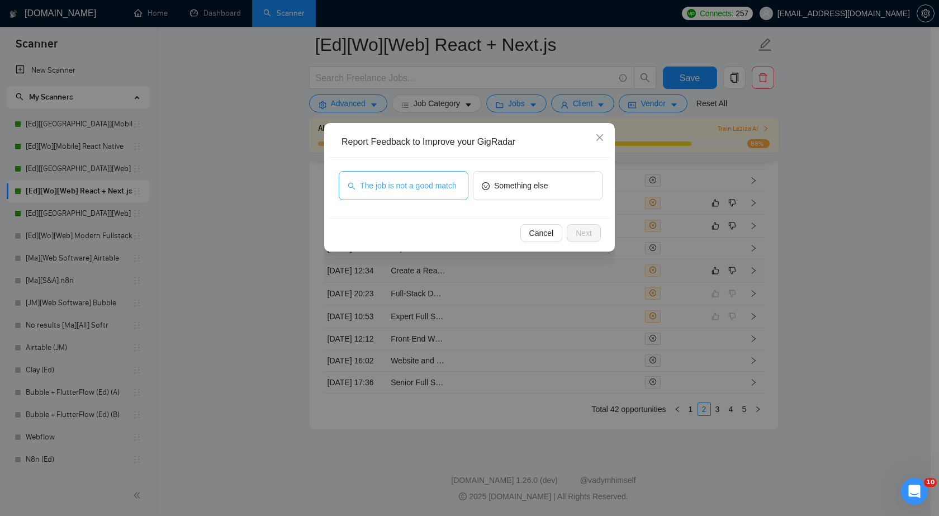
click at [446, 187] on span "The job is not a good match" at bounding box center [408, 186] width 97 height 12
click at [583, 230] on span "Next" at bounding box center [584, 233] width 16 height 12
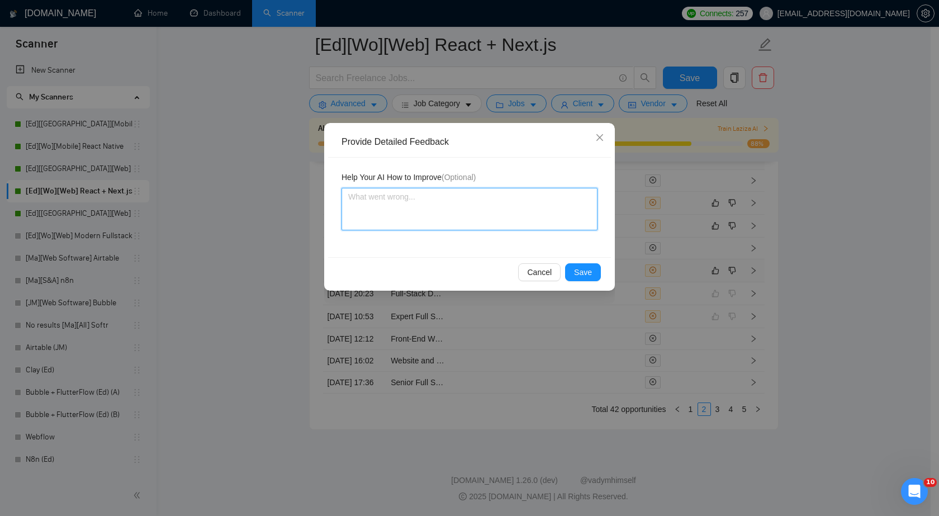
click at [390, 207] on textarea at bounding box center [470, 209] width 256 height 43
paste textarea "very short delivery times"
type textarea "very short delivery times"
click at [589, 273] on span "Save" at bounding box center [583, 272] width 18 height 12
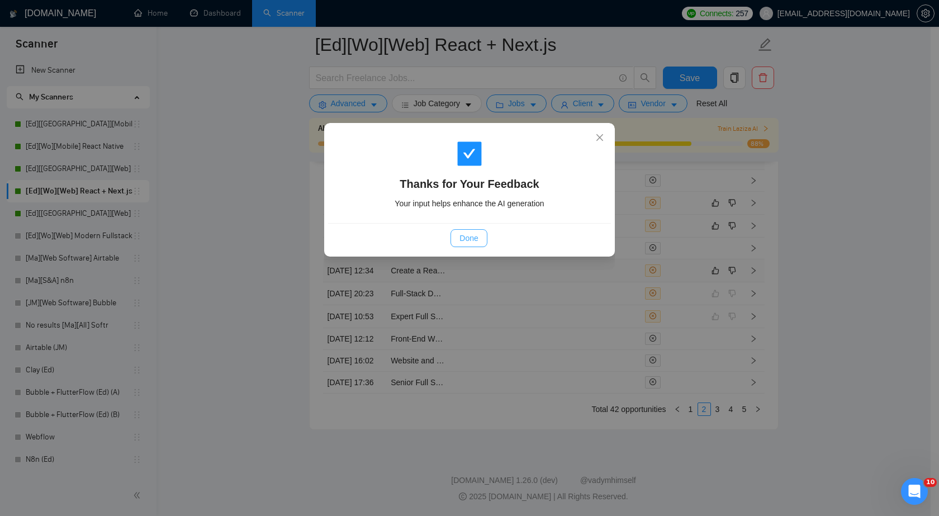
click at [461, 241] on span "Done" at bounding box center [469, 238] width 18 height 12
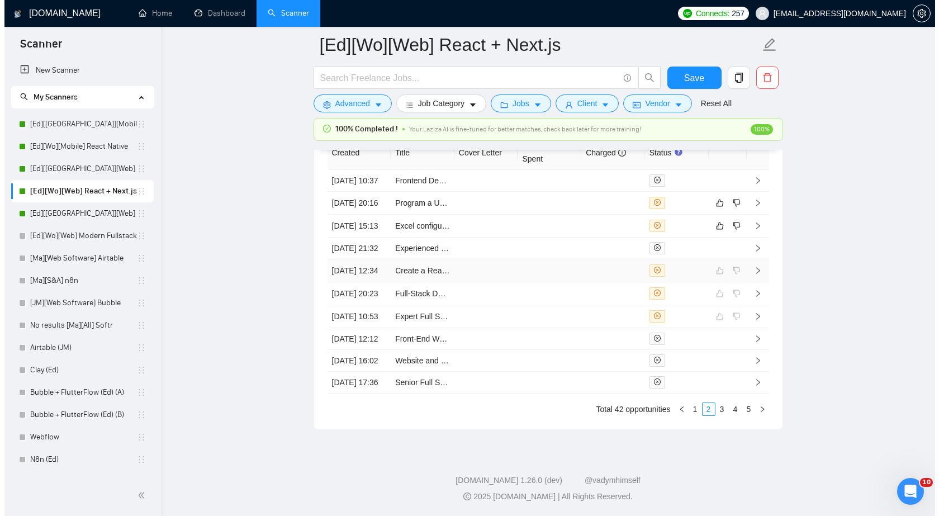
scroll to position [2863, 0]
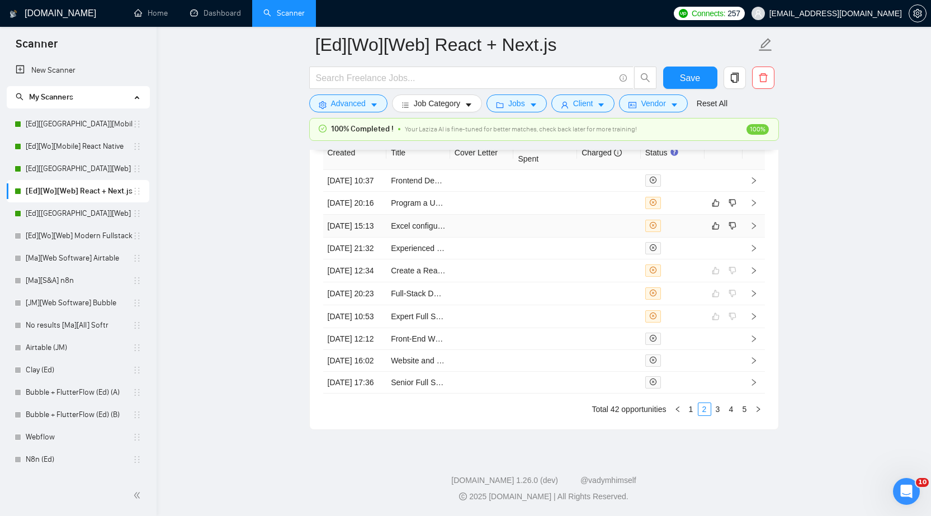
click at [554, 238] on td at bounding box center [545, 226] width 64 height 23
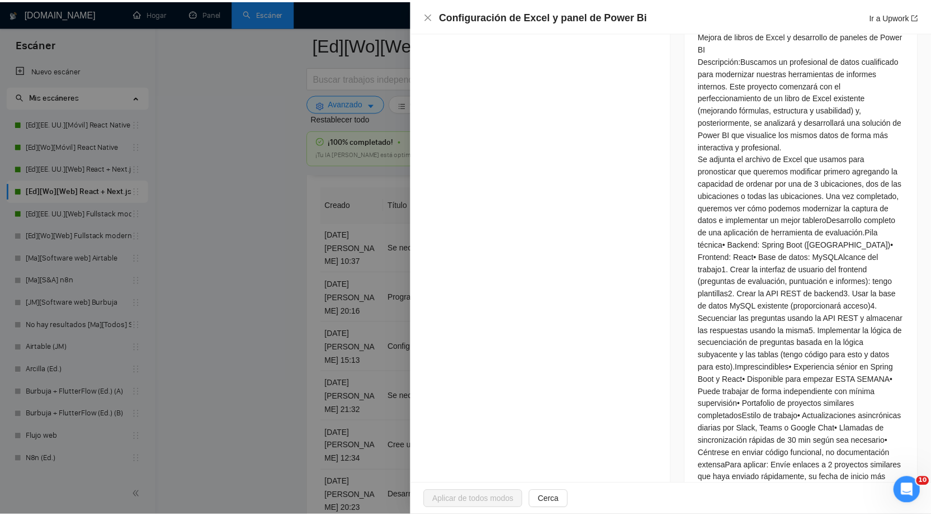
scroll to position [559, 0]
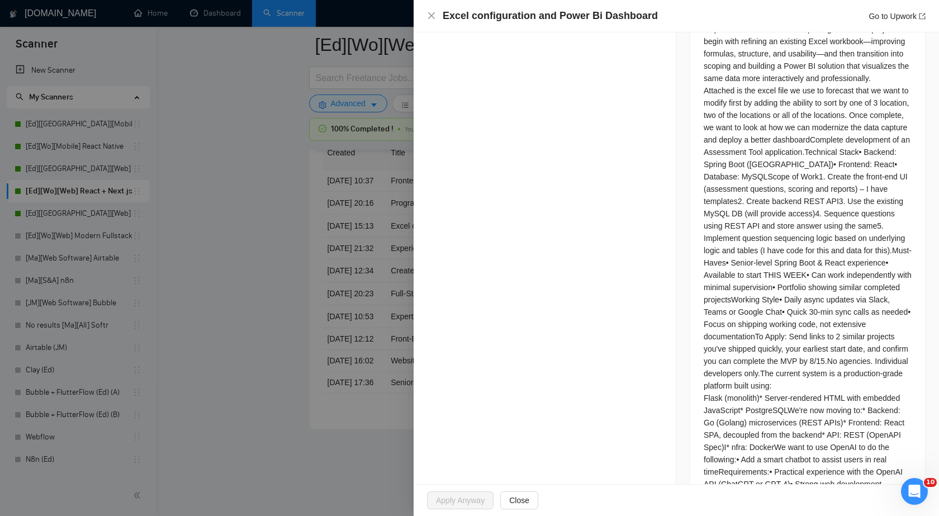
click at [551, 121] on div "Opportunity Details Created: 07 Aug, 2025 15:12 Scanner: [Ed][Wo][Web] React + …" at bounding box center [545, 34] width 263 height 1123
click at [434, 15] on icon "close" at bounding box center [431, 15] width 9 height 9
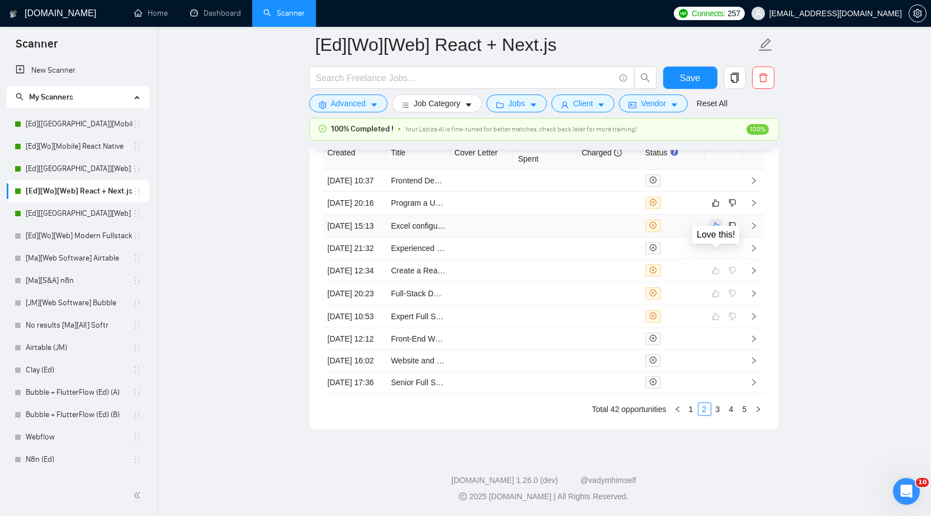
click at [715, 230] on icon "like" at bounding box center [716, 225] width 8 height 9
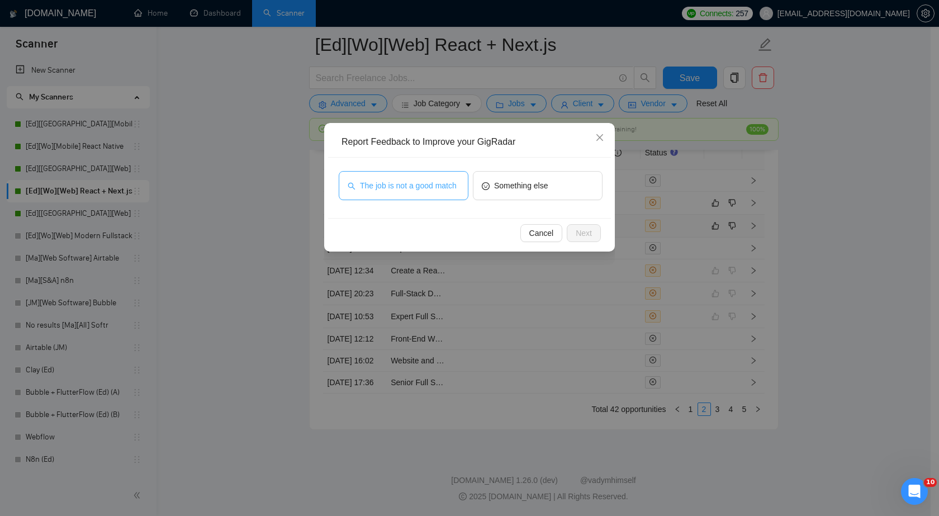
click at [423, 192] on button "The job is not a good match" at bounding box center [404, 185] width 130 height 29
click at [579, 232] on span "Next" at bounding box center [584, 233] width 16 height 12
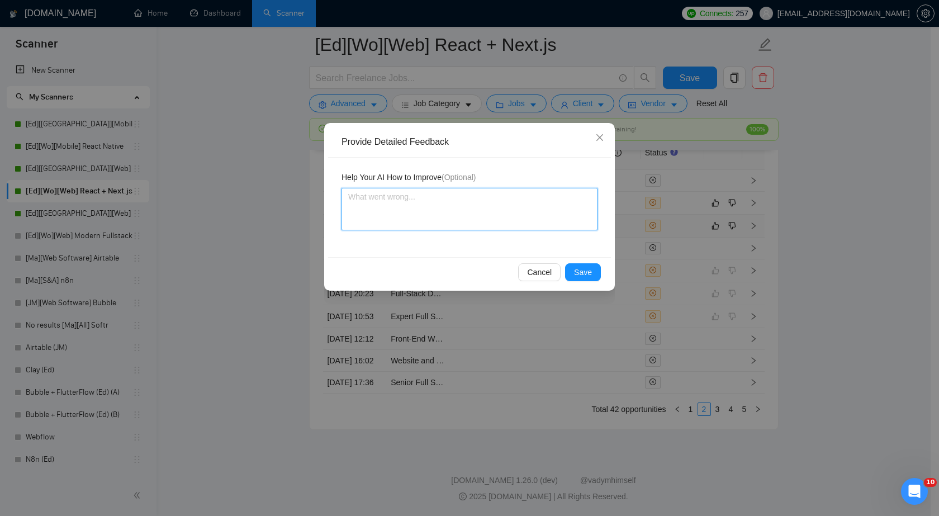
click at [456, 202] on textarea at bounding box center [470, 209] width 256 height 43
paste textarea "only excel"
type textarea "only excel"
click at [583, 270] on span "Save" at bounding box center [583, 272] width 18 height 12
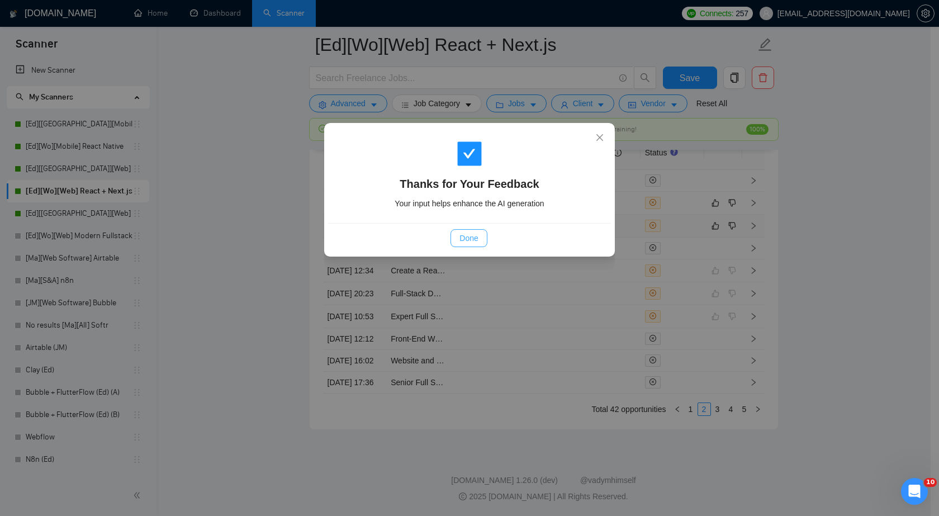
click at [466, 237] on span "Done" at bounding box center [469, 238] width 18 height 12
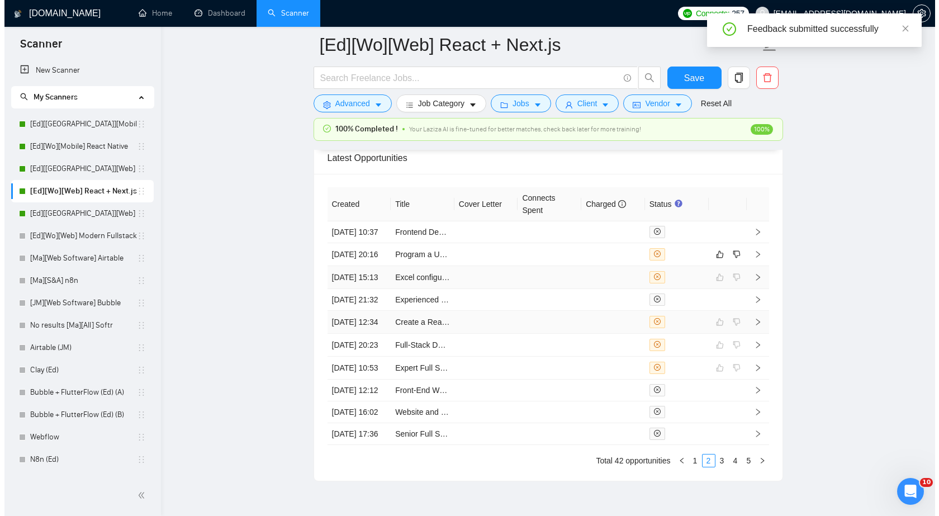
scroll to position [2807, 0]
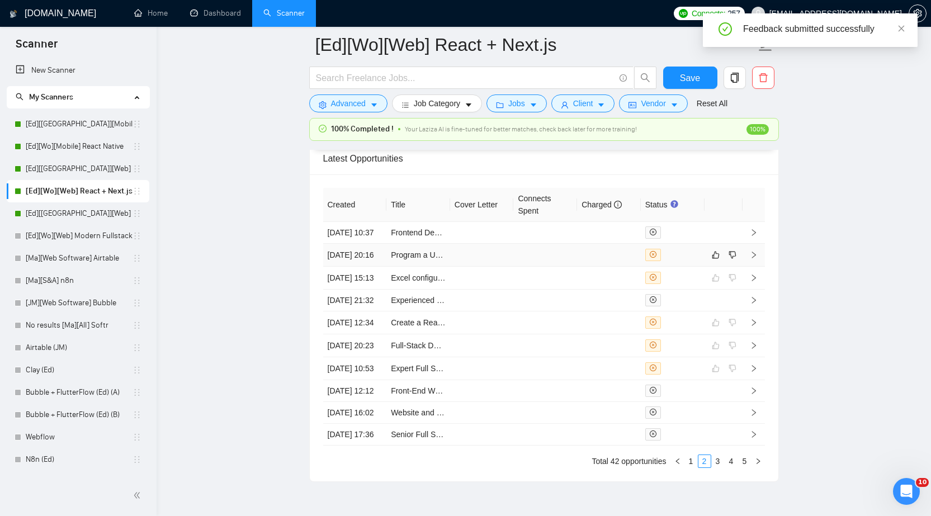
click at [578, 267] on td at bounding box center [609, 255] width 64 height 23
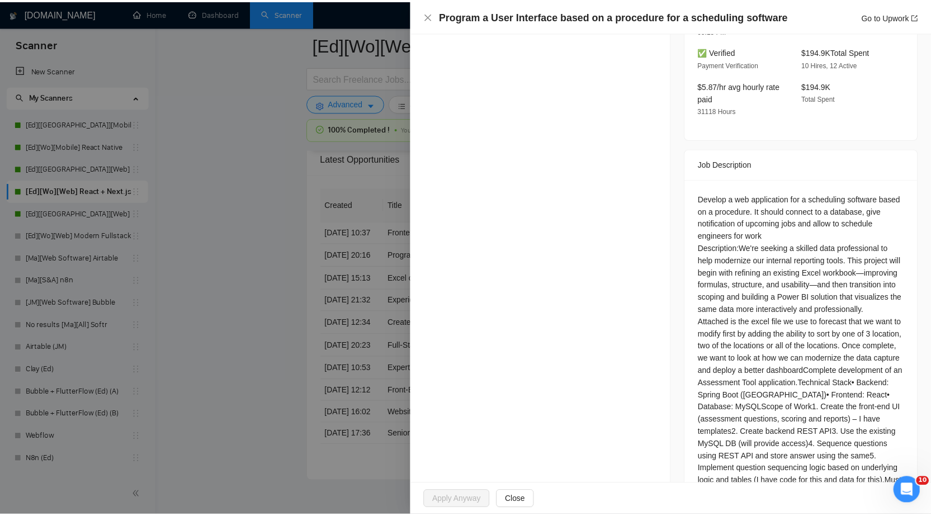
scroll to position [336, 0]
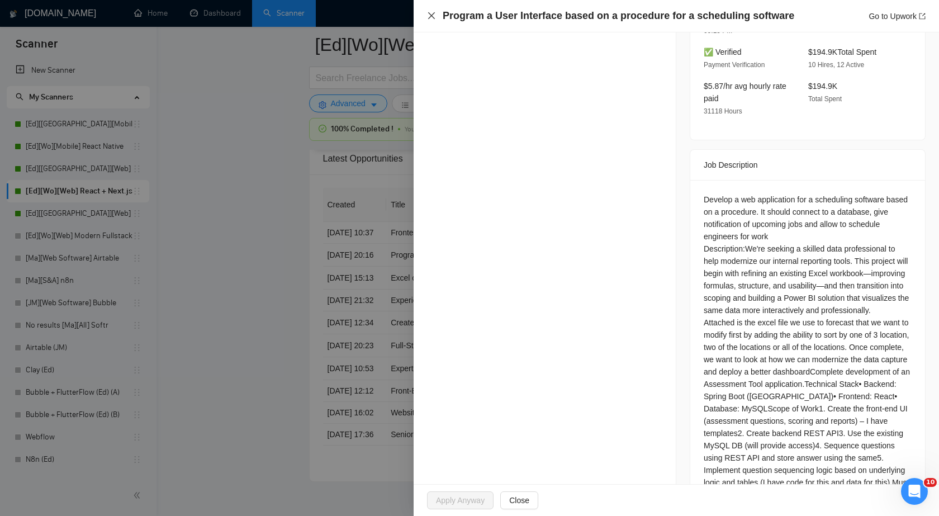
click at [433, 18] on icon "close" at bounding box center [431, 15] width 9 height 9
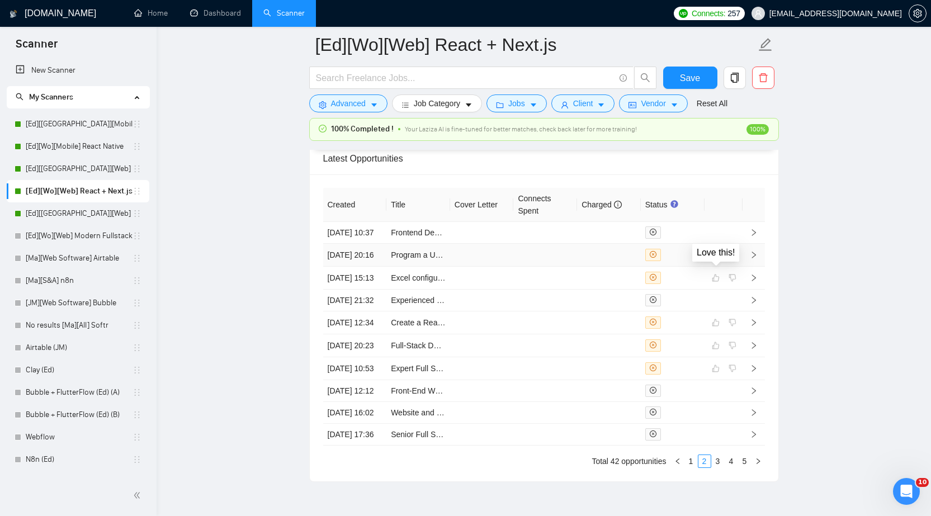
click at [715, 259] on icon "like" at bounding box center [716, 255] width 8 height 9
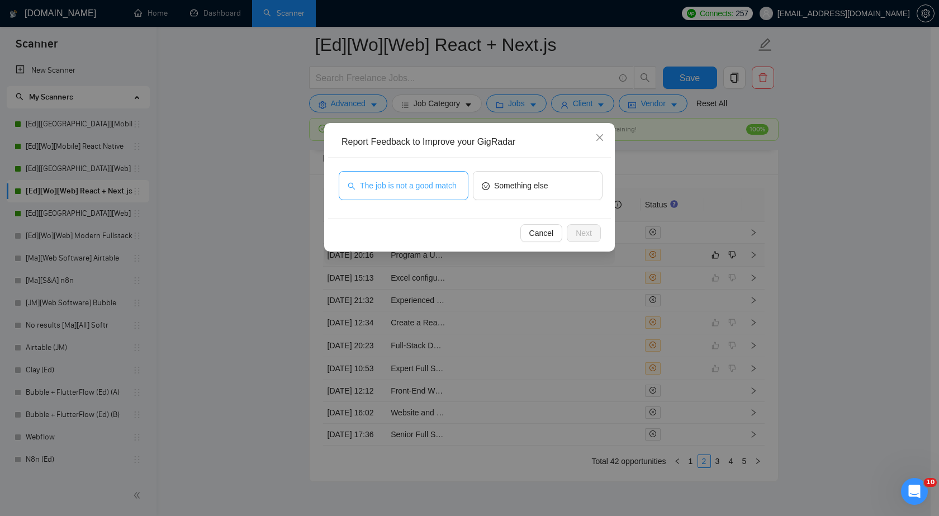
click at [436, 188] on span "The job is not a good match" at bounding box center [408, 186] width 97 height 12
click at [586, 233] on span "Next" at bounding box center [584, 233] width 16 height 12
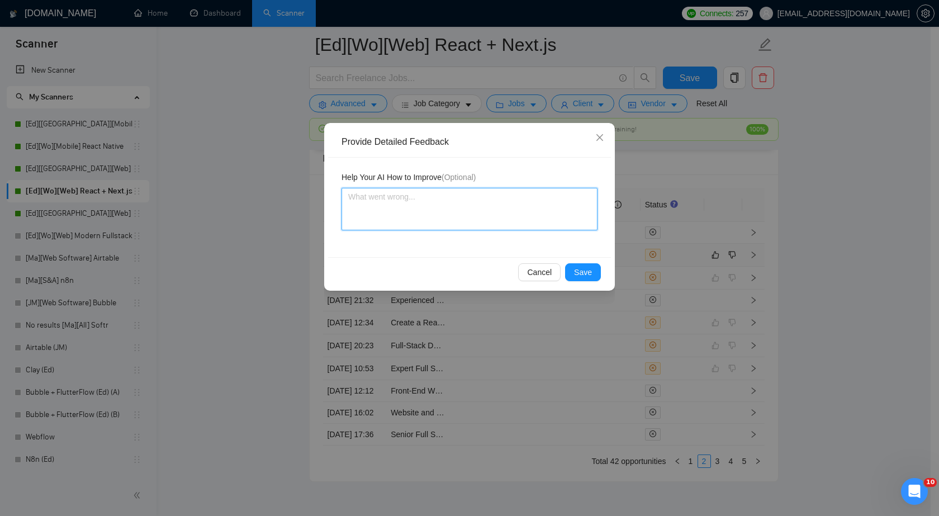
click at [465, 224] on textarea at bounding box center [470, 209] width 256 height 43
paste textarea "only excel"
type textarea "only excel"
click at [590, 275] on span "Save" at bounding box center [583, 272] width 18 height 12
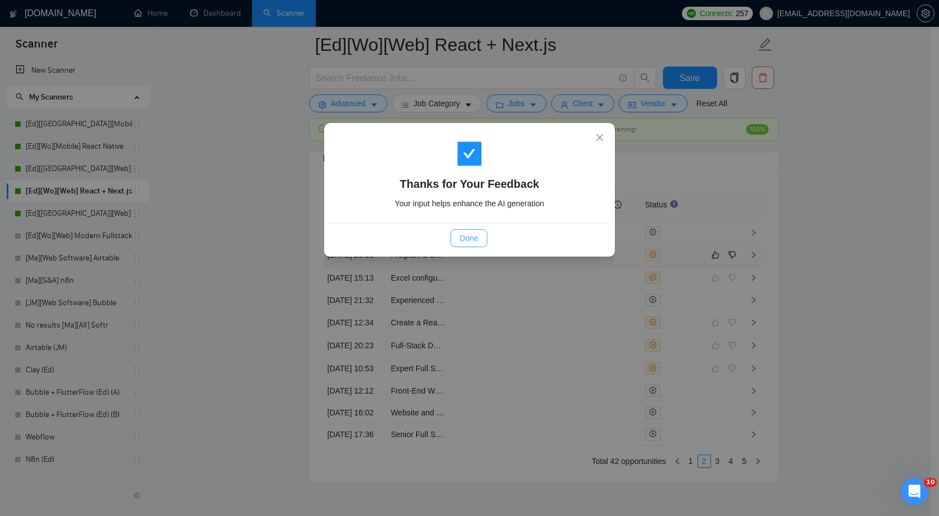
click at [471, 240] on span "Done" at bounding box center [469, 238] width 18 height 12
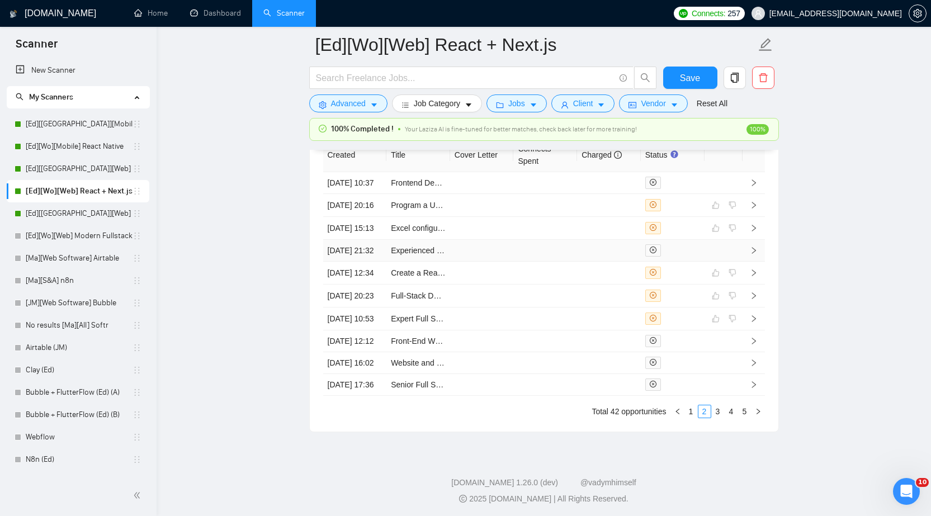
scroll to position [2976, 0]
click at [690, 411] on link "1" at bounding box center [691, 409] width 12 height 12
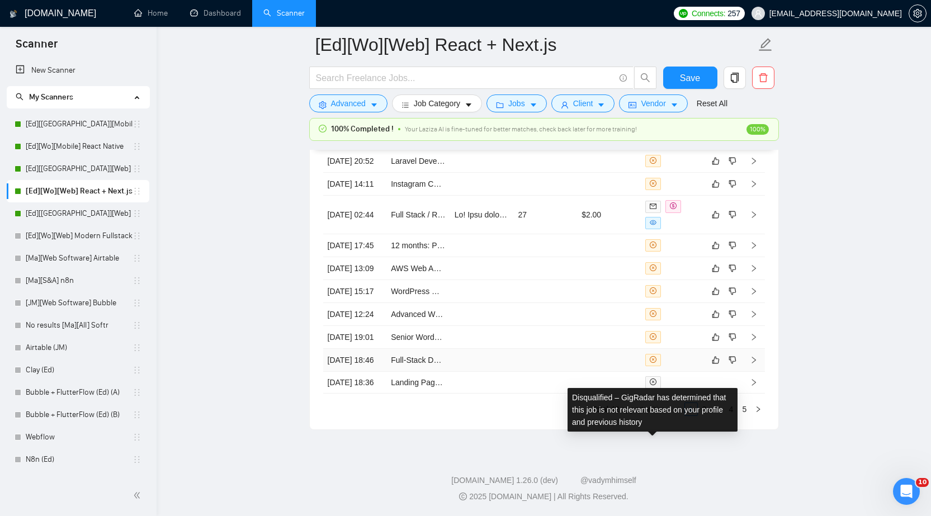
click at [655, 356] on icon "close-circle" at bounding box center [653, 359] width 7 height 7
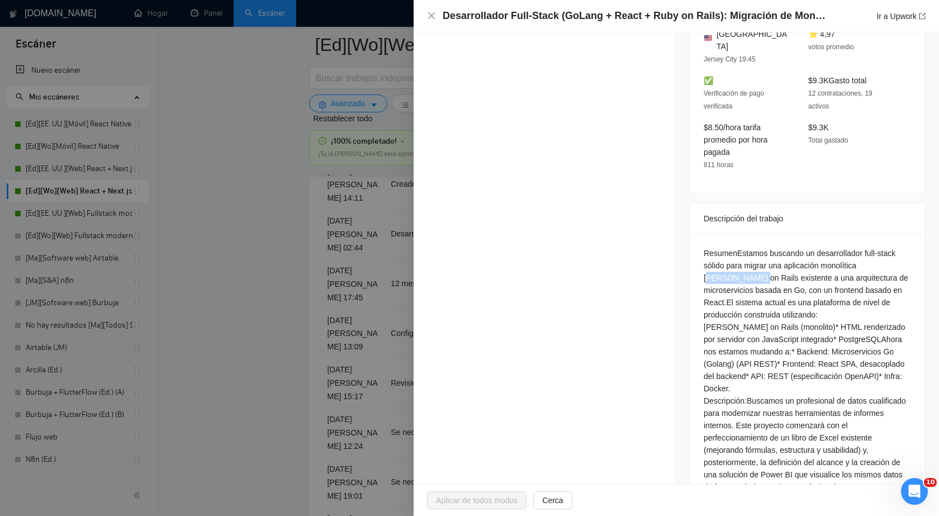
drag, startPoint x: 816, startPoint y: 264, endPoint x: 862, endPoint y: 263, distance: 46.4
click at [862, 263] on font "Estamos buscando un desarrollador full-stack sólido para migrar una aplicación …" at bounding box center [806, 278] width 205 height 58
copy font "Ruby on Rails"
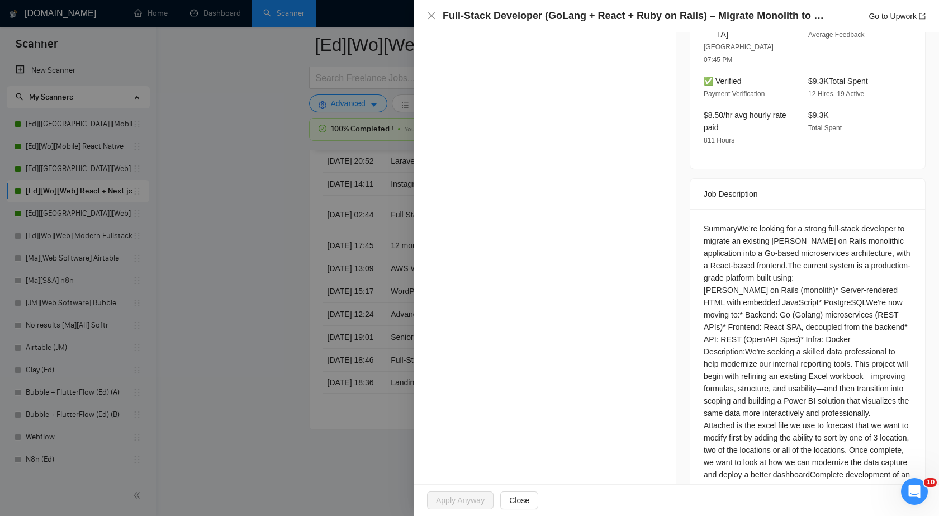
click at [515, 112] on div "Opportunity Details Created: 11 Aug, 2025 18:45 Scanner: [Ed][Wo][Web] React + …" at bounding box center [545, 314] width 263 height 1234
click at [431, 18] on icon "close" at bounding box center [431, 15] width 9 height 9
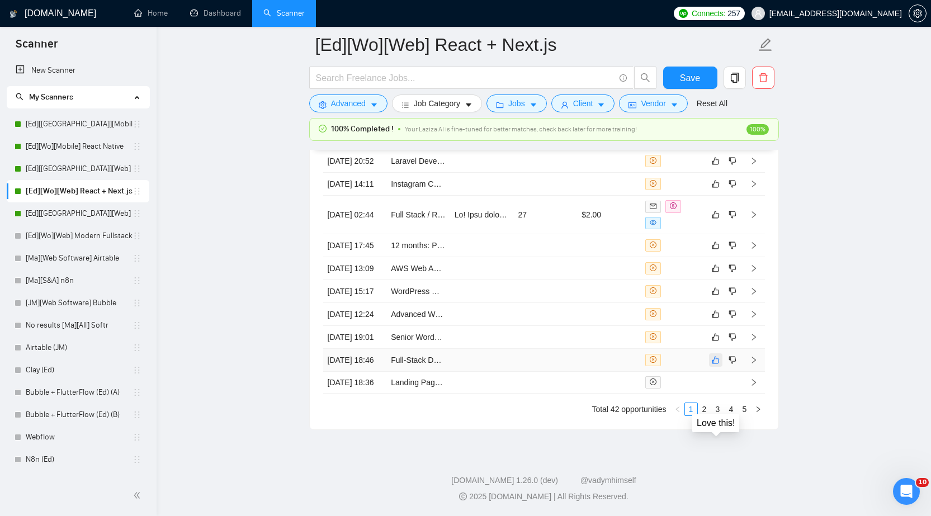
click at [715, 356] on icon "like" at bounding box center [716, 360] width 8 height 9
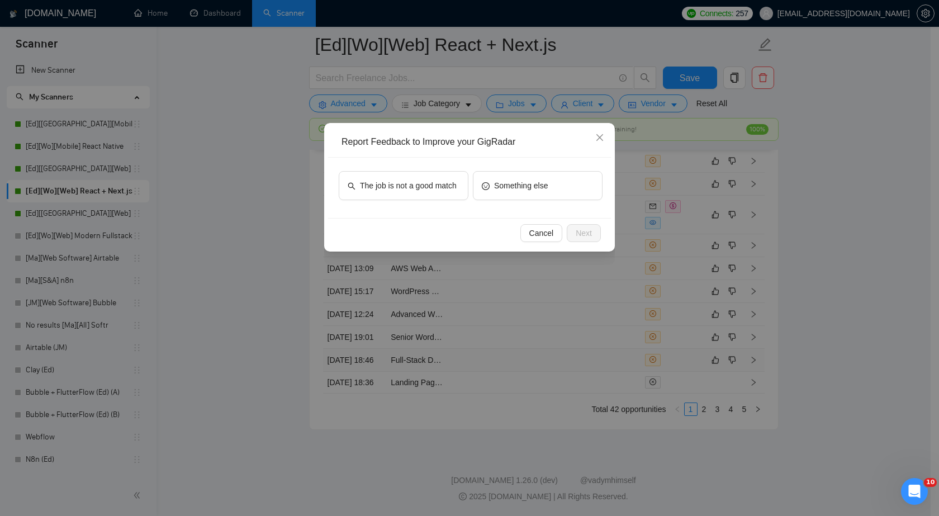
click at [534, 411] on div "Report Feedback to Improve your GigRadar The job is not a good match Something …" at bounding box center [469, 258] width 939 height 516
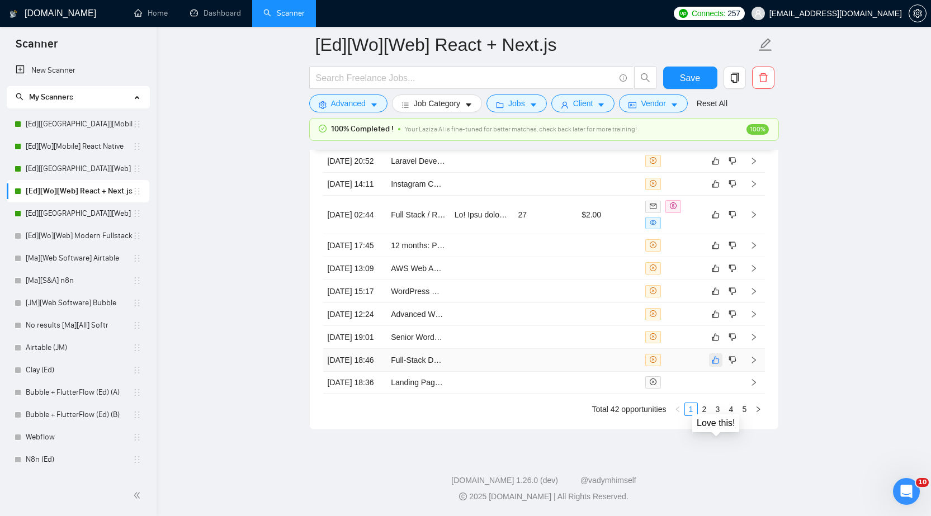
click at [712, 356] on icon "like" at bounding box center [716, 360] width 8 height 9
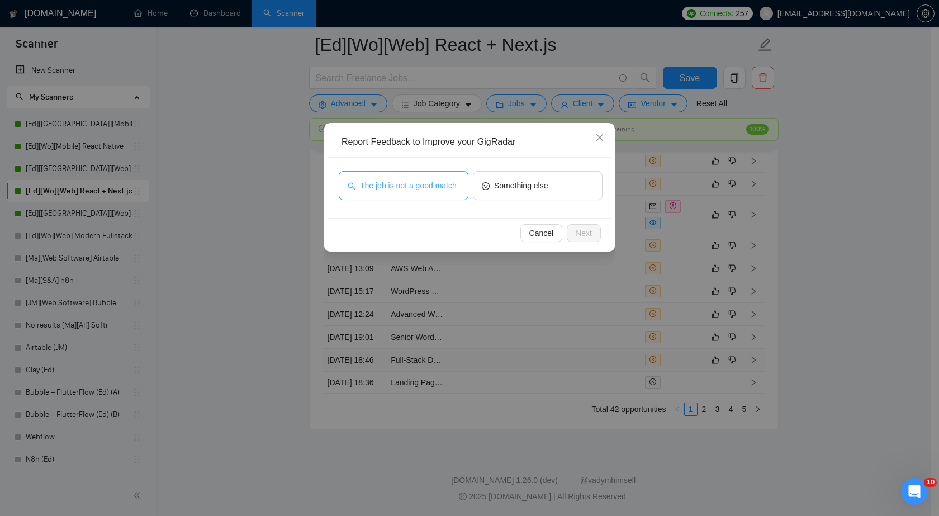
click at [399, 185] on span "The job is not a good match" at bounding box center [408, 186] width 97 height 12
click at [592, 235] on button "Next" at bounding box center [584, 233] width 34 height 18
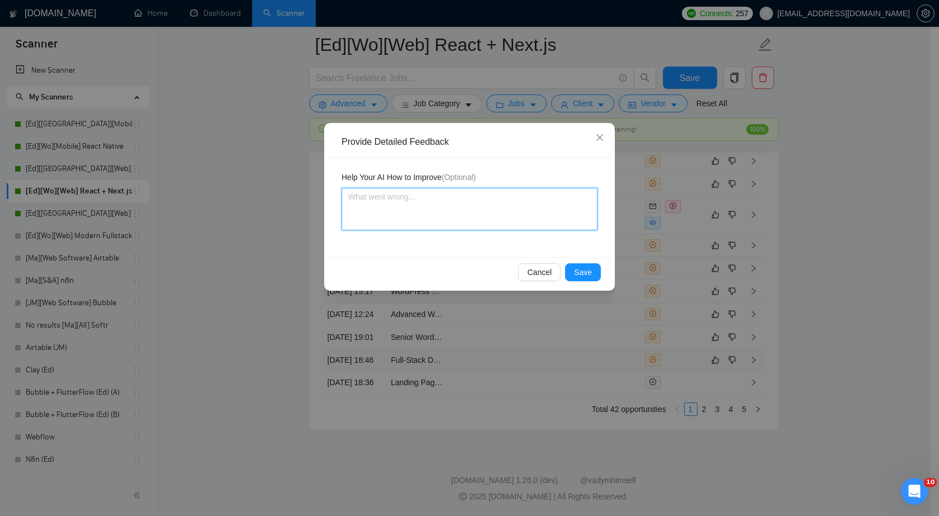
click at [432, 211] on textarea at bounding box center [470, 209] width 256 height 43
paste textarea "They are looking for a Ruby on Rails professional"
type textarea "They are looking for a Ruby on Rails professional"
click at [588, 272] on span "Save" at bounding box center [583, 272] width 18 height 12
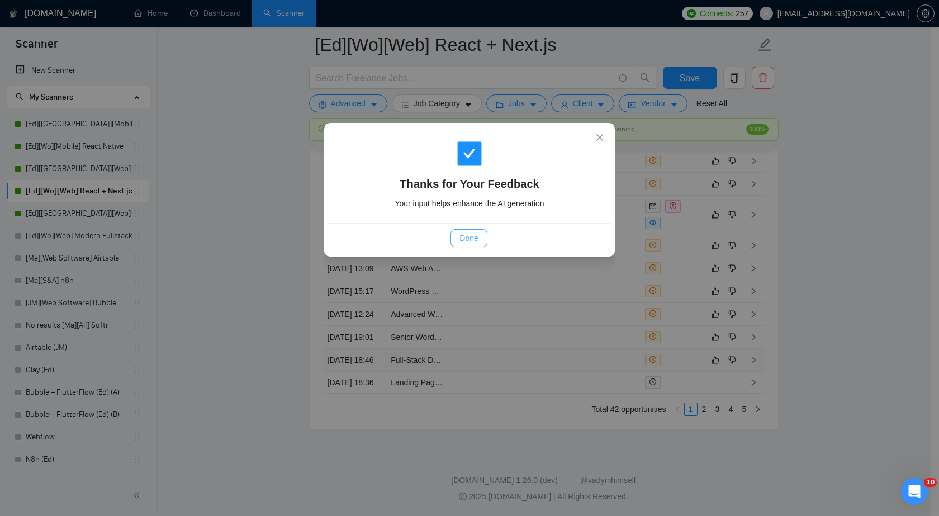
click at [474, 240] on span "Done" at bounding box center [469, 238] width 18 height 12
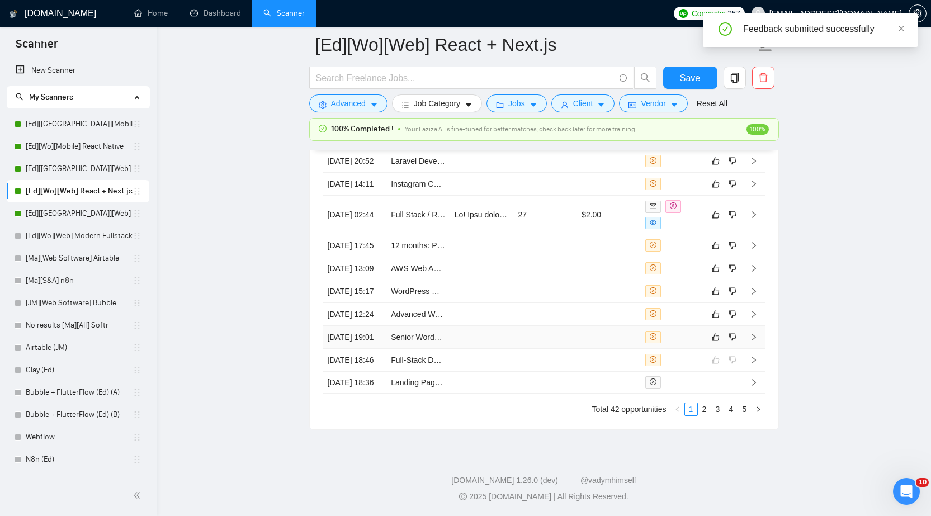
scroll to position [2976, 0]
click at [572, 326] on td at bounding box center [545, 337] width 64 height 23
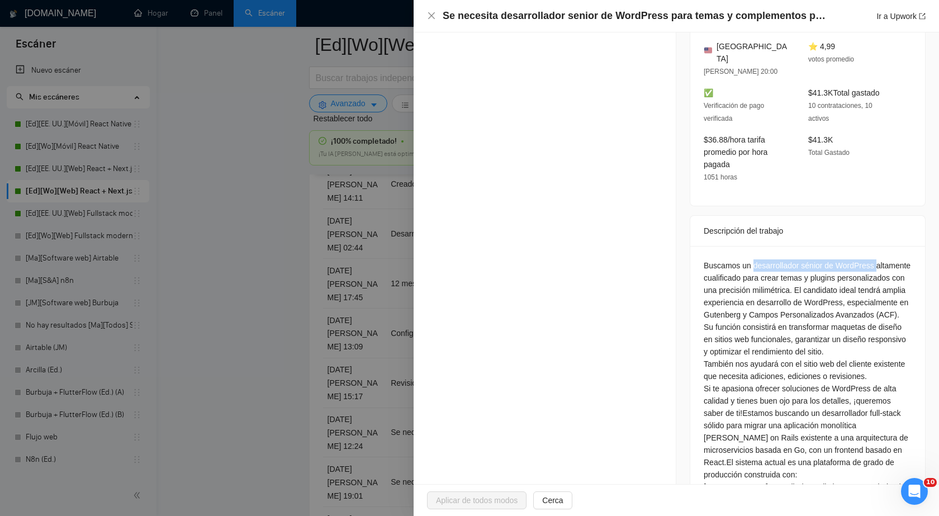
drag, startPoint x: 748, startPoint y: 249, endPoint x: 867, endPoint y: 250, distance: 119.7
click at [867, 261] on font "Buscamos un desarrollador sénior de WordPress altamente cualificado para crear …" at bounding box center [807, 290] width 207 height 58
copy font "desarrollador sénior de WordPress"
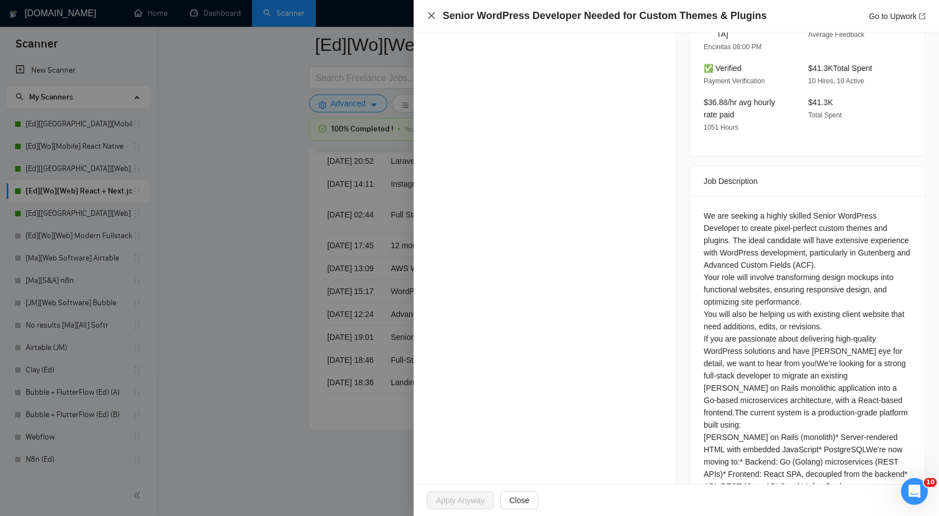
click at [432, 14] on icon "close" at bounding box center [431, 15] width 9 height 9
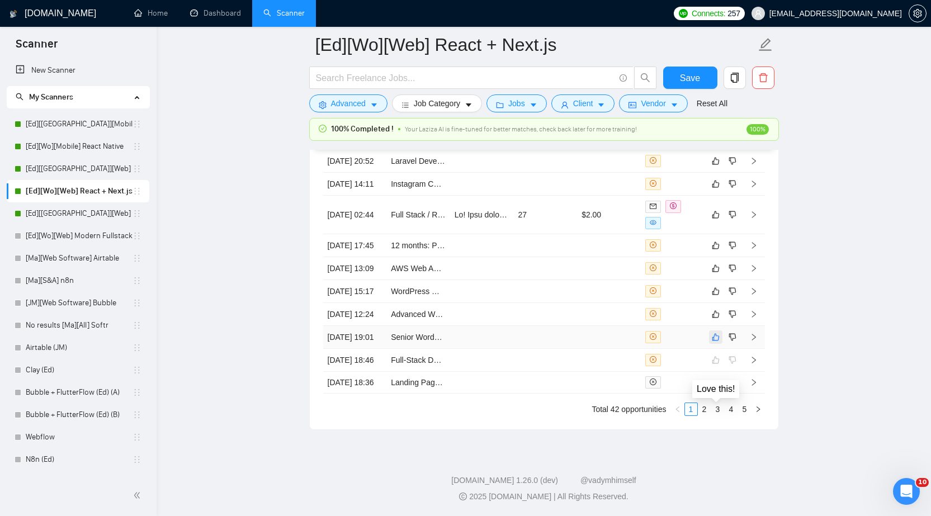
click at [715, 333] on icon "like" at bounding box center [716, 337] width 8 height 9
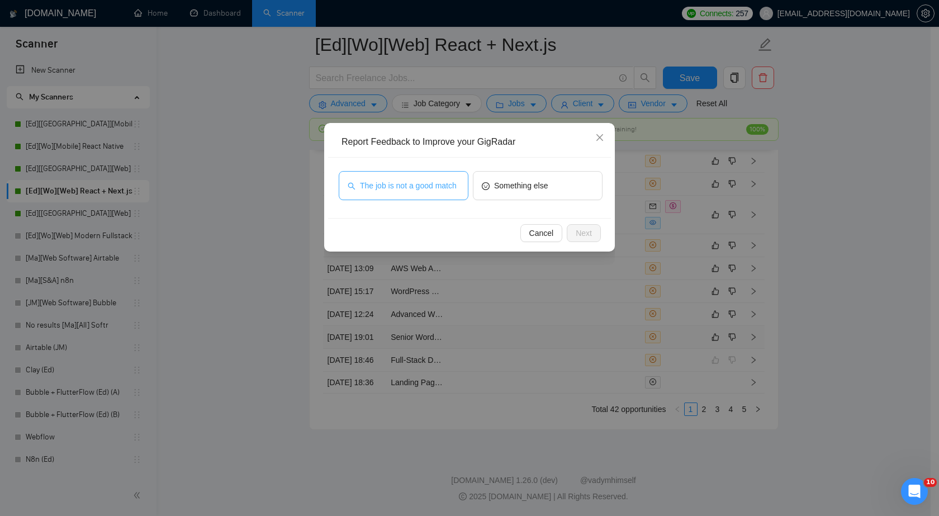
click at [387, 189] on span "The job is not a good match" at bounding box center [408, 186] width 97 height 12
click at [581, 230] on span "Next" at bounding box center [584, 233] width 16 height 12
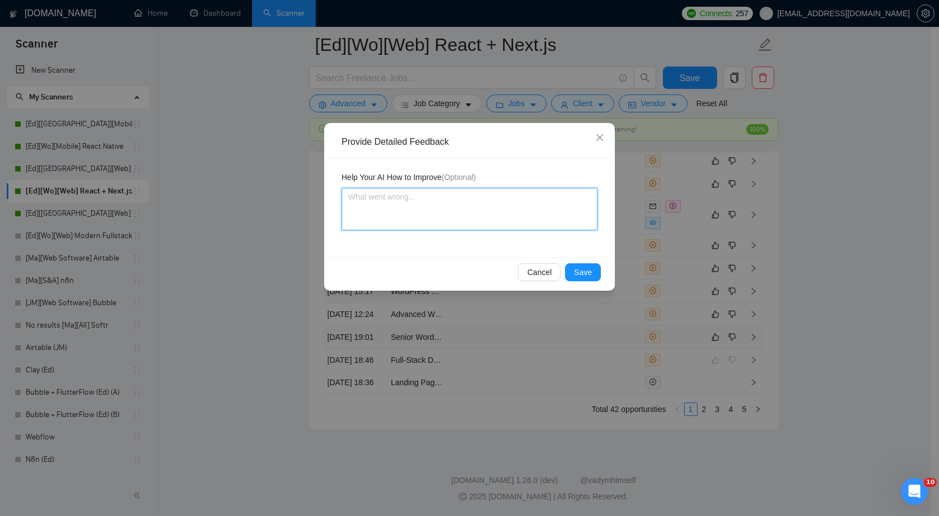
click at [465, 205] on textarea at bounding box center [470, 209] width 256 height 43
paste textarea "They are looking for a senior WordPress developer"
type textarea "They are looking for a senior WordPress developer"
click at [586, 274] on span "Save" at bounding box center [583, 272] width 18 height 12
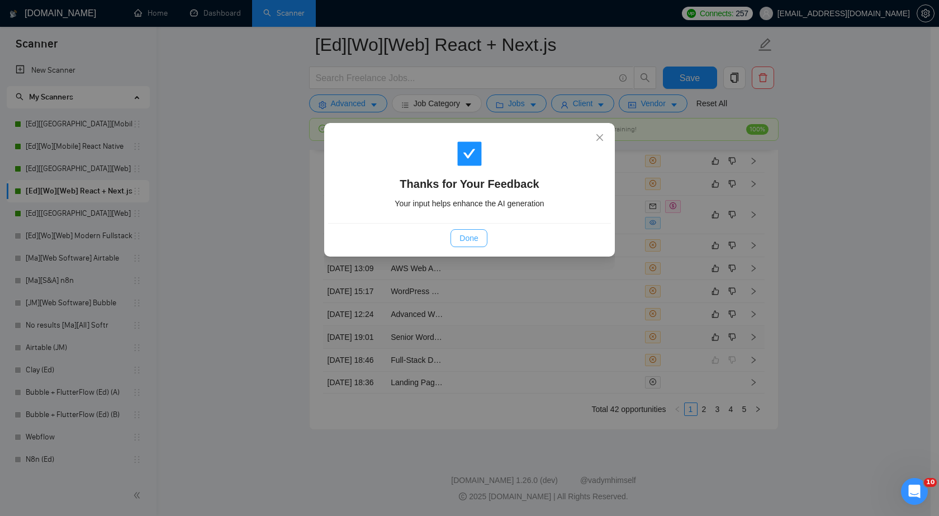
click at [475, 239] on span "Done" at bounding box center [469, 238] width 18 height 12
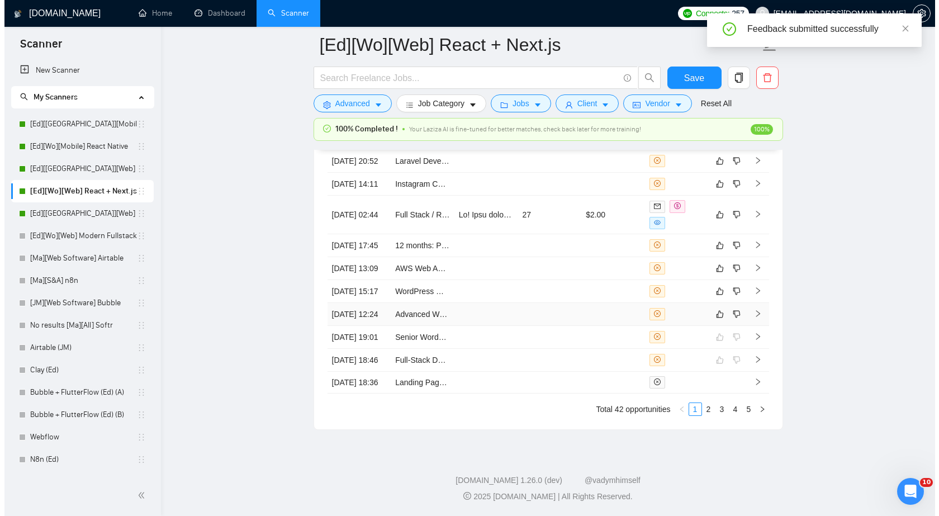
scroll to position [2976, 0]
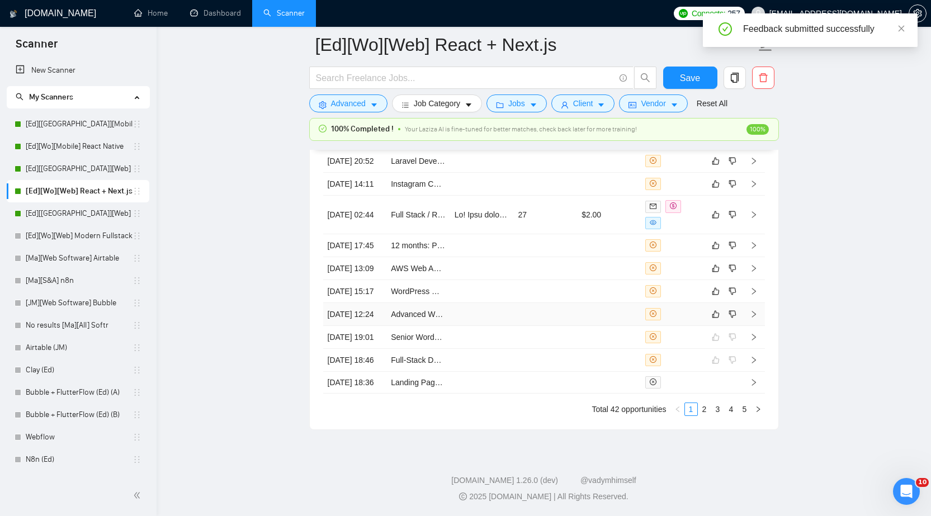
click at [614, 303] on td at bounding box center [609, 314] width 64 height 23
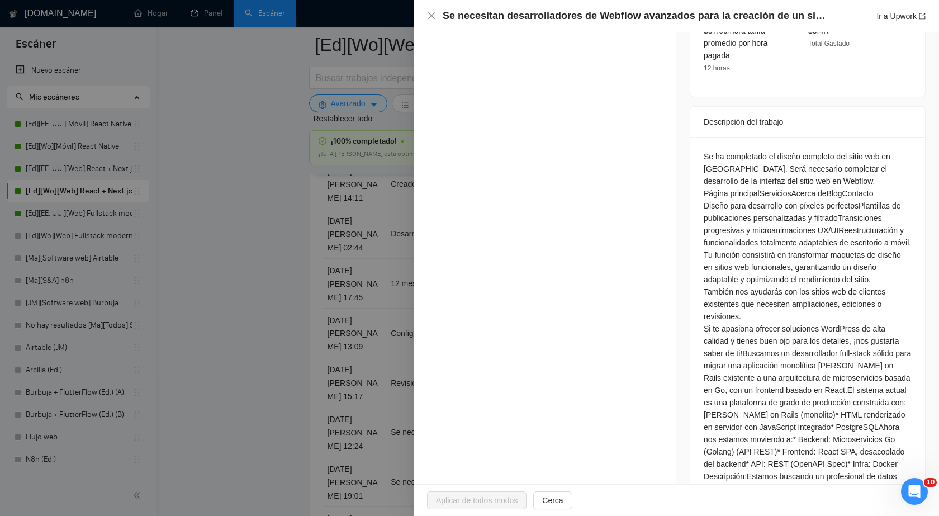
scroll to position [447, 0]
click at [771, 179] on font "Se ha completado el diseño completo del sitio web en Figma. Será necesario comp…" at bounding box center [797, 169] width 187 height 34
copy font "Webflow"
click at [780, 86] on div "EE.UU Miami 12:23 p. m. ⭐ 5 Comentarios promedio ✅ Verificación de pago verific…" at bounding box center [808, 13] width 235 height 167
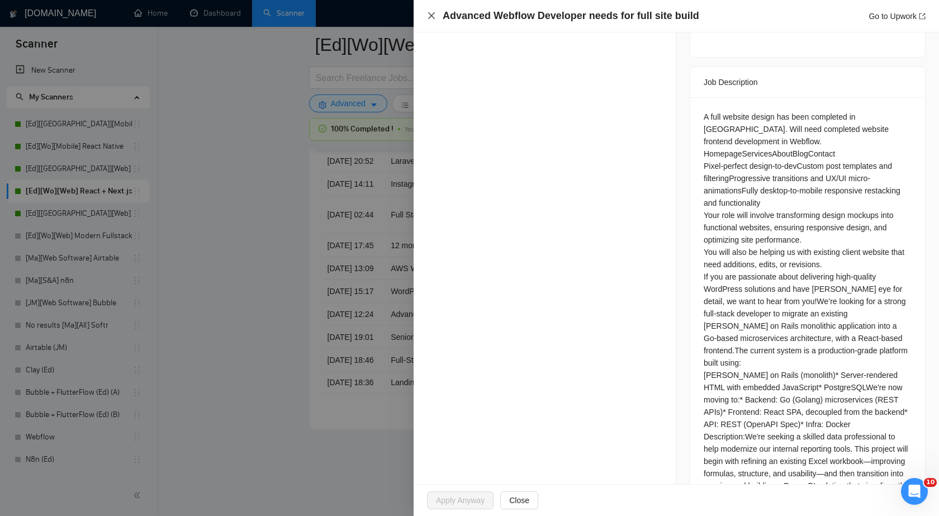
click at [429, 17] on icon "close" at bounding box center [431, 15] width 9 height 9
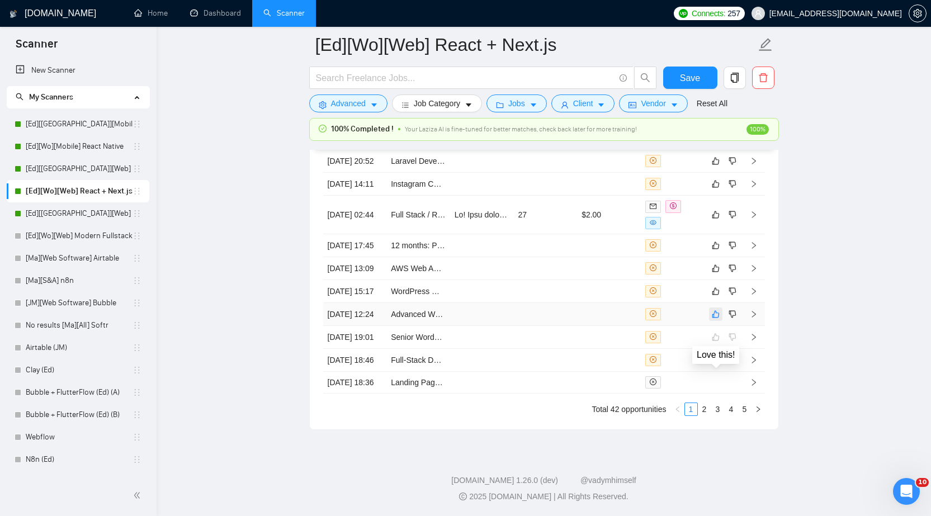
click at [715, 310] on icon "like" at bounding box center [716, 314] width 8 height 9
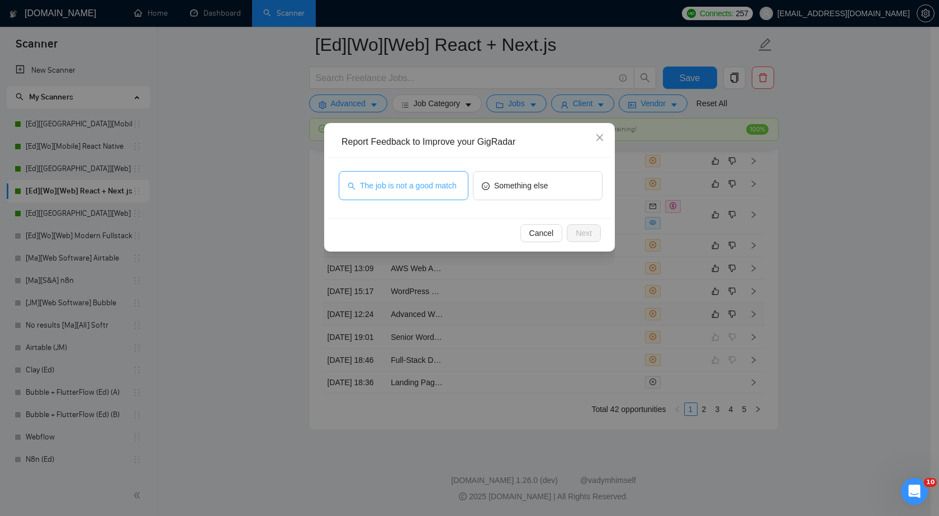
click at [442, 191] on span "The job is not a good match" at bounding box center [408, 186] width 97 height 12
click at [583, 233] on span "Next" at bounding box center [584, 233] width 16 height 12
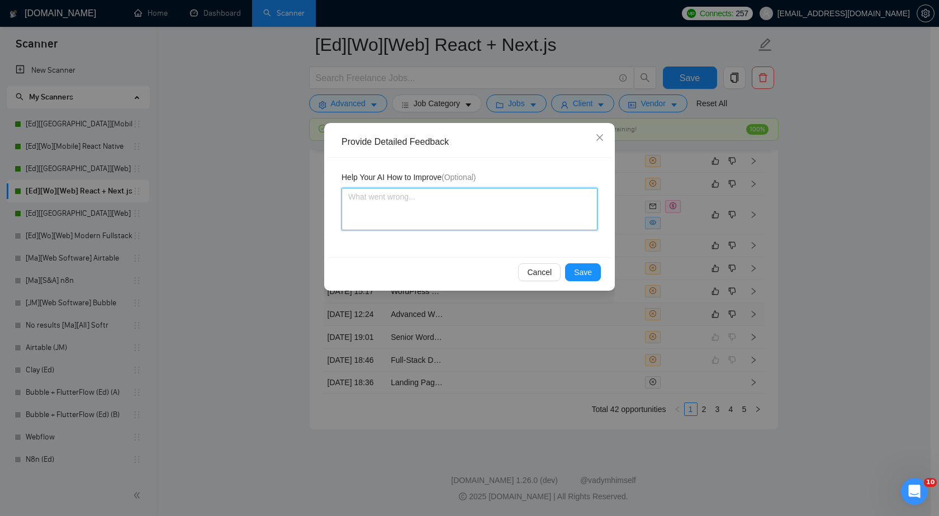
click at [480, 211] on textarea at bounding box center [470, 209] width 256 height 43
paste textarea "Webflow"
type textarea "Webflow"
type textarea "Webflo"
type textarea "Webfl"
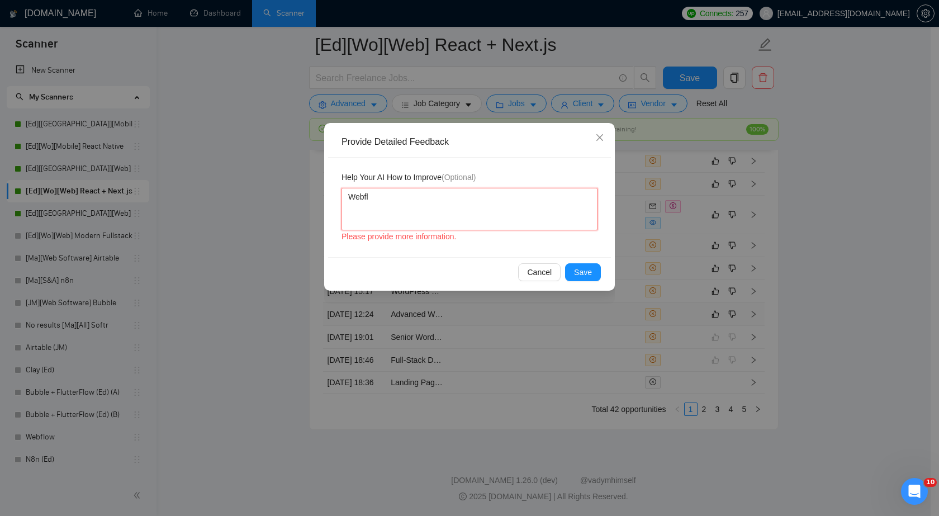
type textarea "Webf"
type textarea "Web"
type textarea "We"
type textarea "W"
click at [586, 274] on span "Save" at bounding box center [583, 272] width 18 height 12
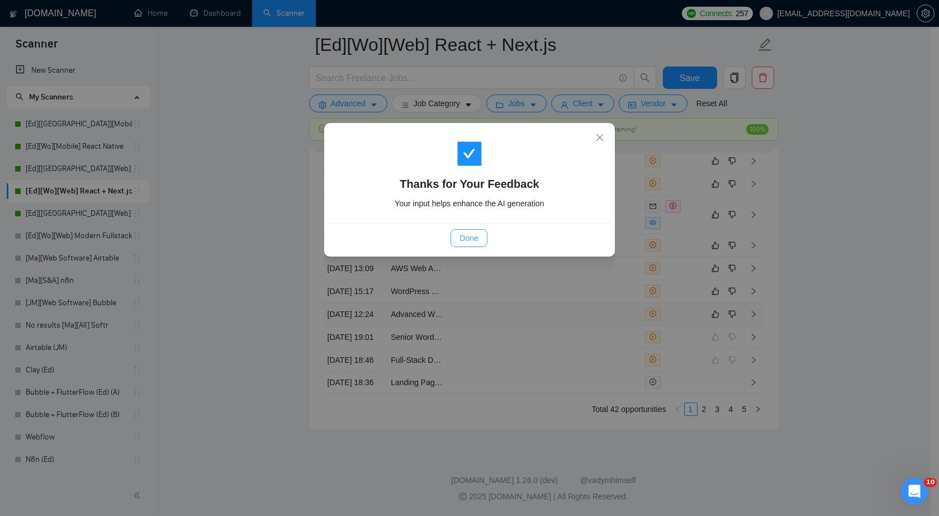
click at [473, 239] on span "Done" at bounding box center [469, 238] width 18 height 12
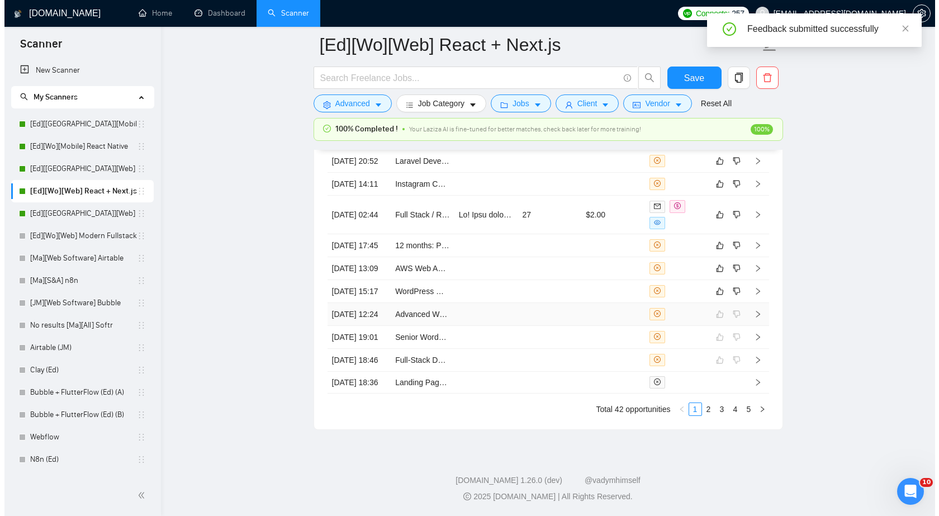
scroll to position [2976, 0]
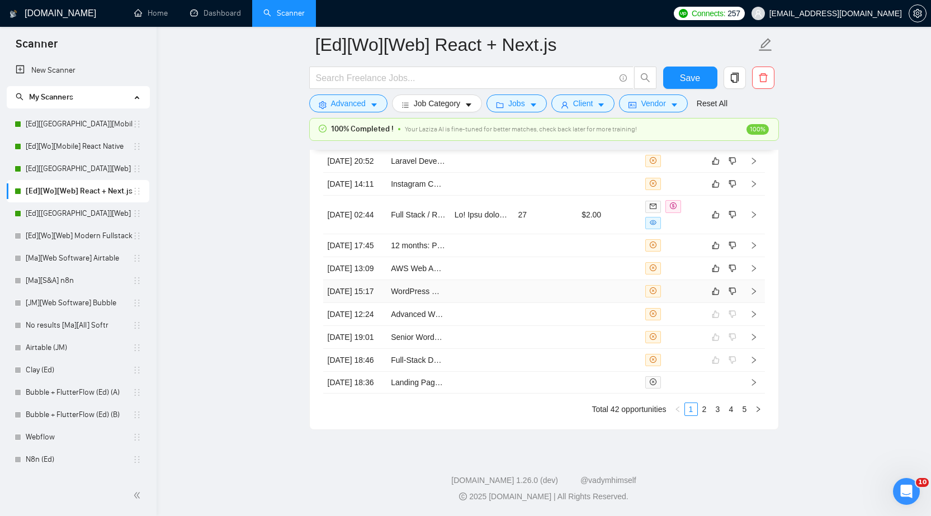
click at [603, 280] on td at bounding box center [609, 291] width 64 height 23
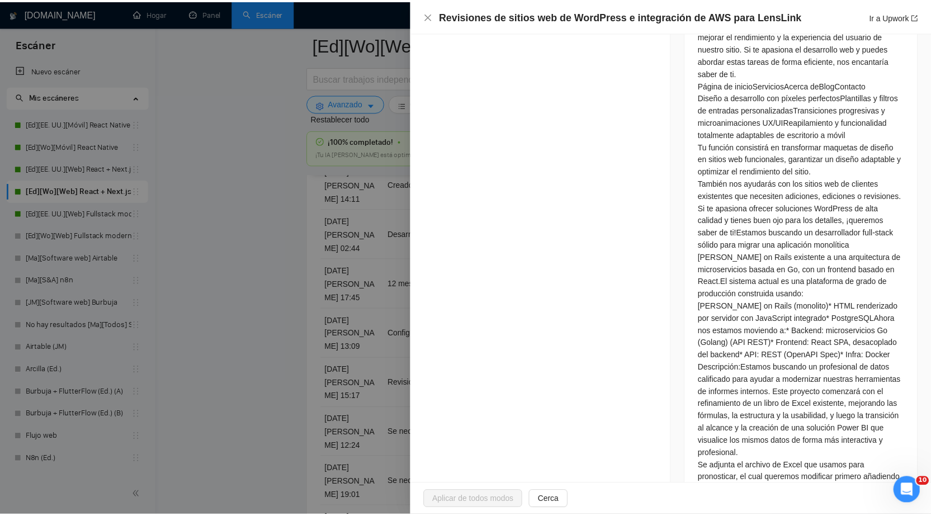
scroll to position [671, 0]
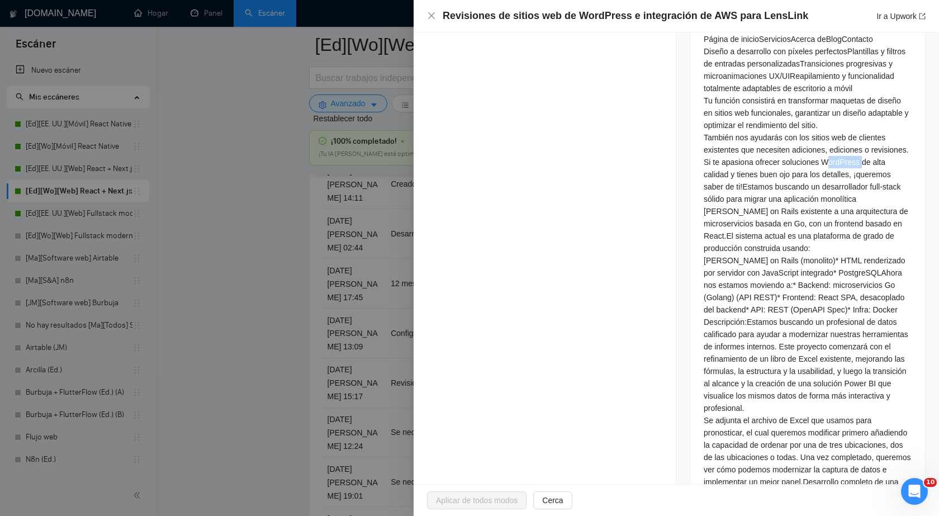
drag, startPoint x: 815, startPoint y: 268, endPoint x: 852, endPoint y: 270, distance: 36.4
click at [852, 191] on font "Si te apasiona ofrecer soluciones WordPress de alta calidad y tienes buen ojo p…" at bounding box center [797, 175] width 187 height 34
copy font "WordPress"
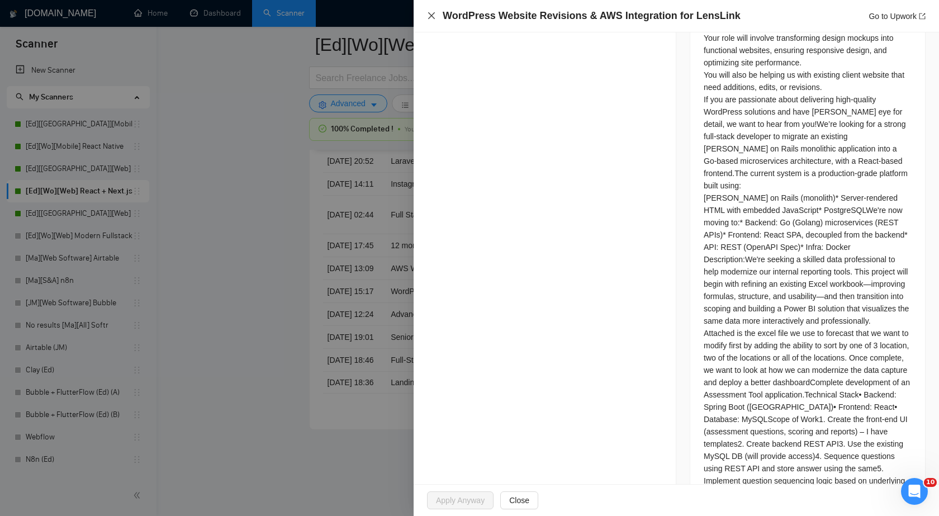
click at [428, 16] on icon "close" at bounding box center [431, 15] width 9 height 9
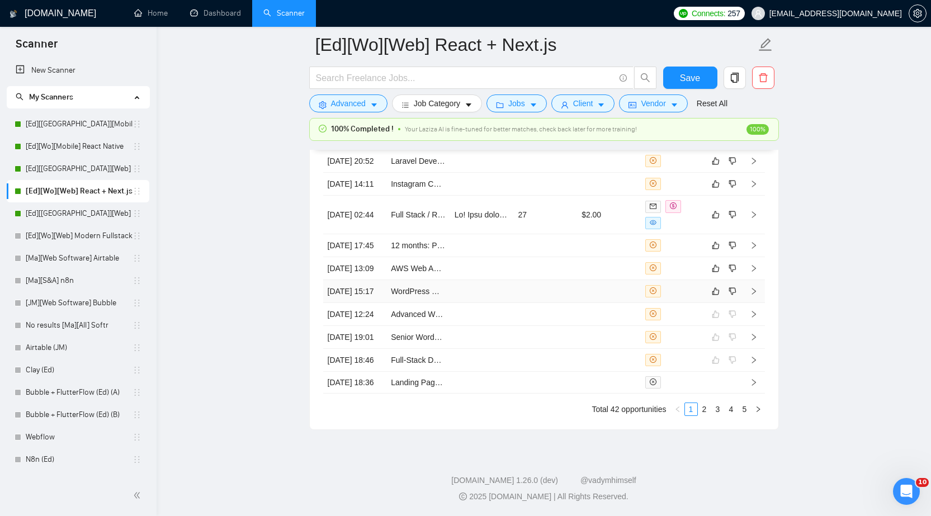
click at [595, 280] on td at bounding box center [609, 291] width 64 height 23
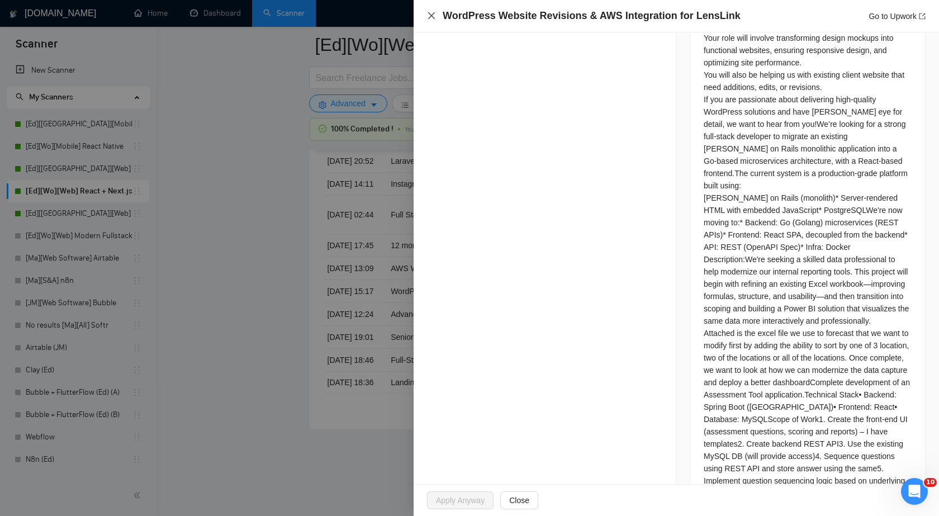
click at [431, 15] on icon "close" at bounding box center [431, 15] width 7 height 7
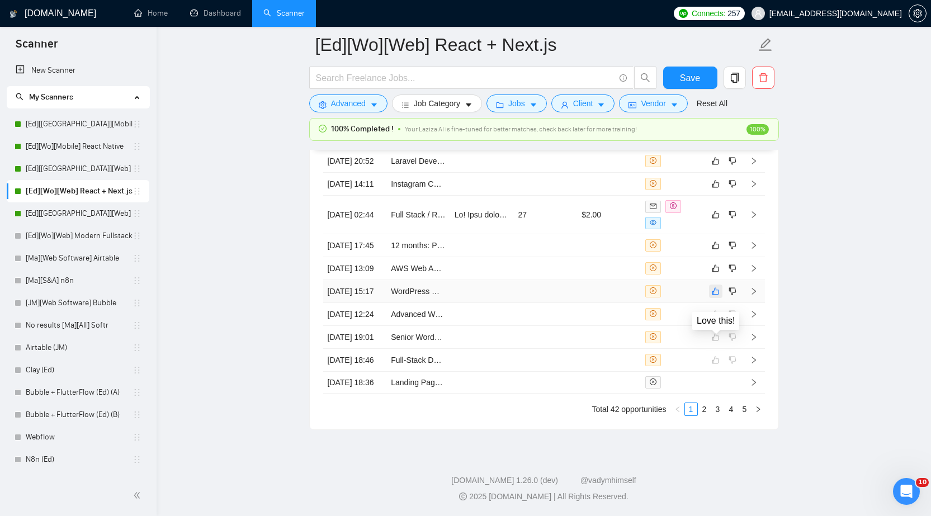
click at [716, 287] on icon "like" at bounding box center [716, 291] width 8 height 9
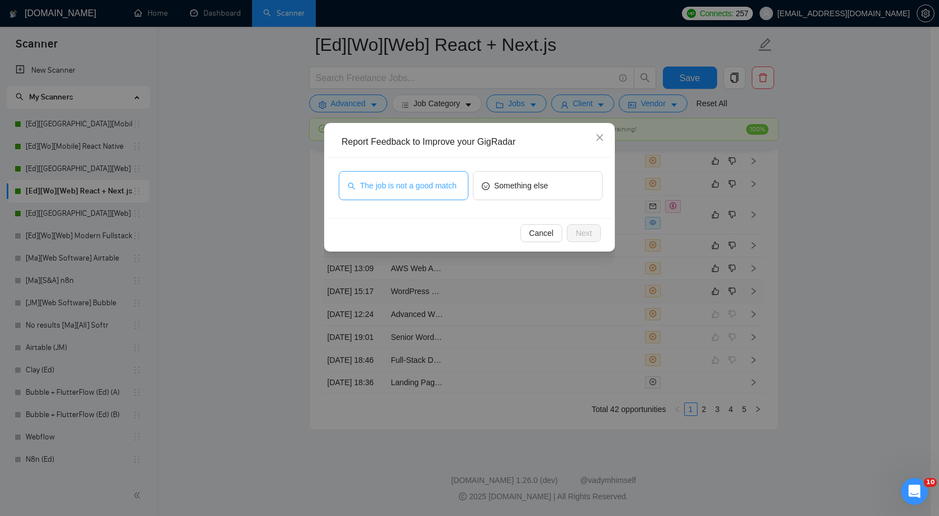
click at [435, 183] on span "The job is not a good match" at bounding box center [408, 186] width 97 height 12
click at [587, 234] on span "Next" at bounding box center [584, 233] width 16 height 12
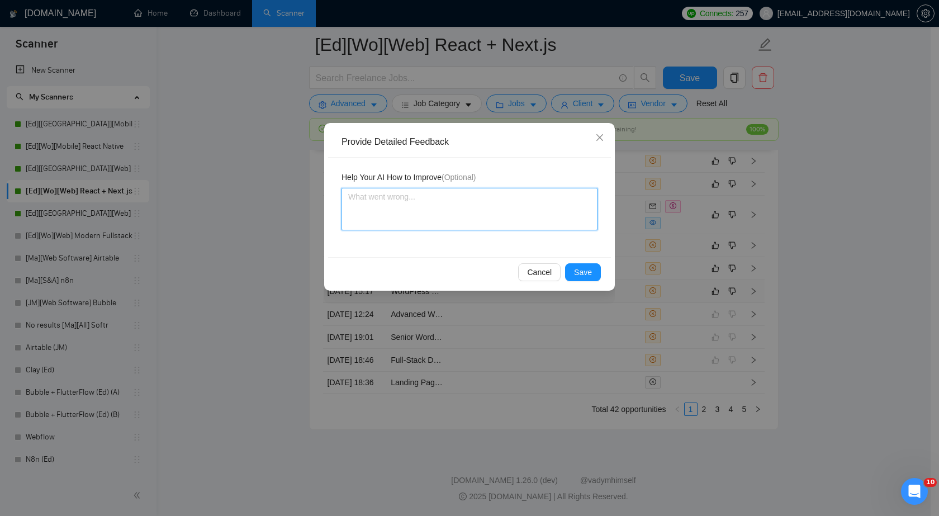
click at [497, 216] on textarea at bounding box center [470, 209] width 256 height 43
paste textarea "looking for a WordPress developer"
type textarea "looking for a WordPress developer"
click at [581, 271] on span "Save" at bounding box center [583, 272] width 18 height 12
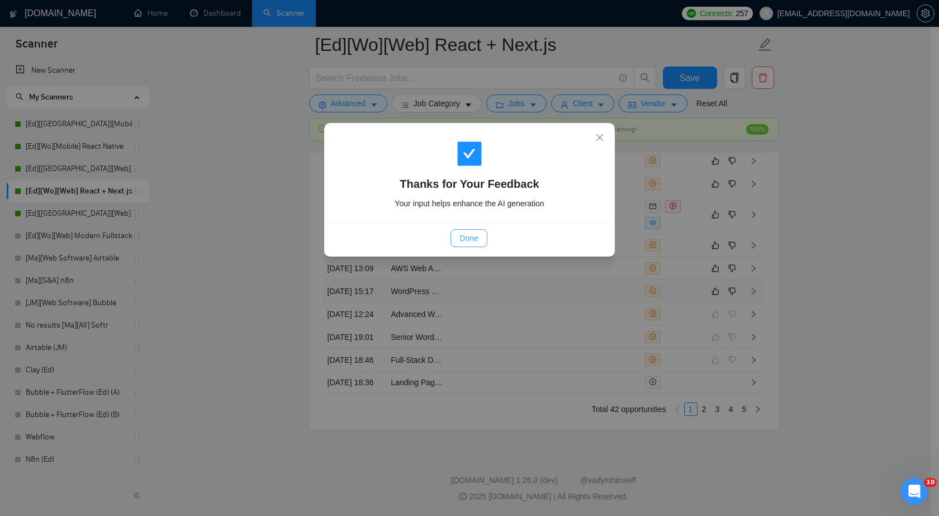
click at [471, 244] on button "Done" at bounding box center [469, 238] width 36 height 18
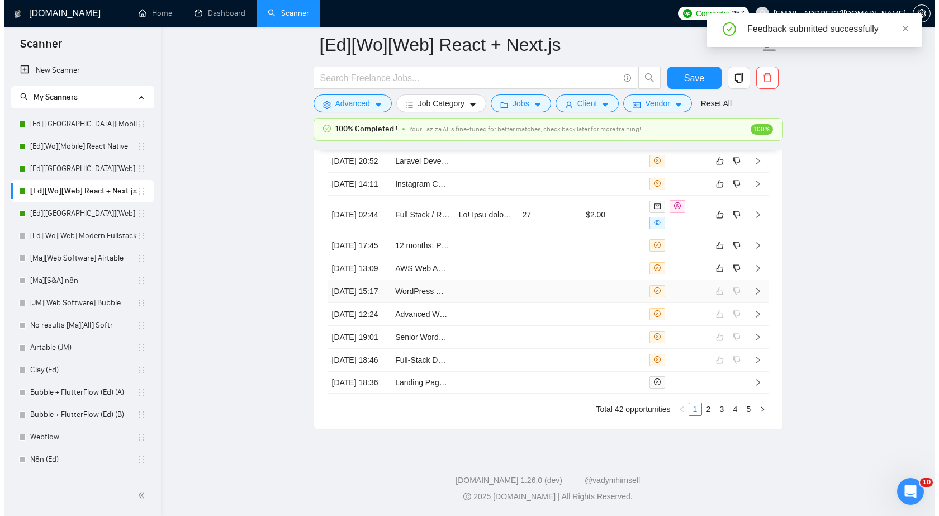
scroll to position [2976, 0]
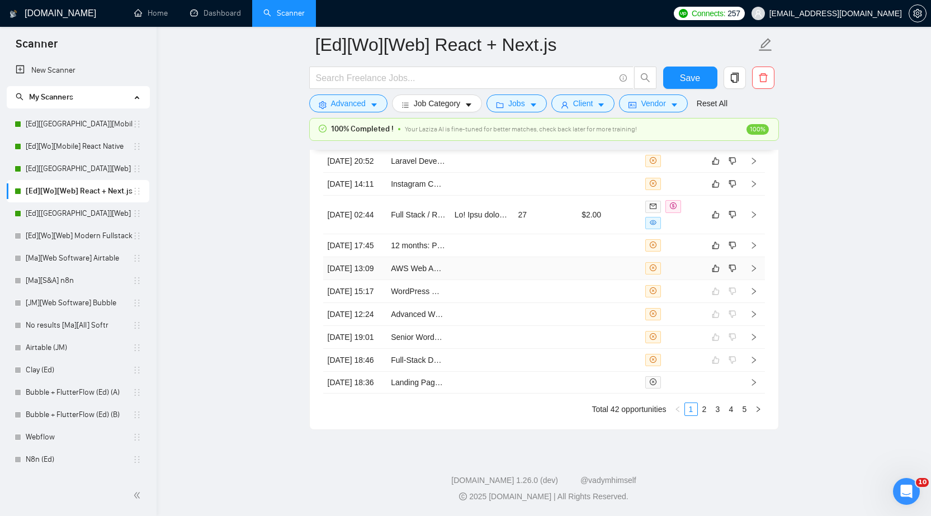
click at [628, 257] on td at bounding box center [609, 268] width 64 height 23
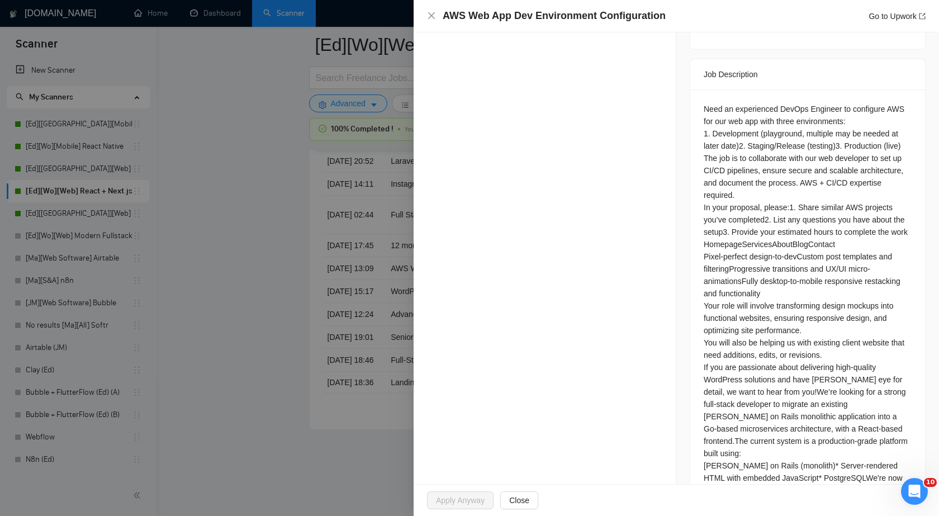
scroll to position [447, 0]
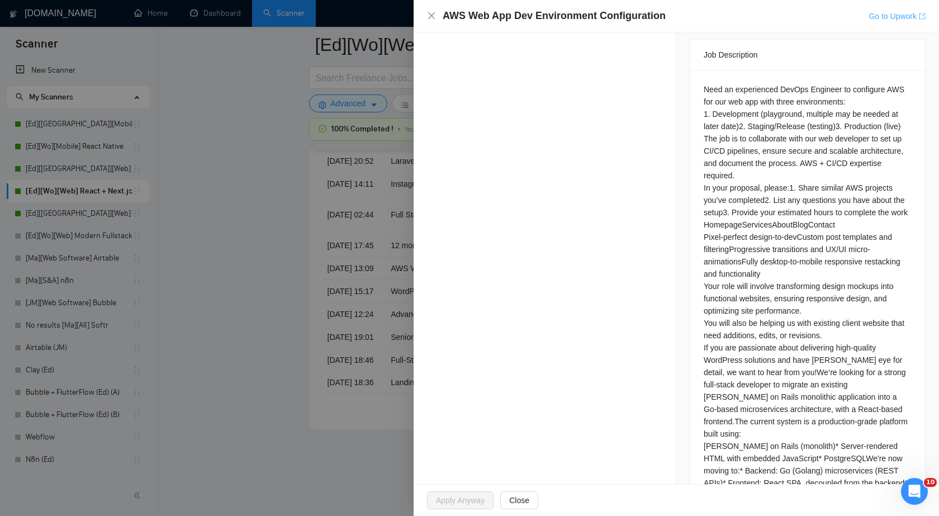
click at [910, 20] on link "Go to Upwork" at bounding box center [897, 16] width 57 height 9
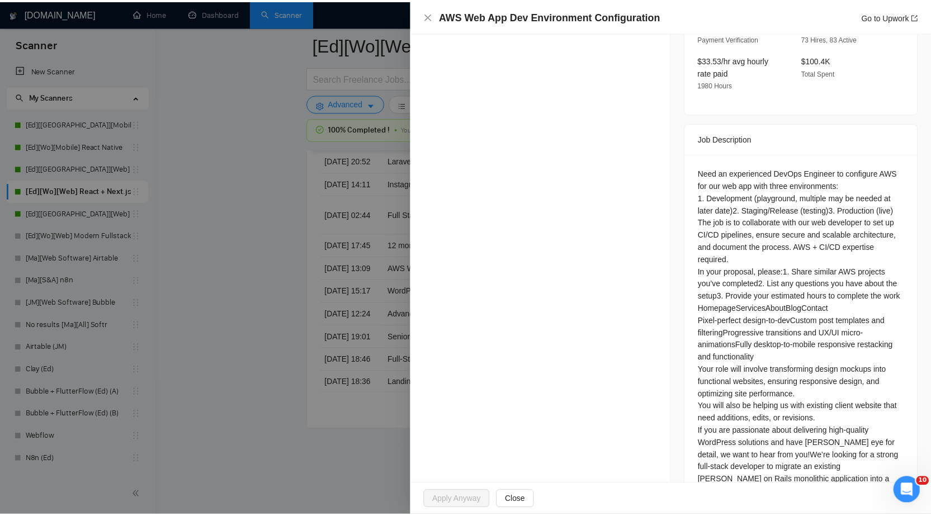
scroll to position [559, 0]
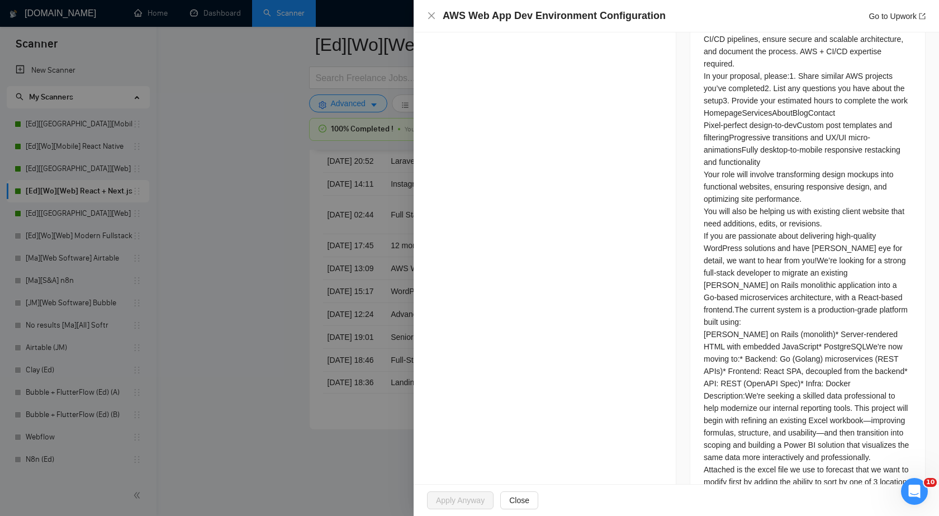
click at [266, 299] on div at bounding box center [469, 258] width 939 height 516
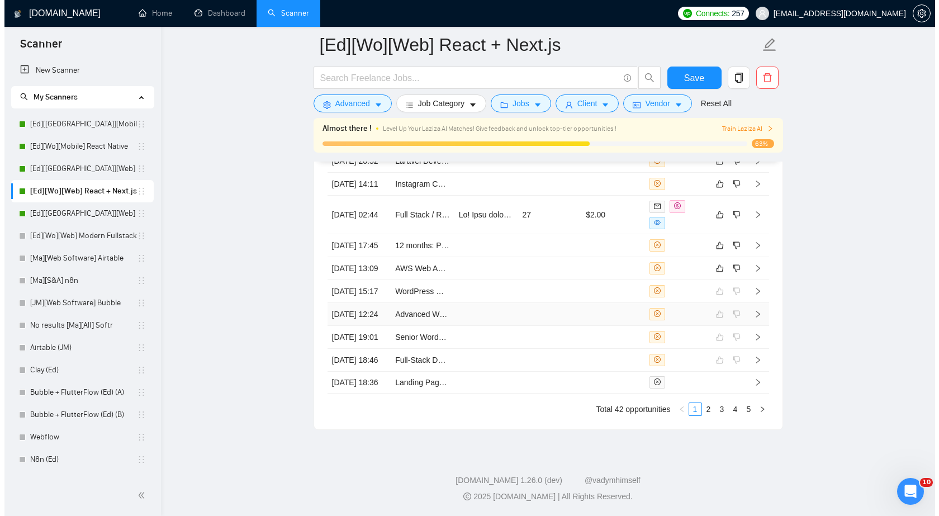
scroll to position [2880, 0]
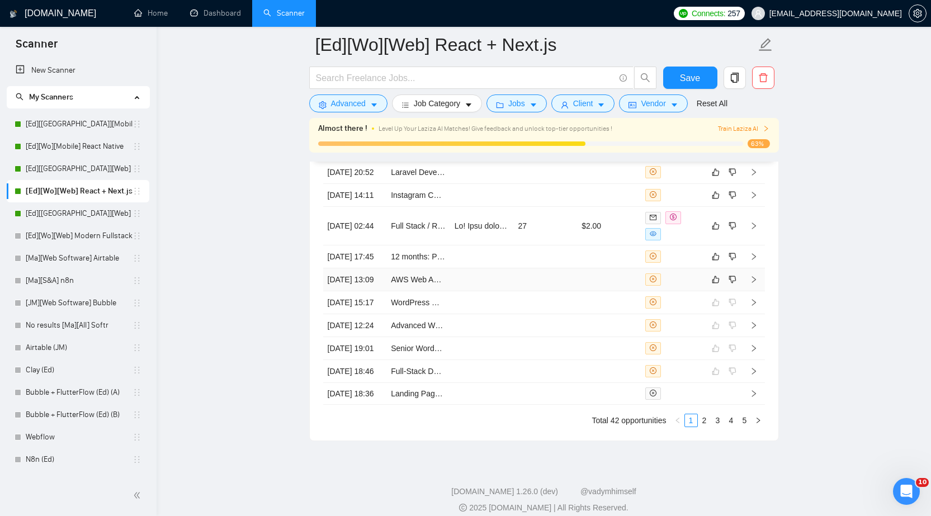
click at [634, 291] on td at bounding box center [609, 279] width 64 height 23
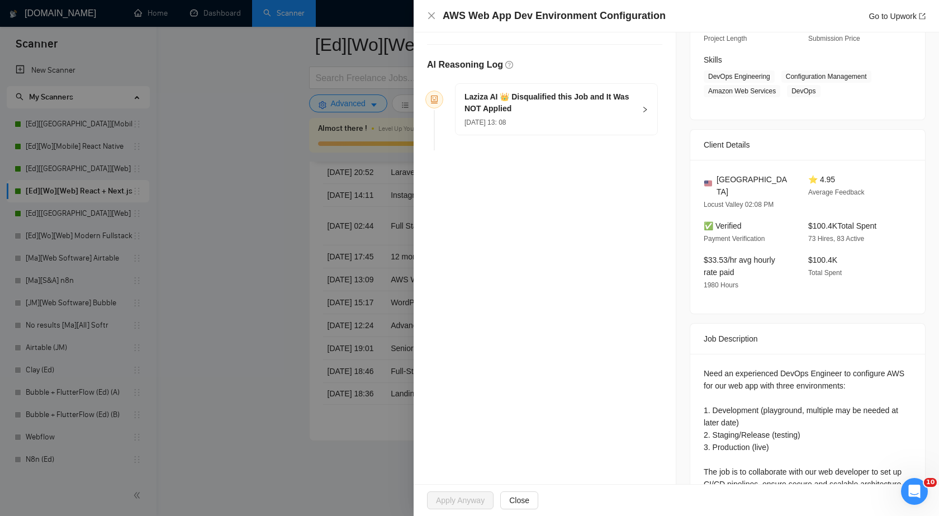
scroll to position [272, 0]
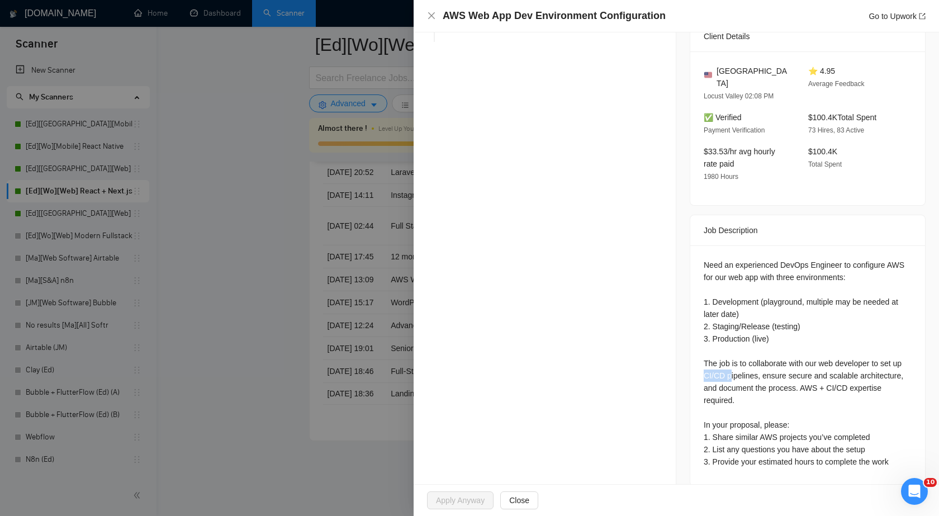
drag, startPoint x: 700, startPoint y: 358, endPoint x: 726, endPoint y: 360, distance: 26.3
click at [726, 360] on div "Need an experienced DevOps Engineer to configure AWS for our web app with three…" at bounding box center [808, 363] width 208 height 209
click at [841, 323] on div "Need an experienced DevOps Engineer to configure AWS for our web app with three…" at bounding box center [808, 363] width 208 height 209
click at [435, 17] on icon "close" at bounding box center [431, 15] width 9 height 9
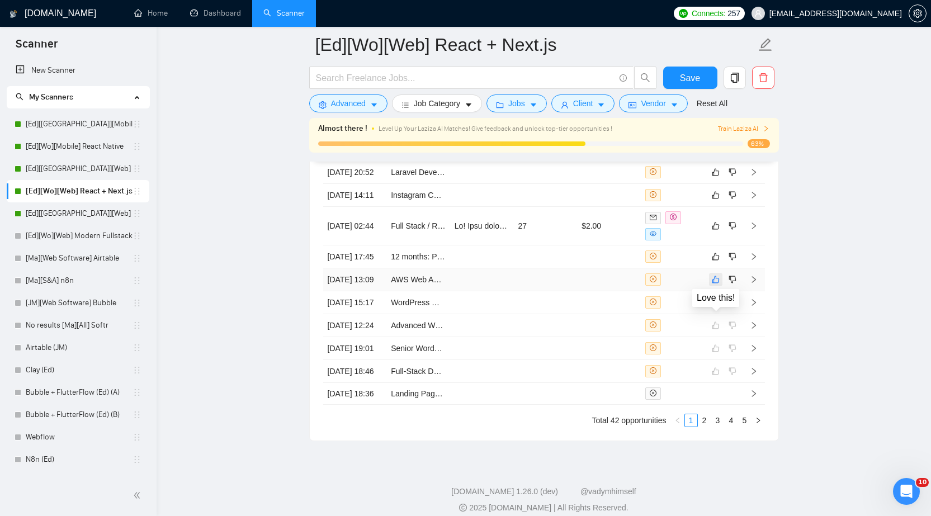
click at [716, 284] on icon "like" at bounding box center [716, 279] width 8 height 9
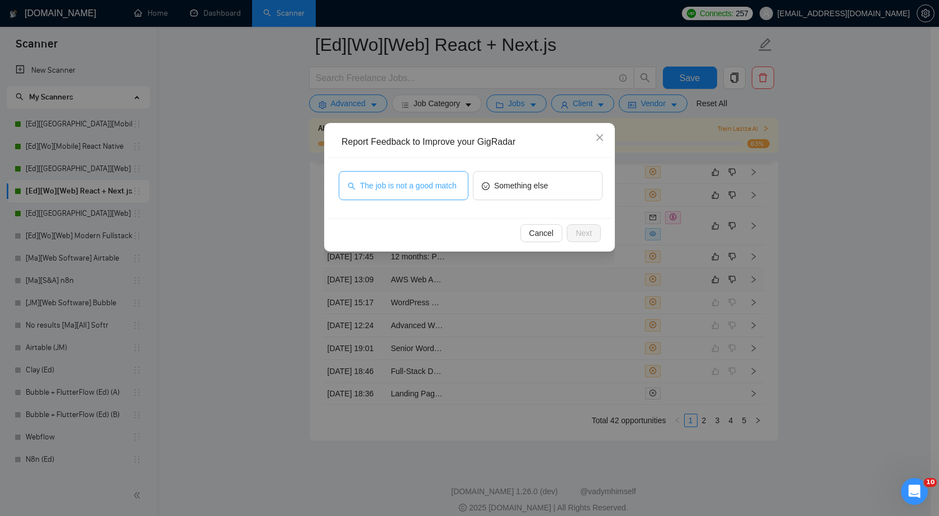
click at [422, 183] on span "The job is not a good match" at bounding box center [408, 186] width 97 height 12
click at [588, 232] on span "Next" at bounding box center [584, 233] width 16 height 12
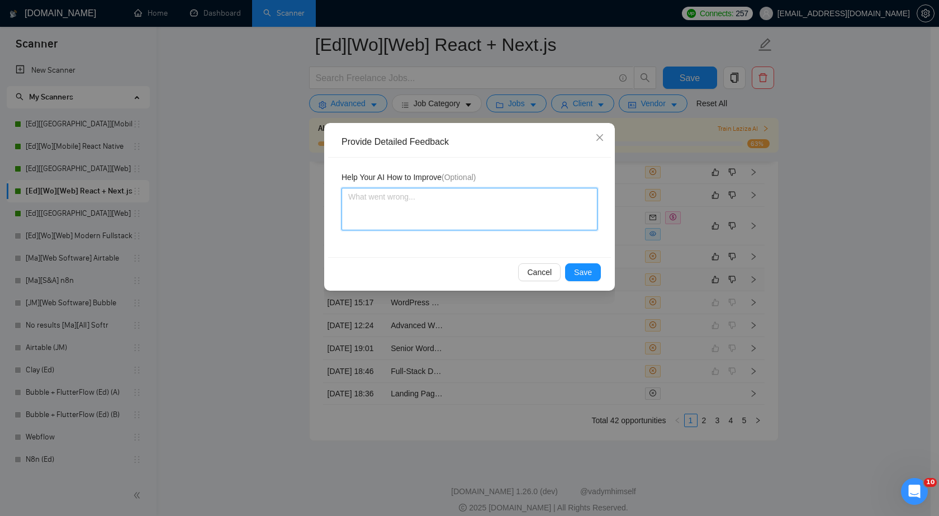
click at [503, 211] on textarea at bounding box center [470, 209] width 256 height 43
paste textarea "Small job"
type textarea "Small job"
click at [578, 271] on span "Save" at bounding box center [583, 272] width 18 height 12
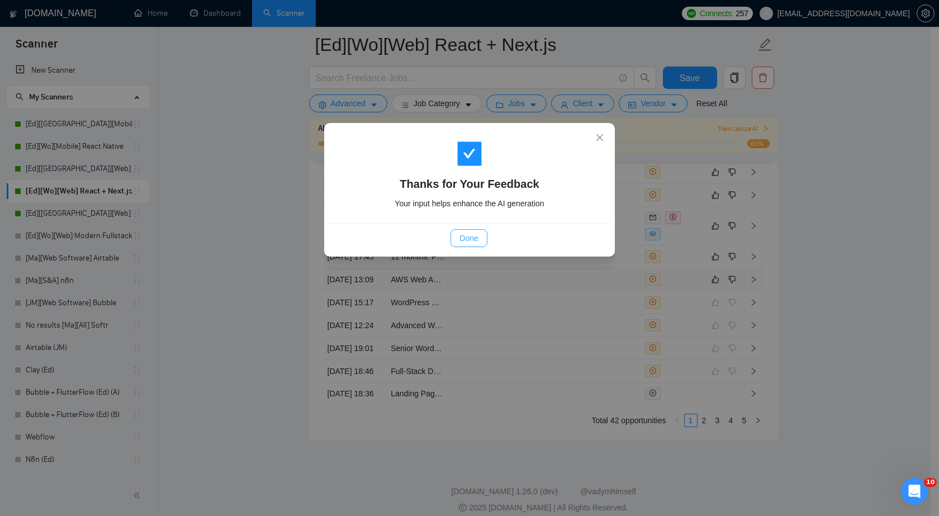
click at [465, 243] on span "Done" at bounding box center [469, 238] width 18 height 12
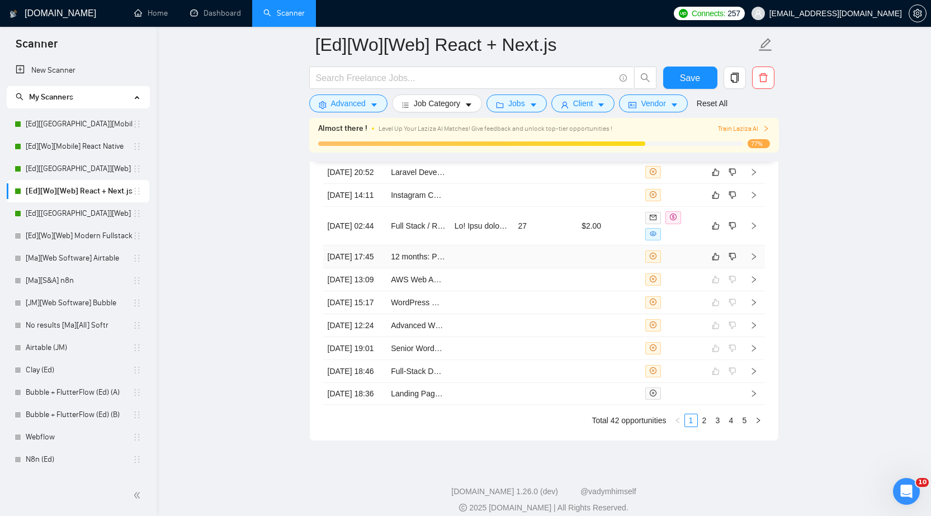
click at [619, 268] on td at bounding box center [609, 256] width 64 height 23
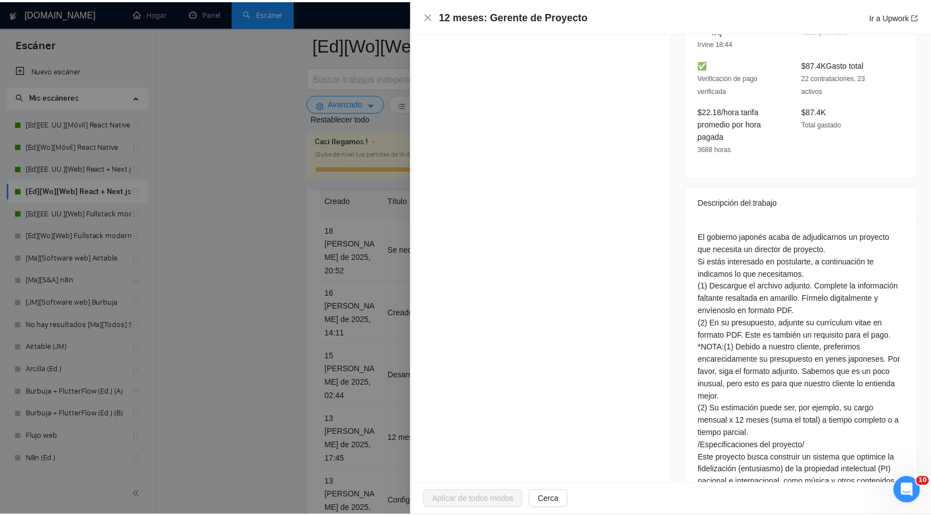
scroll to position [396, 0]
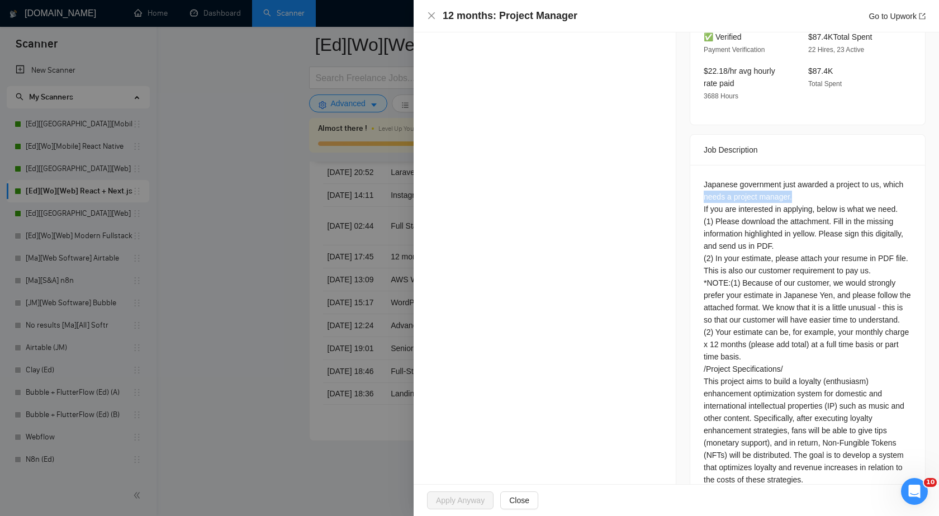
drag, startPoint x: 699, startPoint y: 180, endPoint x: 788, endPoint y: 180, distance: 88.9
click at [788, 180] on div "Japanese government just awarded a project to us, which needs a project manager…" at bounding box center [808, 451] width 235 height 573
copy div "needs a project manager."
click at [432, 18] on icon "close" at bounding box center [431, 15] width 9 height 9
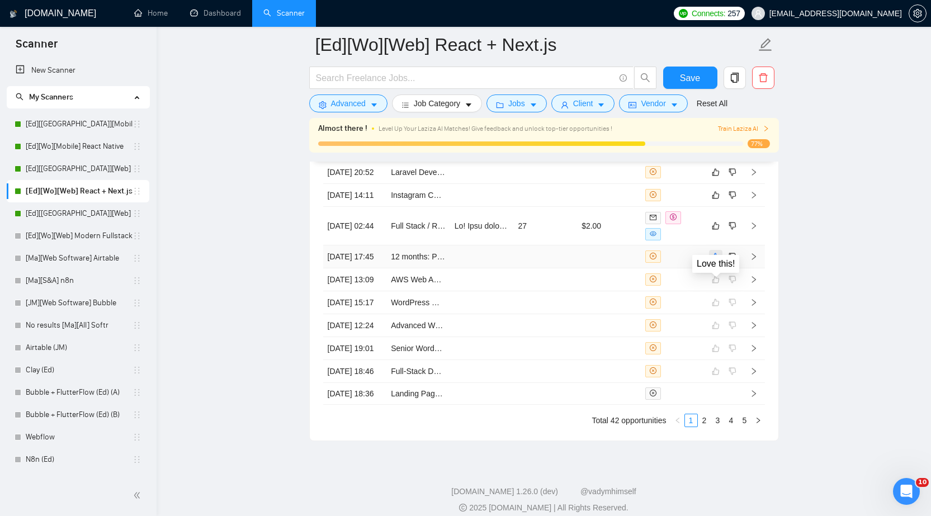
click at [716, 261] on icon "like" at bounding box center [716, 256] width 8 height 9
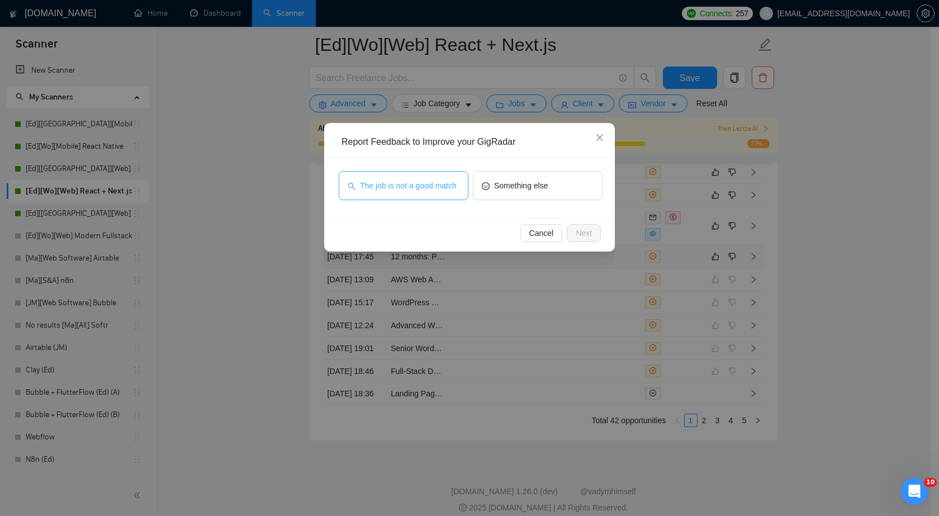
click at [416, 196] on button "The job is not a good match" at bounding box center [404, 185] width 130 height 29
click at [586, 238] on span "Next" at bounding box center [584, 233] width 16 height 12
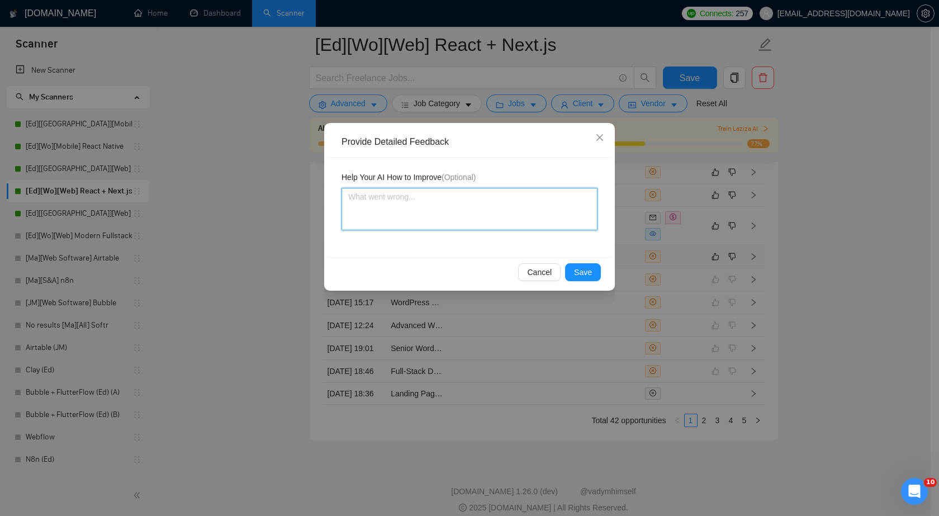
click at [432, 197] on textarea at bounding box center [470, 209] width 256 height 43
paste textarea "needs a project manager."
type textarea "needs a project manager."
click at [579, 275] on span "Save" at bounding box center [583, 272] width 18 height 12
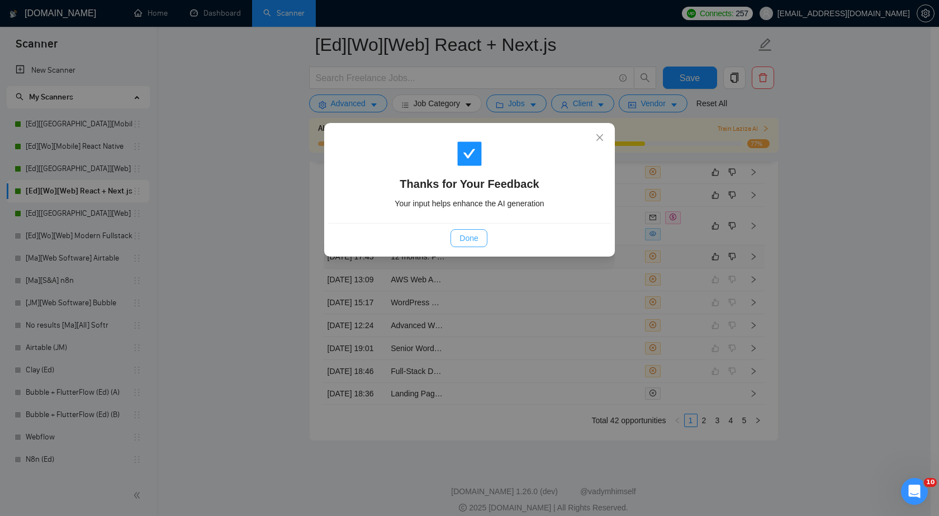
click at [472, 242] on span "Done" at bounding box center [469, 238] width 18 height 12
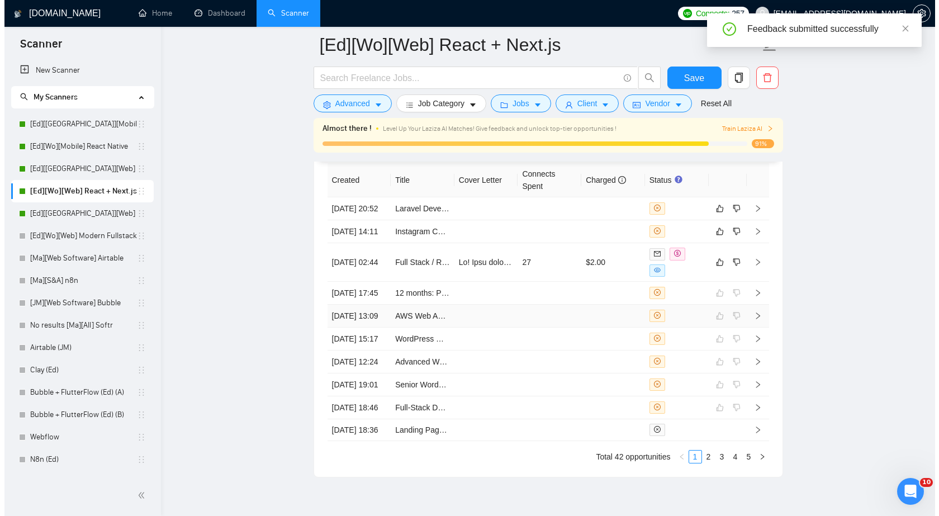
scroll to position [2824, 0]
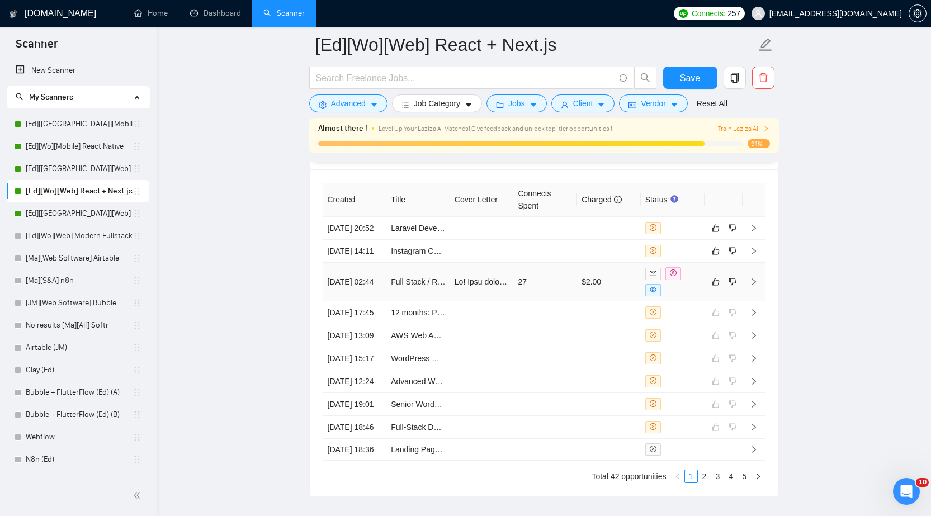
click at [616, 301] on td "$2.00" at bounding box center [609, 282] width 64 height 39
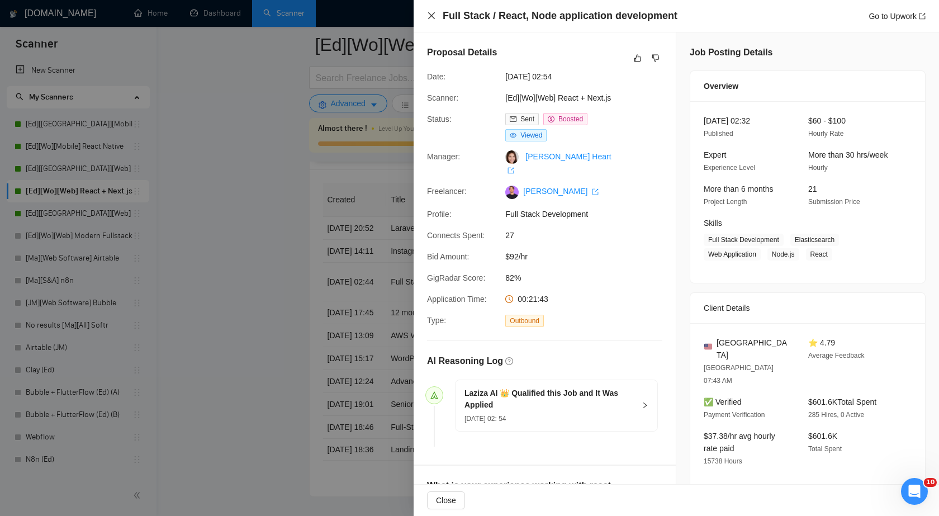
click at [433, 18] on icon "close" at bounding box center [431, 15] width 9 height 9
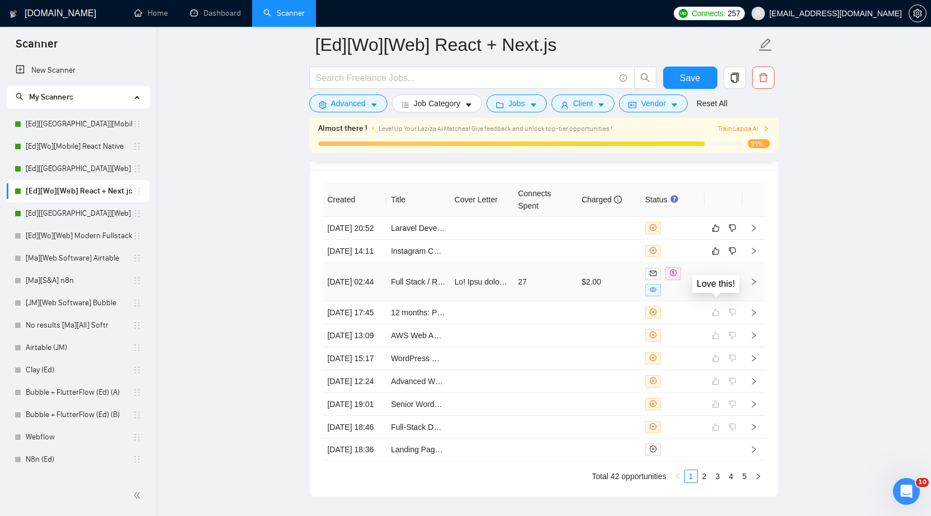
click at [716, 285] on icon "like" at bounding box center [715, 281] width 7 height 7
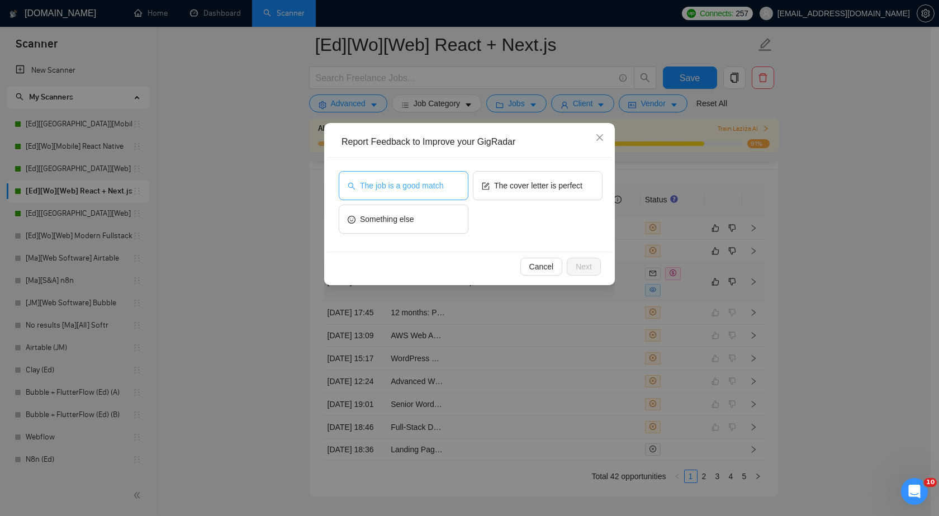
click at [453, 192] on button "The job is a good match" at bounding box center [404, 185] width 130 height 29
click at [588, 267] on span "Next" at bounding box center [584, 267] width 16 height 12
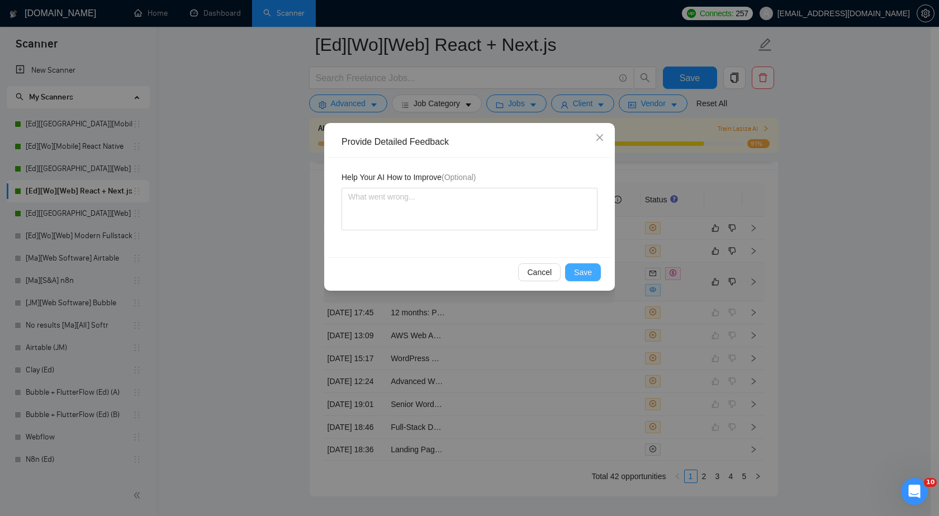
click at [591, 269] on span "Save" at bounding box center [583, 272] width 18 height 12
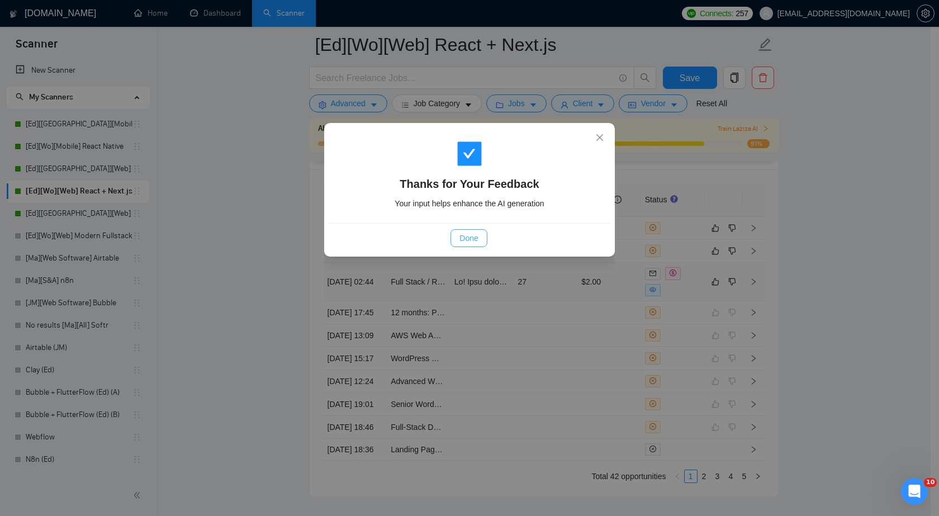
click at [476, 238] on span "Done" at bounding box center [469, 238] width 18 height 12
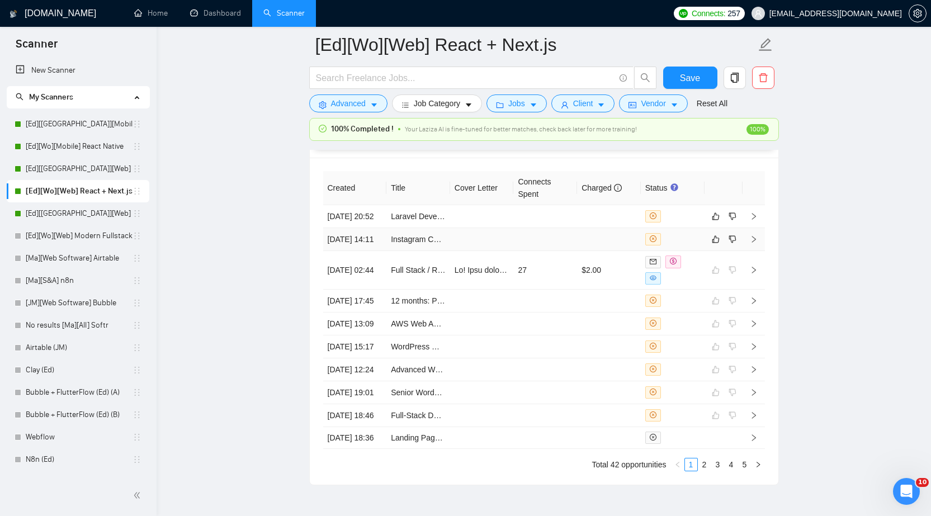
click at [626, 251] on td at bounding box center [609, 239] width 64 height 23
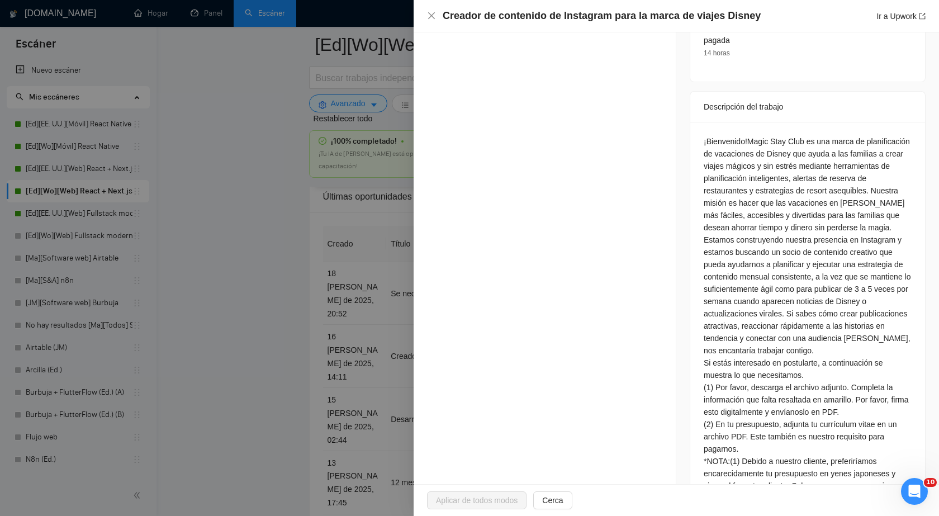
scroll to position [559, 0]
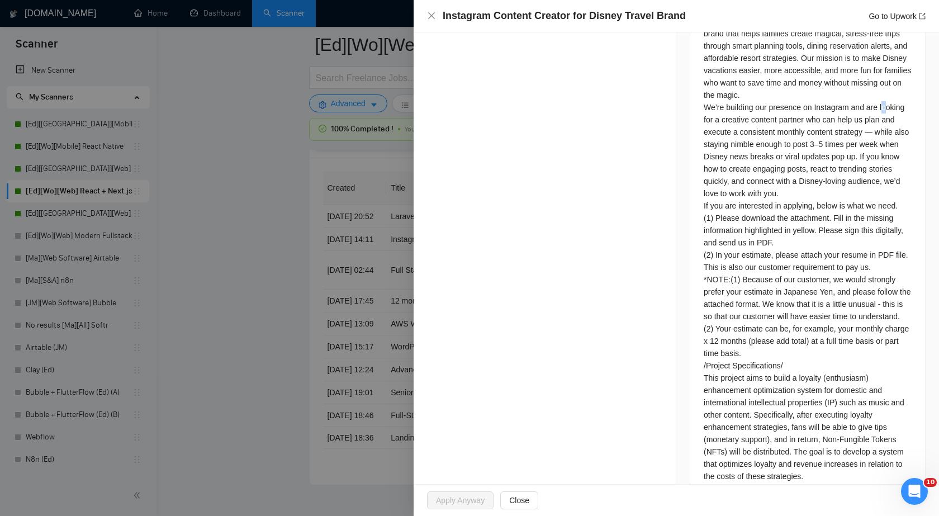
click at [876, 116] on div "Welcome! Magic Stay Club is a Disney vacation planning brand that helps familie…" at bounding box center [808, 365] width 208 height 701
click at [431, 15] on icon "close" at bounding box center [431, 15] width 7 height 7
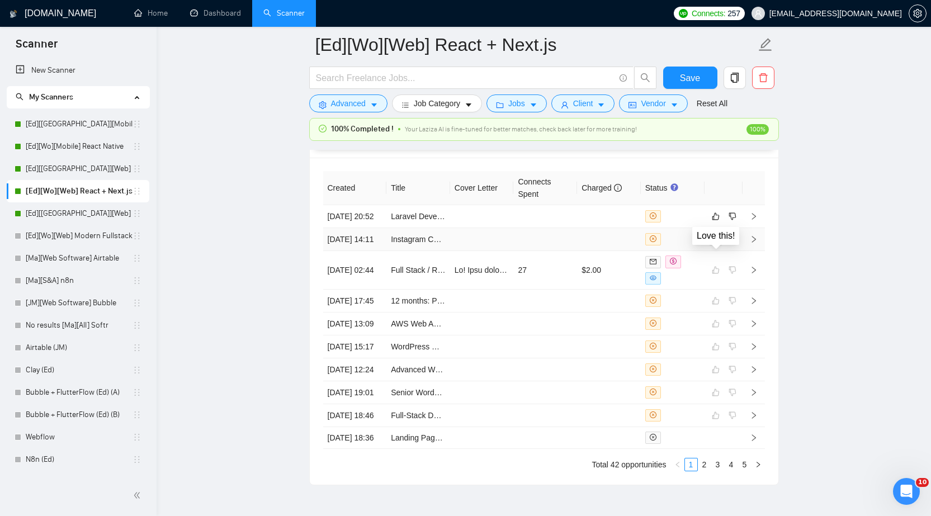
click at [716, 244] on icon "like" at bounding box center [716, 239] width 8 height 9
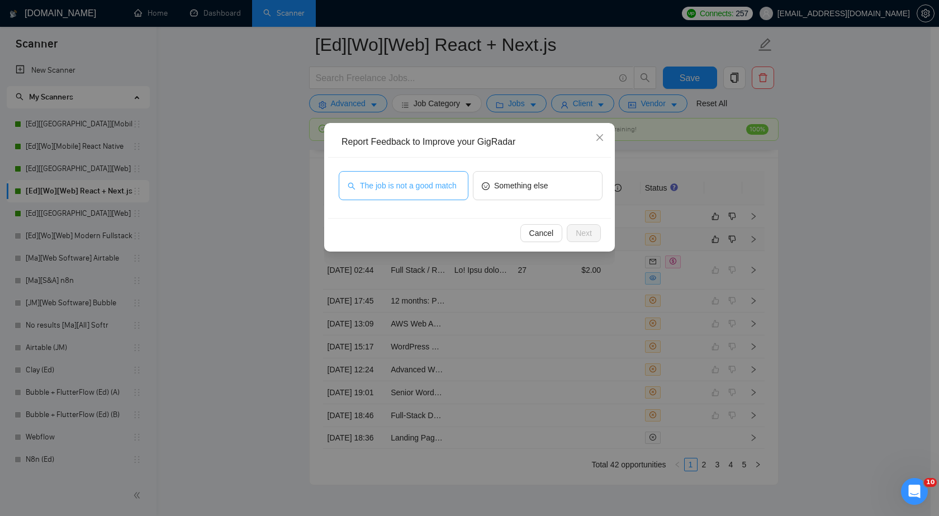
click at [443, 190] on span "The job is not a good match" at bounding box center [408, 186] width 97 height 12
click at [580, 231] on span "Next" at bounding box center [584, 233] width 16 height 12
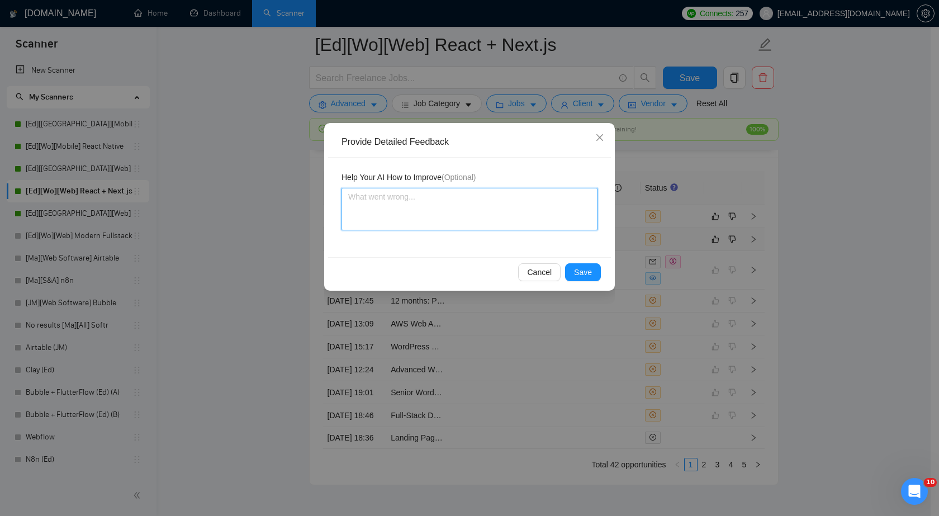
click at [476, 211] on textarea at bounding box center [470, 209] width 256 height 43
paste textarea "They are looking for a content creator"
type textarea "They are looking for a content creator"
click at [585, 273] on span "Save" at bounding box center [583, 272] width 18 height 12
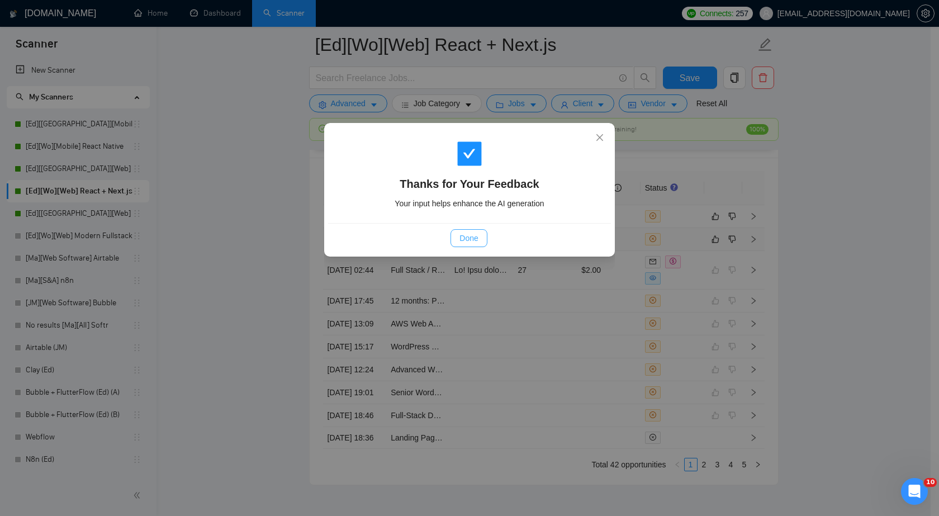
click at [479, 243] on button "Done" at bounding box center [469, 238] width 36 height 18
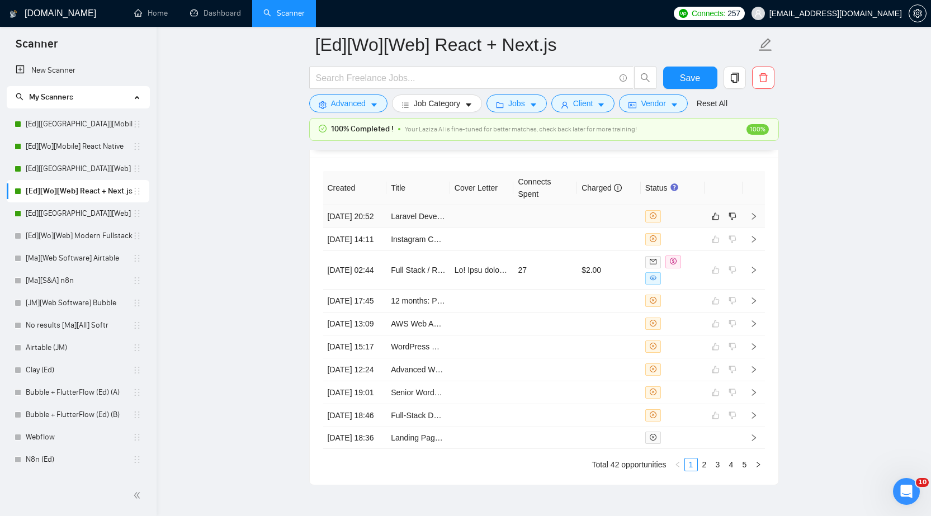
click at [620, 220] on td at bounding box center [609, 216] width 64 height 23
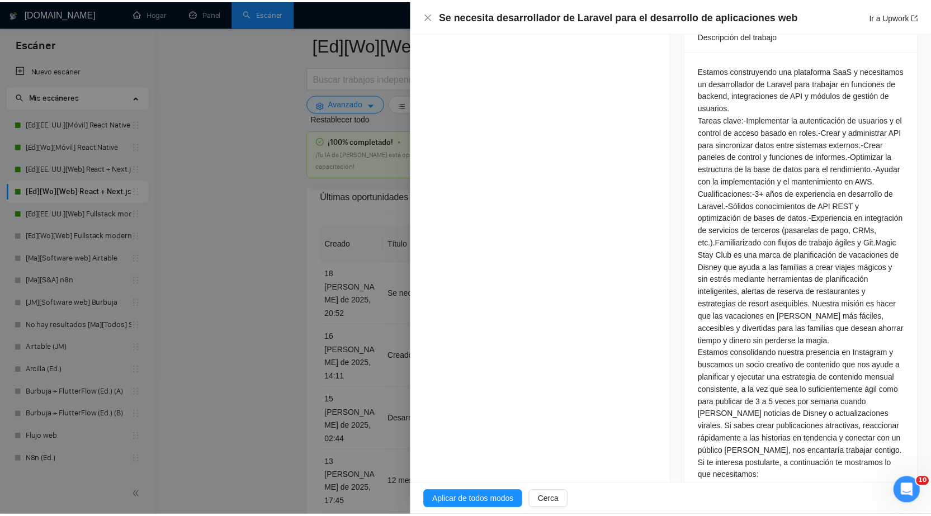
scroll to position [559, 0]
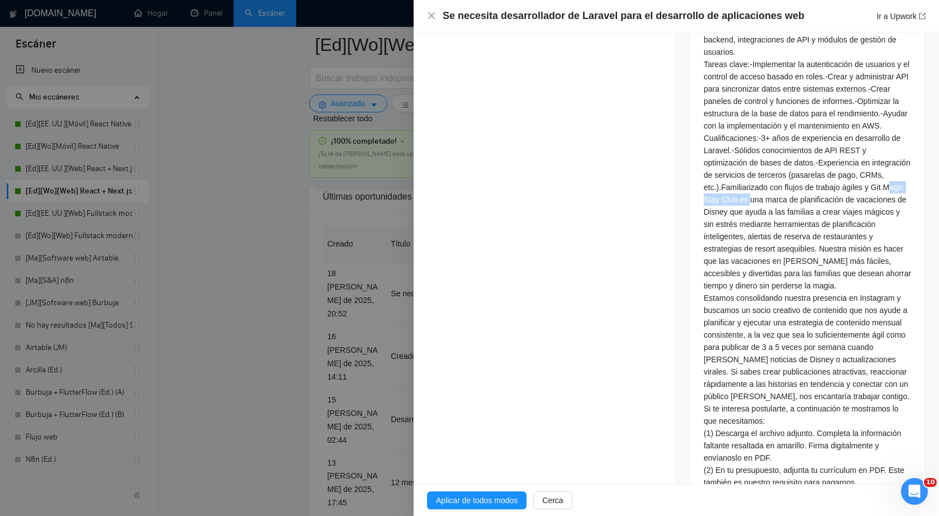
drag, startPoint x: 700, startPoint y: 284, endPoint x: 765, endPoint y: 285, distance: 64.9
click at [765, 285] on font "Magic Stay Club es una marca de planificación de vacaciones de Disney que ayuda…" at bounding box center [807, 236] width 207 height 107
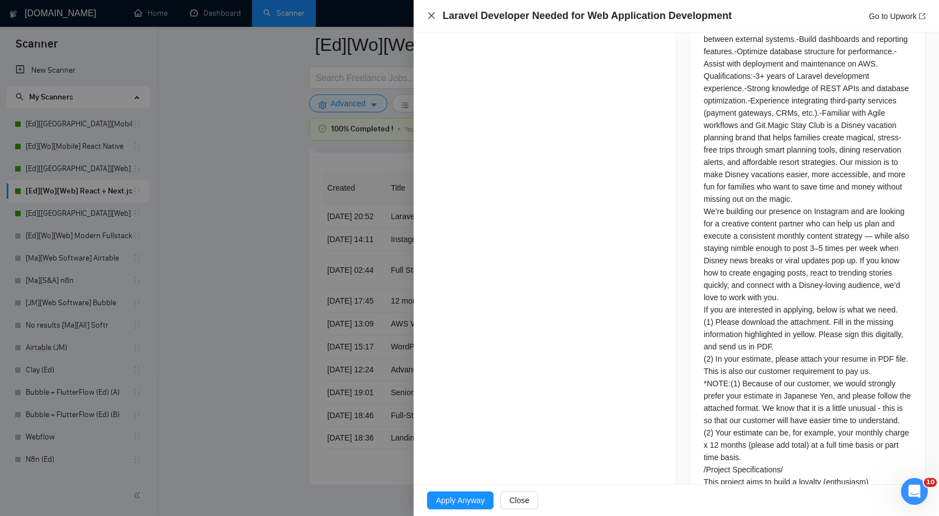
click at [433, 17] on icon "close" at bounding box center [431, 15] width 7 height 7
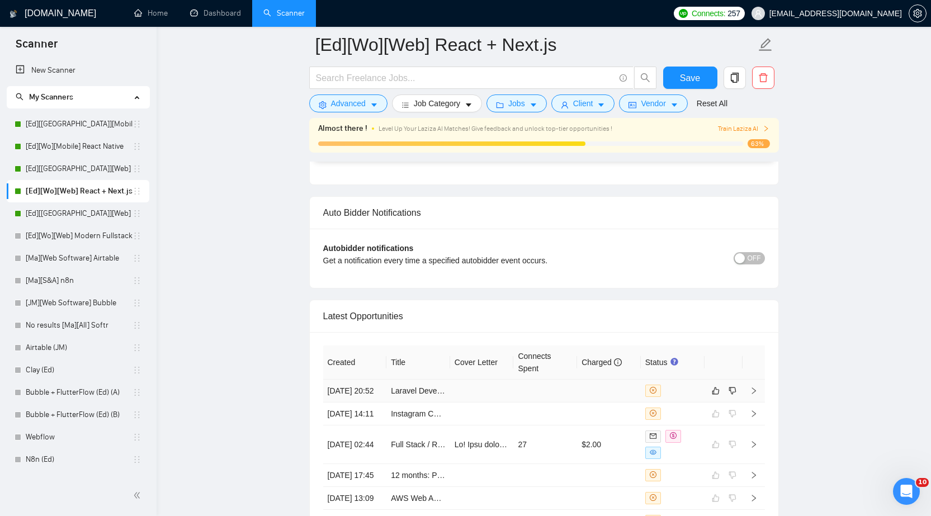
click at [627, 403] on td at bounding box center [609, 391] width 64 height 23
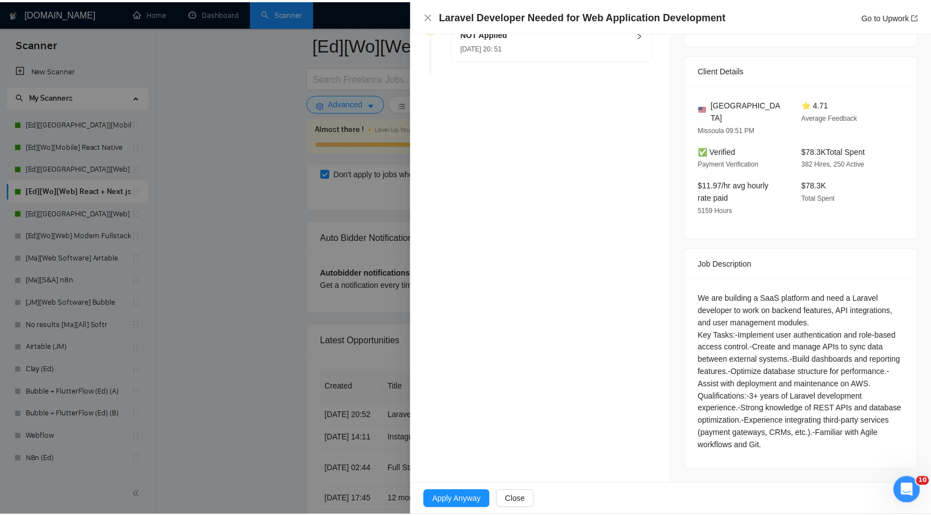
scroll to position [309, 0]
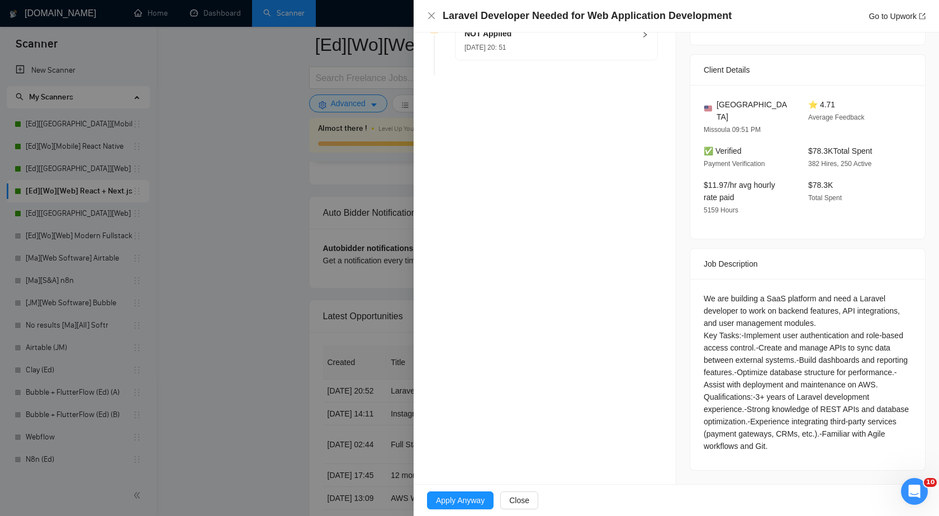
click at [869, 292] on div "We are building a SaaS platform and need a Laravel developer to work on backend…" at bounding box center [808, 372] width 208 height 160
copy div "Laravel"
click at [428, 15] on icon "close" at bounding box center [431, 15] width 9 height 9
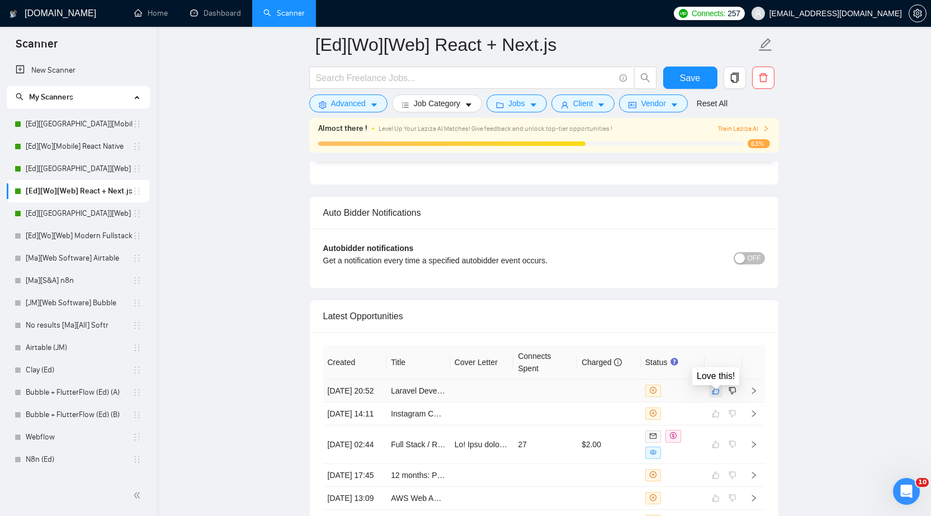
click at [715, 395] on icon "like" at bounding box center [716, 390] width 8 height 9
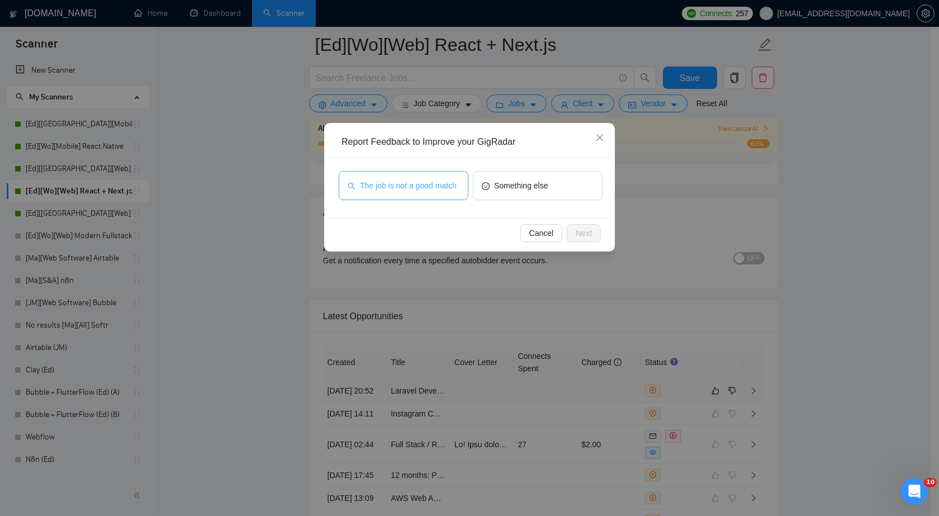
click at [426, 188] on span "The job is not a good match" at bounding box center [408, 186] width 97 height 12
click at [580, 235] on span "Next" at bounding box center [584, 233] width 16 height 12
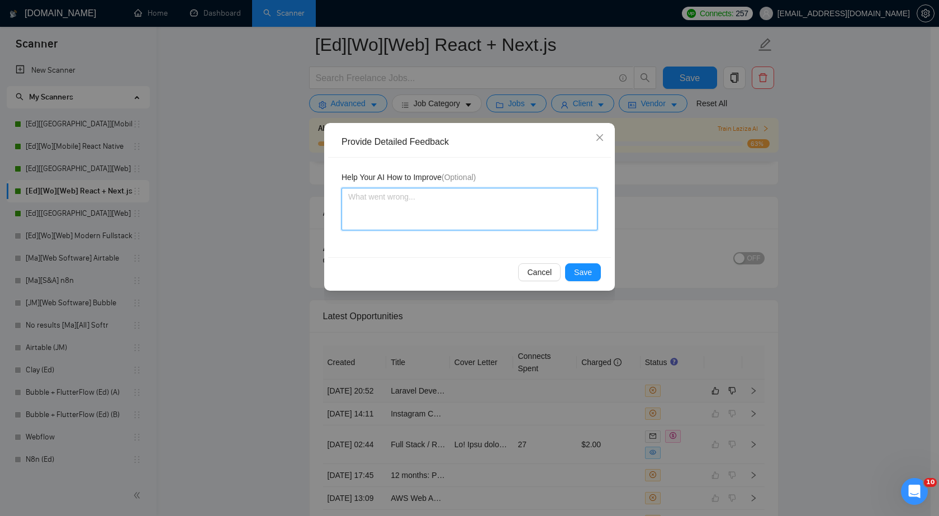
click at [486, 211] on textarea at bounding box center [470, 209] width 256 height 43
paste textarea "work with [PERSON_NAME]"
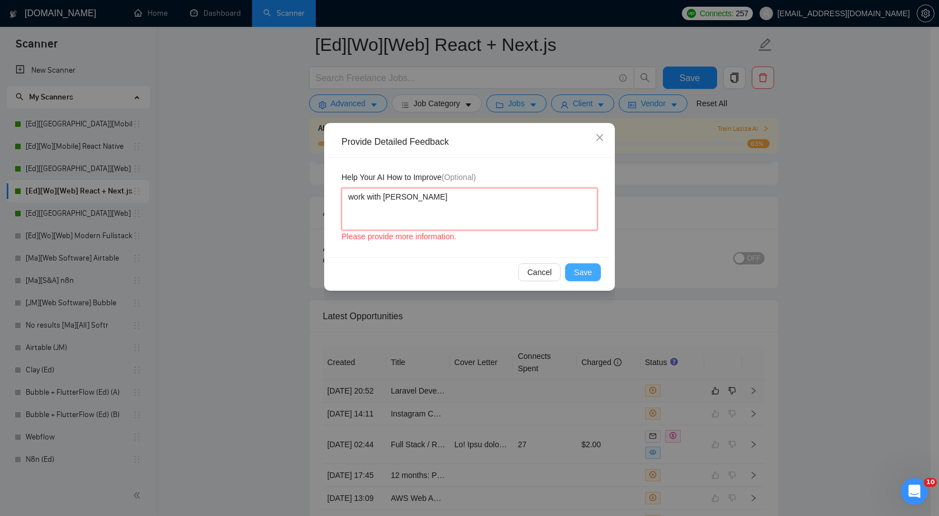
type textarea "work with [PERSON_NAME]"
click at [585, 272] on span "Save" at bounding box center [583, 272] width 18 height 12
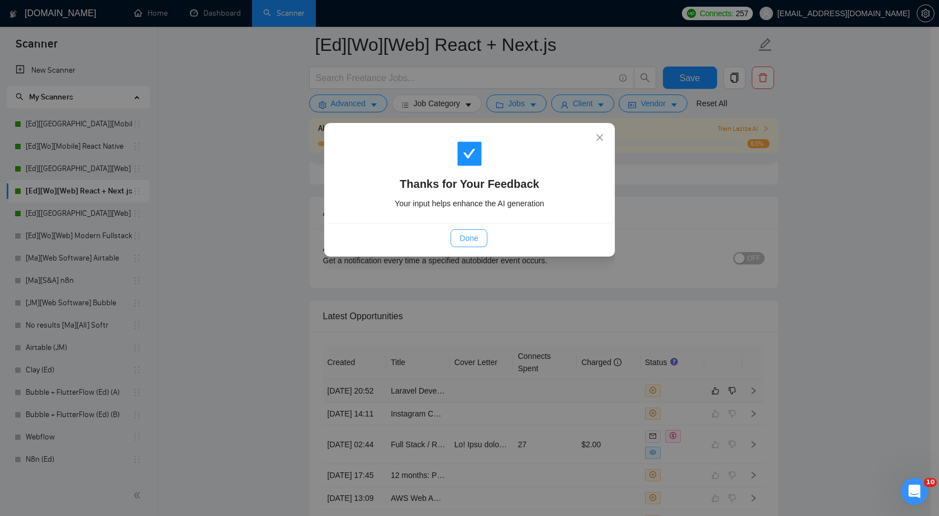
click at [473, 242] on span "Done" at bounding box center [469, 238] width 18 height 12
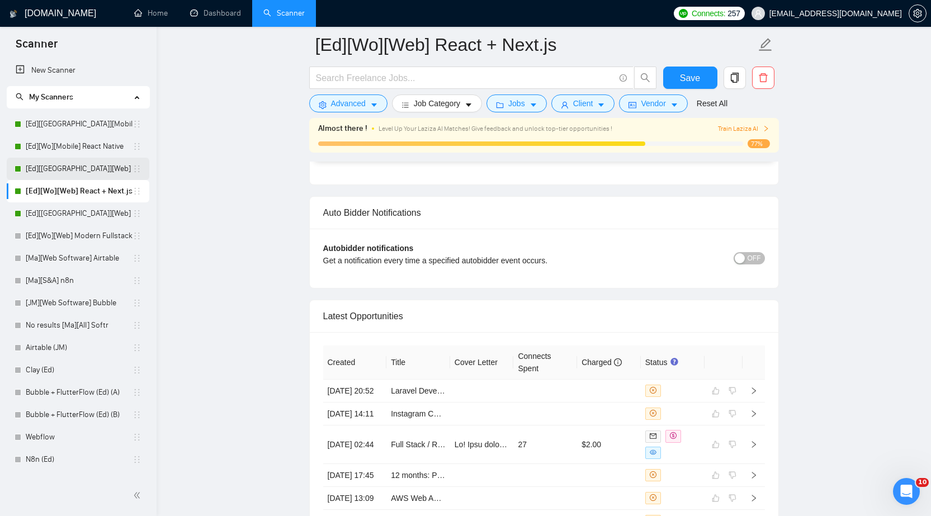
click at [75, 164] on link "[Ed][[GEOGRAPHIC_DATA]][Web] React + Next.js" at bounding box center [79, 169] width 107 height 22
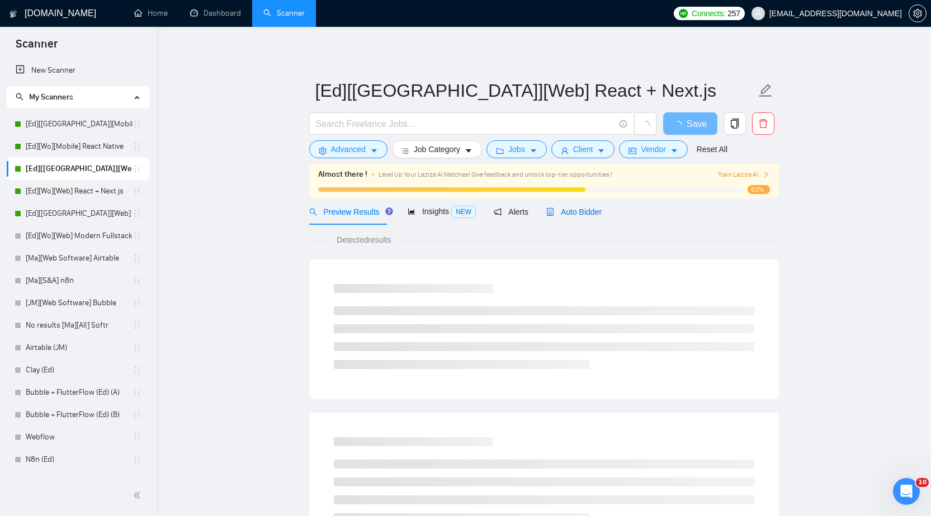
click at [566, 214] on span "Auto Bidder" at bounding box center [573, 211] width 55 height 9
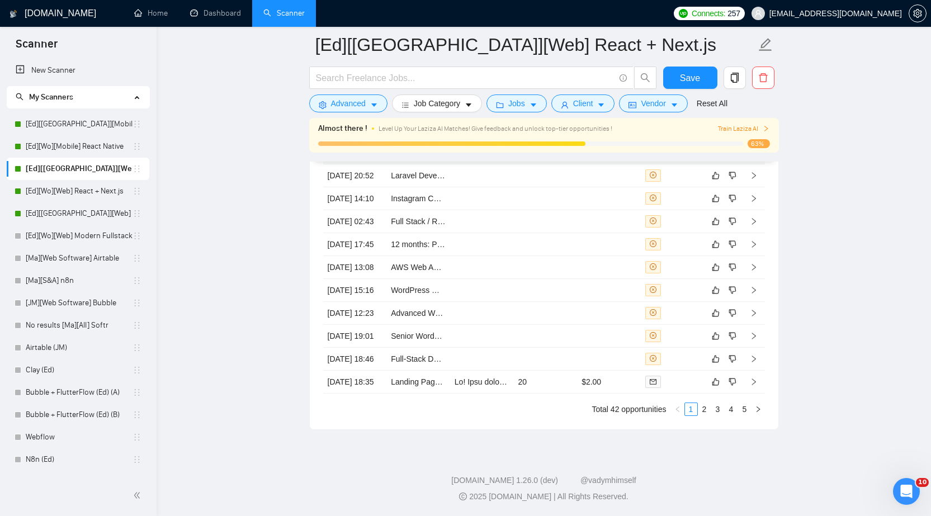
scroll to position [2988, 0]
click at [742, 410] on link "5" at bounding box center [745, 409] width 12 height 12
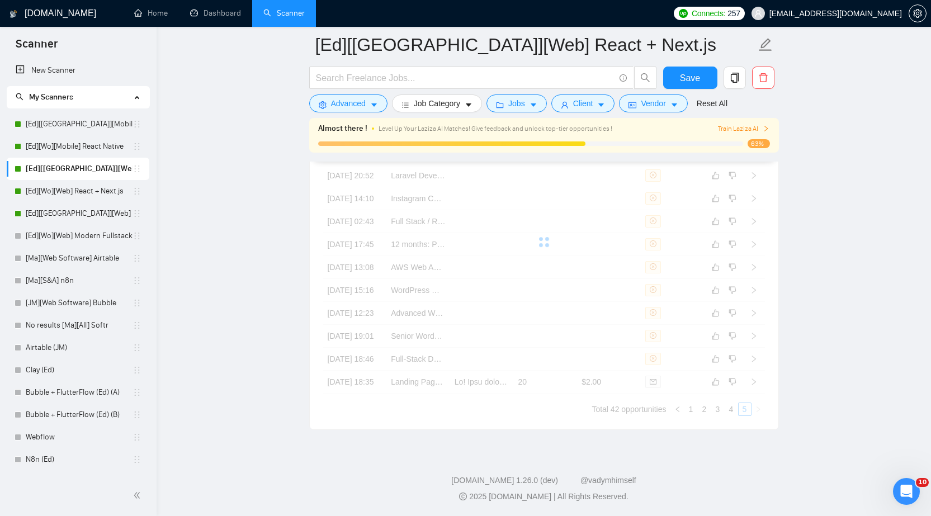
scroll to position [2715, 0]
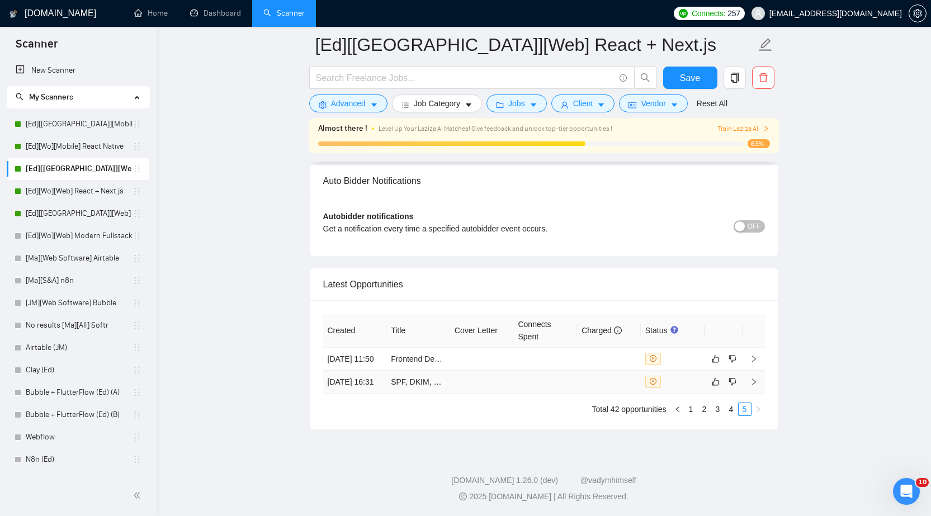
click at [636, 381] on td at bounding box center [609, 382] width 64 height 23
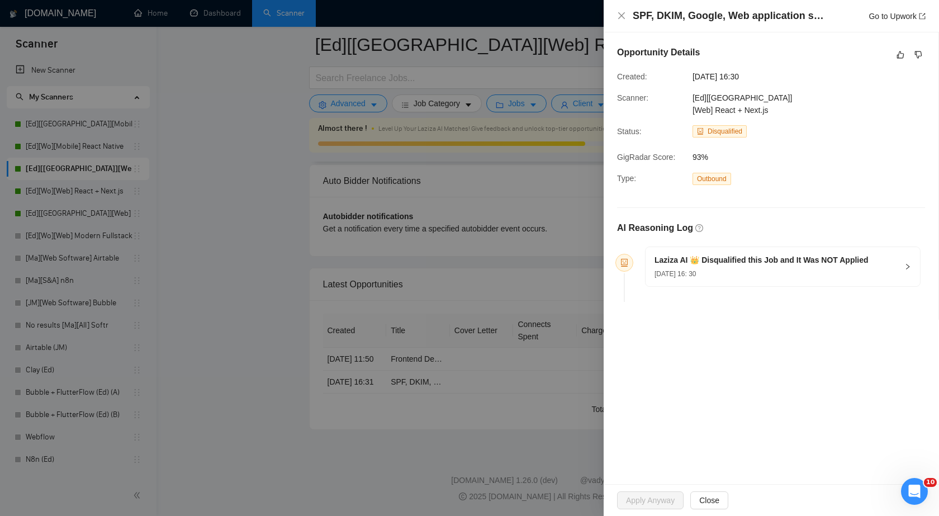
click at [569, 378] on div at bounding box center [469, 258] width 939 height 516
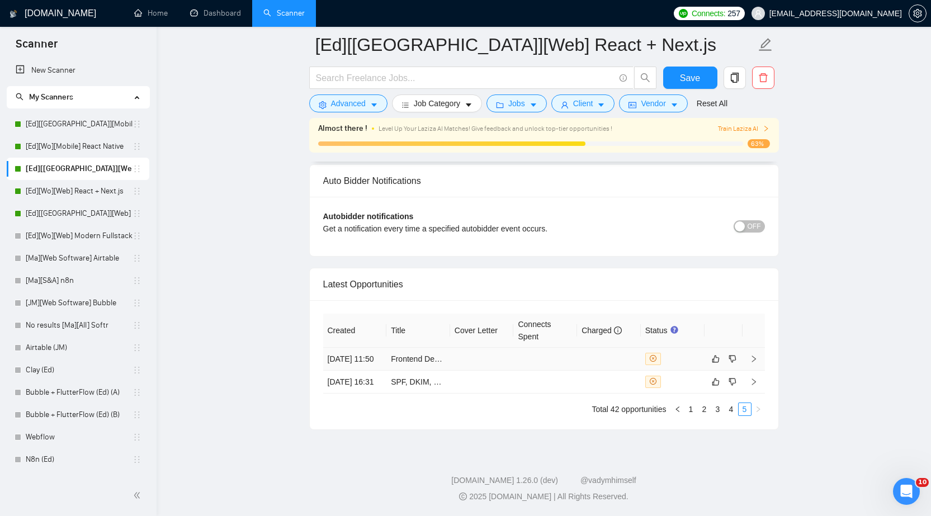
click at [592, 348] on td at bounding box center [609, 359] width 64 height 23
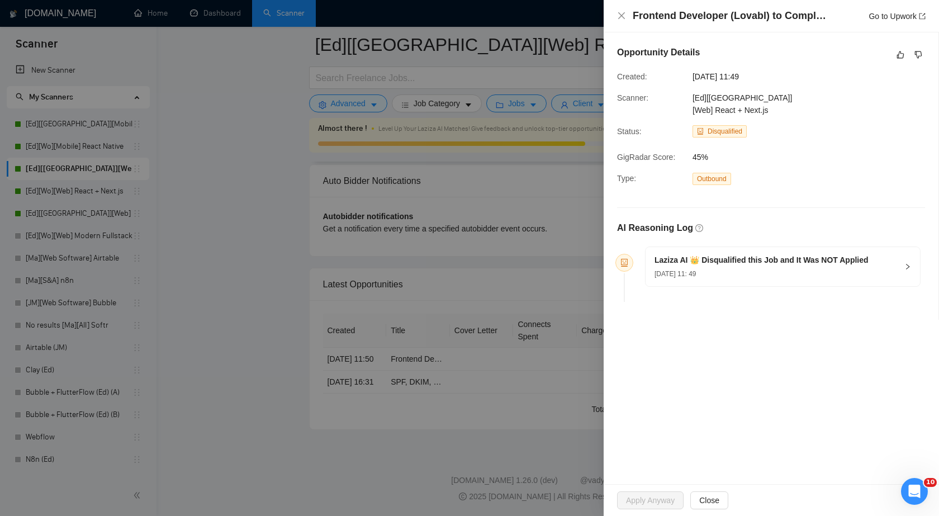
click at [568, 377] on div at bounding box center [469, 258] width 939 height 516
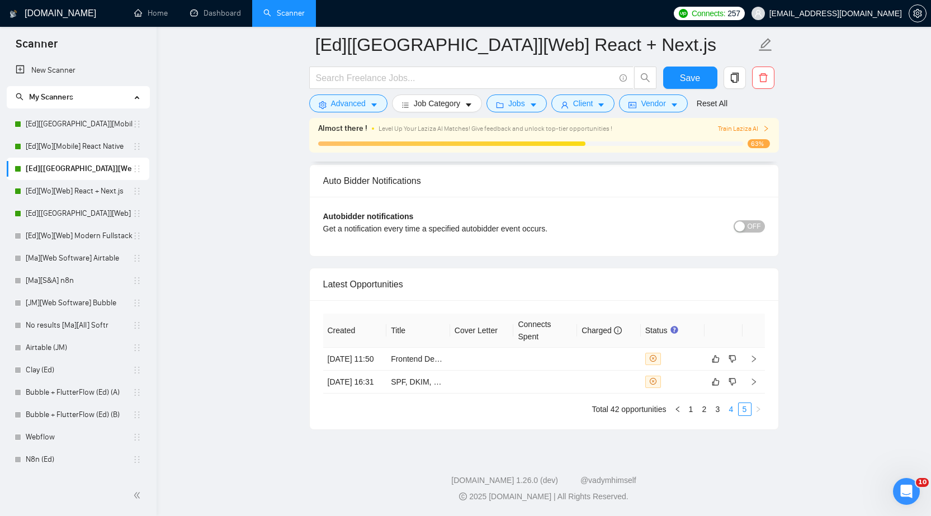
click at [733, 412] on link "4" at bounding box center [731, 409] width 12 height 12
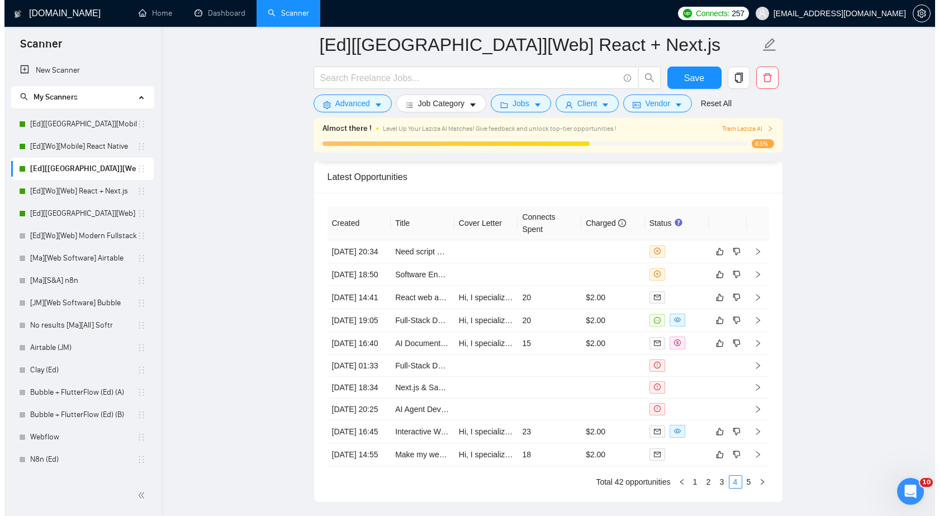
scroll to position [2820, 0]
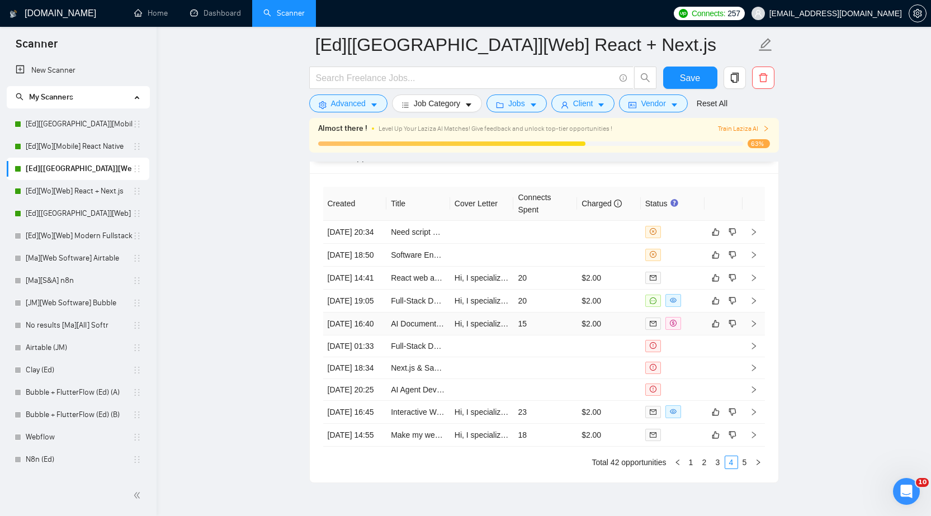
click at [610, 336] on td "$2.00" at bounding box center [609, 324] width 64 height 23
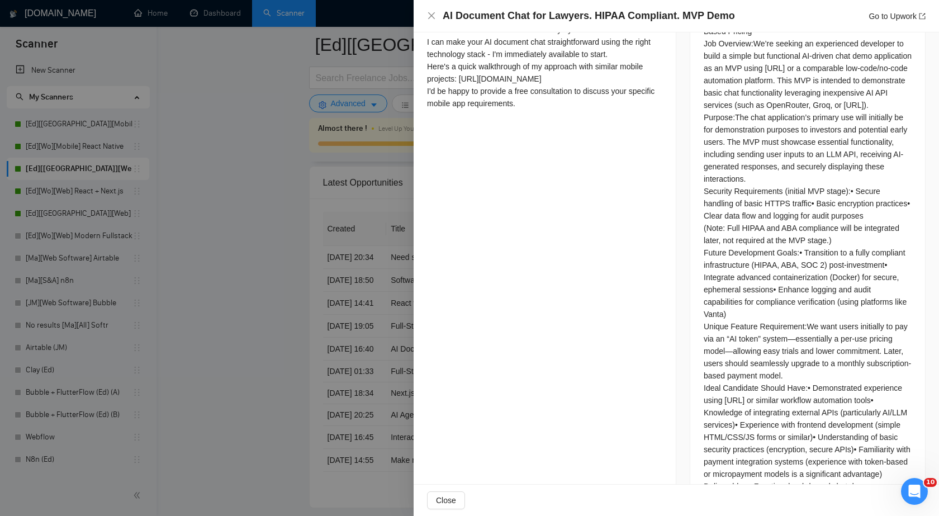
scroll to position [467, 0]
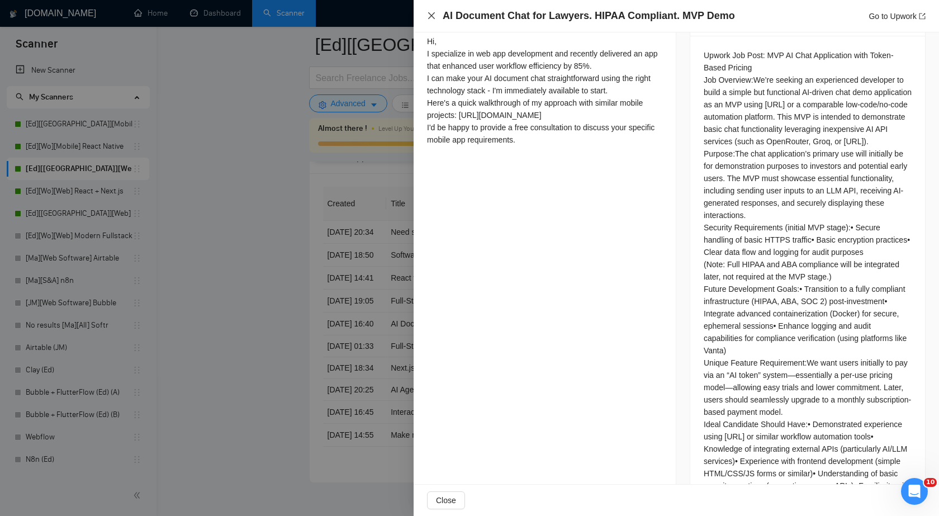
click at [429, 18] on icon "close" at bounding box center [431, 15] width 7 height 7
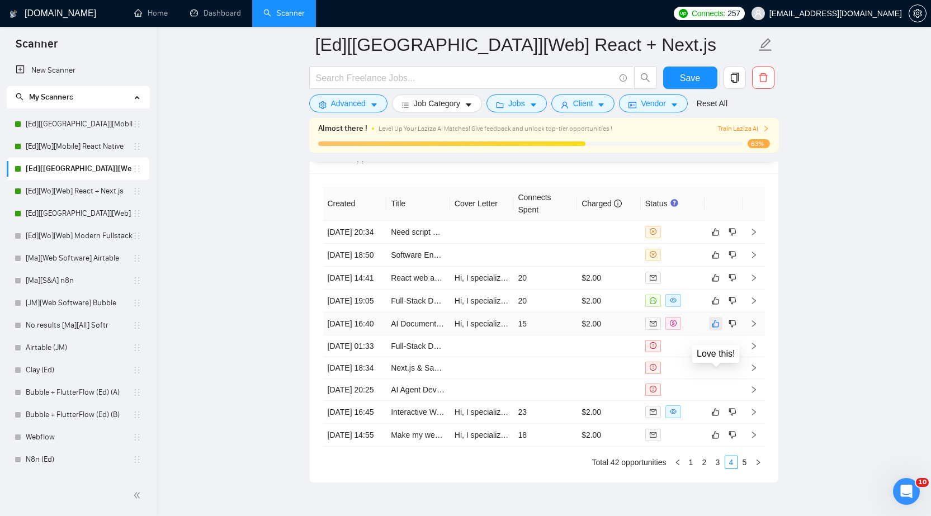
click at [717, 328] on icon "like" at bounding box center [716, 323] width 8 height 9
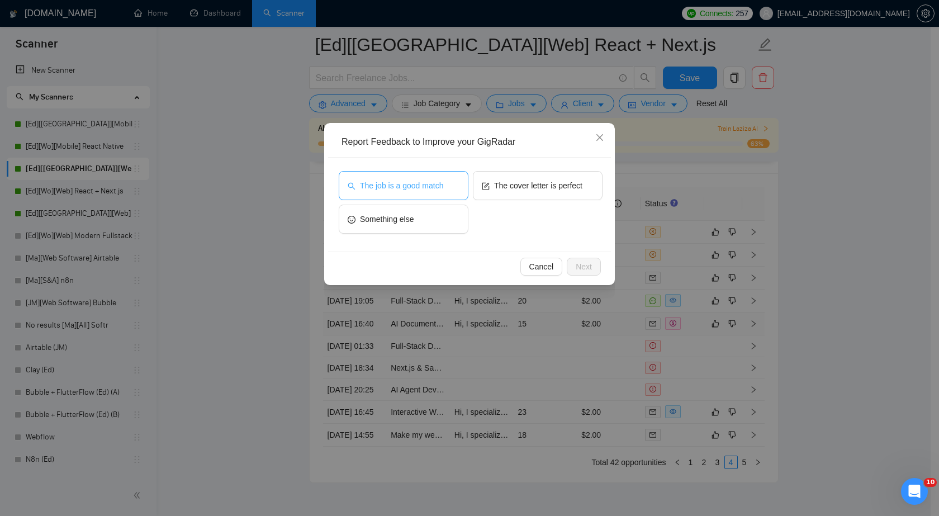
click at [427, 187] on span "The job is a good match" at bounding box center [401, 186] width 83 height 12
click at [580, 266] on span "Next" at bounding box center [584, 267] width 16 height 12
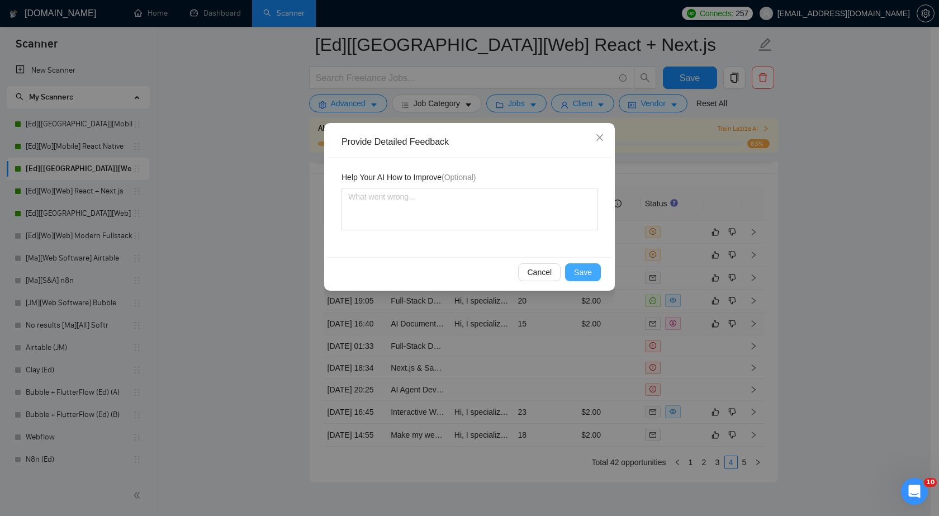
click at [580, 266] on span "Save" at bounding box center [583, 272] width 18 height 12
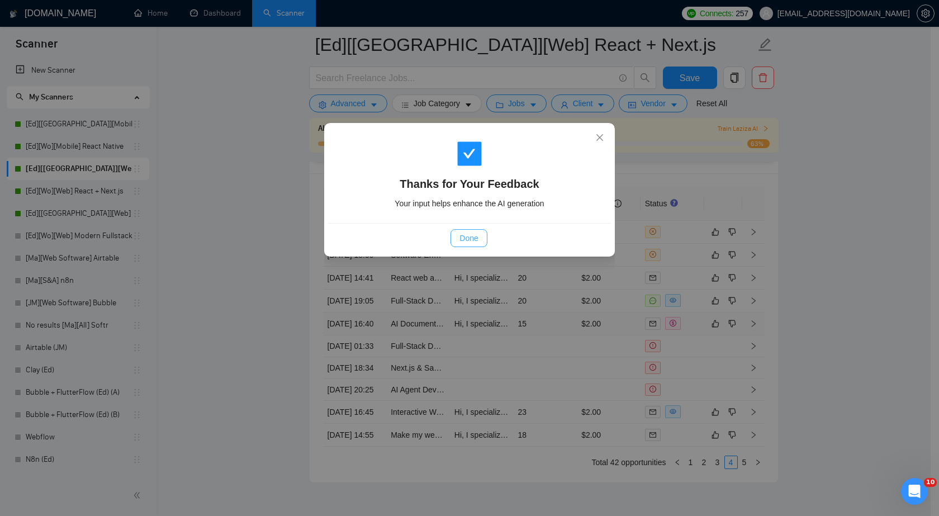
click at [473, 238] on span "Done" at bounding box center [469, 238] width 18 height 12
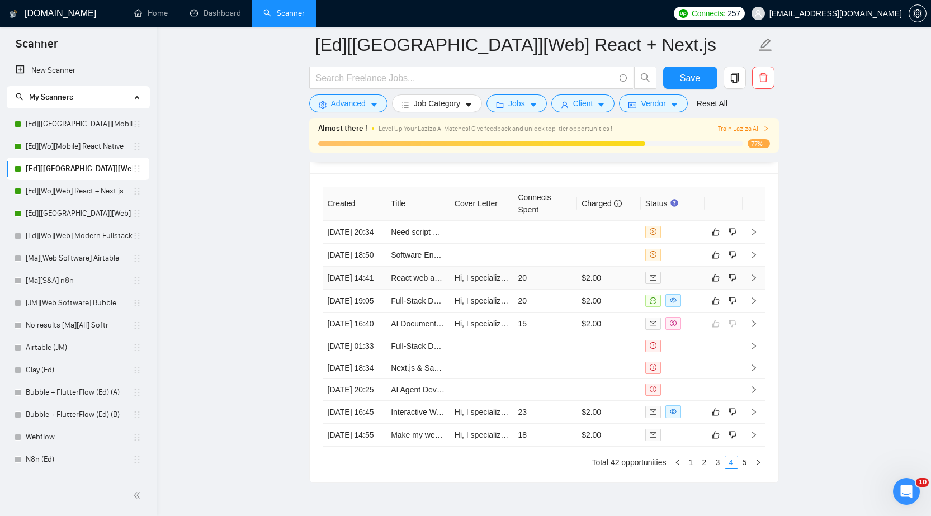
click at [624, 290] on td "$2.00" at bounding box center [609, 278] width 64 height 23
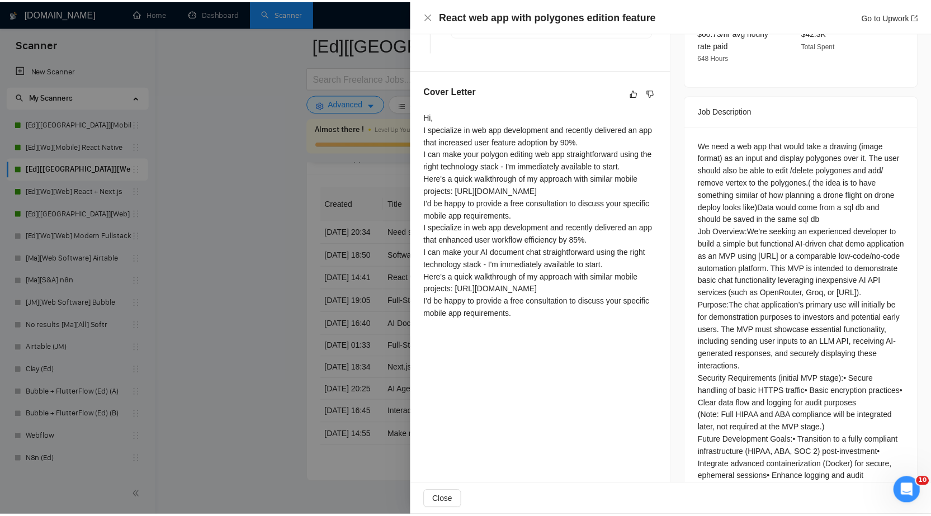
scroll to position [343, 0]
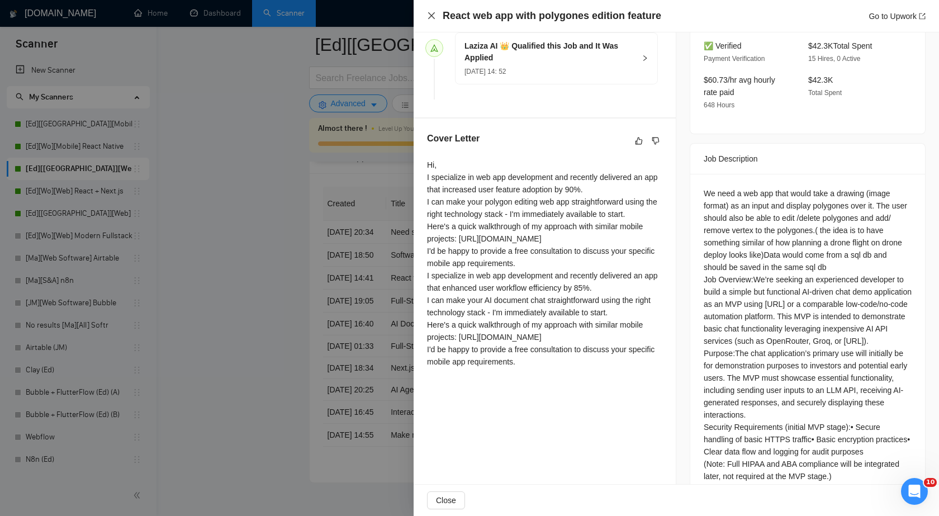
click at [435, 18] on icon "close" at bounding box center [431, 15] width 9 height 9
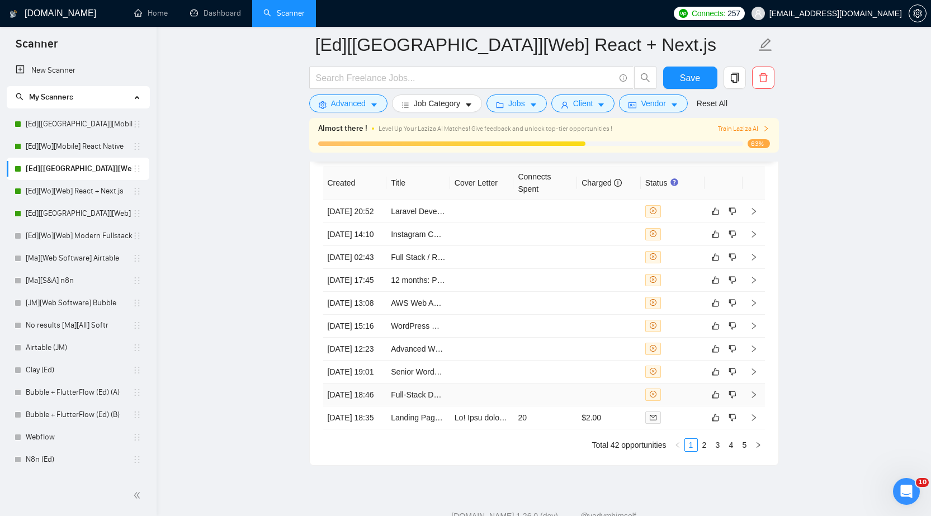
scroll to position [2988, 0]
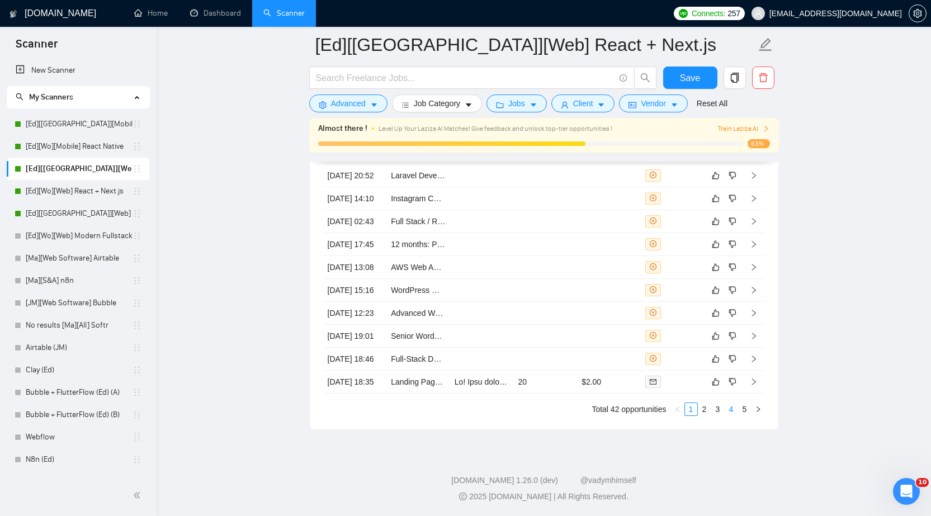
click at [733, 413] on link "4" at bounding box center [731, 409] width 12 height 12
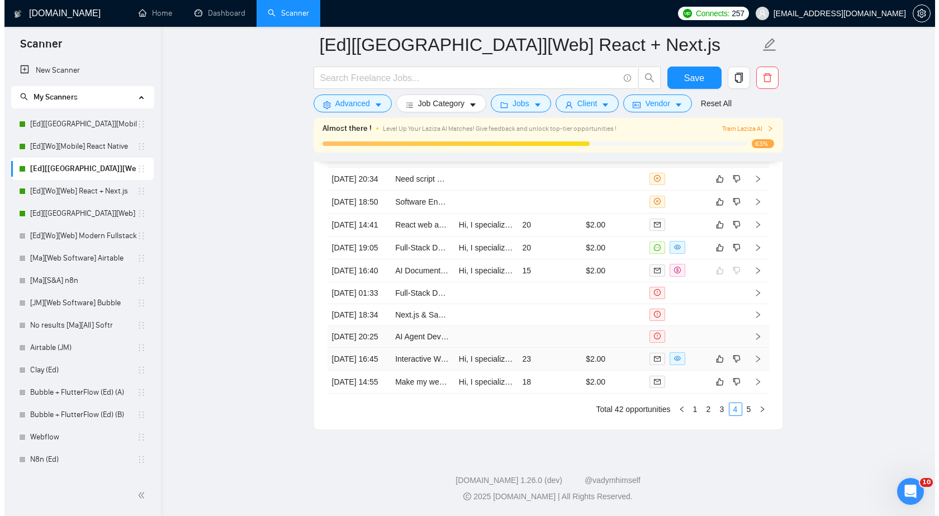
scroll to position [2876, 0]
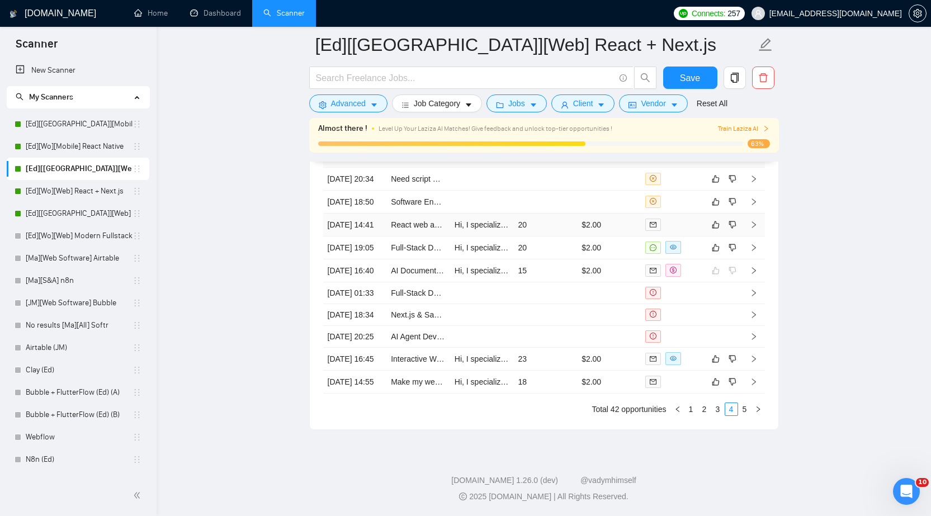
click at [630, 237] on td "$2.00" at bounding box center [609, 225] width 64 height 23
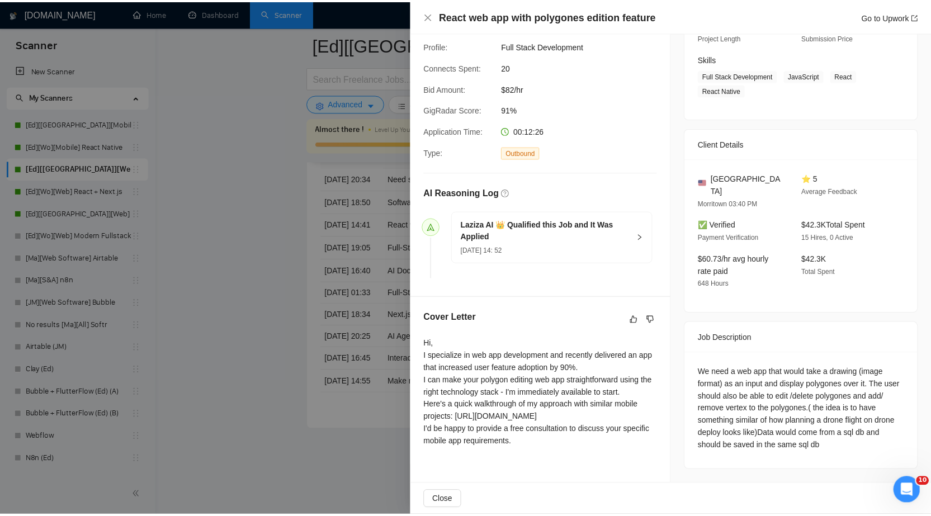
scroll to position [170, 0]
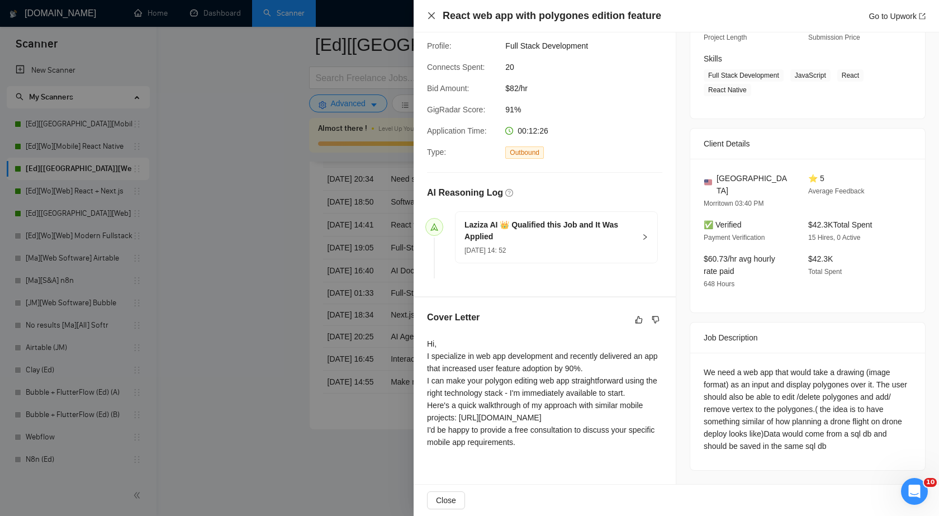
click at [436, 16] on icon "close" at bounding box center [431, 15] width 9 height 9
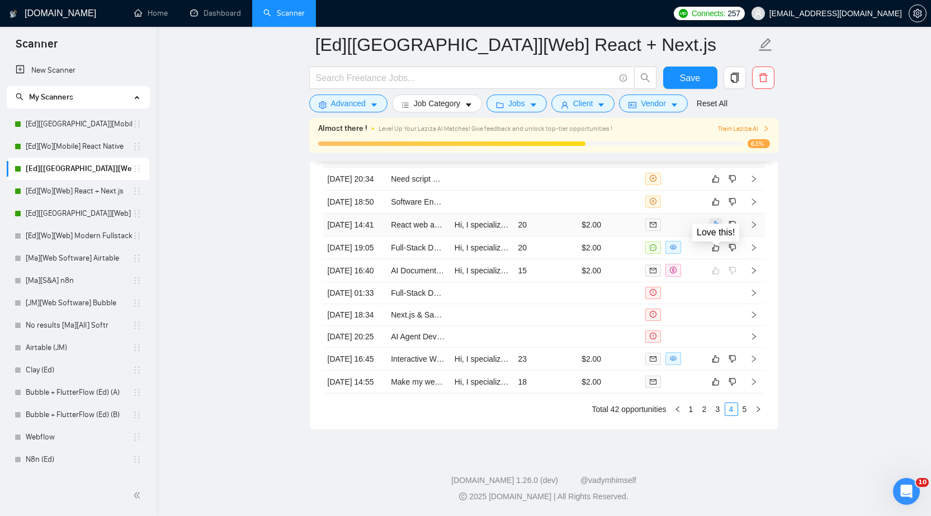
click at [717, 229] on icon "like" at bounding box center [716, 224] width 8 height 9
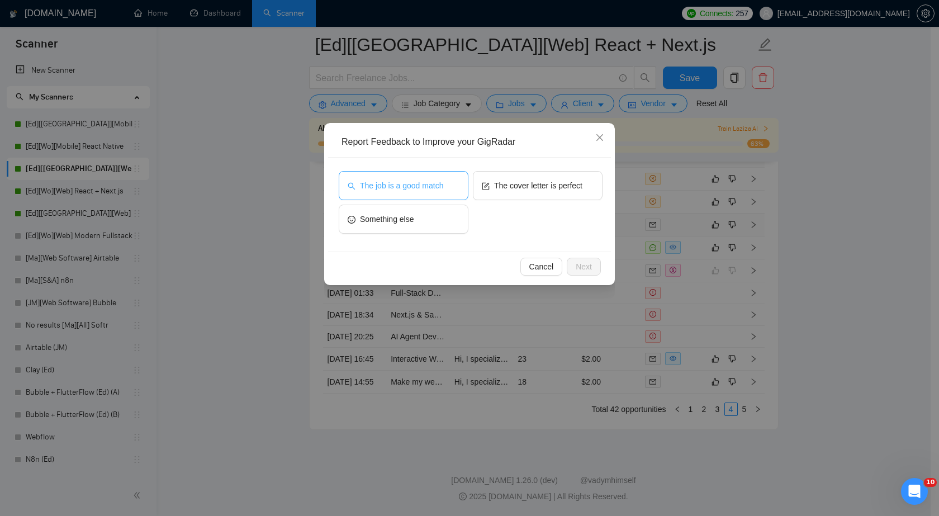
click at [419, 190] on span "The job is a good match" at bounding box center [401, 186] width 83 height 12
click at [582, 266] on span "Next" at bounding box center [584, 267] width 16 height 12
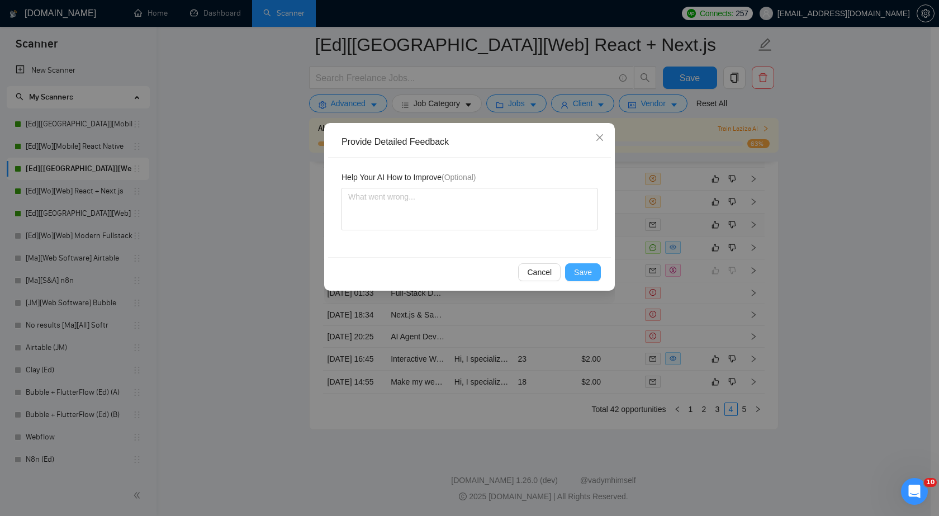
click at [582, 266] on span "Save" at bounding box center [583, 272] width 18 height 12
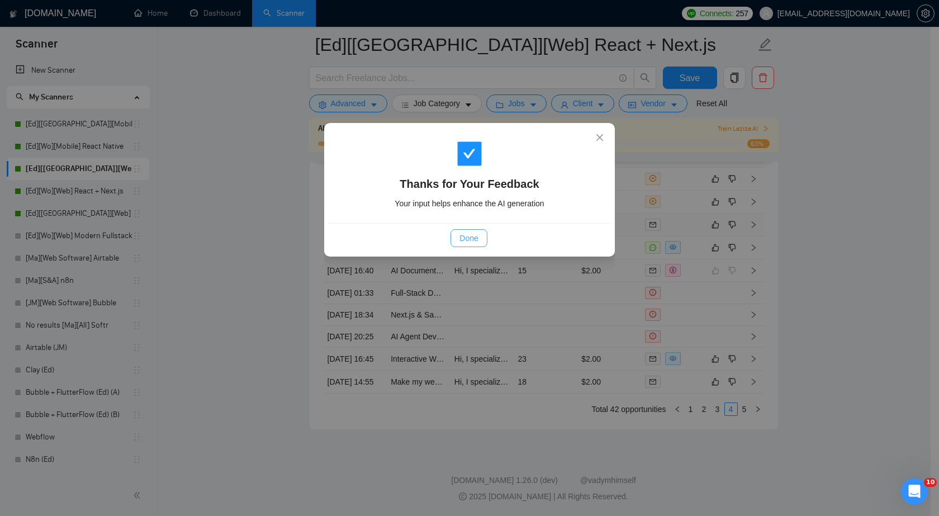
click at [474, 239] on span "Done" at bounding box center [469, 238] width 18 height 12
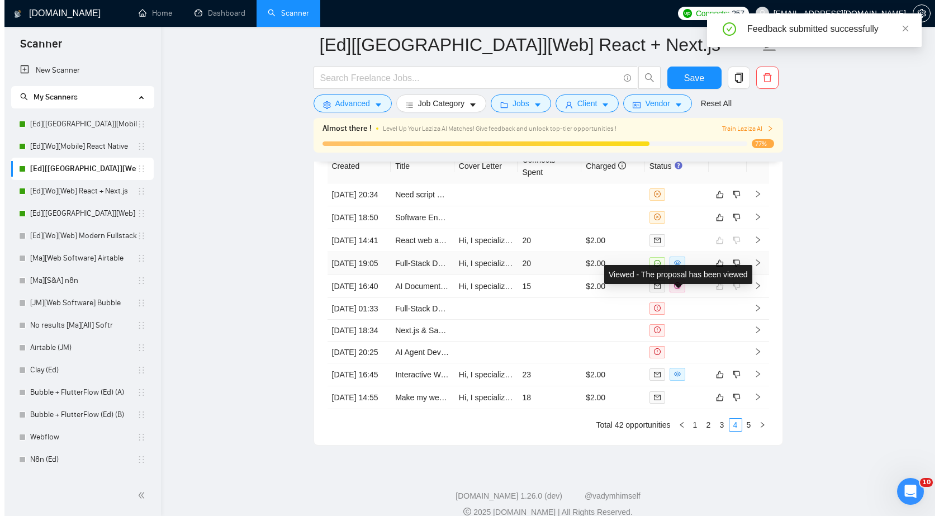
scroll to position [2764, 0]
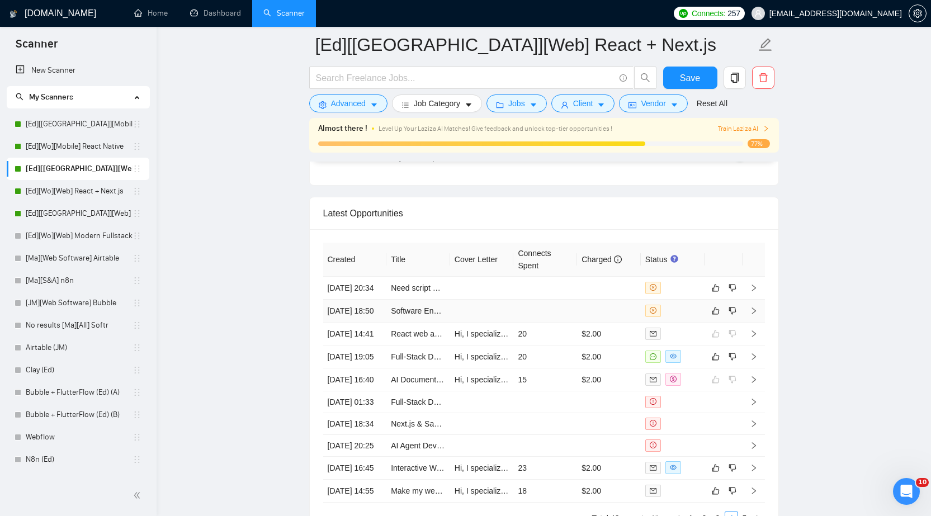
click at [626, 323] on td at bounding box center [609, 311] width 64 height 23
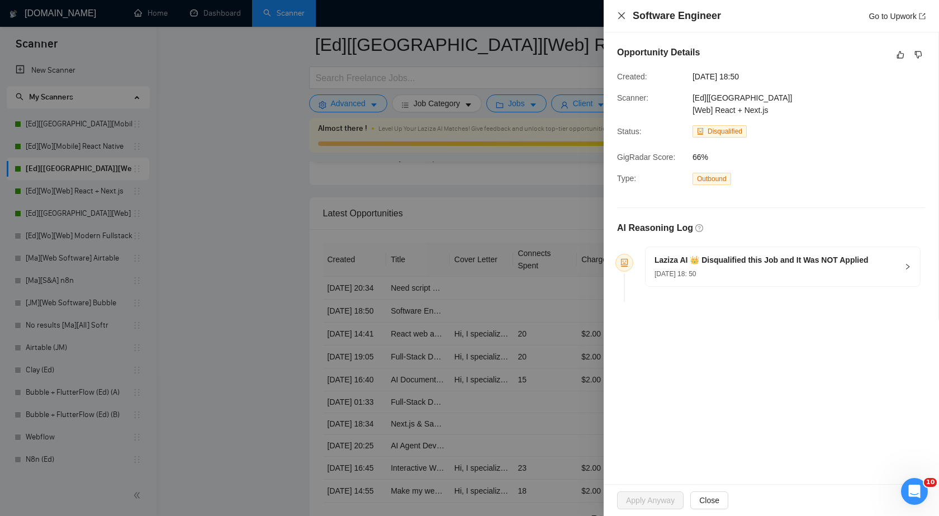
click at [625, 15] on icon "close" at bounding box center [621, 15] width 9 height 9
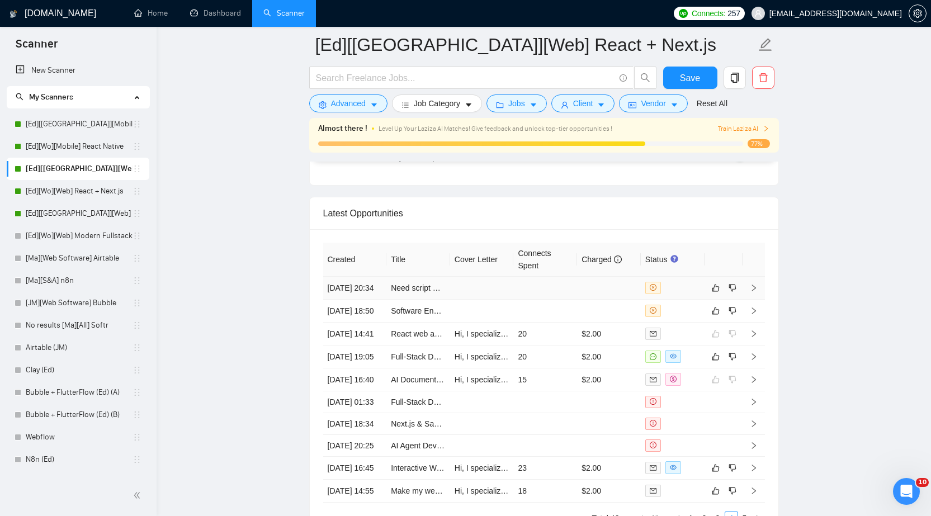
click at [574, 300] on td at bounding box center [545, 288] width 64 height 23
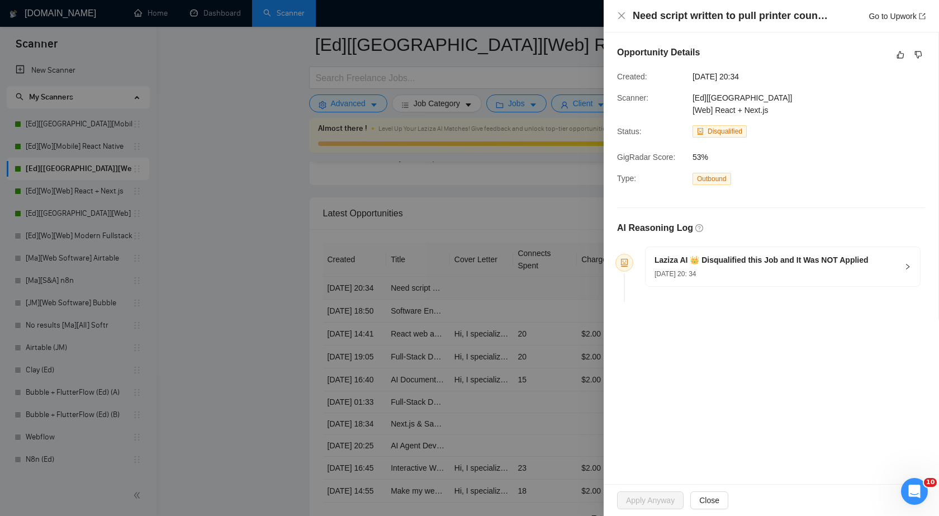
click at [574, 302] on div at bounding box center [469, 258] width 939 height 516
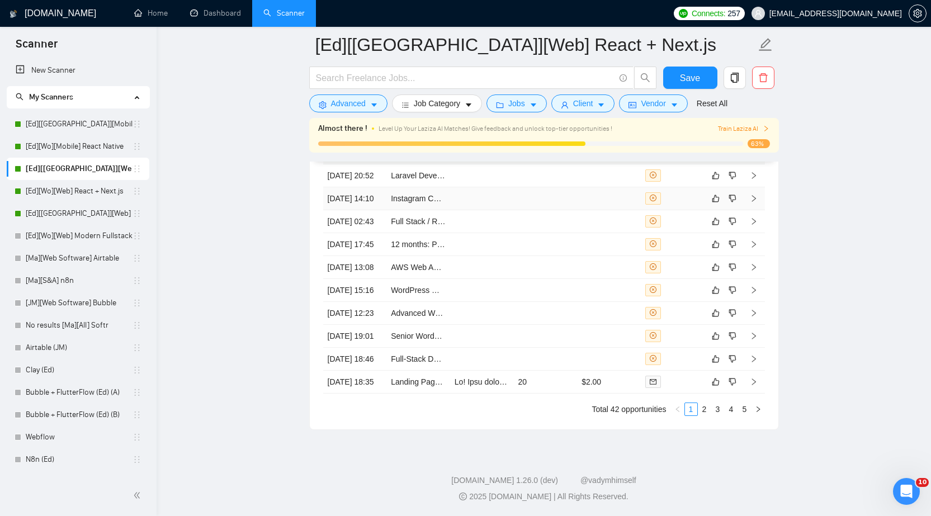
scroll to position [2988, 0]
click at [733, 414] on link "4" at bounding box center [731, 409] width 12 height 12
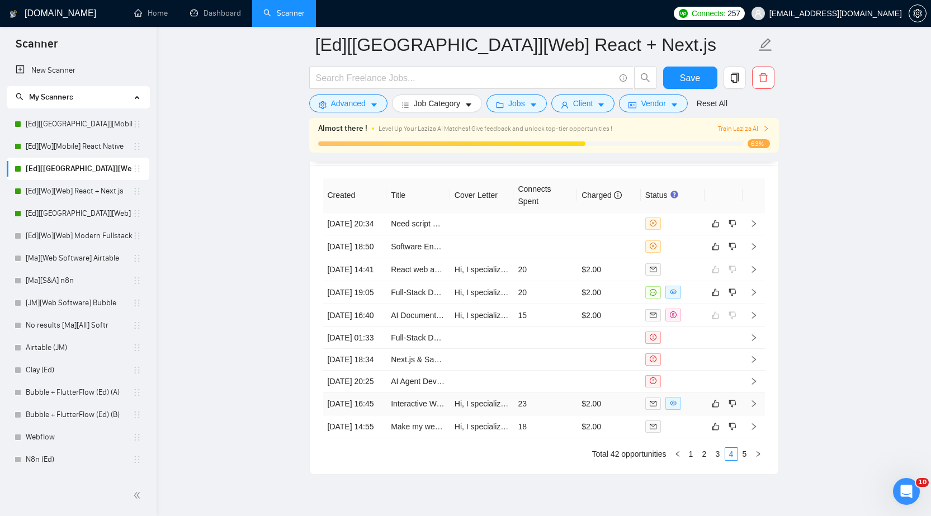
scroll to position [2820, 0]
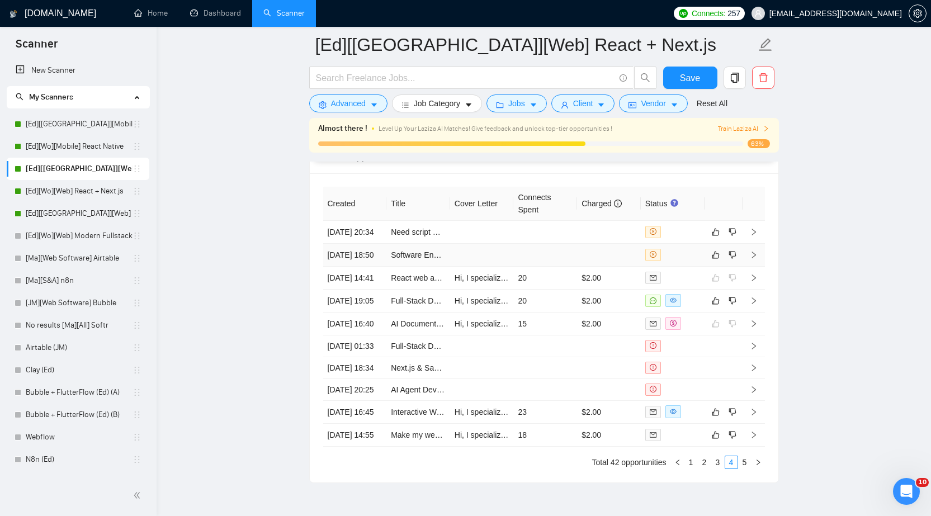
click at [607, 262] on td at bounding box center [609, 255] width 64 height 23
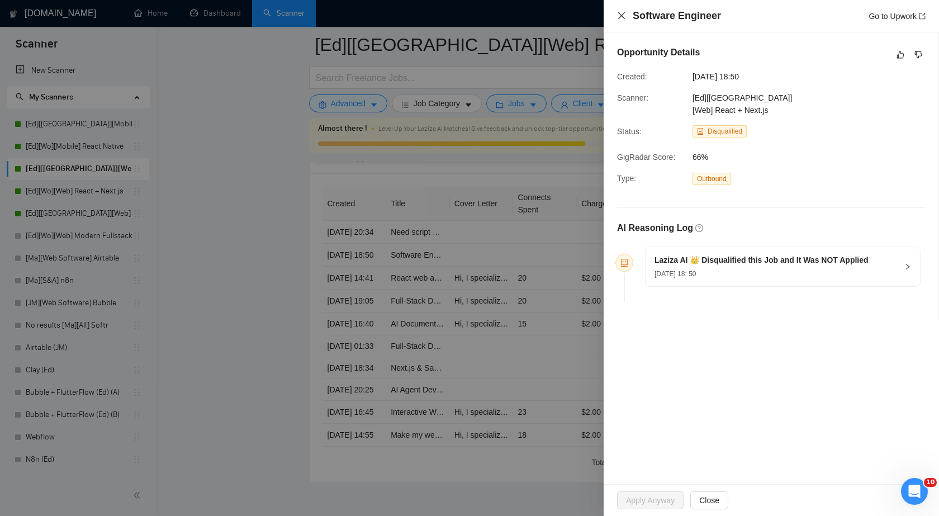
click at [619, 18] on icon "close" at bounding box center [622, 15] width 7 height 7
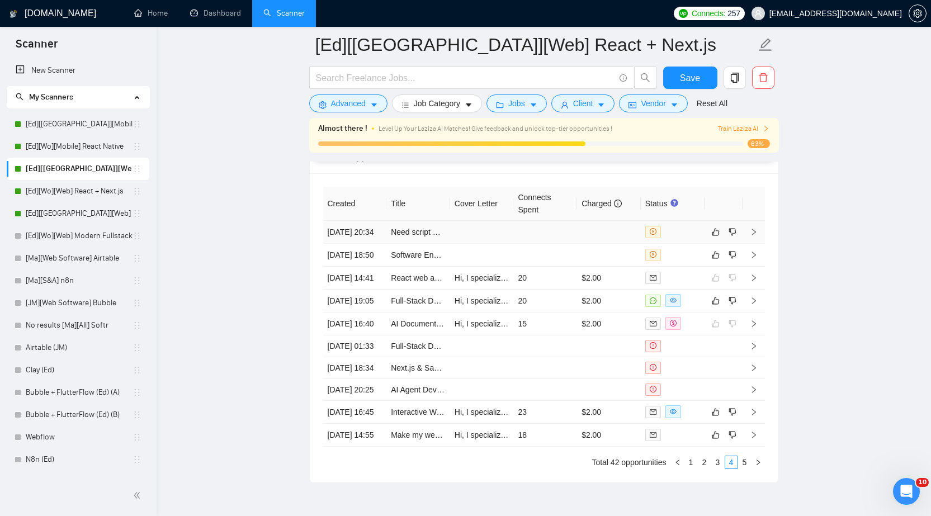
click at [631, 241] on td at bounding box center [609, 232] width 64 height 23
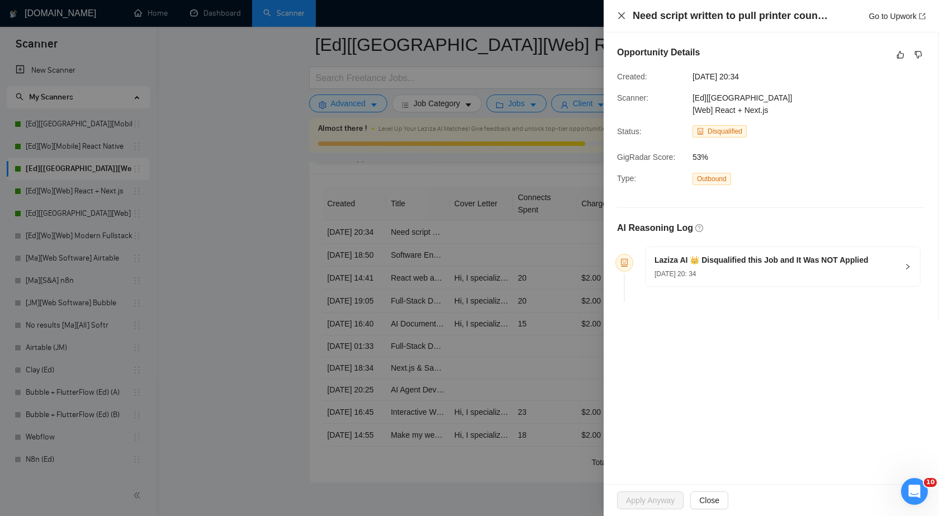
click at [623, 17] on icon "close" at bounding box center [622, 15] width 7 height 7
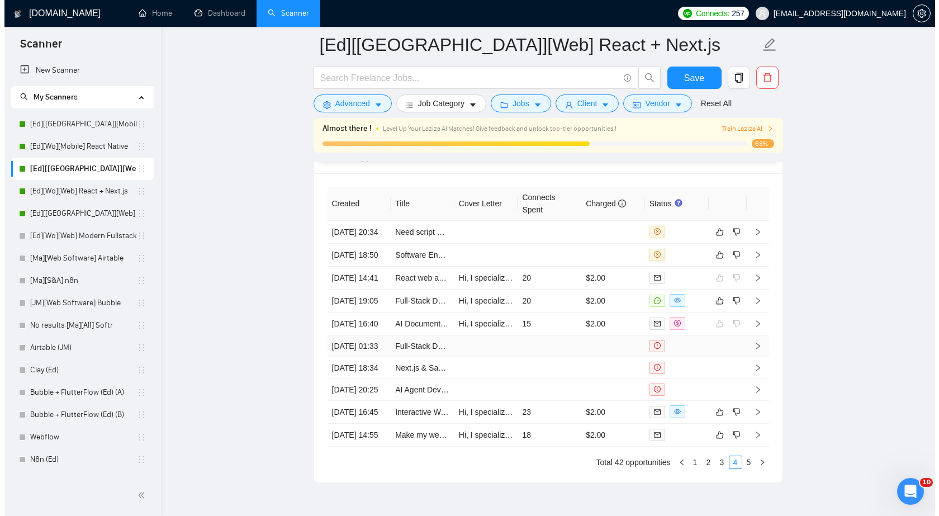
scroll to position [2988, 0]
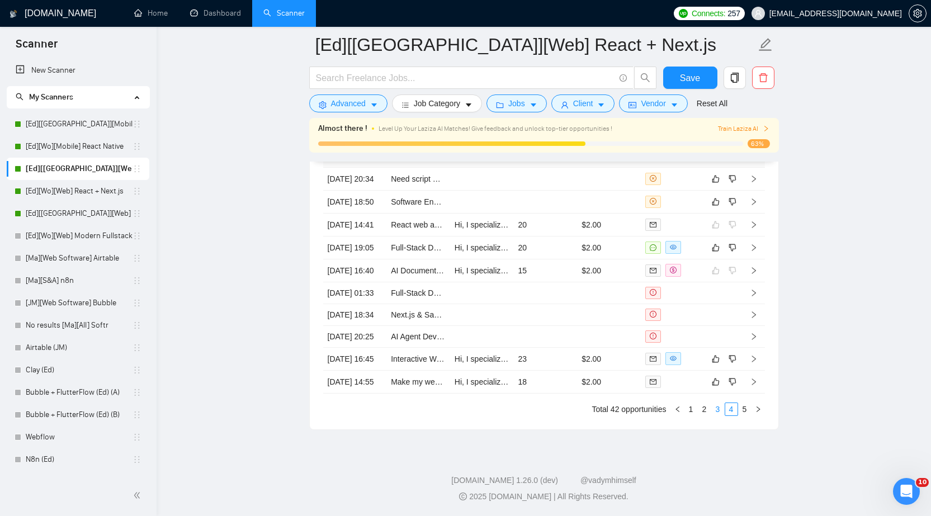
click at [716, 412] on link "3" at bounding box center [718, 409] width 12 height 12
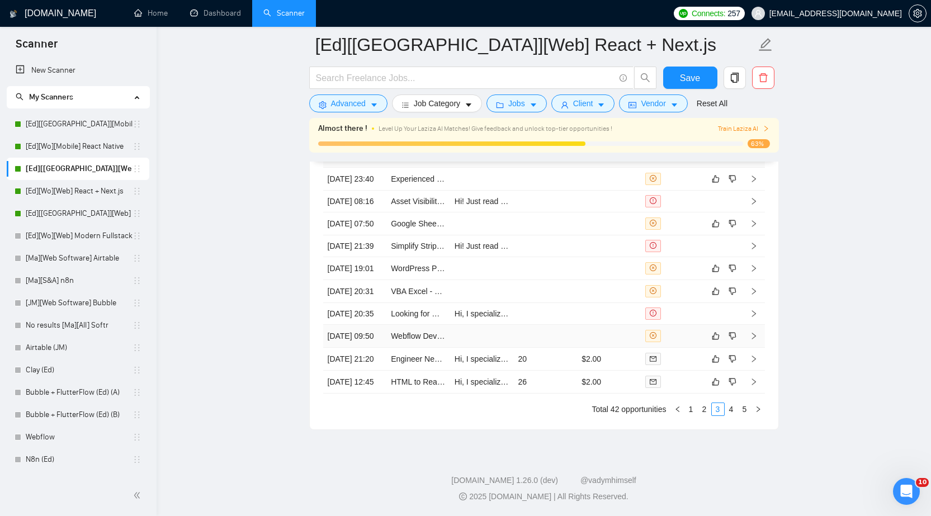
click at [574, 325] on td at bounding box center [545, 336] width 64 height 23
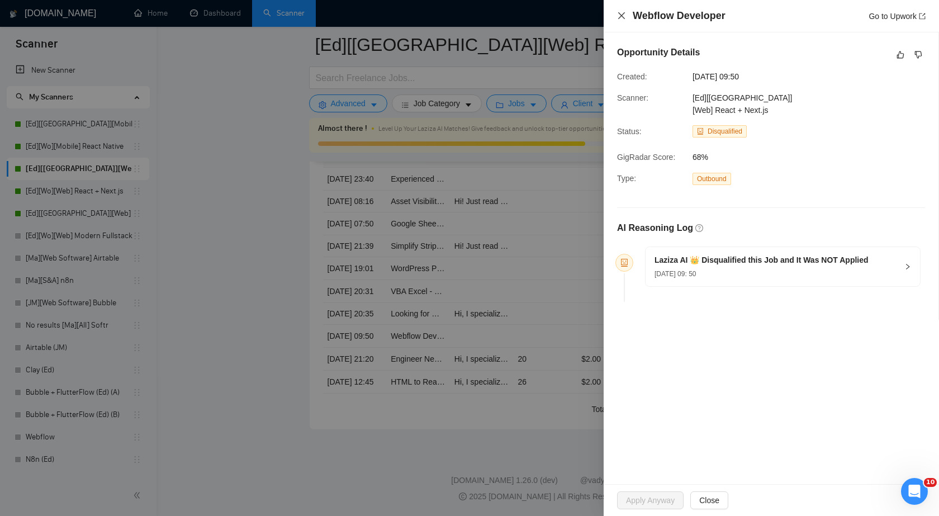
click at [624, 17] on icon "close" at bounding box center [621, 15] width 9 height 9
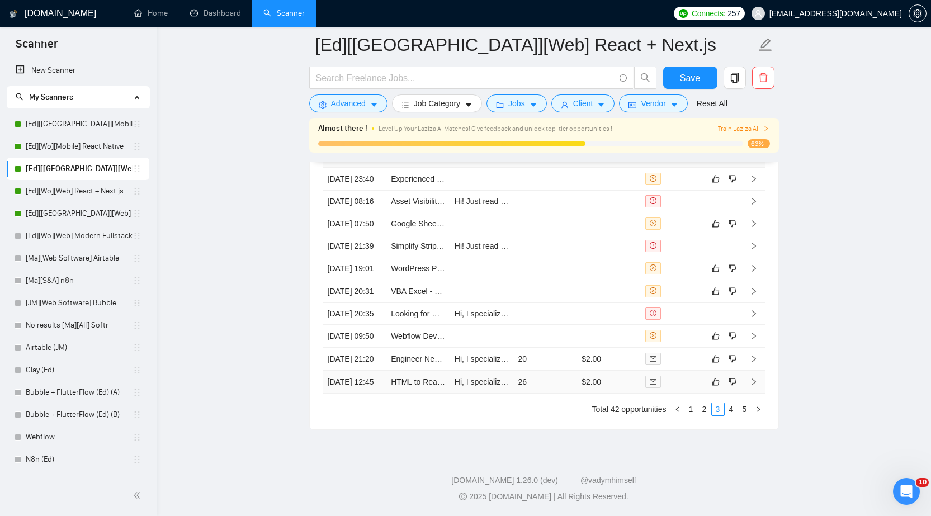
click at [632, 383] on td "$2.00" at bounding box center [609, 382] width 64 height 23
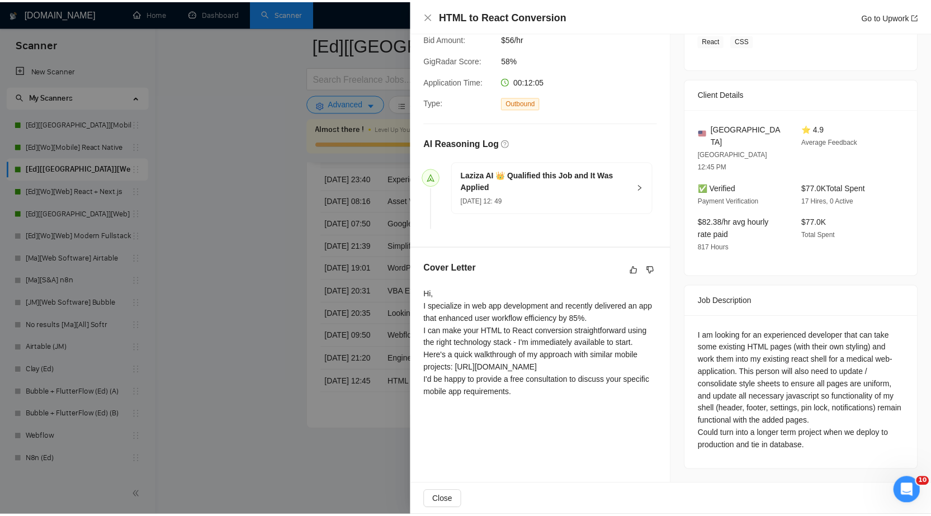
scroll to position [198, 0]
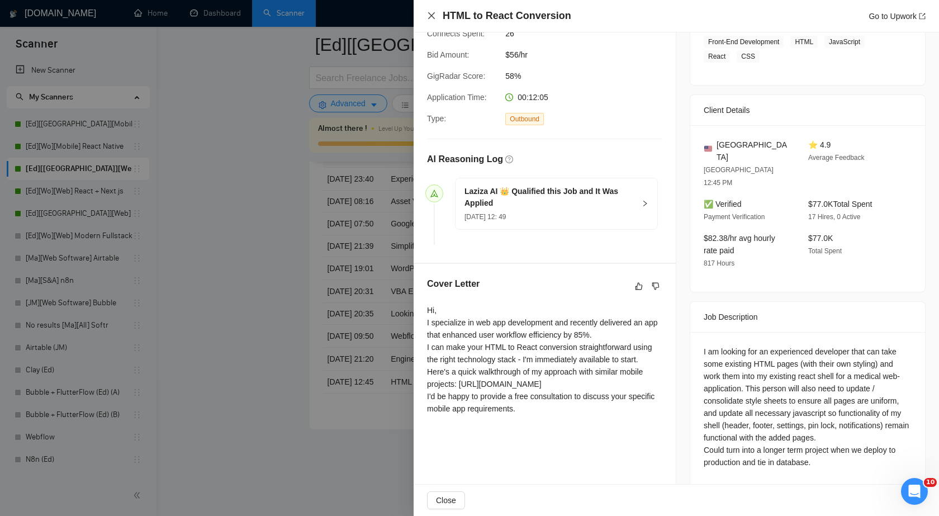
click at [434, 16] on icon "close" at bounding box center [431, 15] width 9 height 9
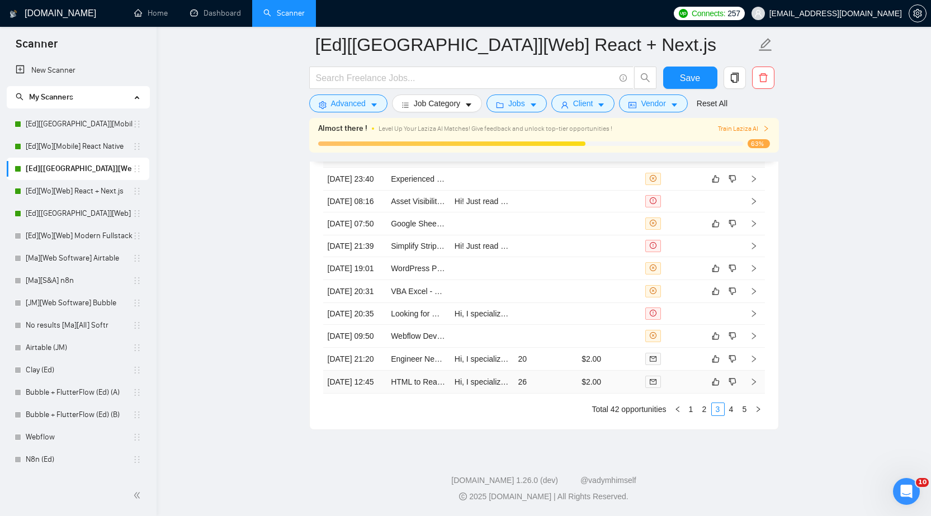
click at [638, 383] on td "$2.00" at bounding box center [609, 382] width 64 height 23
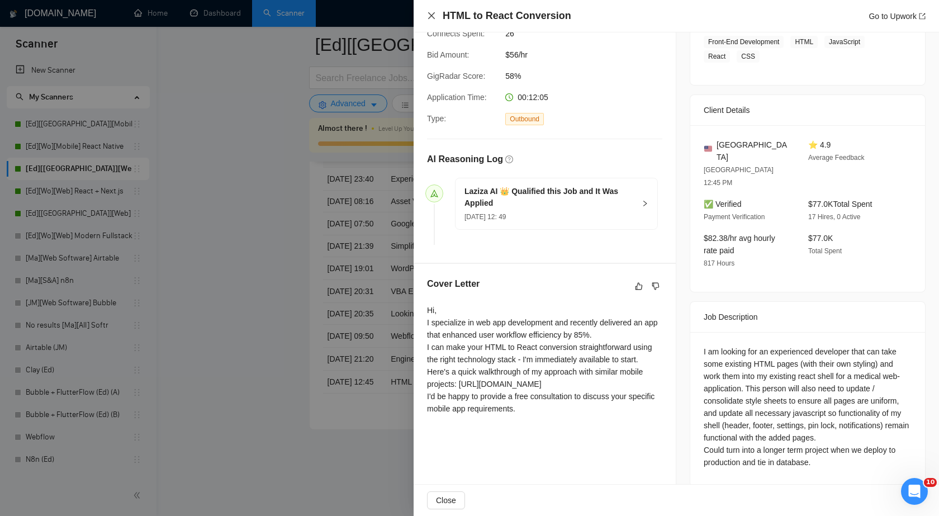
click at [430, 16] on icon "close" at bounding box center [431, 15] width 9 height 9
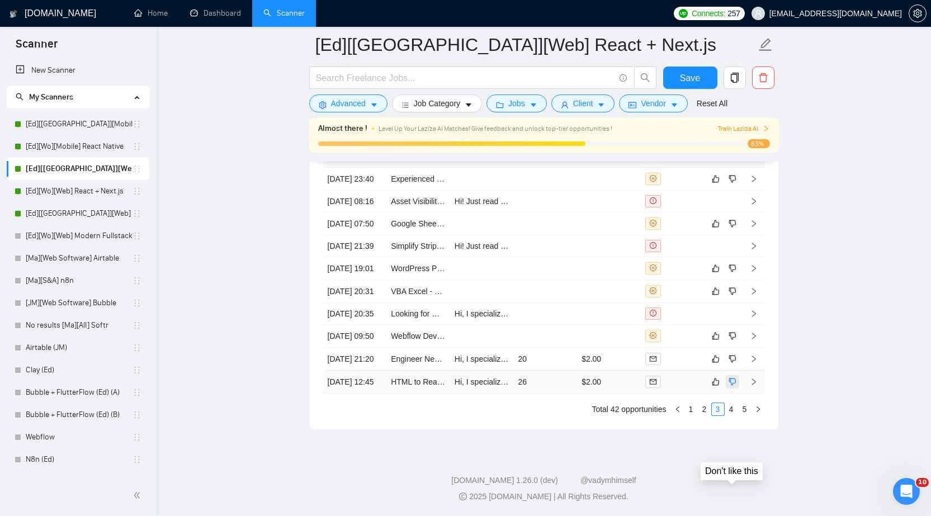
click at [731, 377] on icon "dislike" at bounding box center [733, 381] width 8 height 9
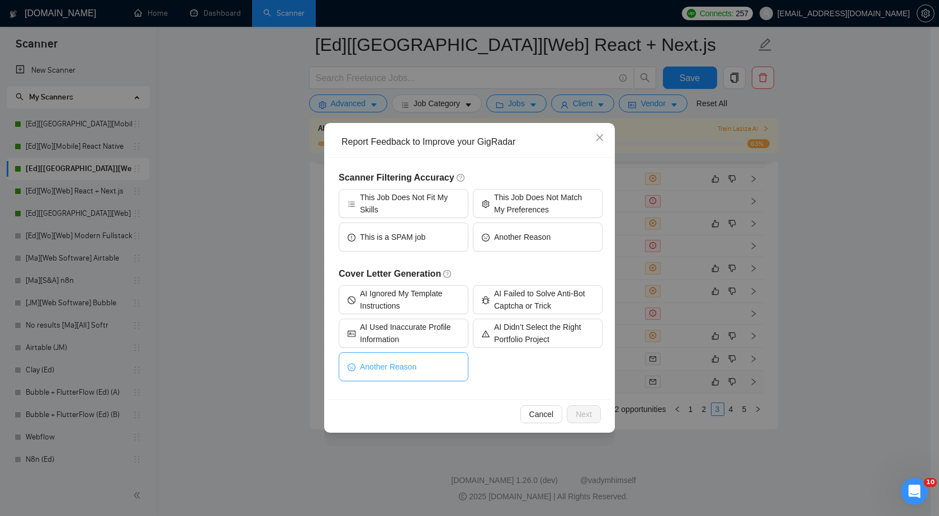
click at [450, 371] on button "Another Reason" at bounding box center [404, 366] width 130 height 29
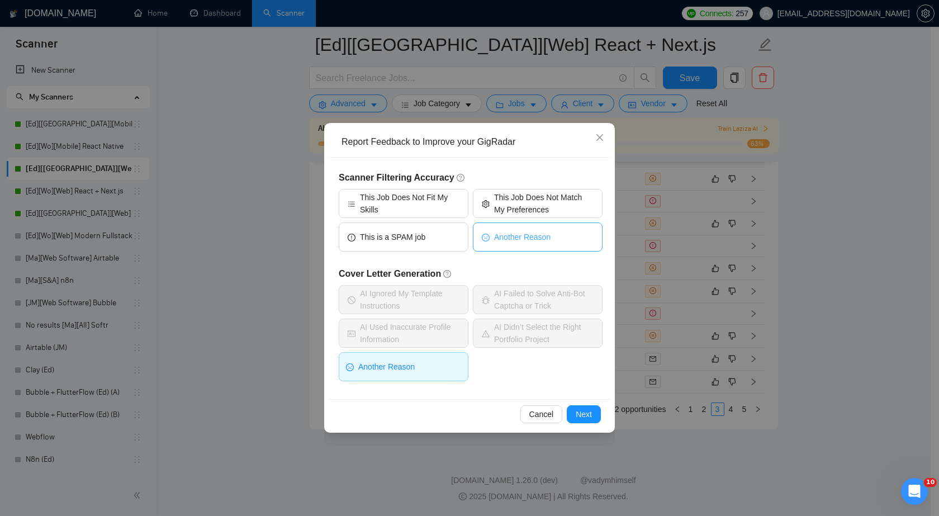
click at [525, 242] on span "Another Reason" at bounding box center [522, 237] width 56 height 12
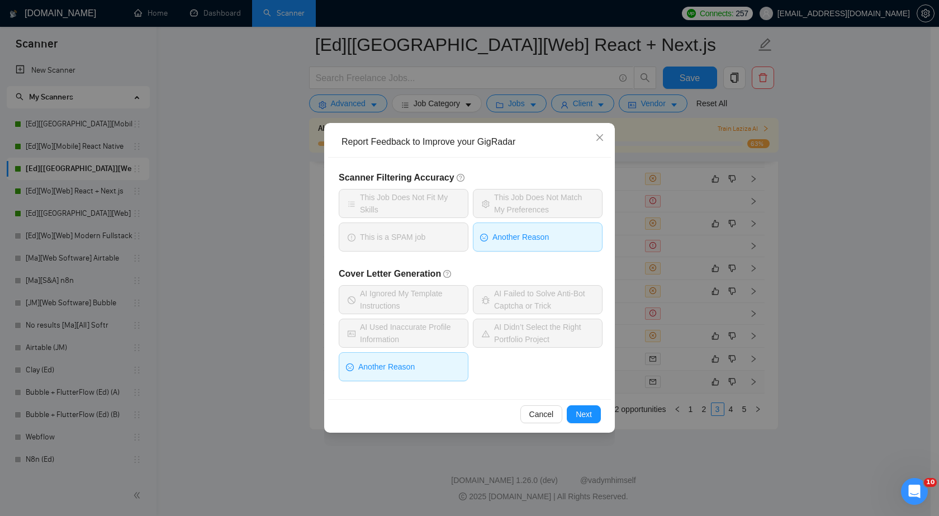
click at [438, 376] on button "Another Reason" at bounding box center [404, 366] width 130 height 29
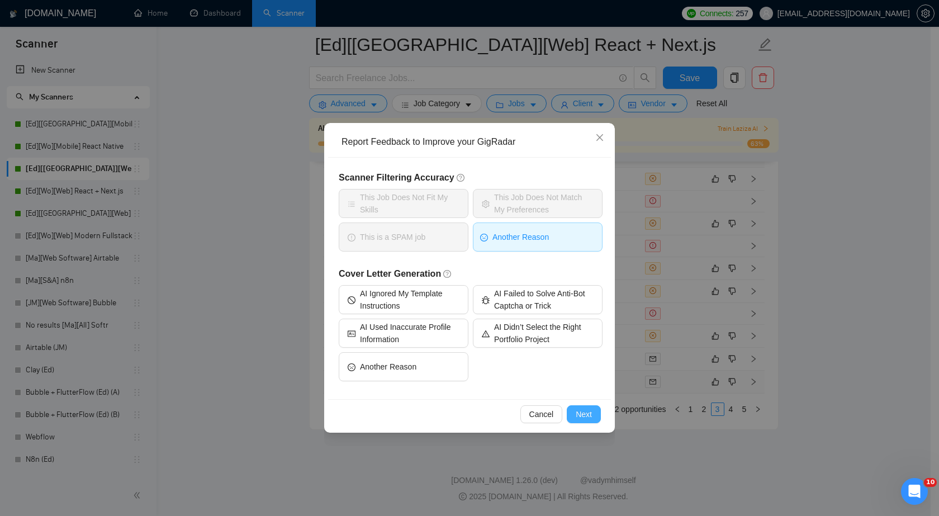
click at [588, 417] on span "Next" at bounding box center [584, 414] width 16 height 12
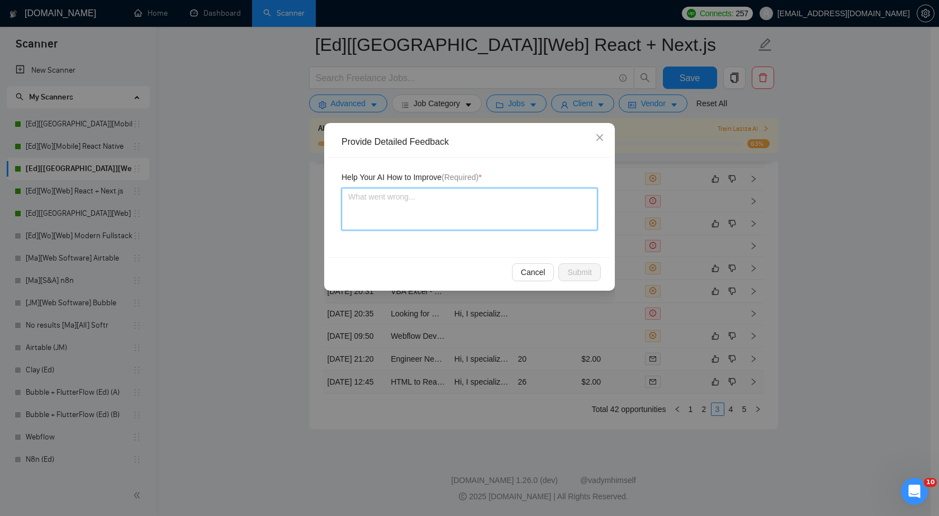
click at [427, 204] on textarea at bounding box center [470, 209] width 256 height 43
paste textarea "small project with little scope"
type textarea "small project with little scope"
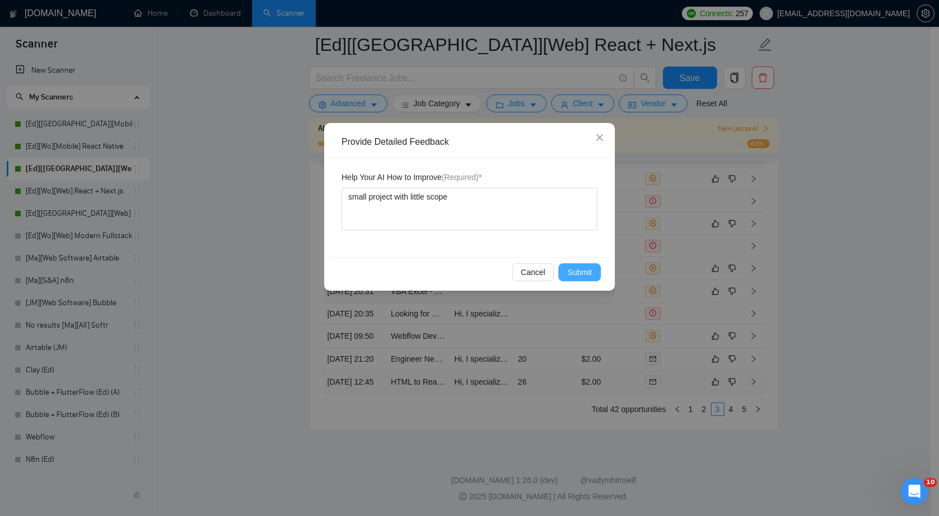
click at [586, 275] on span "Submit" at bounding box center [580, 272] width 25 height 12
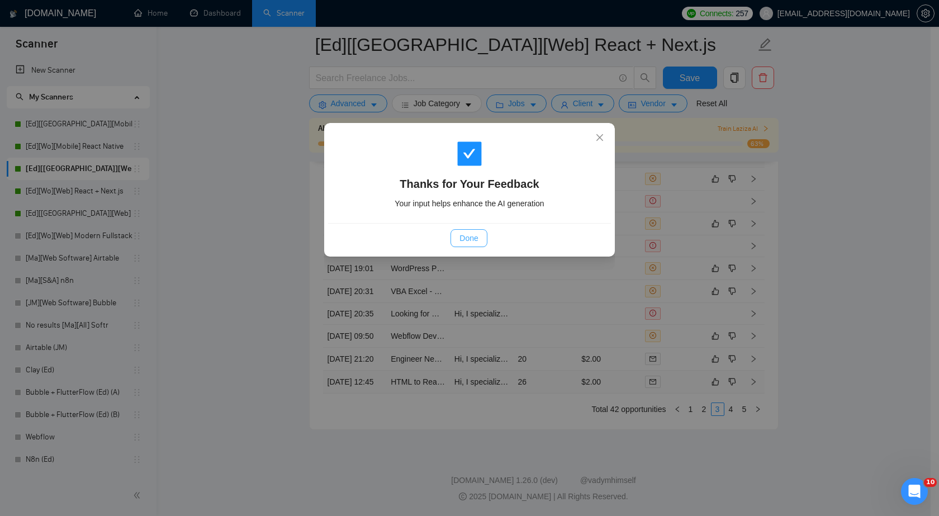
click at [472, 240] on span "Done" at bounding box center [469, 238] width 18 height 12
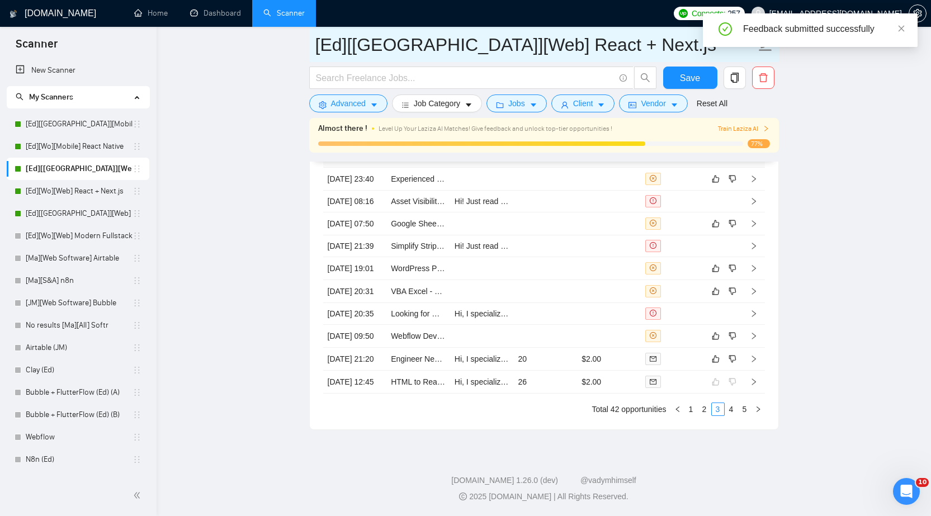
scroll to position [2988, 0]
